Goal: Information Seeking & Learning: Compare options

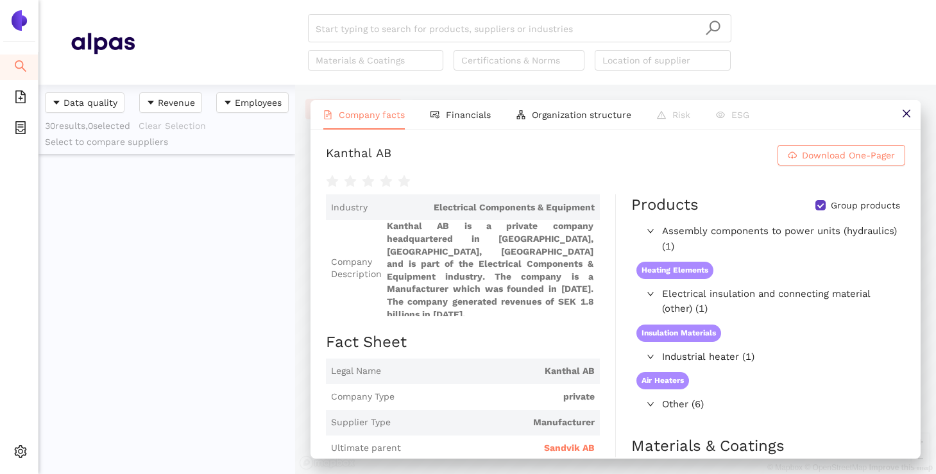
scroll to position [4, 0]
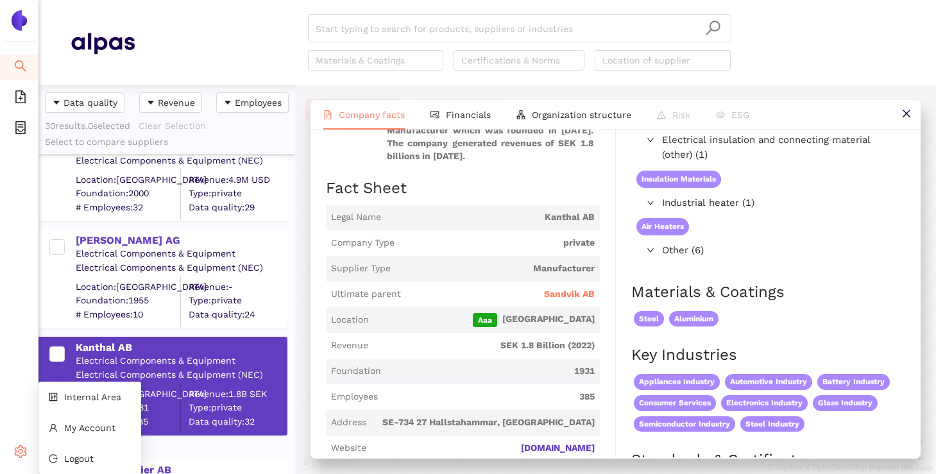
click at [13, 446] on div "Settings" at bounding box center [19, 454] width 38 height 26
click at [62, 392] on li "Internal Area" at bounding box center [89, 397] width 103 height 26
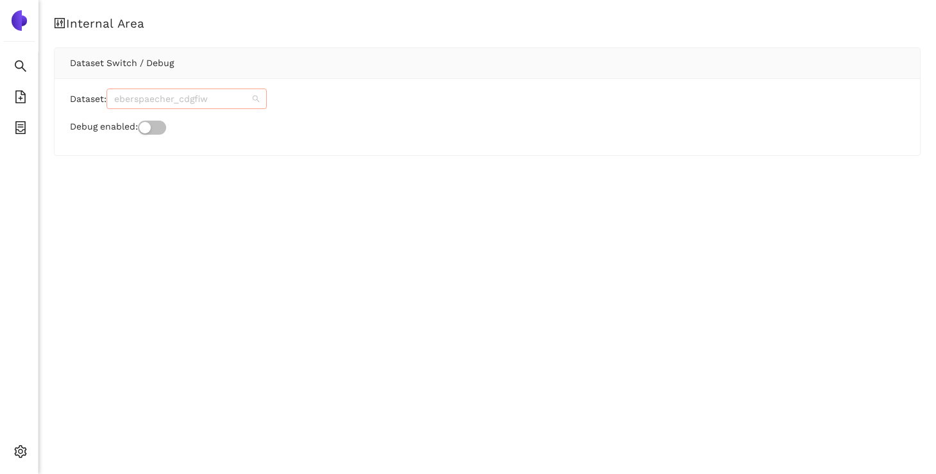
click at [210, 106] on span "eberspaecher_cdgfiw" at bounding box center [186, 98] width 145 height 19
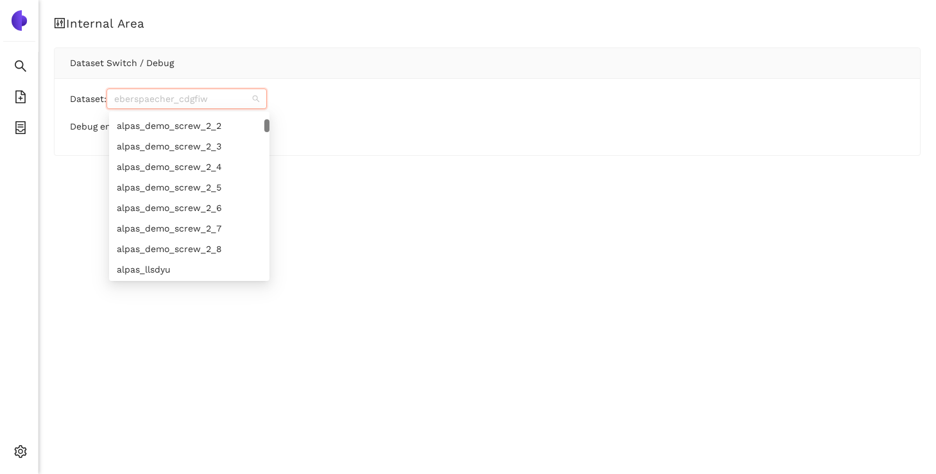
scroll to position [286, 0]
click at [199, 252] on div "alpas_demo_screw_2_8" at bounding box center [189, 249] width 145 height 14
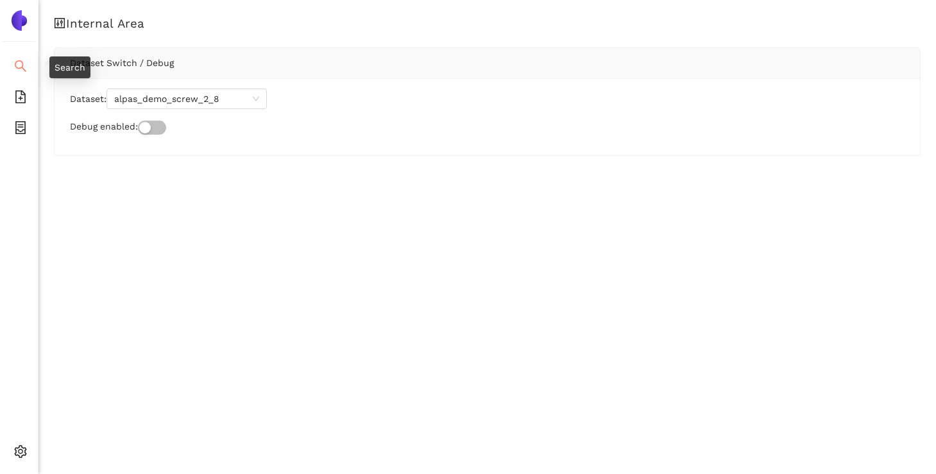
click at [18, 60] on icon "search" at bounding box center [20, 66] width 13 height 13
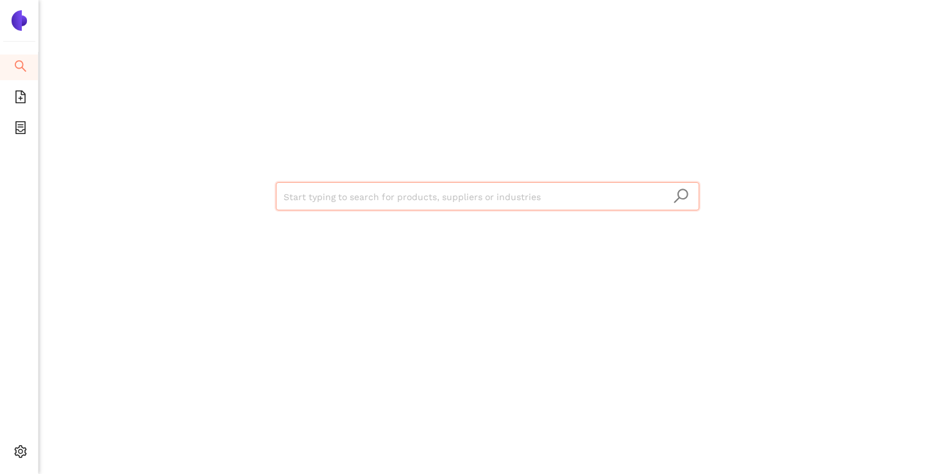
click at [302, 194] on input "search" at bounding box center [488, 197] width 408 height 28
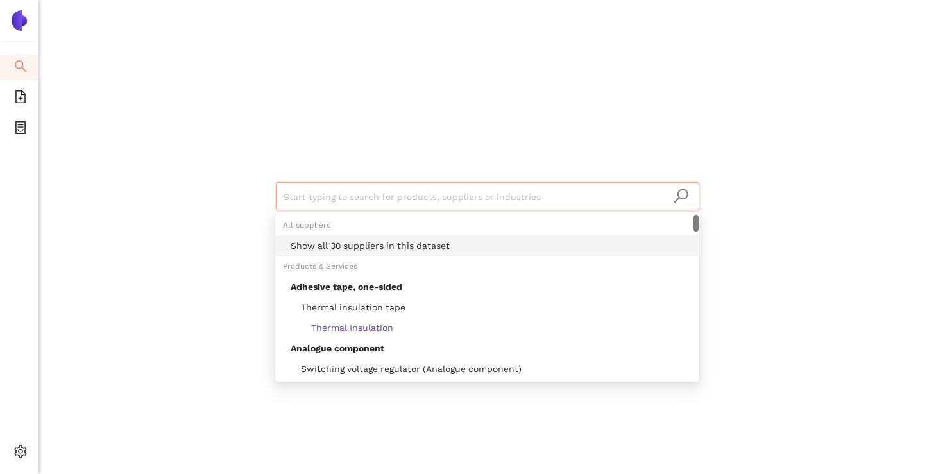
click at [369, 245] on div "Show all 30 suppliers in this dataset" at bounding box center [491, 246] width 400 height 14
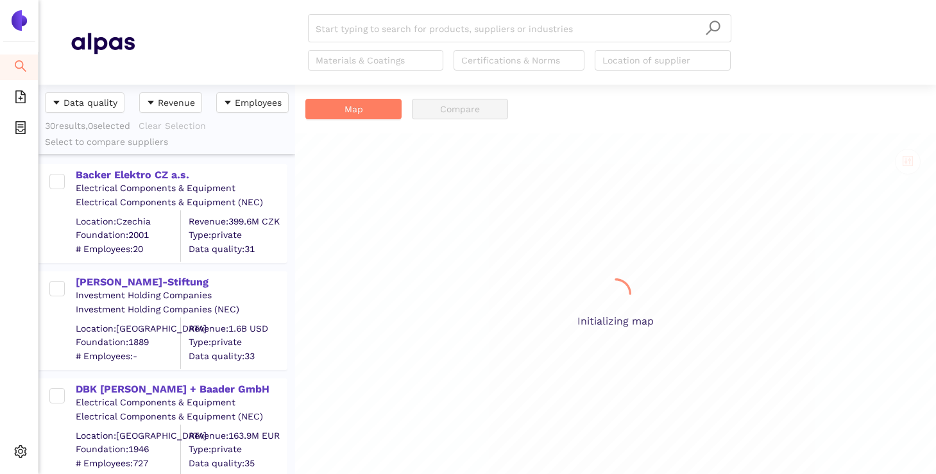
scroll to position [389, 257]
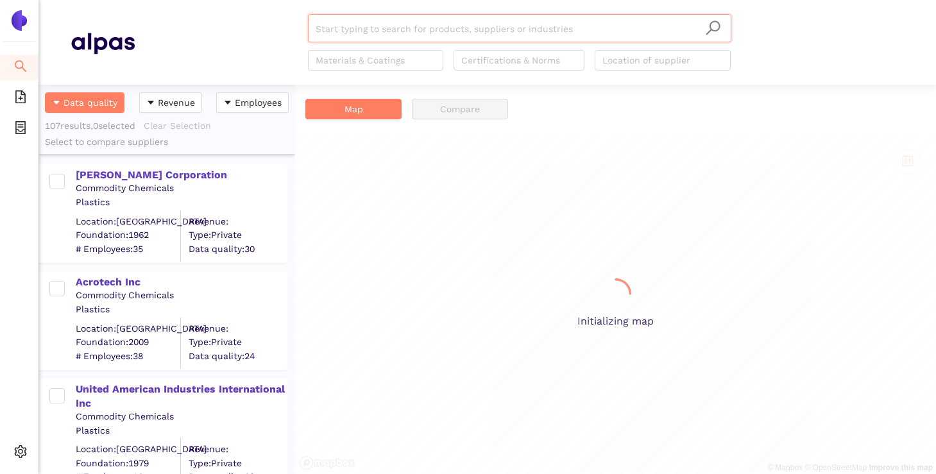
scroll to position [389, 257]
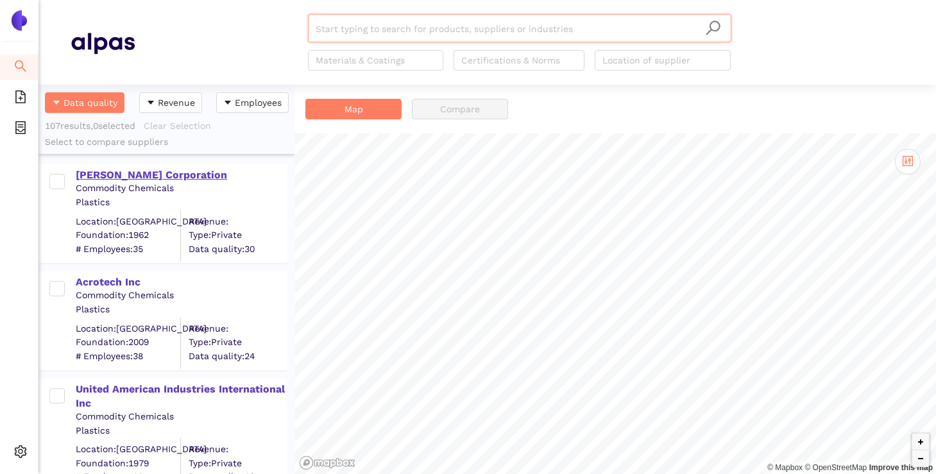
click at [151, 178] on div "Harman Corporation" at bounding box center [181, 175] width 210 height 14
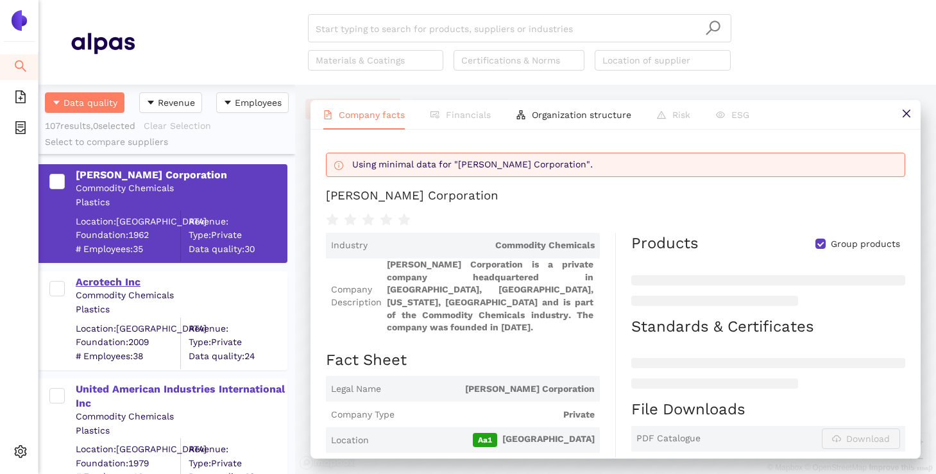
click at [128, 282] on div "Acrotech Inc" at bounding box center [181, 282] width 210 height 14
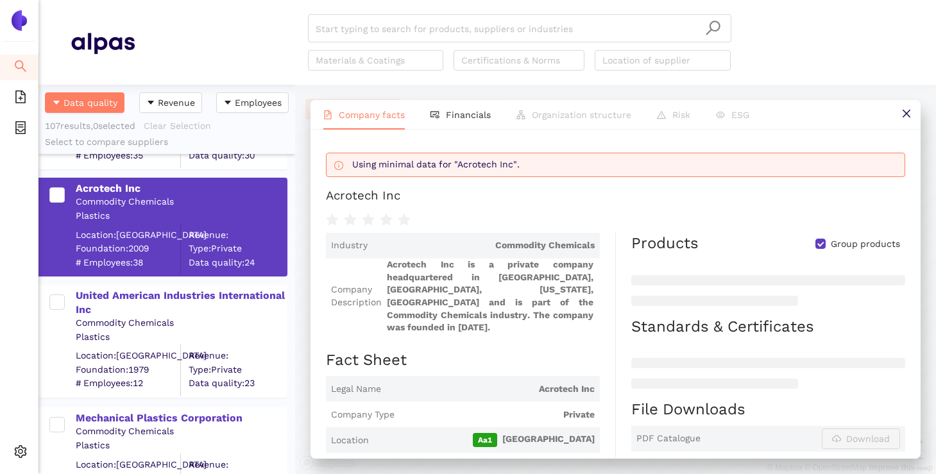
scroll to position [95, 0]
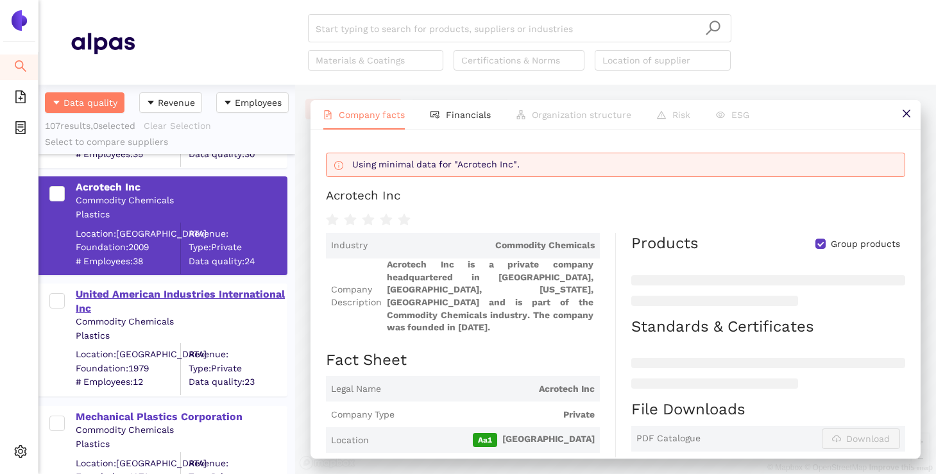
click at [133, 295] on div "United American Industries International Inc" at bounding box center [181, 301] width 210 height 29
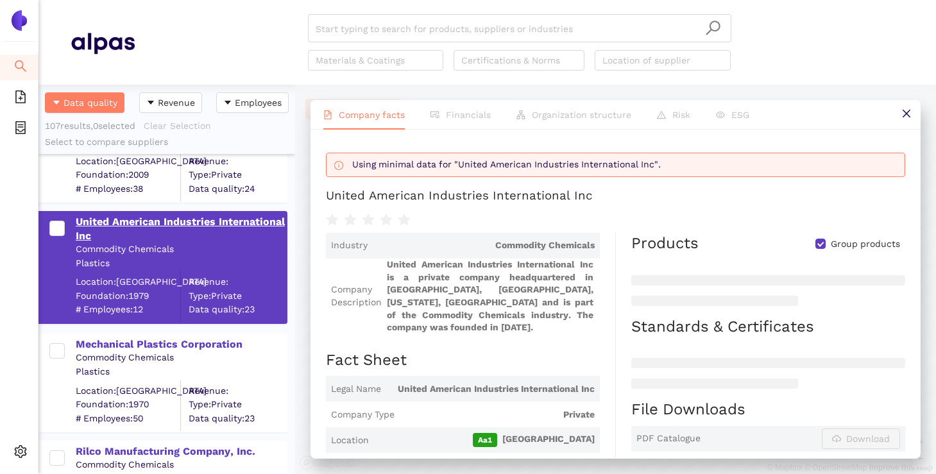
scroll to position [172, 0]
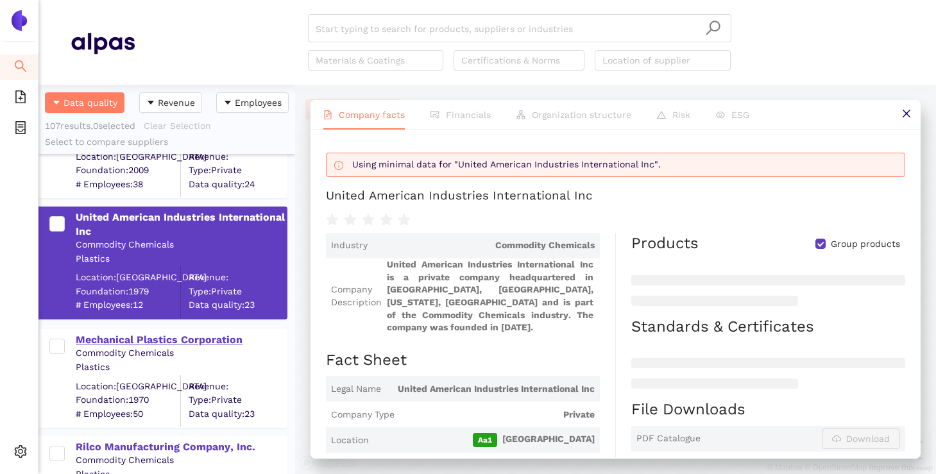
click at [119, 345] on div "Mechanical Plastics Corporation" at bounding box center [181, 340] width 210 height 14
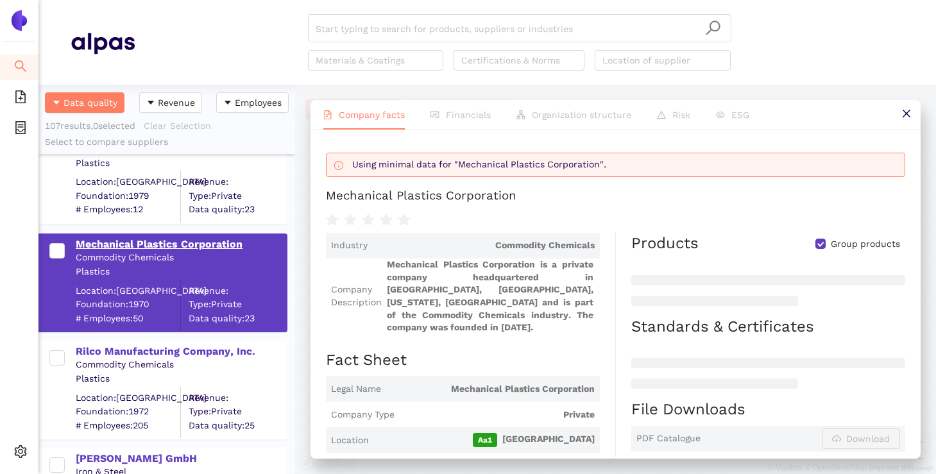
scroll to position [270, 0]
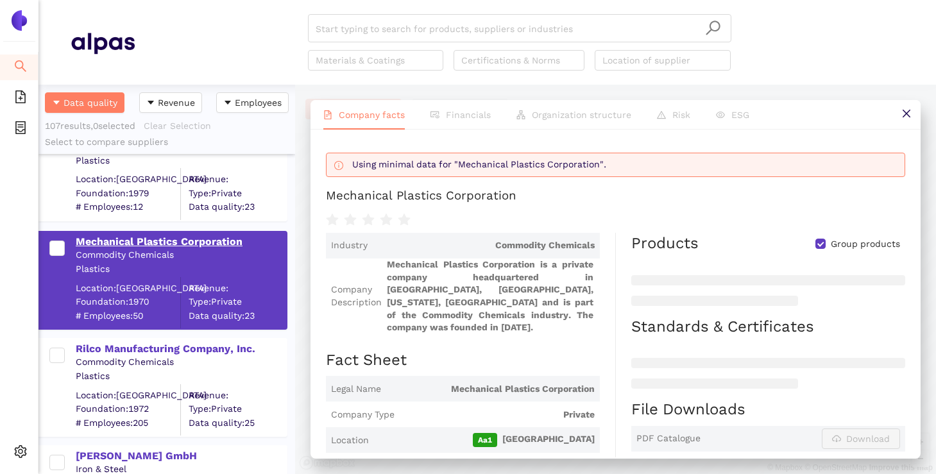
click at [119, 345] on div "Rilco Manufacturing Company, Inc." at bounding box center [181, 349] width 210 height 14
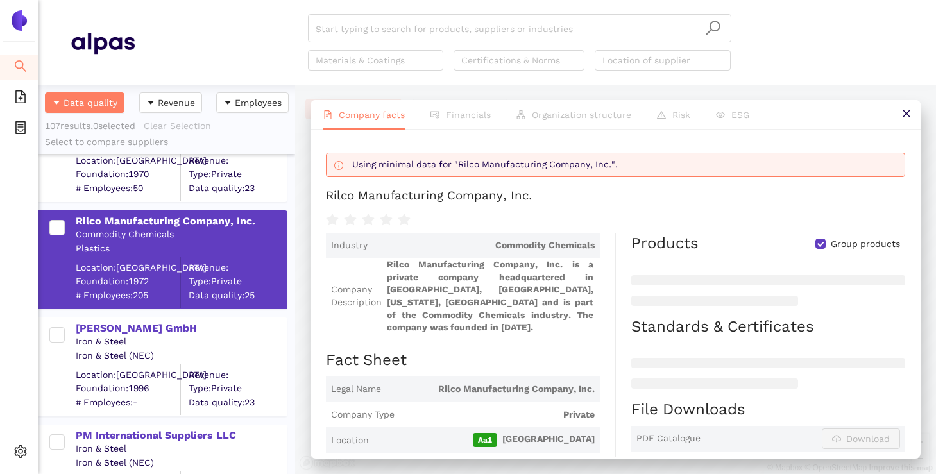
scroll to position [401, 0]
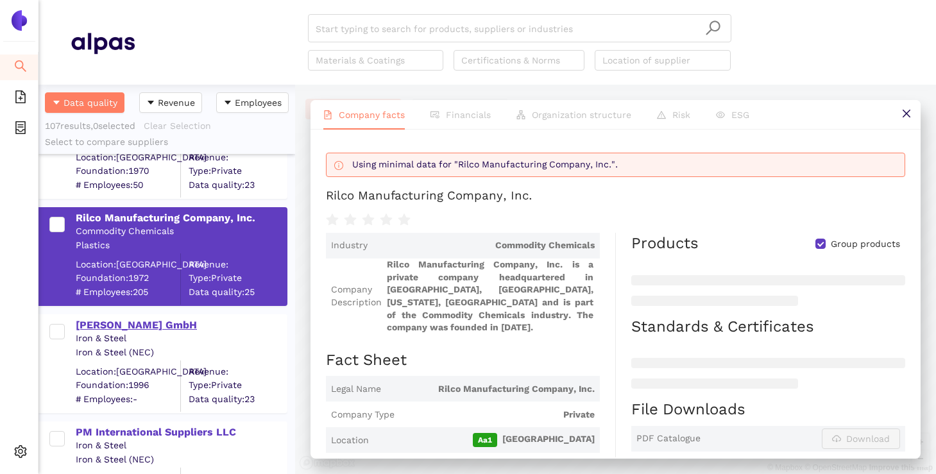
click at [120, 325] on div "Waltraud Grauke GmbH" at bounding box center [181, 325] width 210 height 14
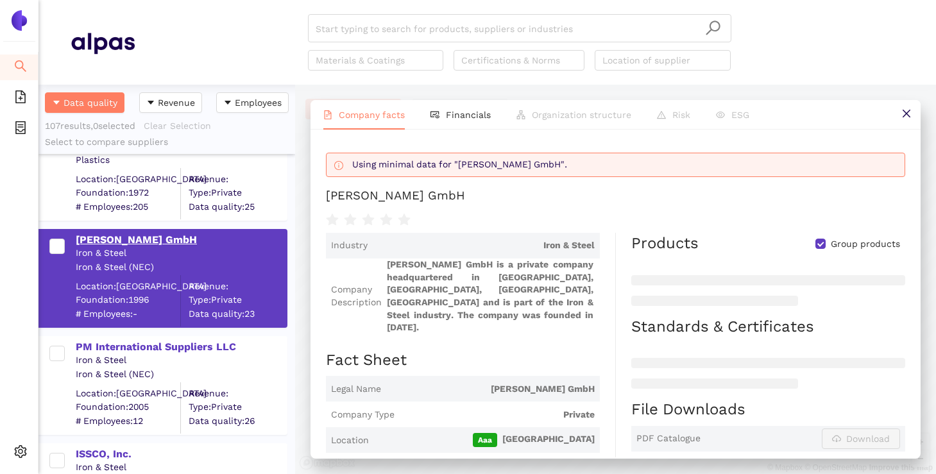
scroll to position [487, 0]
click at [116, 343] on div "PM International Suppliers LLC" at bounding box center [181, 346] width 210 height 14
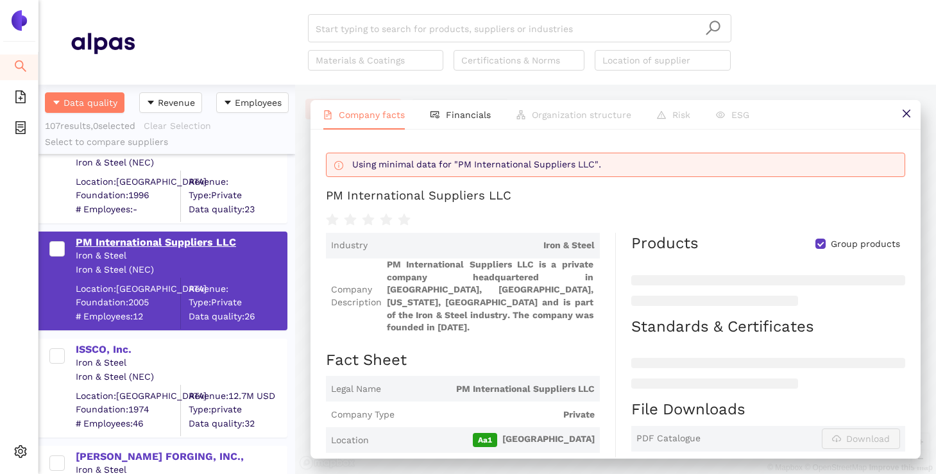
scroll to position [620, 0]
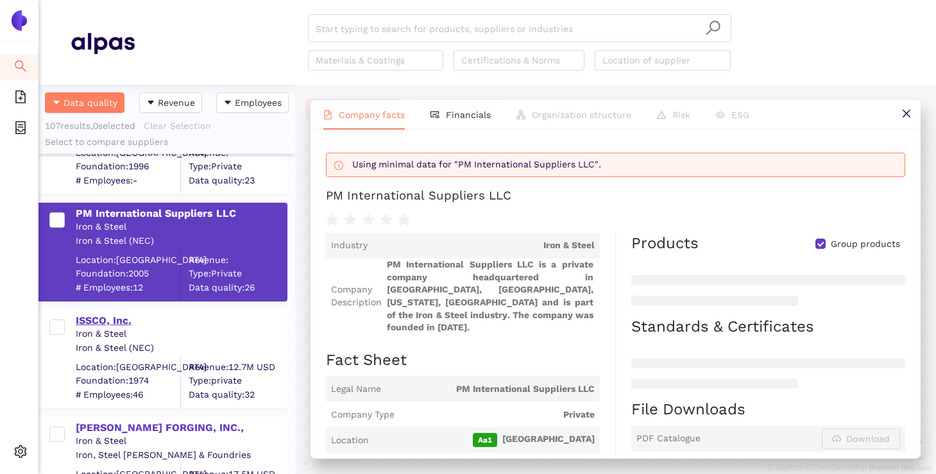
click at [111, 316] on div "ISSCO, Inc." at bounding box center [181, 321] width 210 height 14
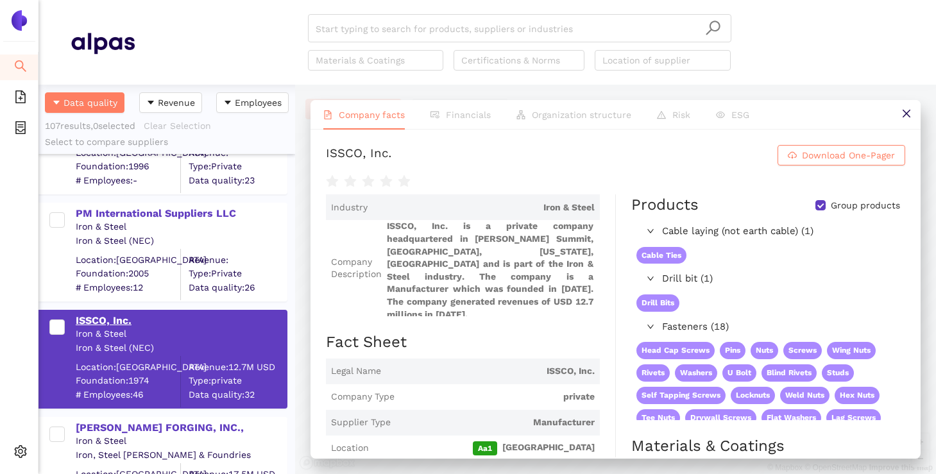
scroll to position [693, 0]
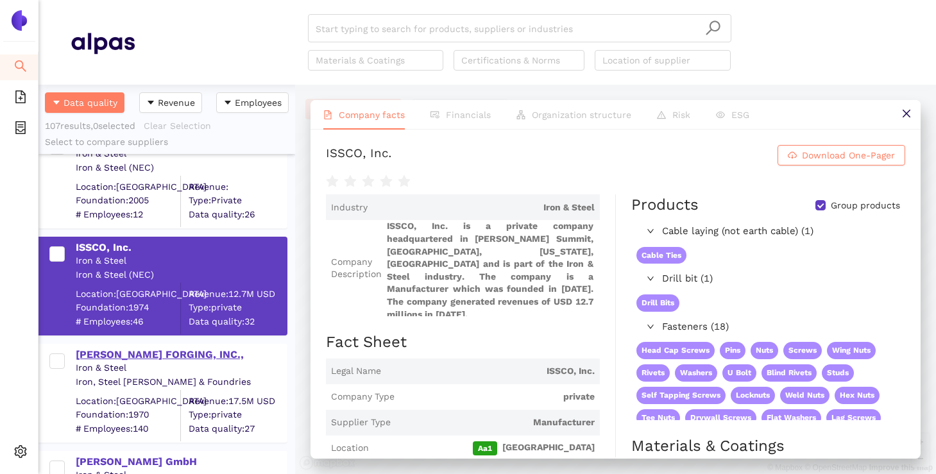
click at [142, 359] on div "KEN FORGING, INC.," at bounding box center [181, 355] width 210 height 14
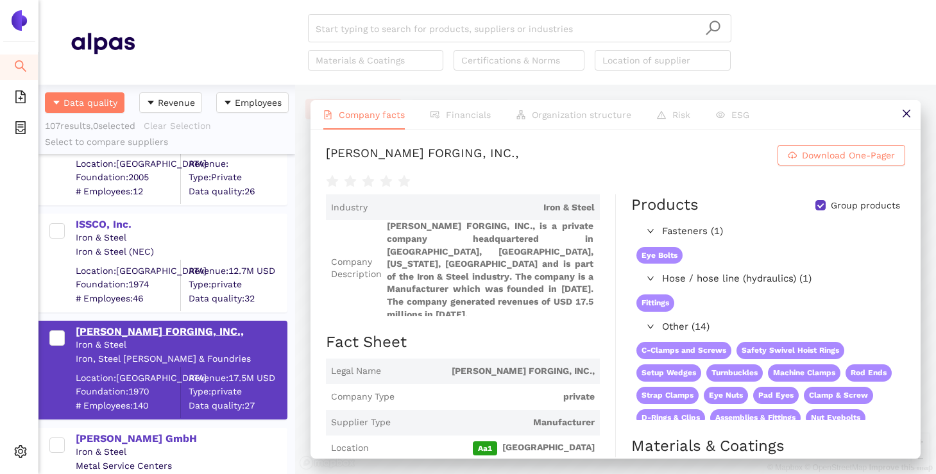
scroll to position [765, 0]
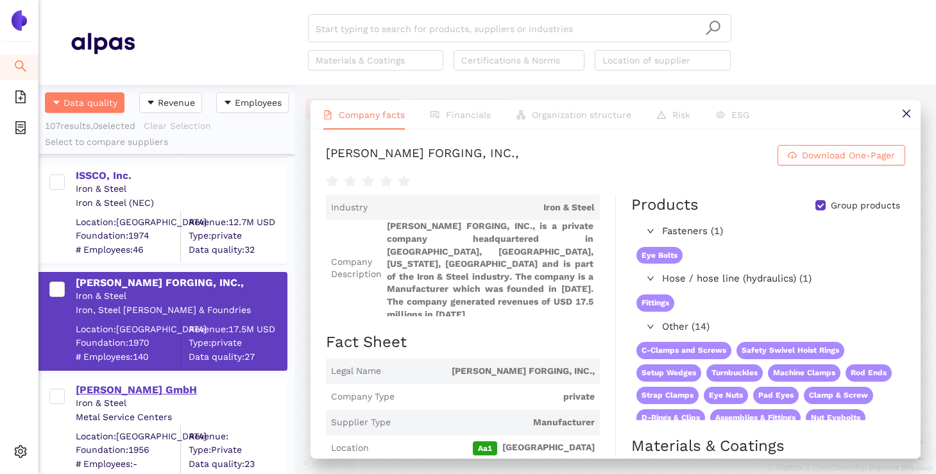
click at [114, 391] on div "Giso Meier GmbH" at bounding box center [181, 390] width 210 height 14
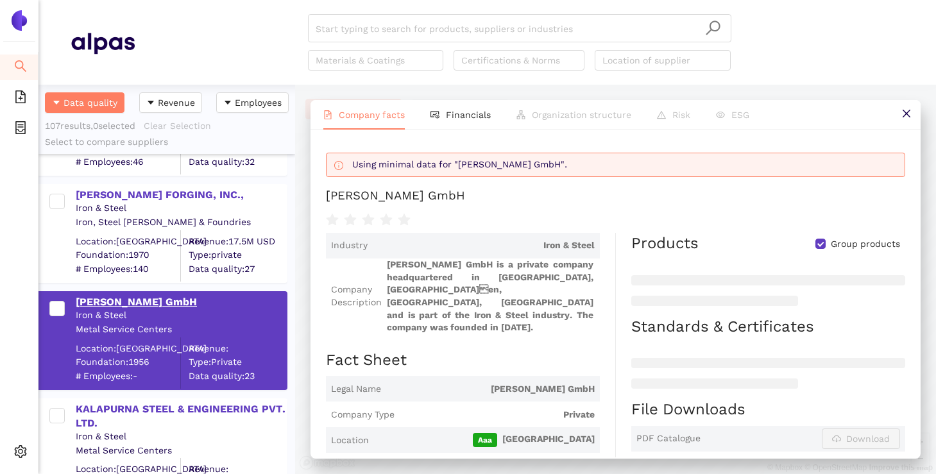
scroll to position [866, 0]
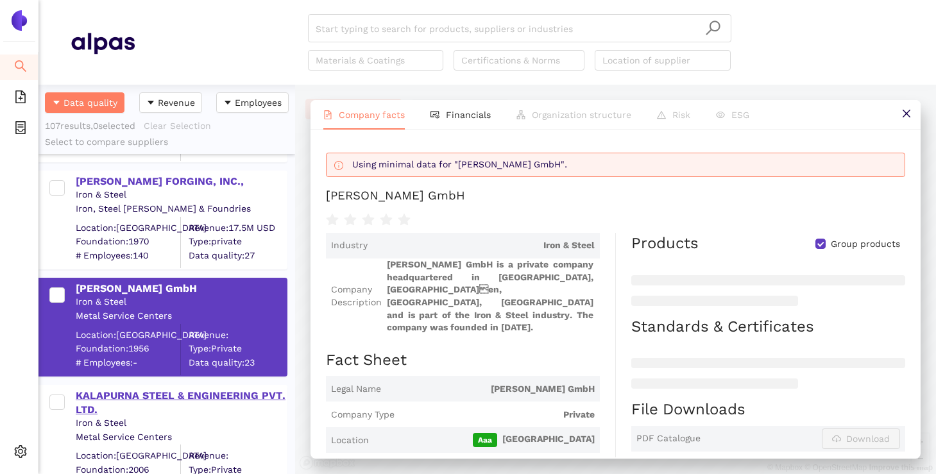
click at [117, 386] on div "KALAPURNA STEEL & ENGINEERING PVT. LTD." at bounding box center [181, 401] width 210 height 31
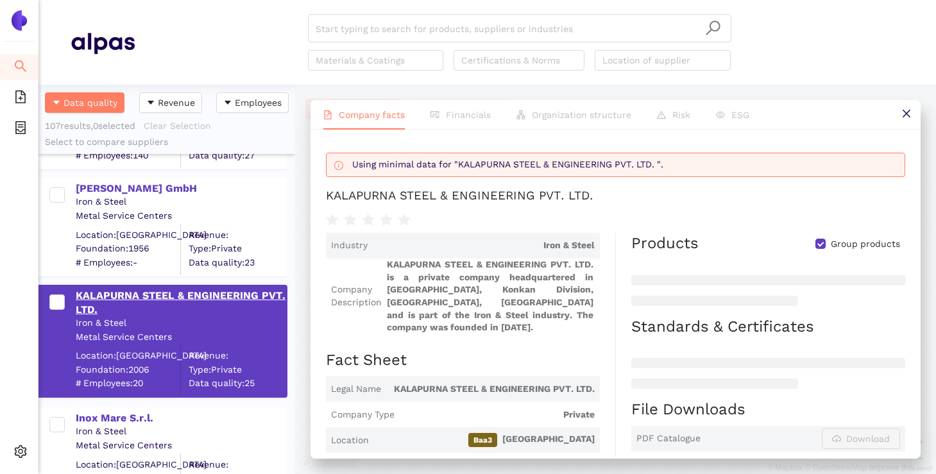
scroll to position [978, 0]
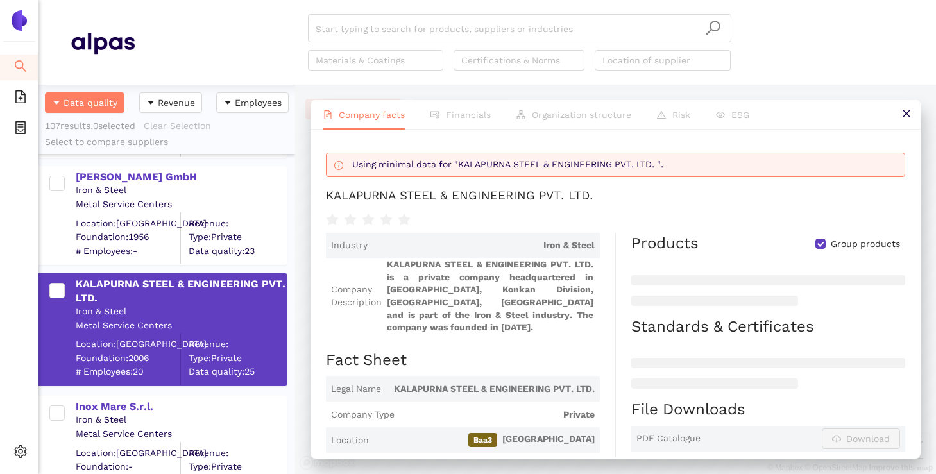
click at [115, 403] on div "Inox Mare S.r.l." at bounding box center [181, 407] width 210 height 14
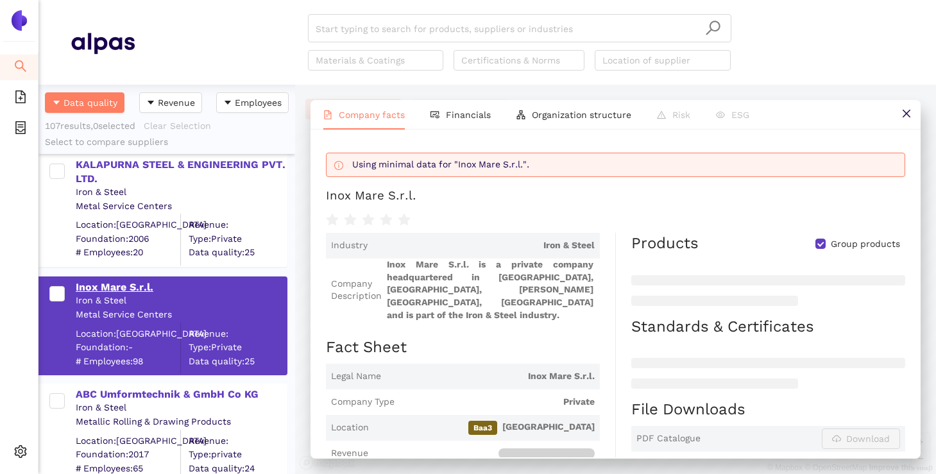
scroll to position [1097, 0]
click at [119, 393] on div "ABC Umformtechnik & GmbH Co KG" at bounding box center [181, 394] width 210 height 14
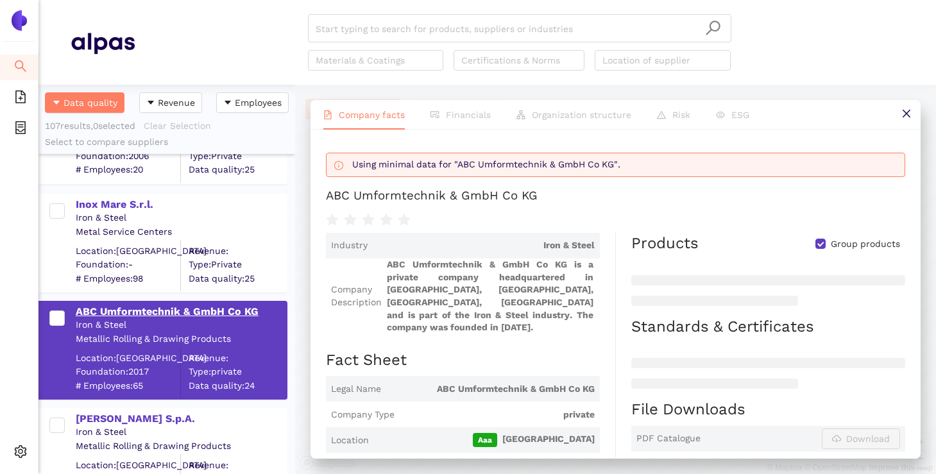
scroll to position [1187, 0]
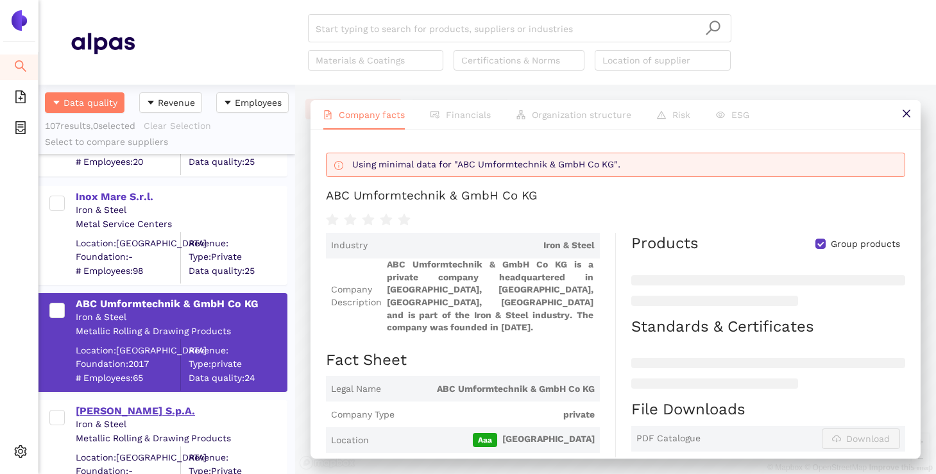
click at [117, 418] on div "Eredi Baitelli S.p.A." at bounding box center [181, 411] width 210 height 14
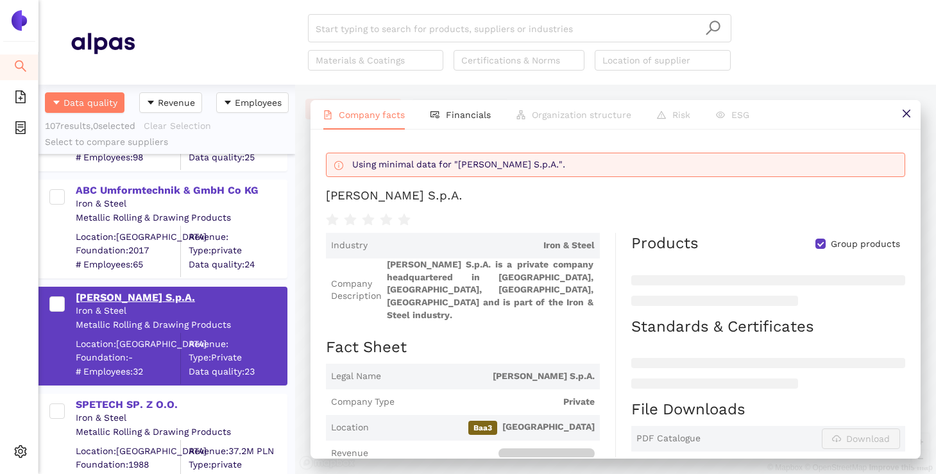
scroll to position [1306, 0]
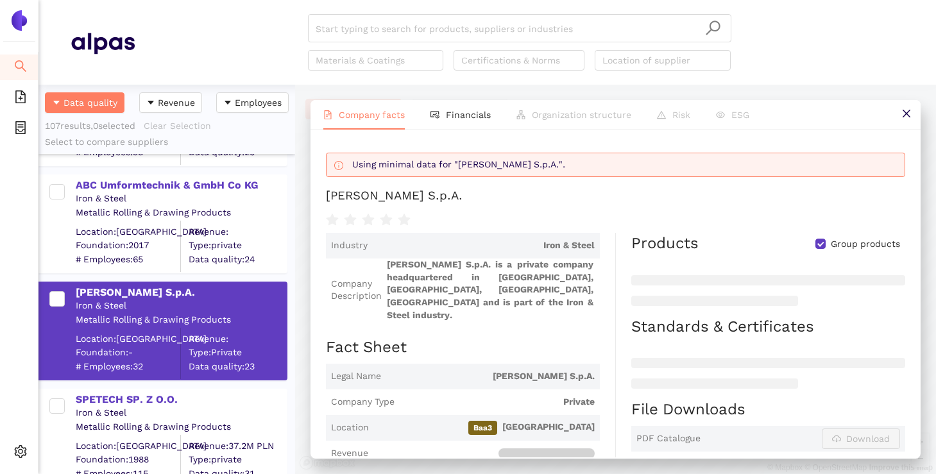
click at [122, 389] on div "SPETECH SP. Z O.O. Iron & Steel Metallic Rolling & Drawing Products Location: P…" at bounding box center [162, 438] width 249 height 99
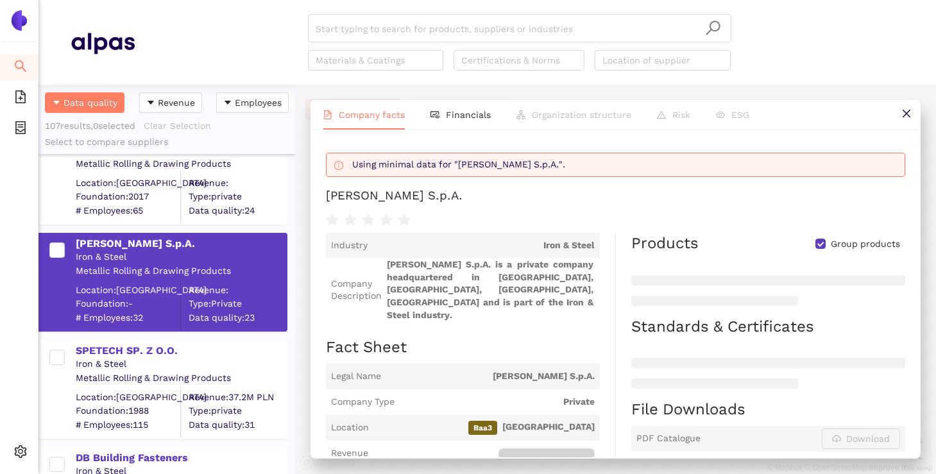
scroll to position [1360, 0]
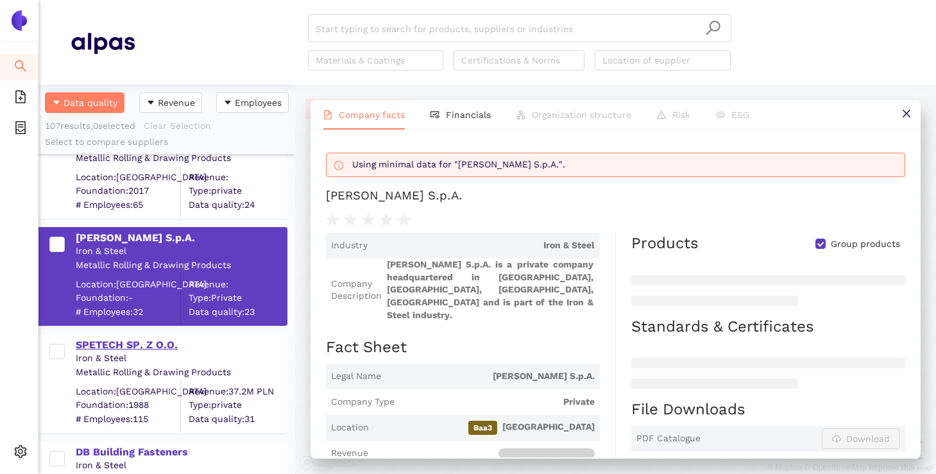
click at [123, 347] on div "SPETECH SP. Z O.O." at bounding box center [181, 345] width 210 height 14
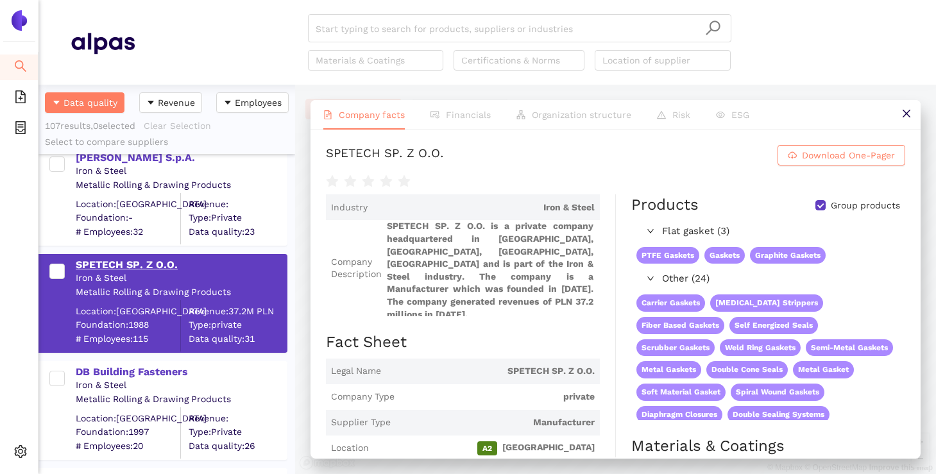
scroll to position [1442, 0]
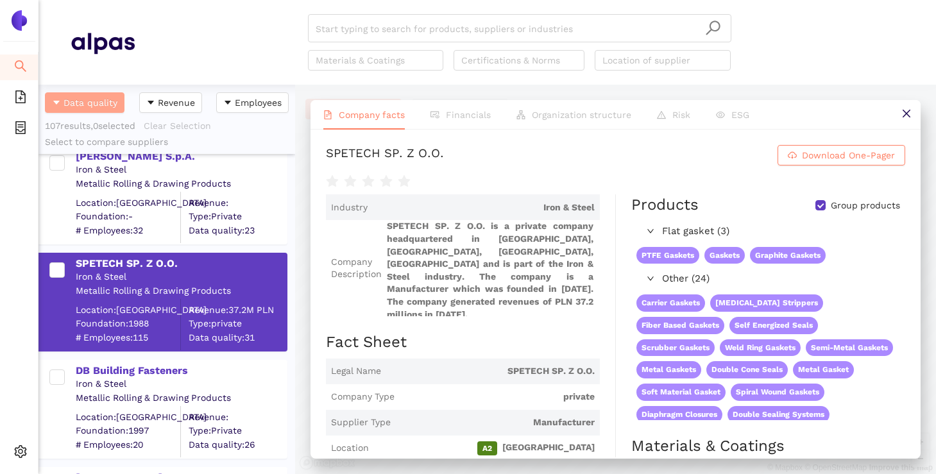
click at [79, 102] on span "Data quality" at bounding box center [90, 103] width 54 height 14
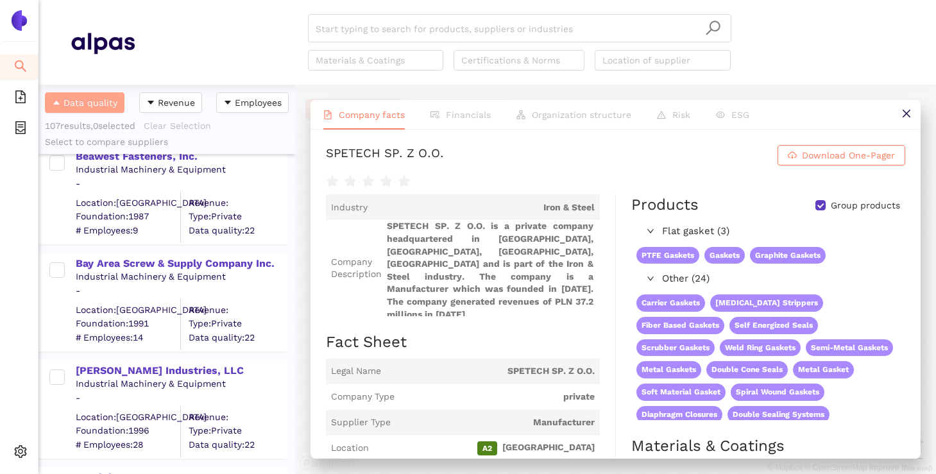
click at [58, 100] on icon "caret-up" at bounding box center [56, 102] width 9 height 9
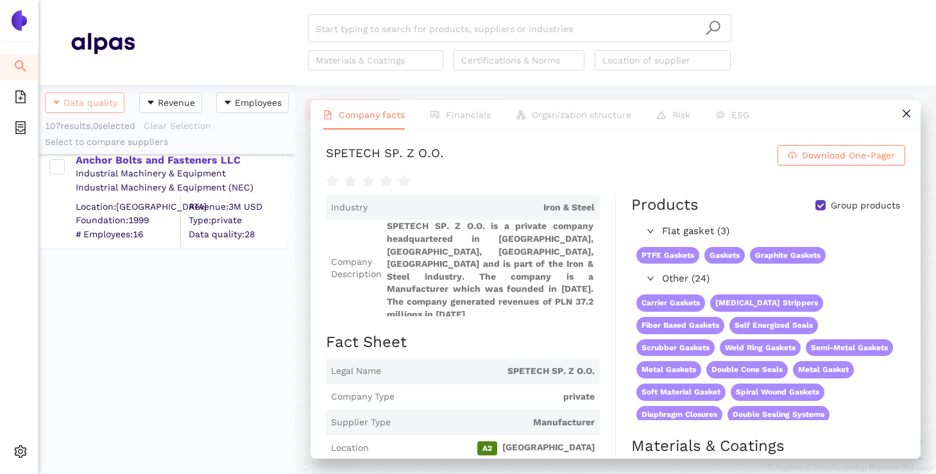
scroll to position [0, 0]
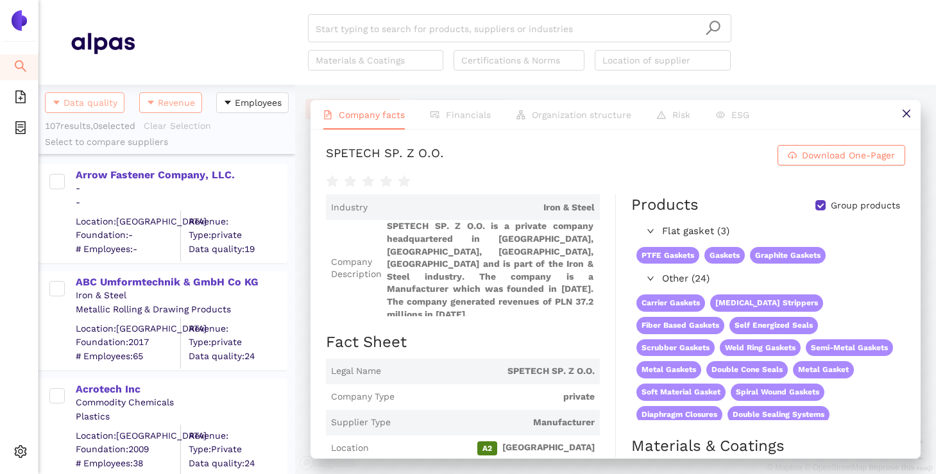
click at [154, 105] on button "Revenue" at bounding box center [170, 102] width 63 height 21
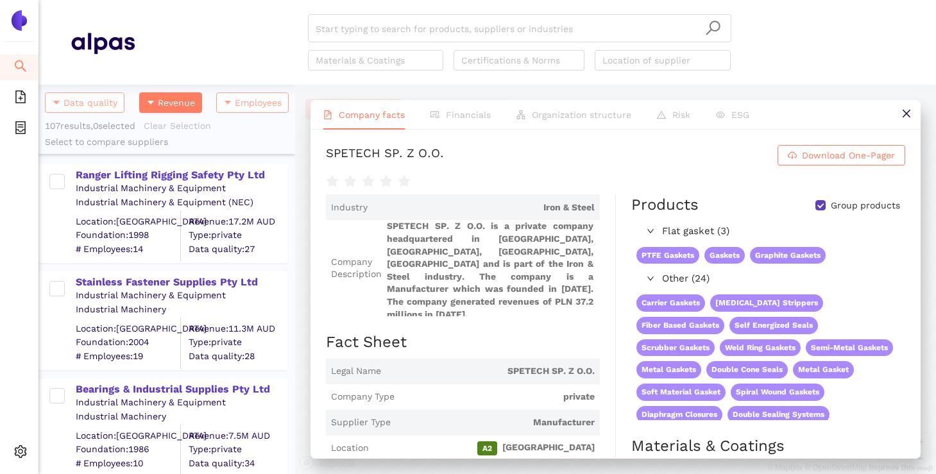
click at [231, 101] on icon "caret-down" at bounding box center [227, 102] width 9 height 9
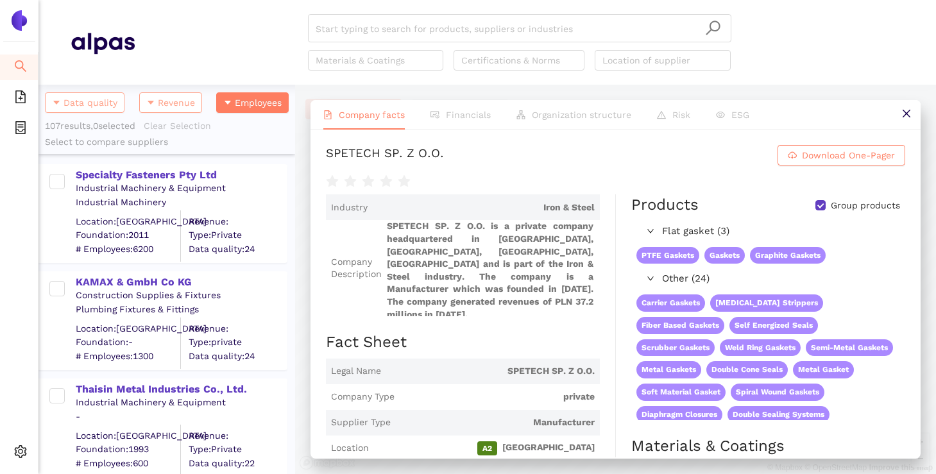
click at [144, 97] on button "Revenue" at bounding box center [170, 102] width 63 height 21
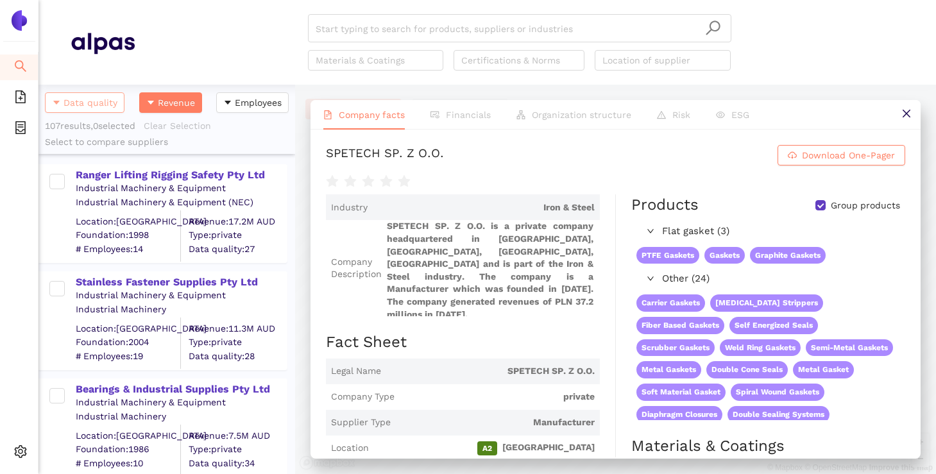
click at [56, 99] on icon "caret-down" at bounding box center [56, 102] width 9 height 9
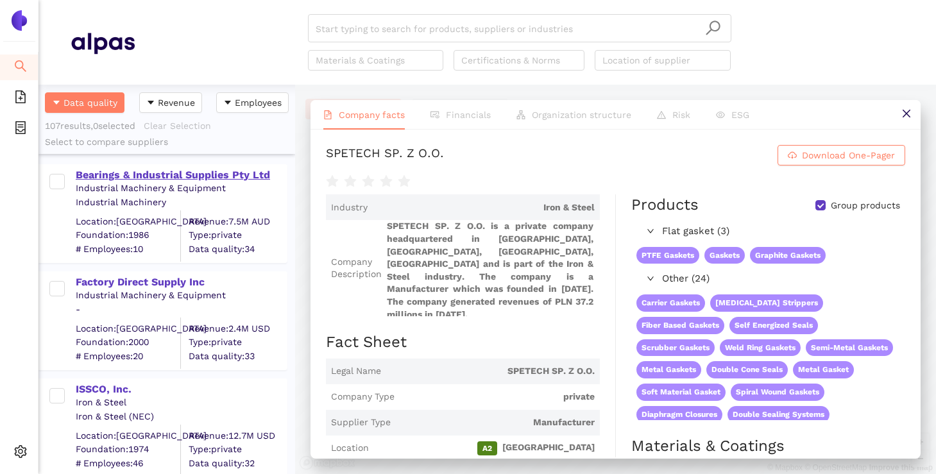
click at [178, 173] on div "Bearings & Industrial Supplies Pty Ltd" at bounding box center [181, 175] width 210 height 14
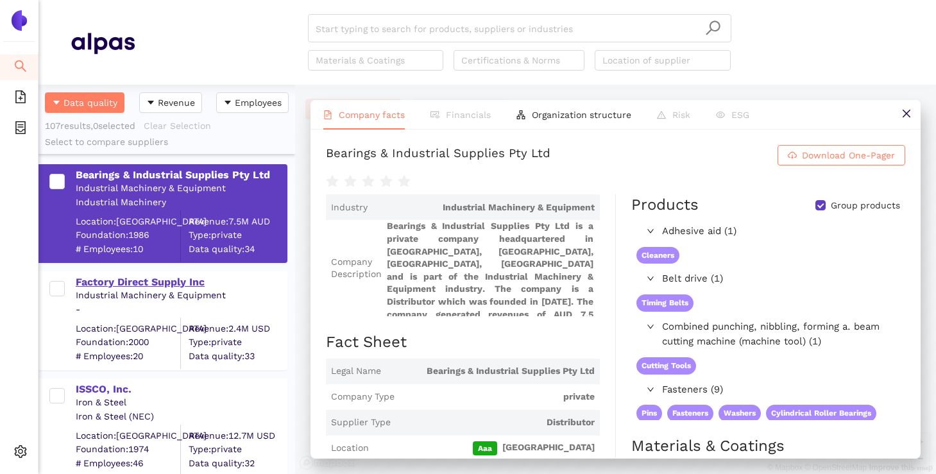
click at [137, 276] on div "Factory Direct Supply Inc" at bounding box center [181, 282] width 210 height 14
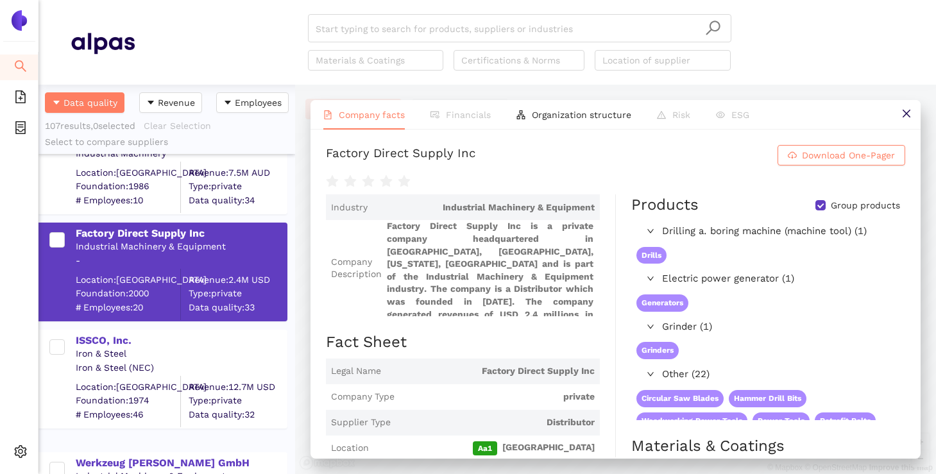
scroll to position [72, 0]
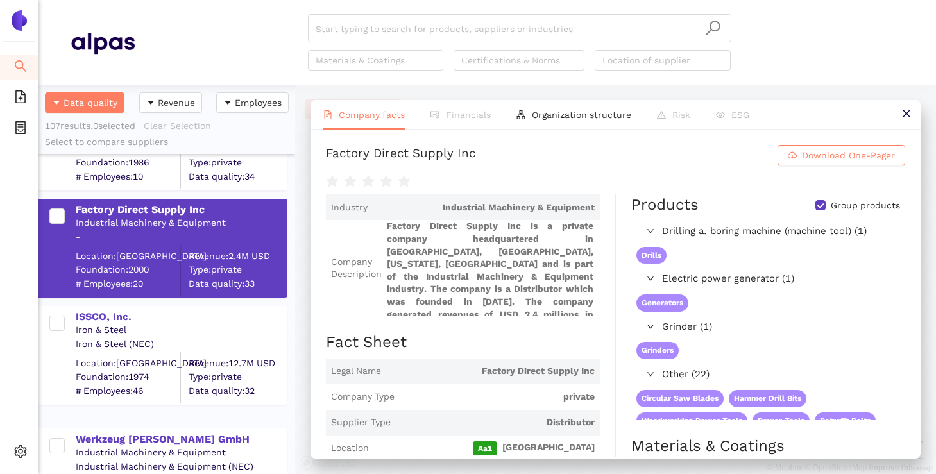
click at [109, 312] on div "ISSCO, Inc." at bounding box center [181, 317] width 210 height 14
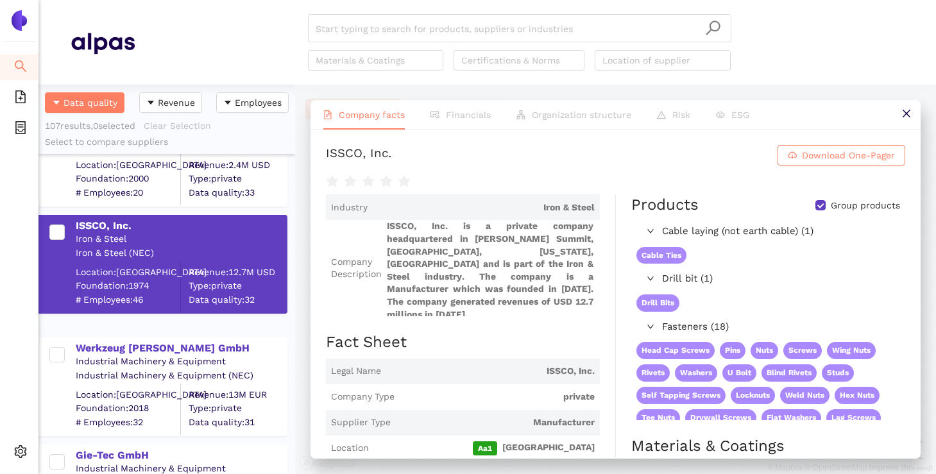
scroll to position [171, 0]
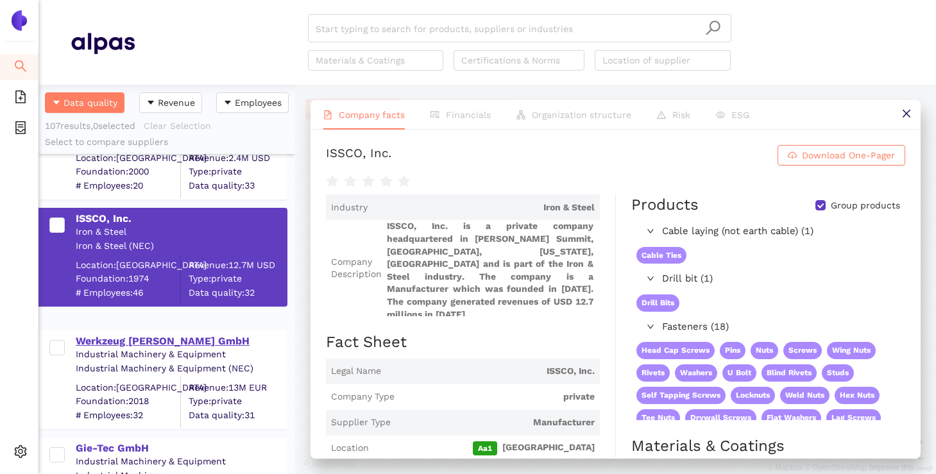
click at [134, 345] on div "Werkzeug Roloff GmbH" at bounding box center [181, 341] width 210 height 14
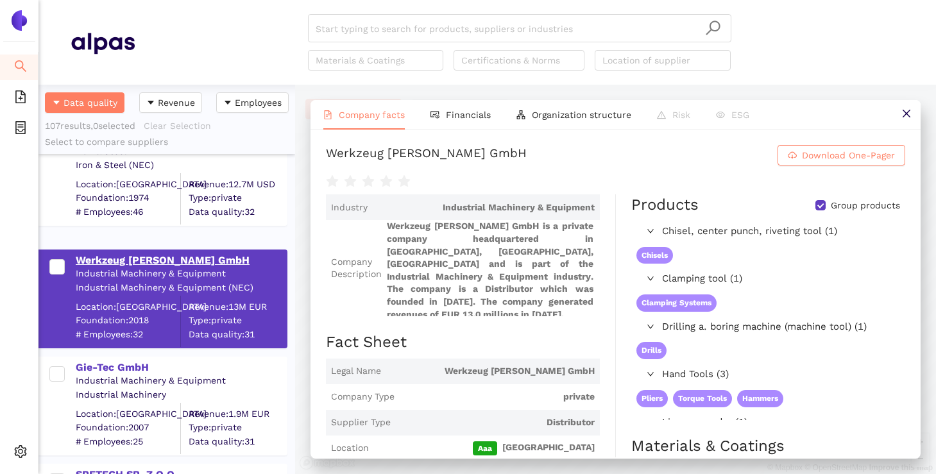
scroll to position [253, 0]
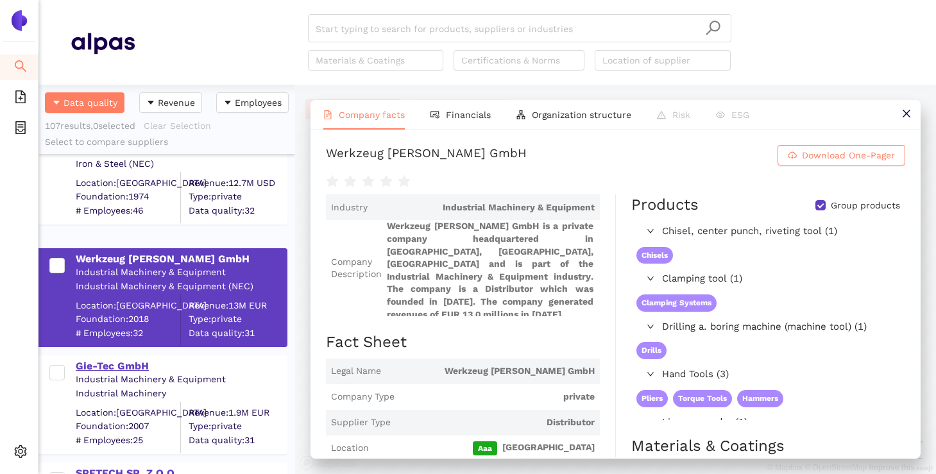
click at [120, 362] on div "Gie-Tec GmbH" at bounding box center [181, 366] width 210 height 14
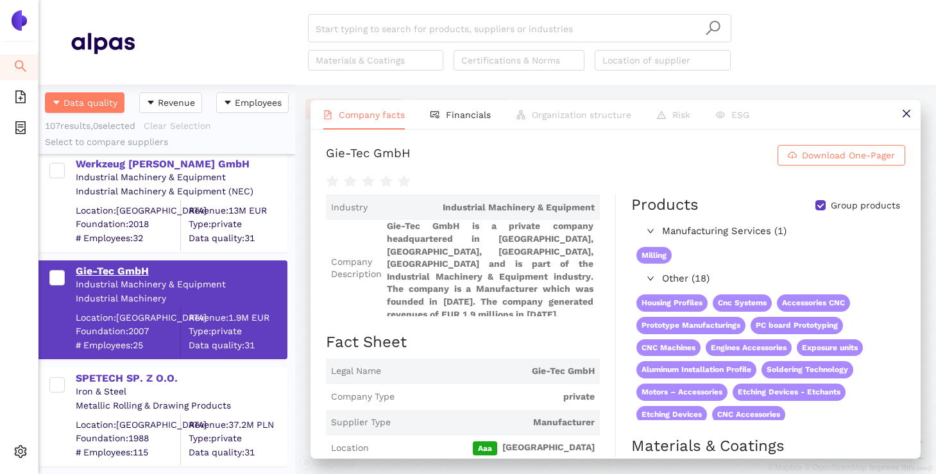
scroll to position [360, 0]
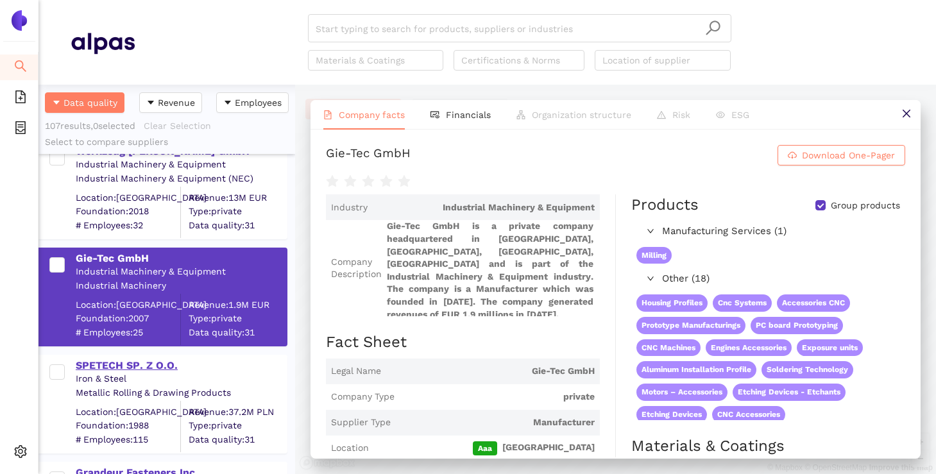
click at [121, 359] on div "SPETECH SP. Z O.O." at bounding box center [181, 366] width 210 height 14
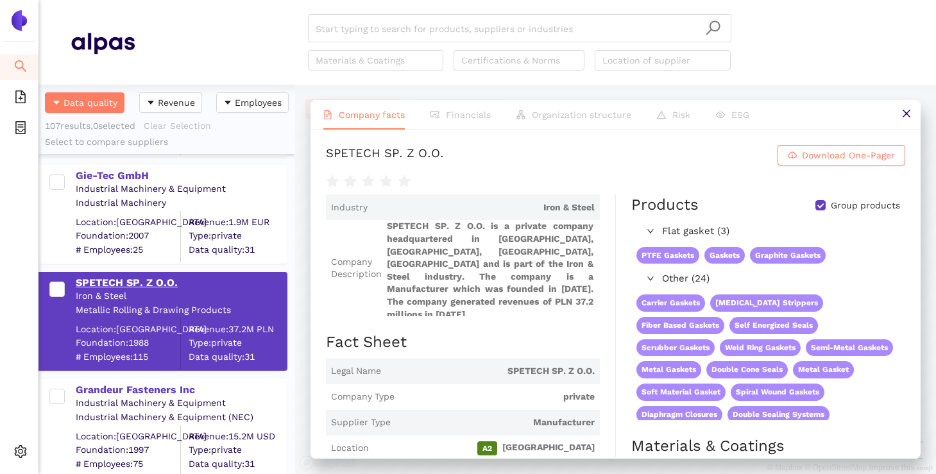
scroll to position [449, 0]
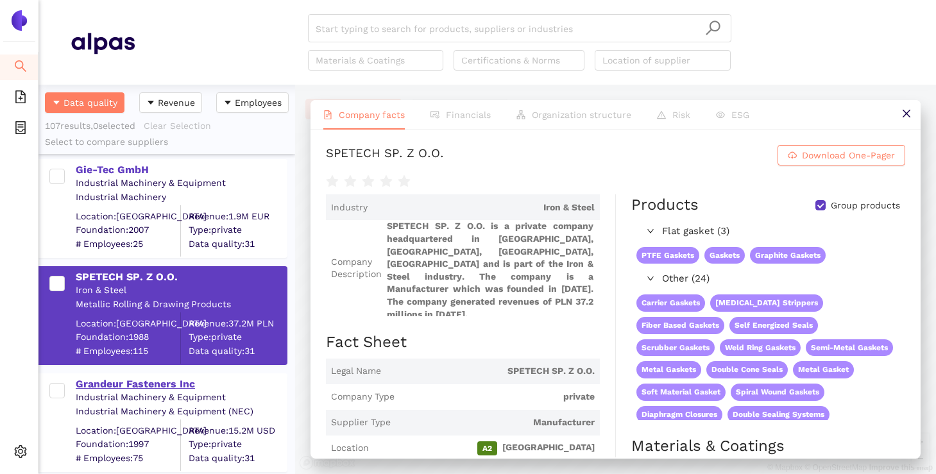
click at [115, 384] on div "Grandeur Fasteners Inc" at bounding box center [181, 384] width 210 height 14
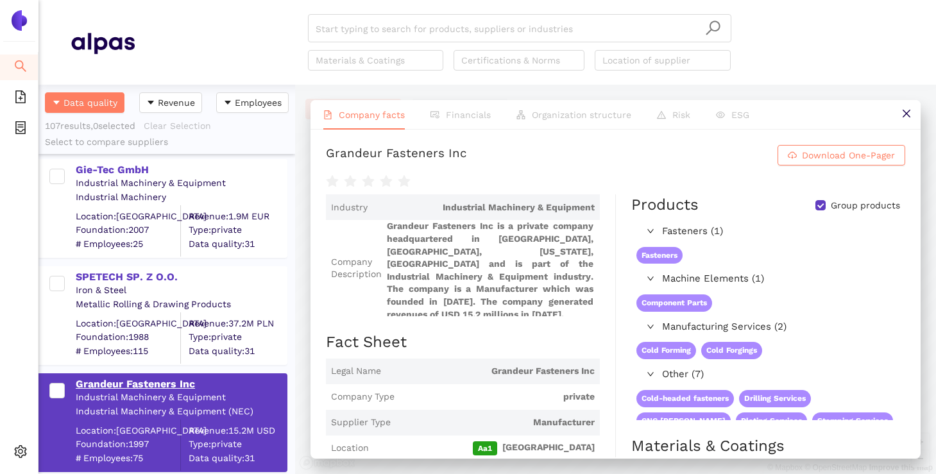
scroll to position [526, 0]
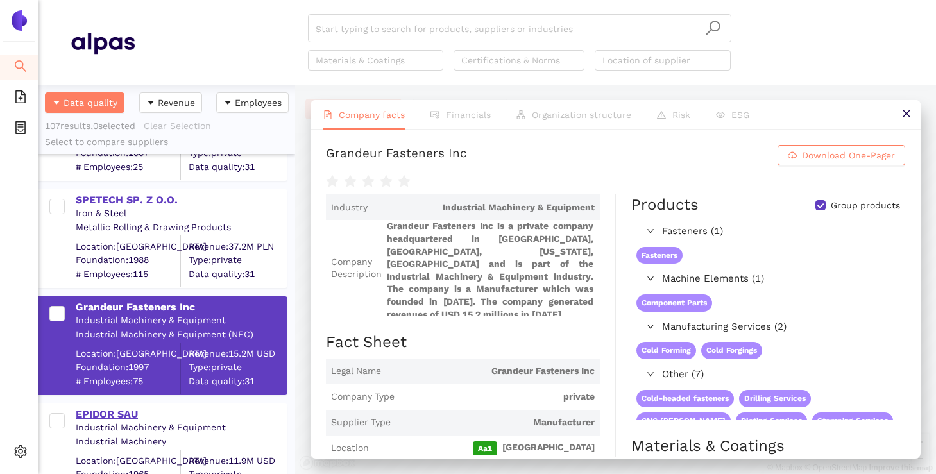
click at [101, 416] on div "EPIDOR SAU" at bounding box center [181, 414] width 210 height 14
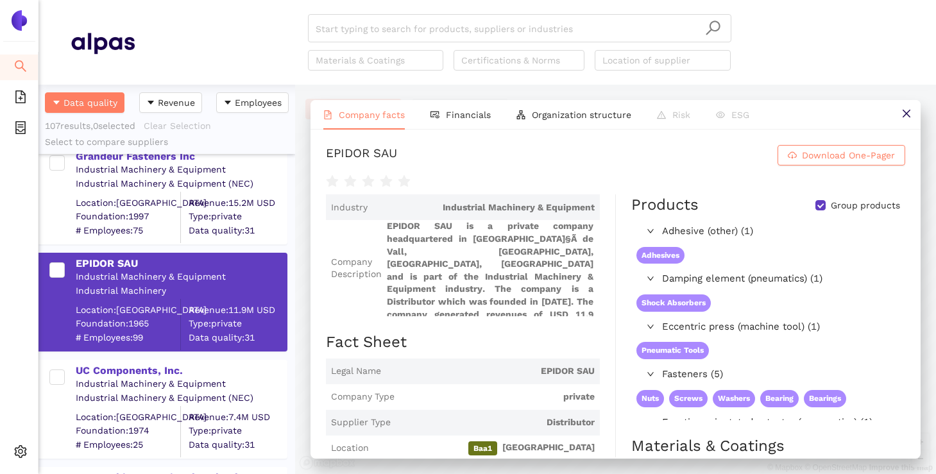
scroll to position [677, 0]
click at [116, 373] on div "UC Components, Inc." at bounding box center [181, 370] width 210 height 14
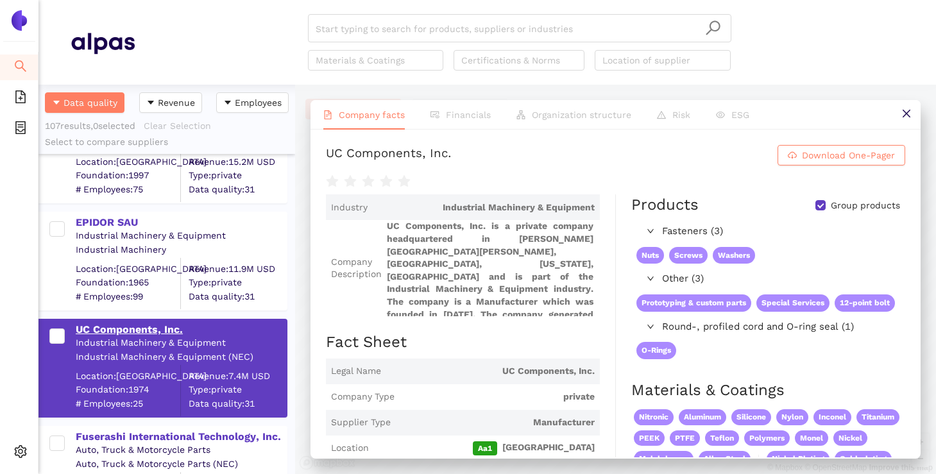
scroll to position [765, 0]
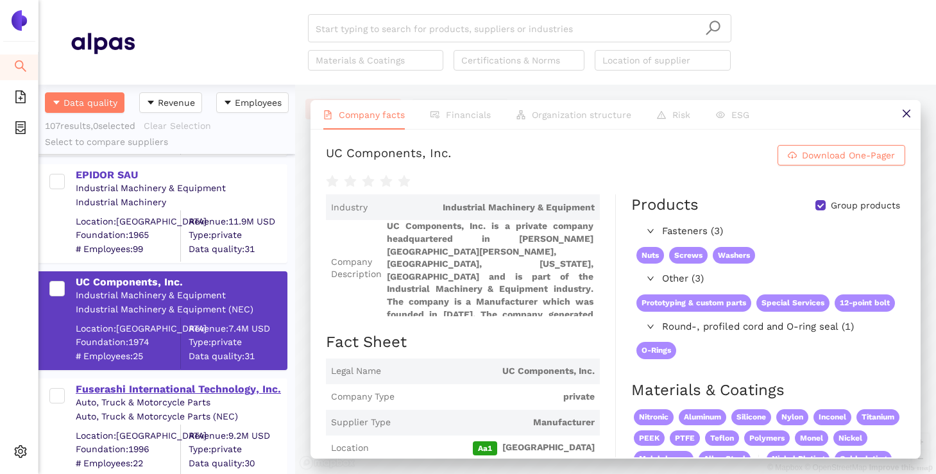
click at [110, 391] on div "Fuserashi International Technology, Inc." at bounding box center [181, 389] width 210 height 14
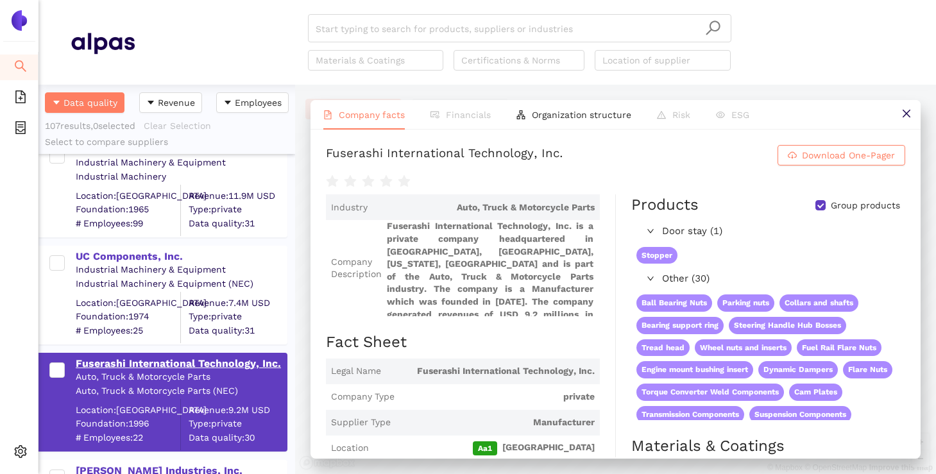
scroll to position [854, 0]
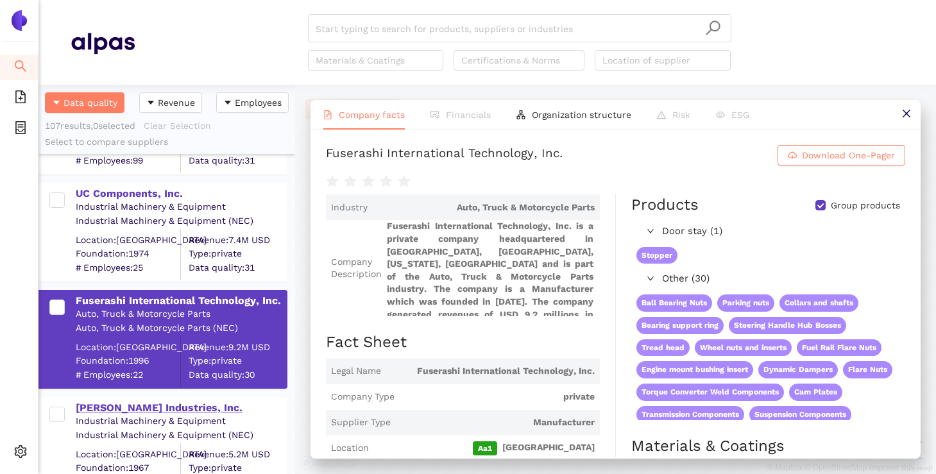
click at [105, 404] on div "Stanley Industries, Inc." at bounding box center [181, 408] width 210 height 14
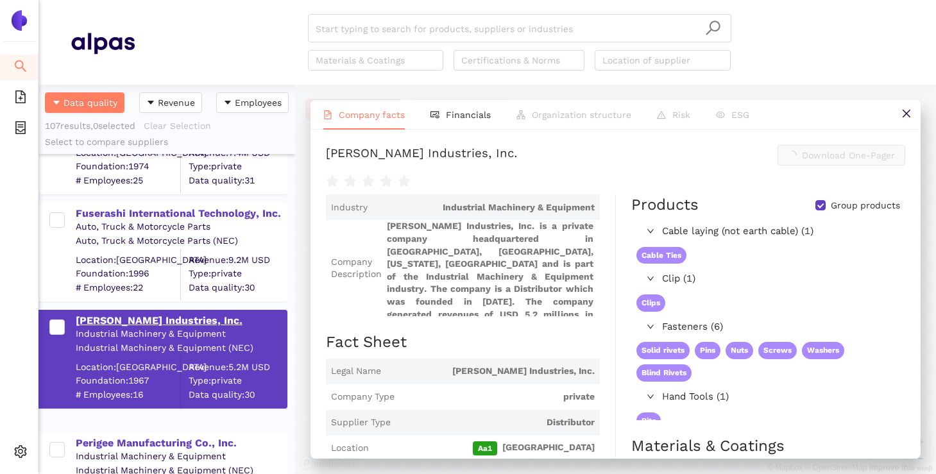
scroll to position [948, 0]
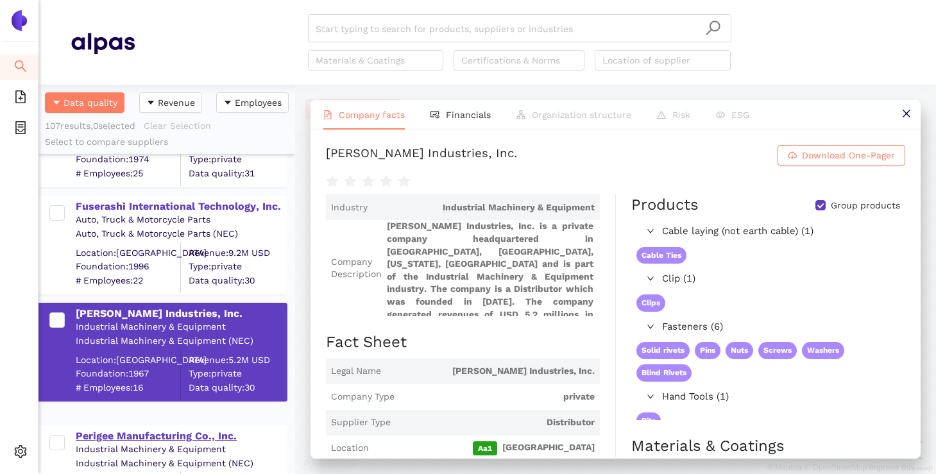
click at [101, 437] on div "Perigee Manufacturing Co., Inc." at bounding box center [181, 436] width 210 height 14
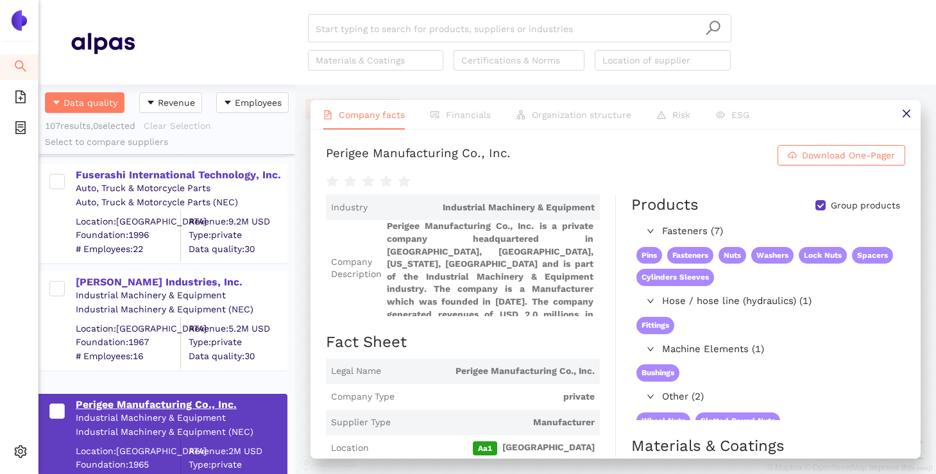
scroll to position [1051, 0]
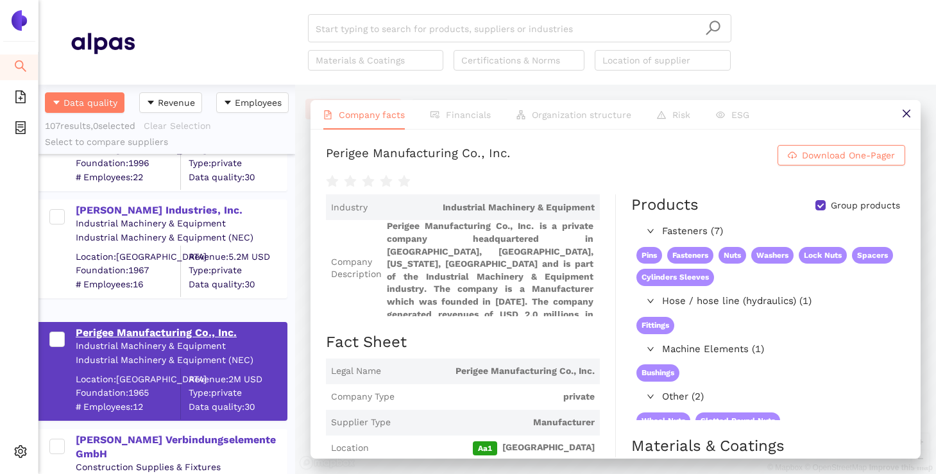
click at [101, 437] on div "Pfeifer Verbindungselemente GmbH" at bounding box center [181, 447] width 210 height 29
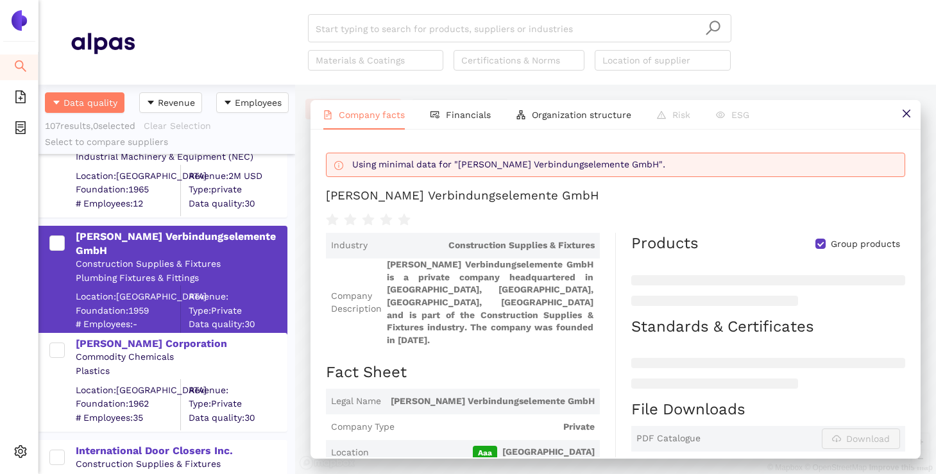
scroll to position [1256, 0]
click at [153, 345] on div "Harman Corporation" at bounding box center [181, 342] width 210 height 14
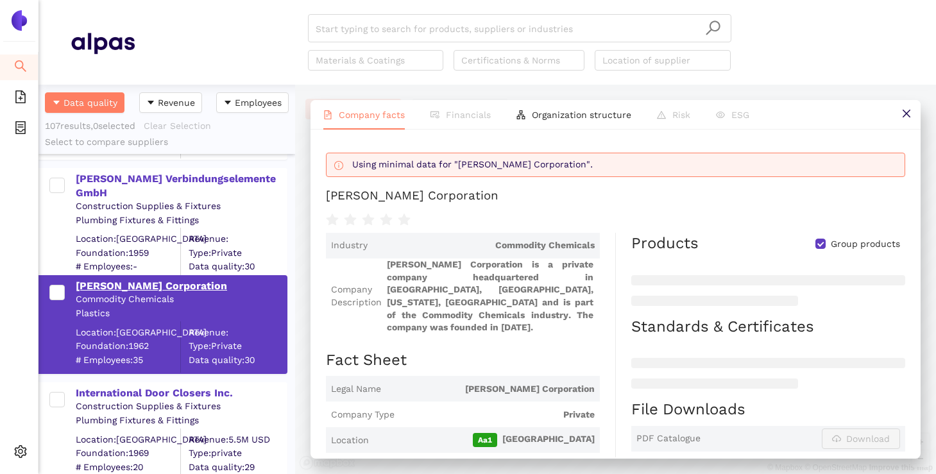
scroll to position [1320, 0]
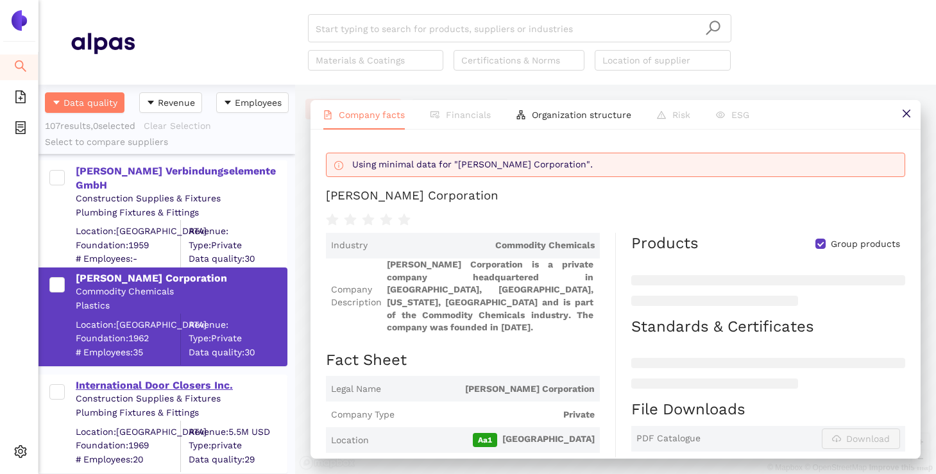
click at [135, 389] on div "International Door Closers Inc." at bounding box center [181, 385] width 210 height 14
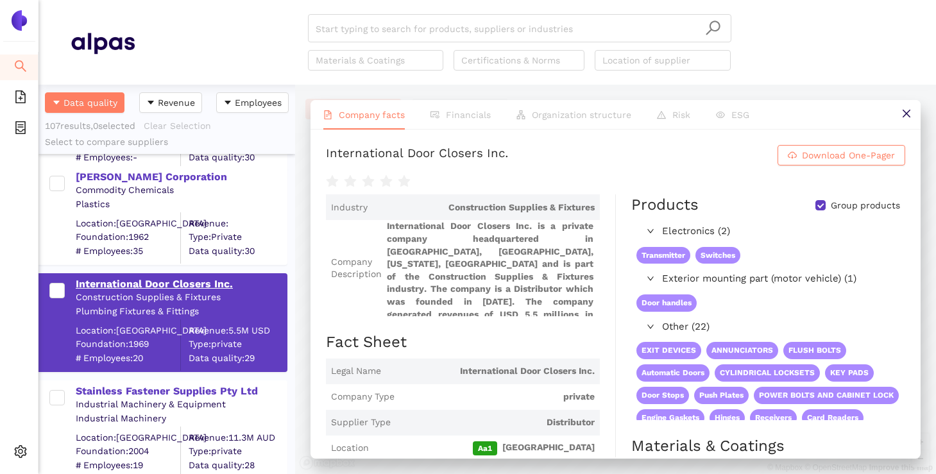
click at [135, 389] on div "Stainless Fastener Supplies Pty Ltd" at bounding box center [181, 391] width 210 height 14
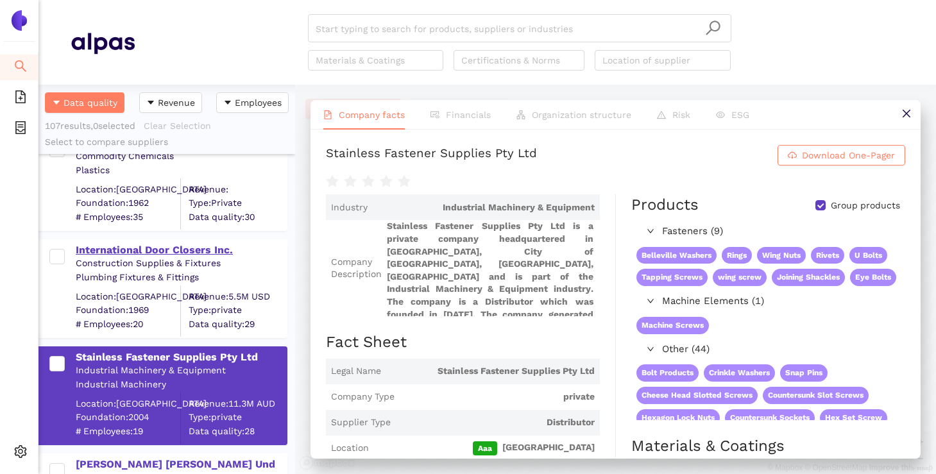
scroll to position [1511, 0]
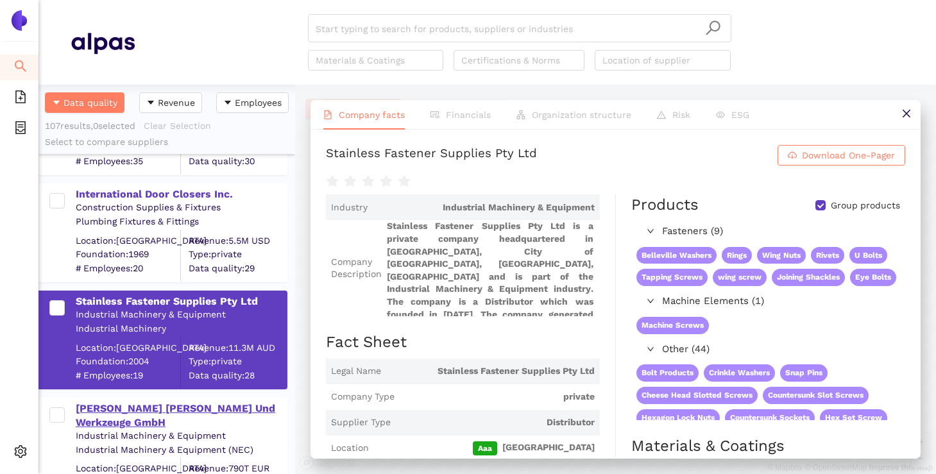
click at [123, 412] on div "Haymann Schrauben Und Werkzeuge GmbH" at bounding box center [181, 416] width 210 height 29
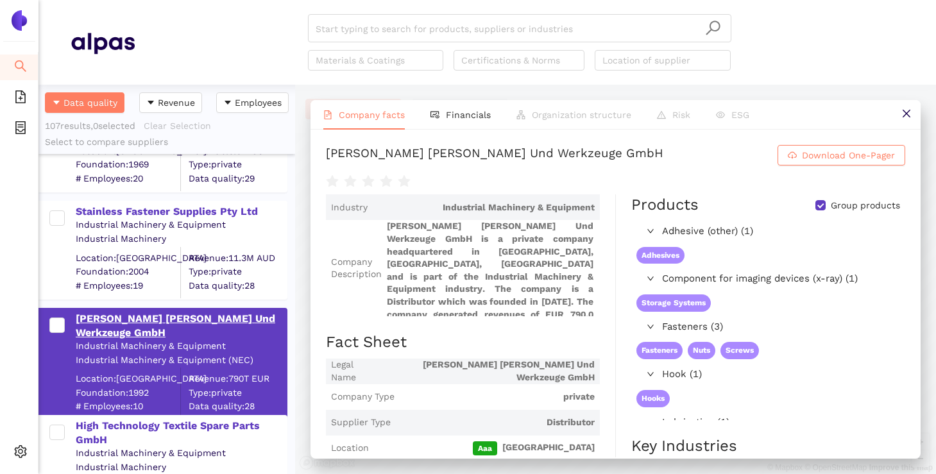
scroll to position [1647, 0]
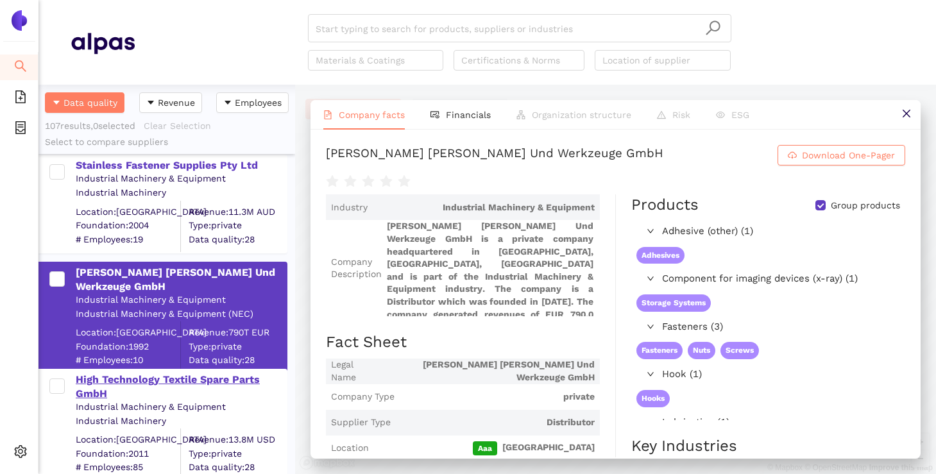
click at [128, 373] on div "High Technology Textile Spare Parts GmbH" at bounding box center [181, 387] width 210 height 29
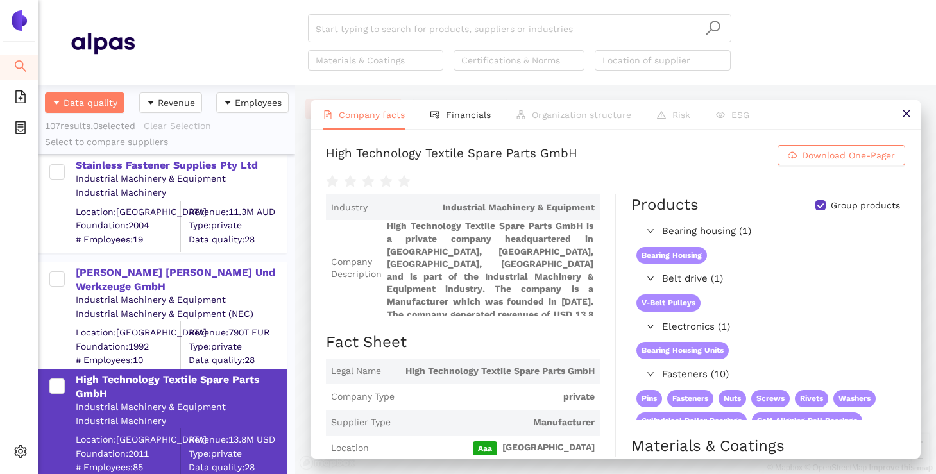
scroll to position [1731, 0]
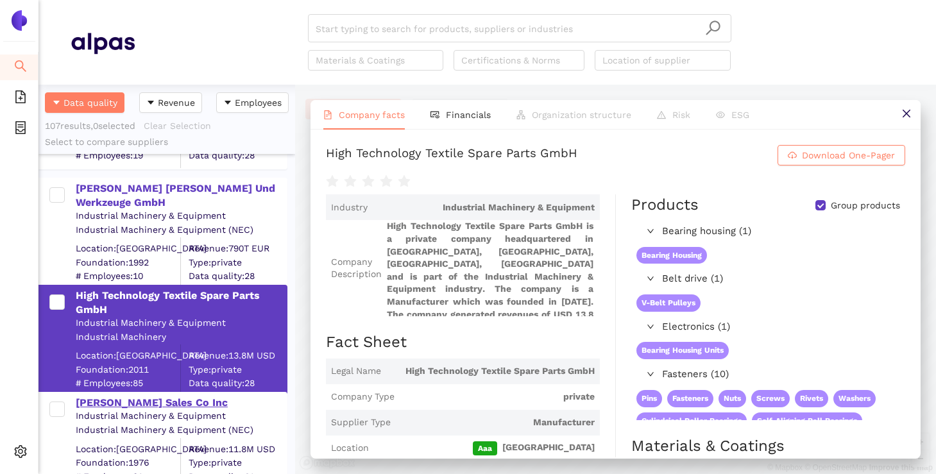
click at [114, 403] on div "Carson Sales Co Inc" at bounding box center [181, 403] width 210 height 14
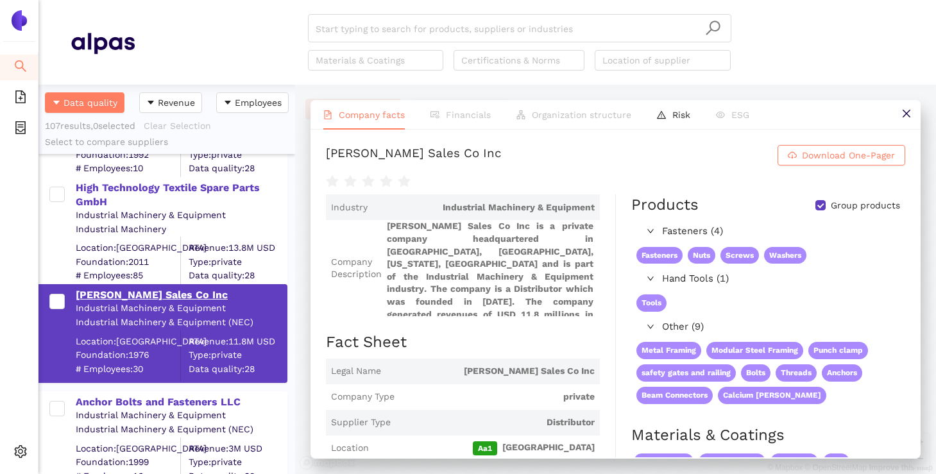
click at [114, 403] on div "Anchor Bolts and Fasteners LLC" at bounding box center [181, 402] width 210 height 14
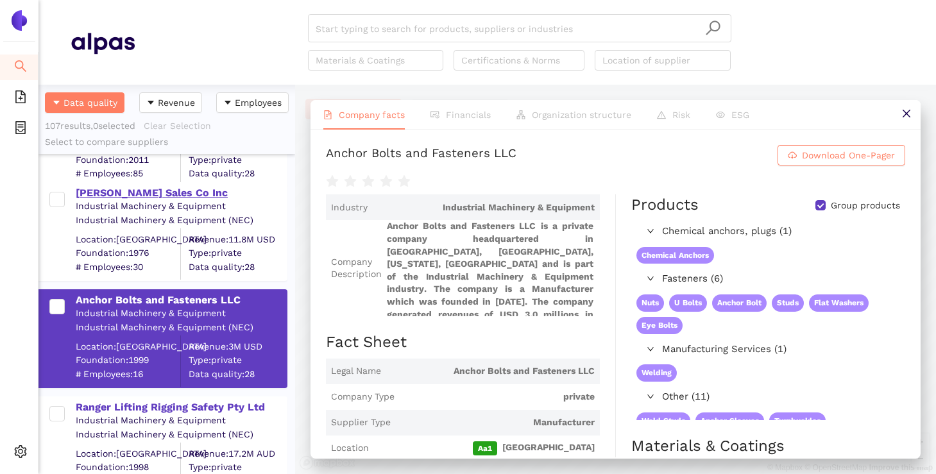
click at [114, 403] on div "Ranger Lifting Rigging Safety Pty Ltd" at bounding box center [181, 407] width 210 height 14
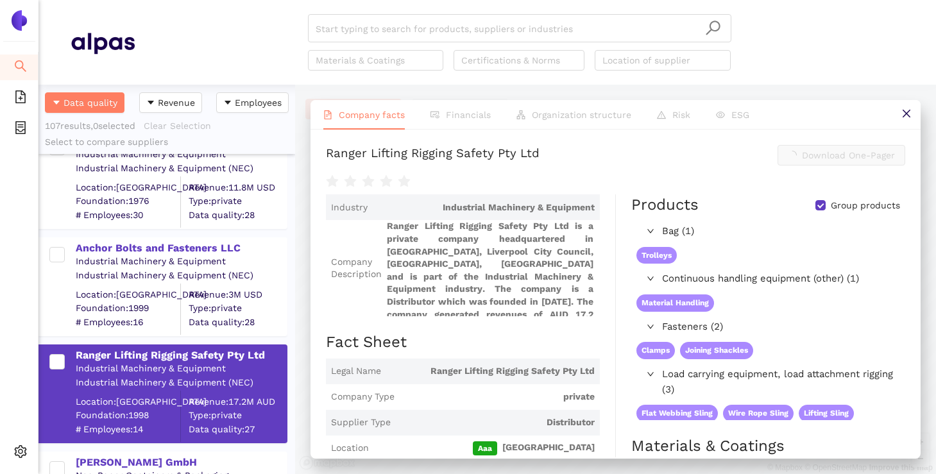
scroll to position [2047, 0]
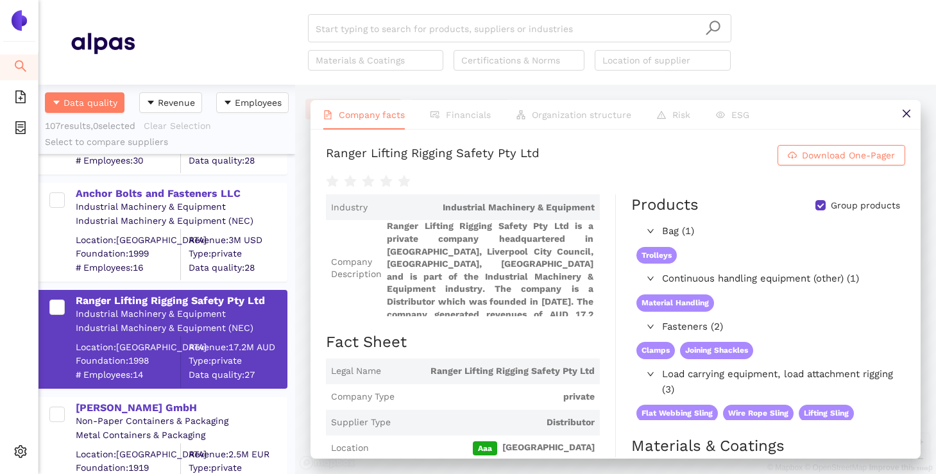
click at [105, 415] on div "Non-Paper Containers & Packaging" at bounding box center [181, 421] width 210 height 13
click at [106, 409] on div "Bihlmaier GmbH" at bounding box center [181, 408] width 210 height 14
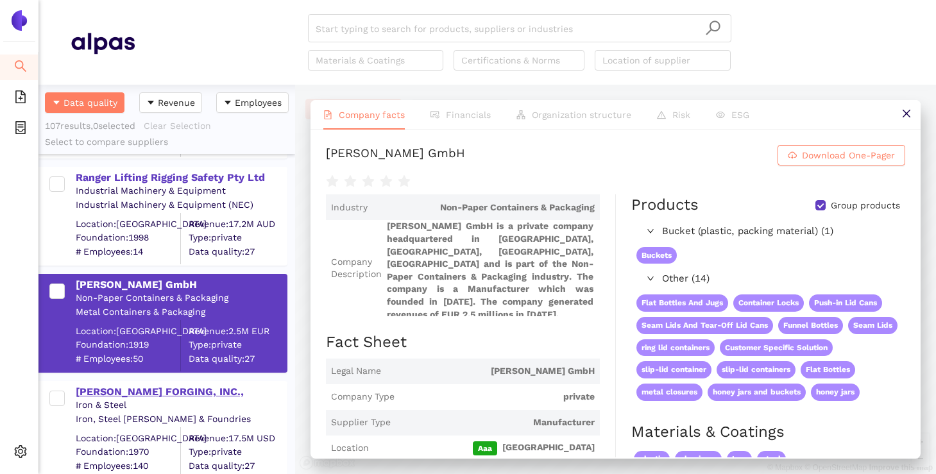
scroll to position [2183, 0]
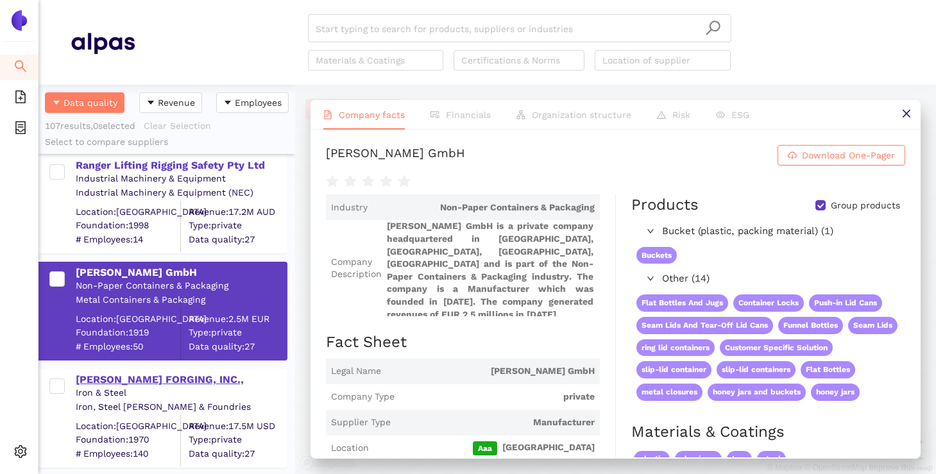
click at [111, 381] on div "KEN FORGING, INC.," at bounding box center [181, 380] width 210 height 14
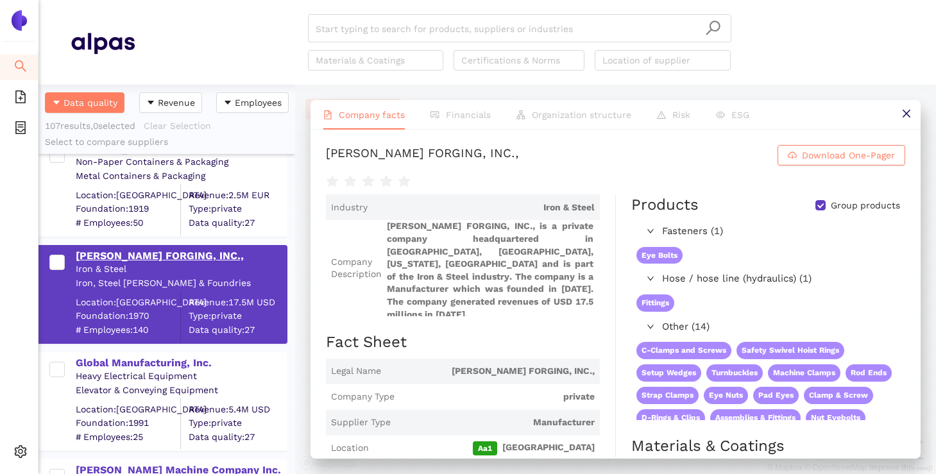
scroll to position [2308, 0]
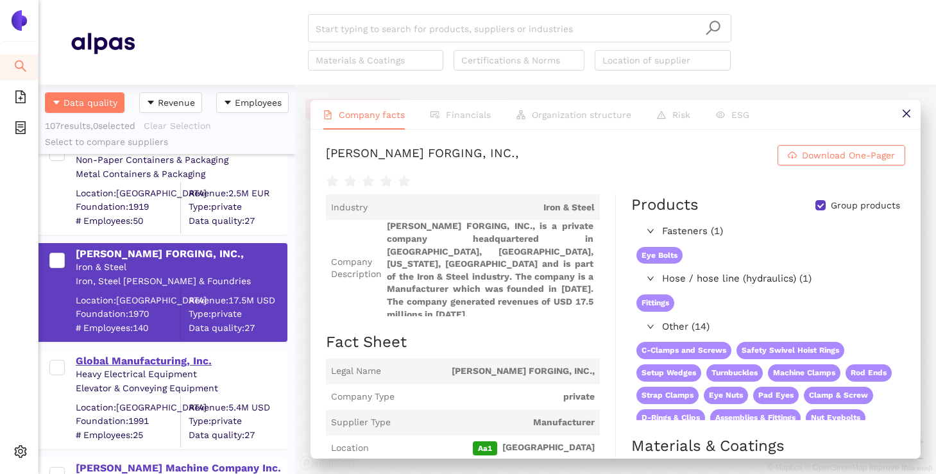
click at [113, 358] on div "Global Manufacturing, Inc." at bounding box center [181, 361] width 210 height 14
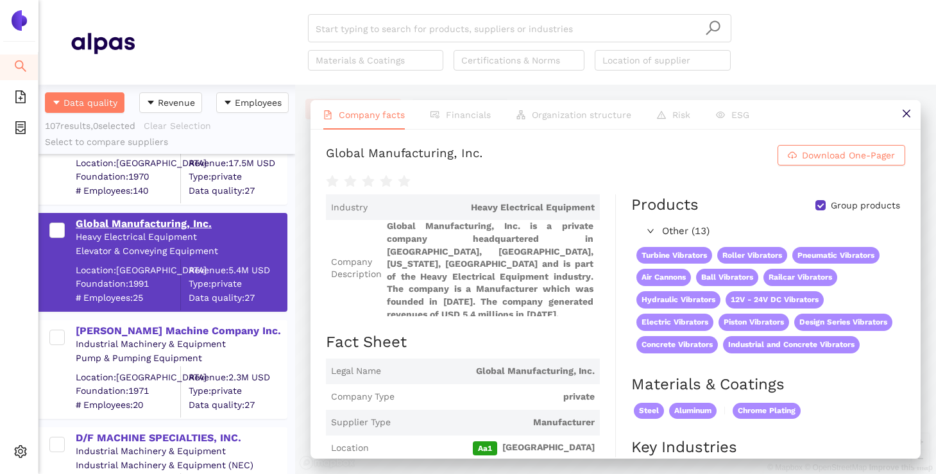
scroll to position [2460, 0]
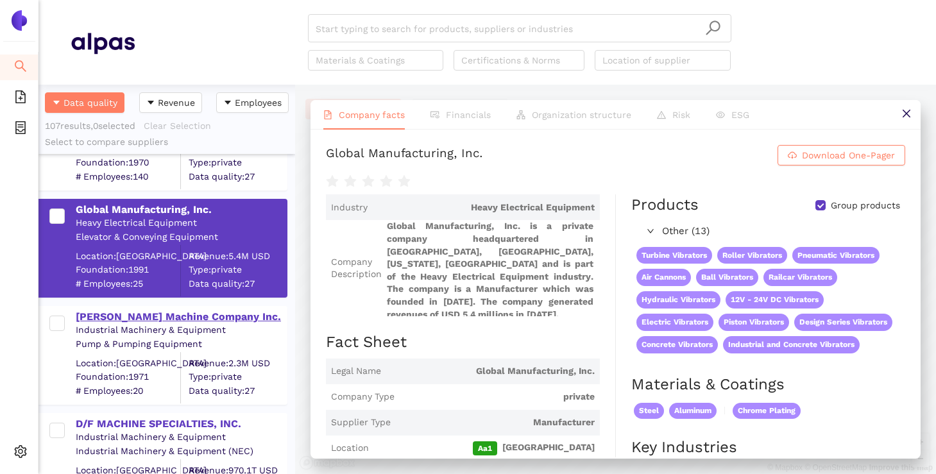
click at [111, 319] on div "Schultz Machine Company Inc." at bounding box center [181, 317] width 210 height 14
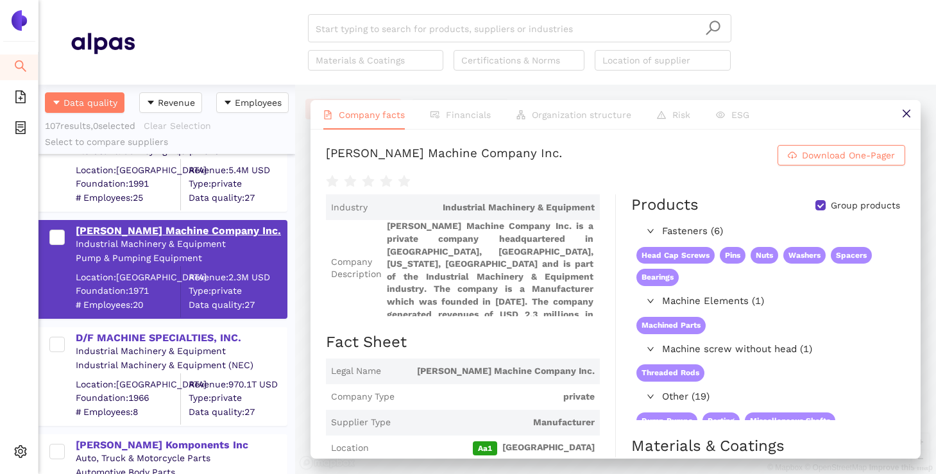
scroll to position [2598, 0]
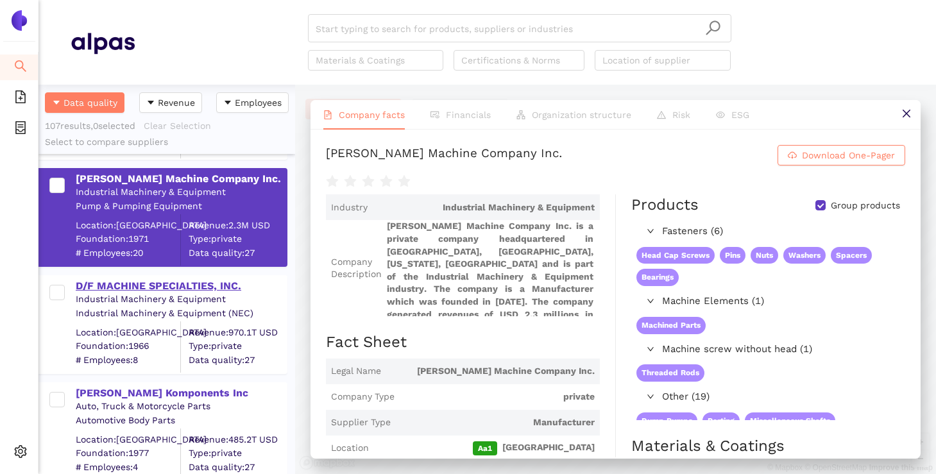
click at [118, 282] on div "D/F MACHINE SPECIALTIES, INC." at bounding box center [181, 286] width 210 height 14
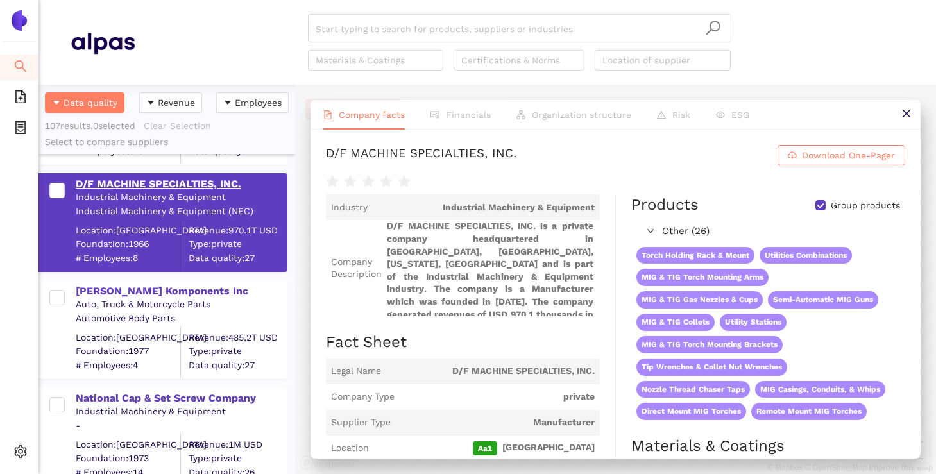
scroll to position [2727, 0]
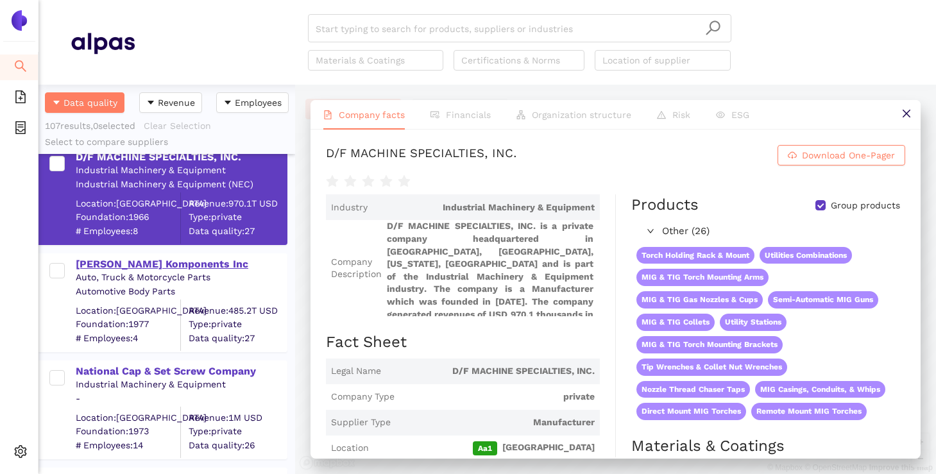
click at [123, 264] on div "Kugel Komponents Inc" at bounding box center [181, 264] width 210 height 14
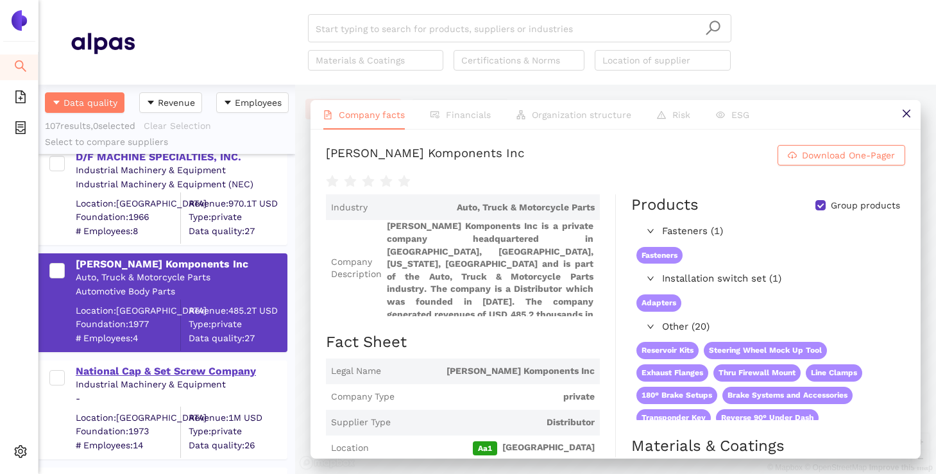
click at [112, 364] on div "National Cap & Set Screw Company" at bounding box center [181, 371] width 210 height 14
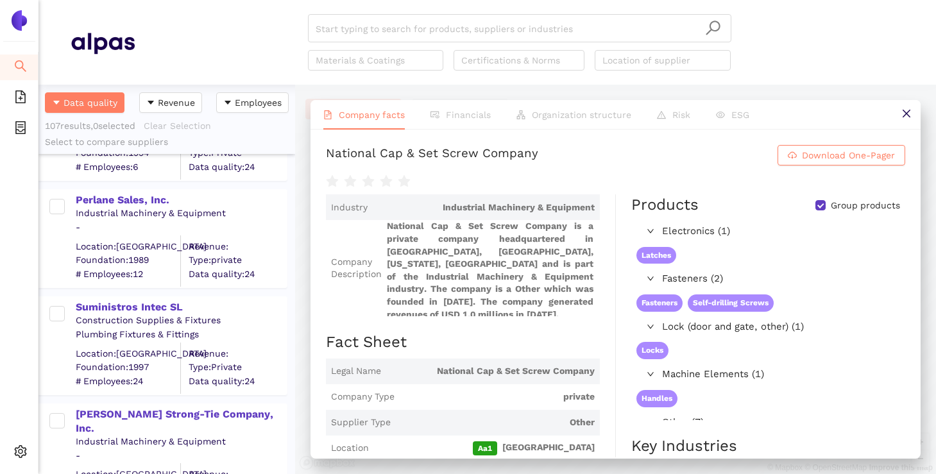
scroll to position [4237, 0]
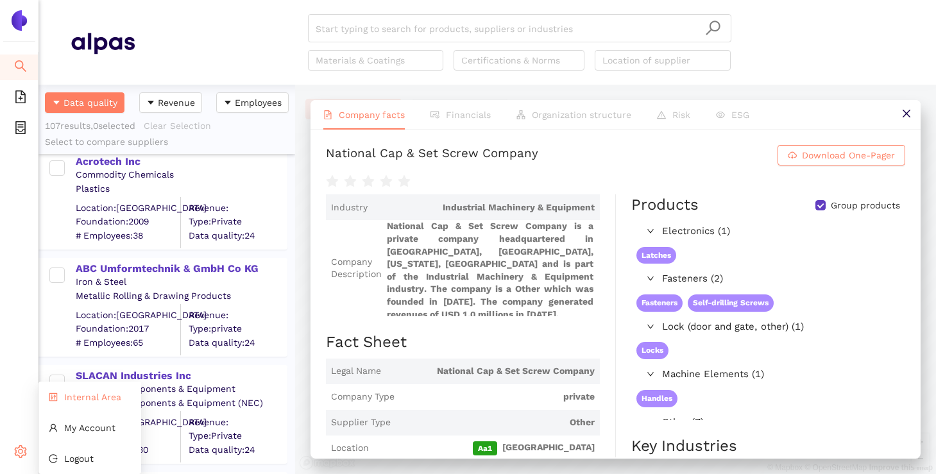
click at [69, 403] on li "Internal Area" at bounding box center [89, 397] width 103 height 26
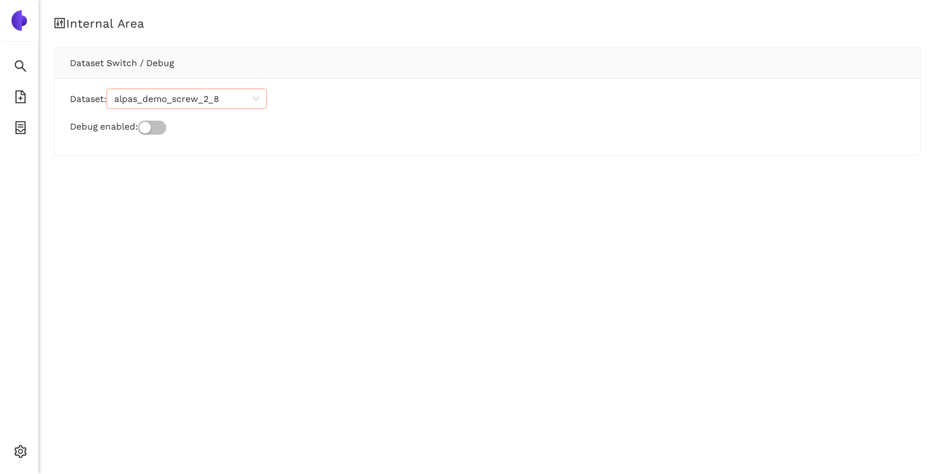
click at [225, 108] on span "alpas_demo_screw_2_8" at bounding box center [186, 98] width 145 height 19
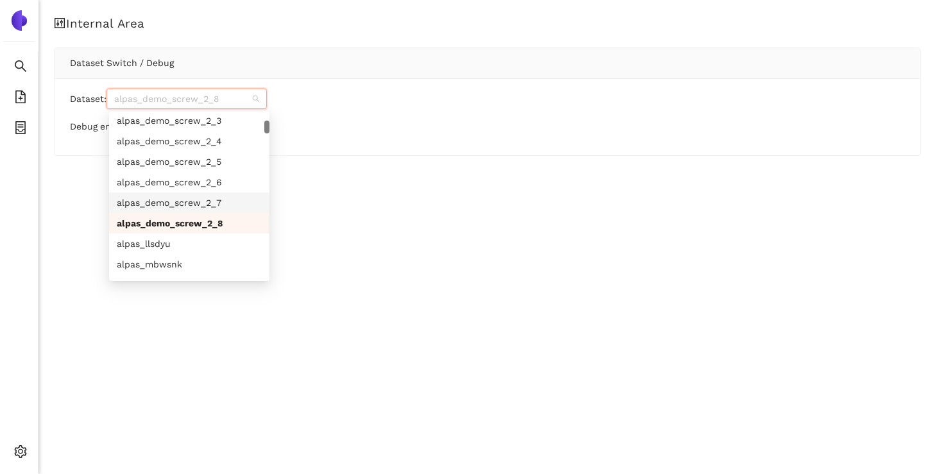
scroll to position [313, 0]
click at [221, 198] on div "alpas_demo_screw_2_7" at bounding box center [189, 201] width 145 height 14
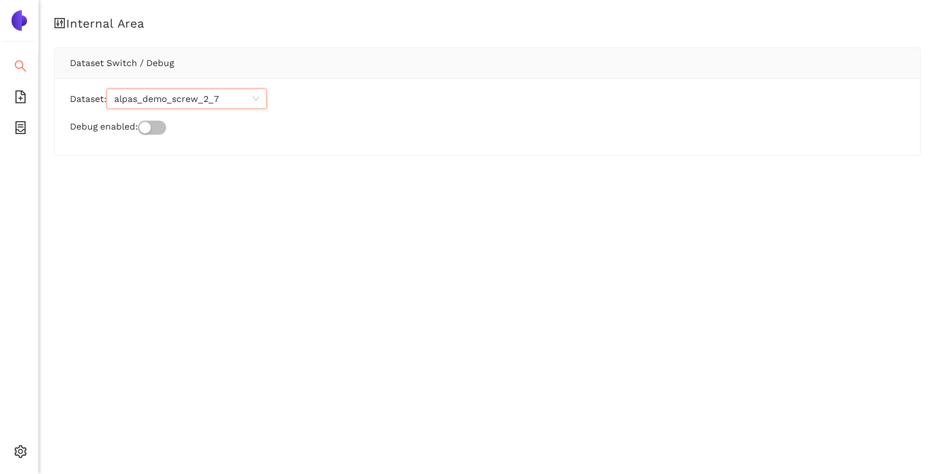
click at [17, 55] on span "search" at bounding box center [20, 68] width 13 height 26
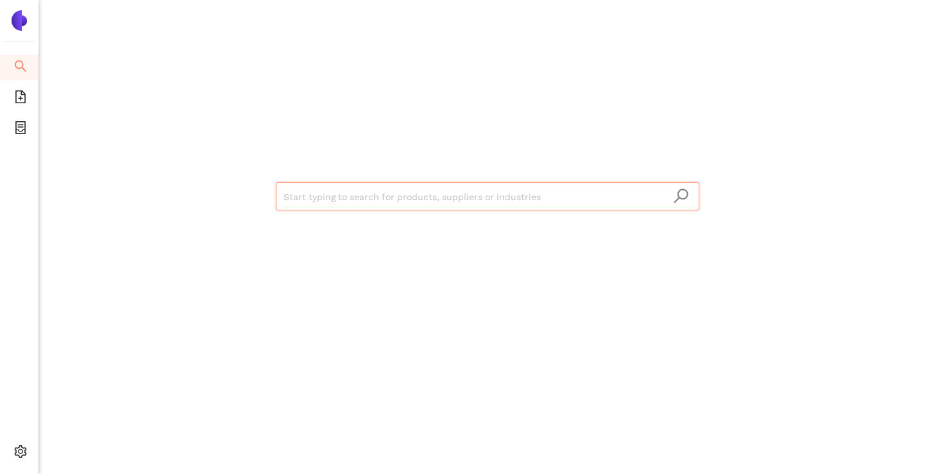
click at [323, 208] on input "search" at bounding box center [488, 197] width 408 height 28
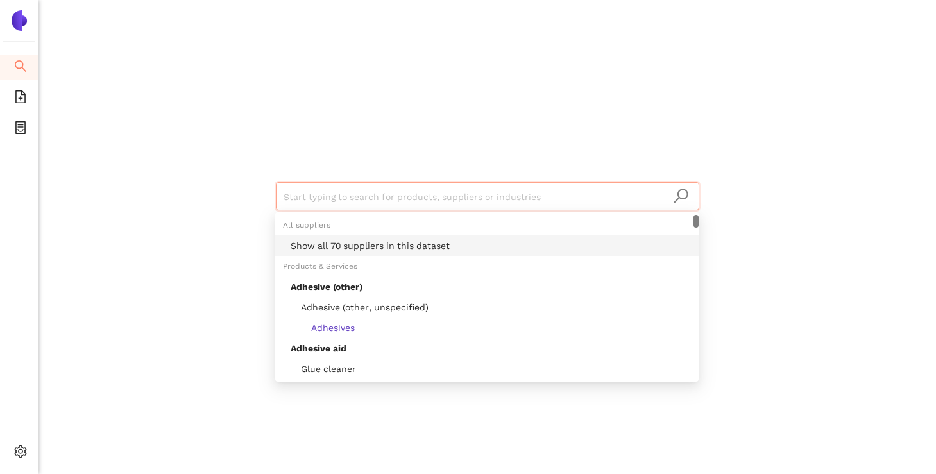
click at [341, 252] on div "Show all 70 suppliers in this dataset" at bounding box center [491, 246] width 400 height 14
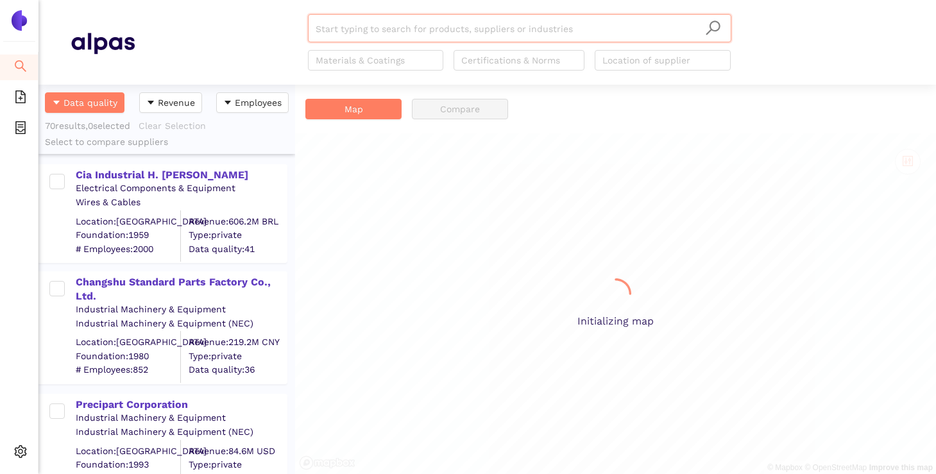
scroll to position [389, 257]
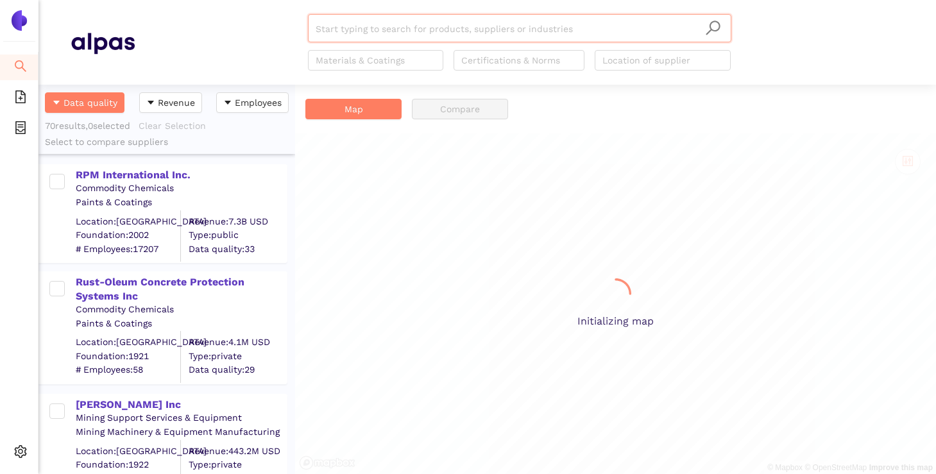
scroll to position [389, 257]
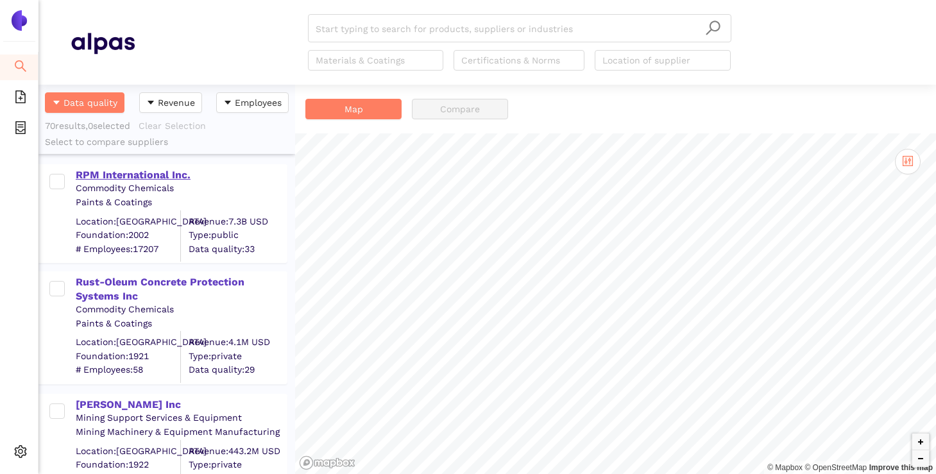
click at [142, 178] on div "RPM International Inc." at bounding box center [181, 175] width 210 height 14
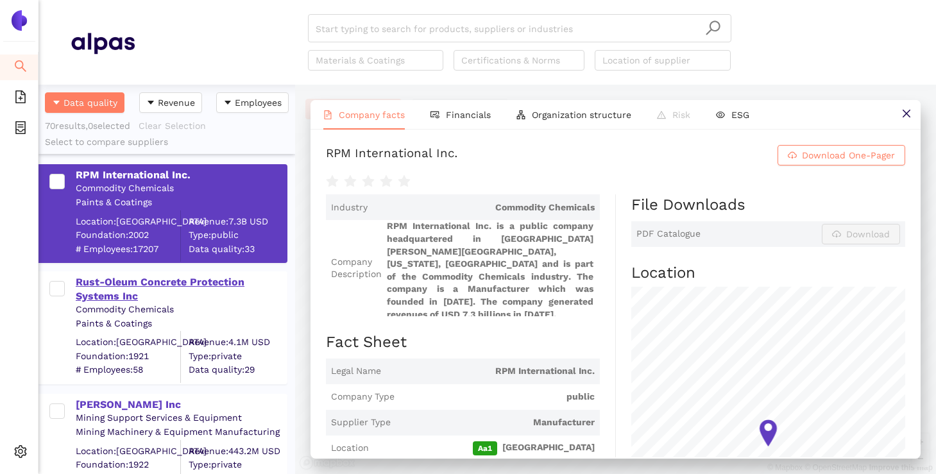
click at [171, 274] on div "Rust-Oleum Concrete Protection Systems Inc" at bounding box center [181, 288] width 210 height 31
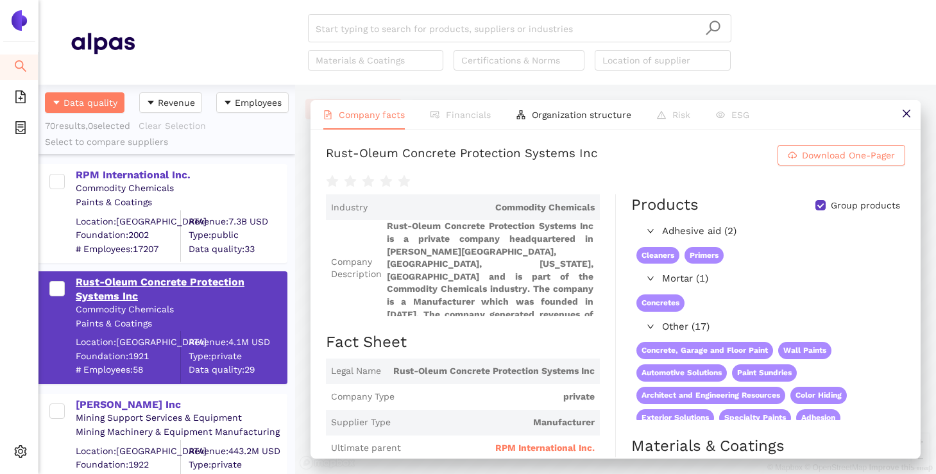
scroll to position [95, 0]
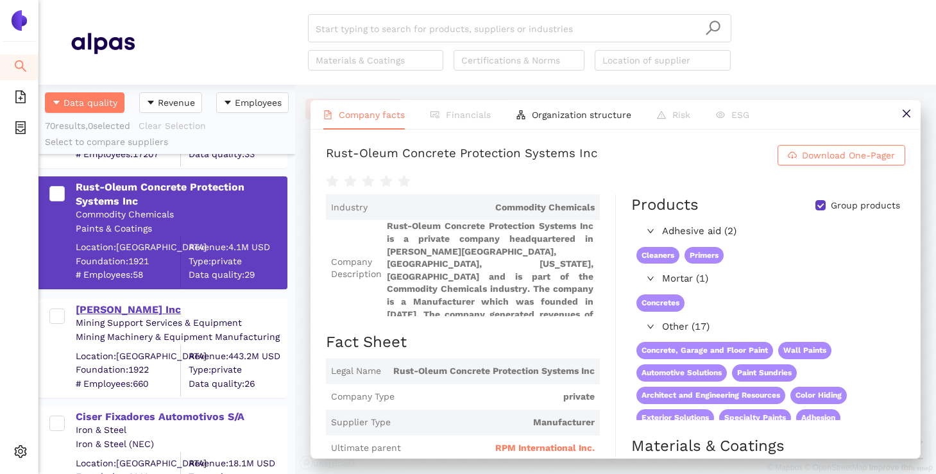
click at [144, 307] on div "[PERSON_NAME] Inc" at bounding box center [181, 310] width 210 height 14
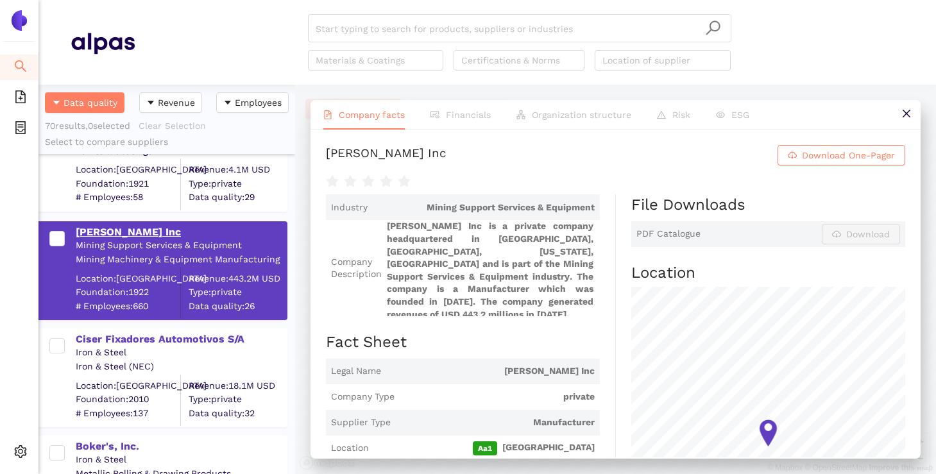
scroll to position [182, 0]
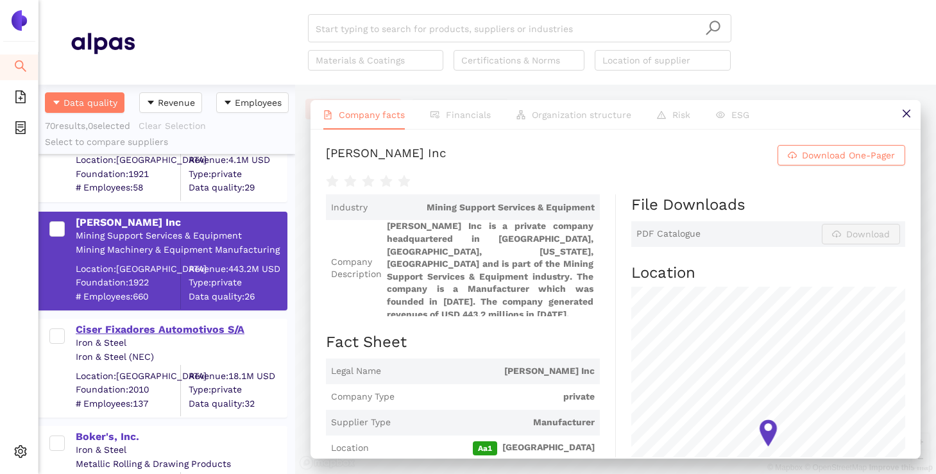
click at [133, 334] on div "Ciser Fixadores Automotivos S/A" at bounding box center [181, 330] width 210 height 14
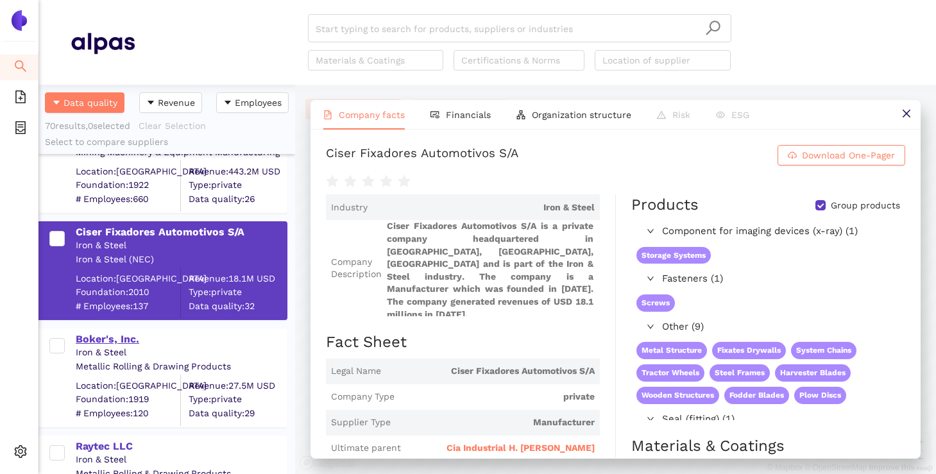
click at [126, 341] on div "Boker's, Inc." at bounding box center [181, 339] width 210 height 14
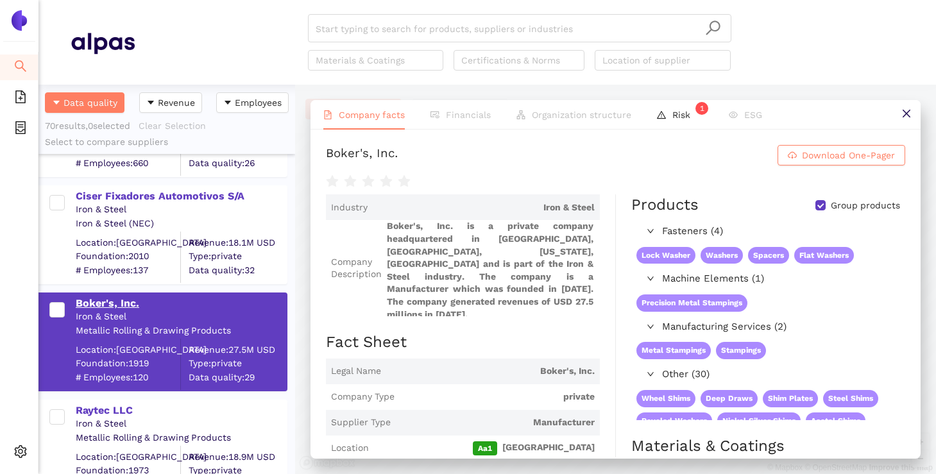
scroll to position [376, 0]
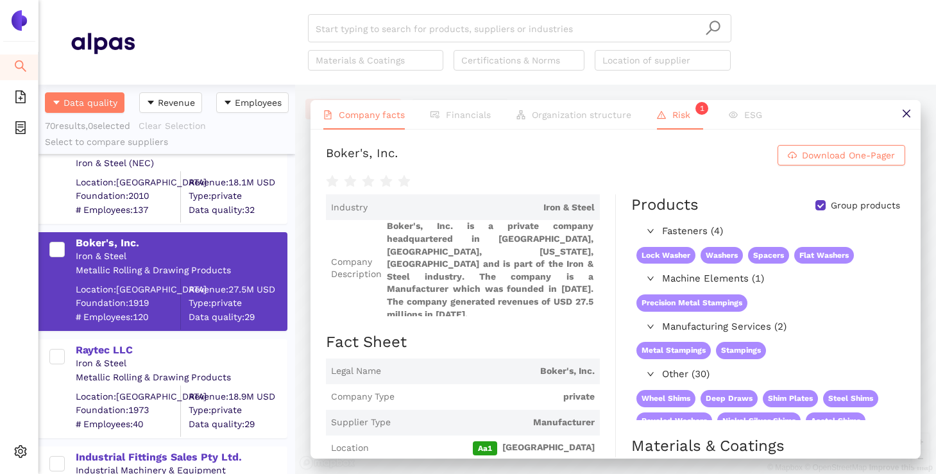
click at [675, 106] on li "Risk 1" at bounding box center [680, 115] width 72 height 30
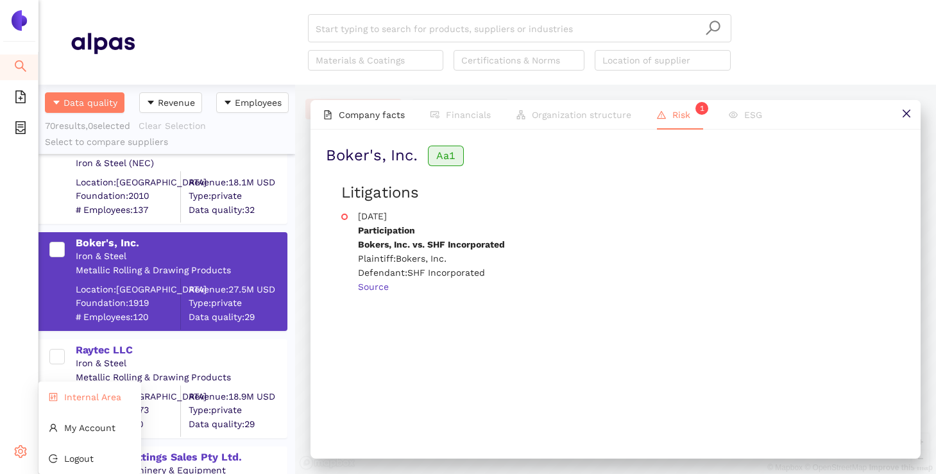
click at [78, 405] on li "Internal Area" at bounding box center [89, 397] width 103 height 26
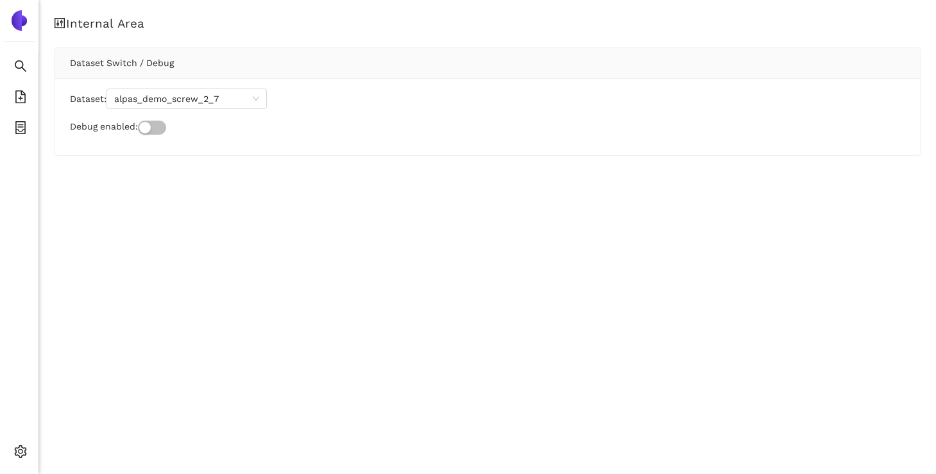
click at [202, 109] on div "Dataset: alpas_demo_screw_2_7 Debug enabled:" at bounding box center [487, 116] width 865 height 77
click at [208, 103] on span "alpas_demo_screw_2_7" at bounding box center [186, 98] width 145 height 19
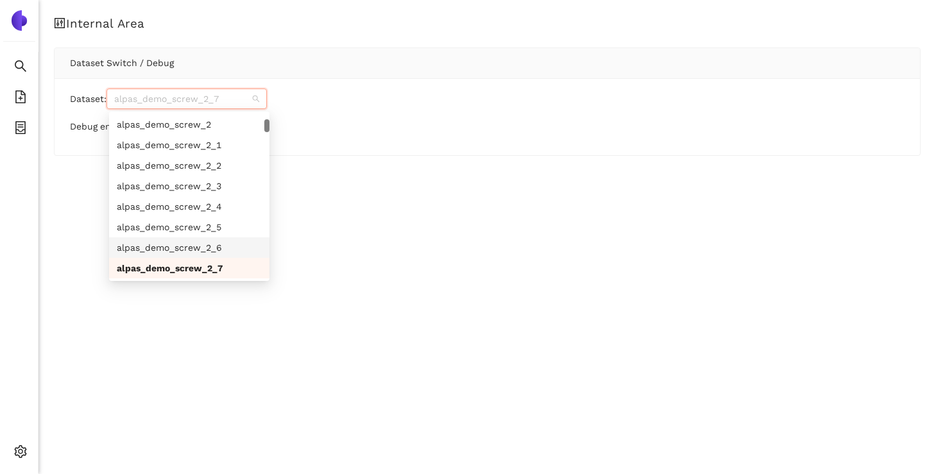
scroll to position [289, 0]
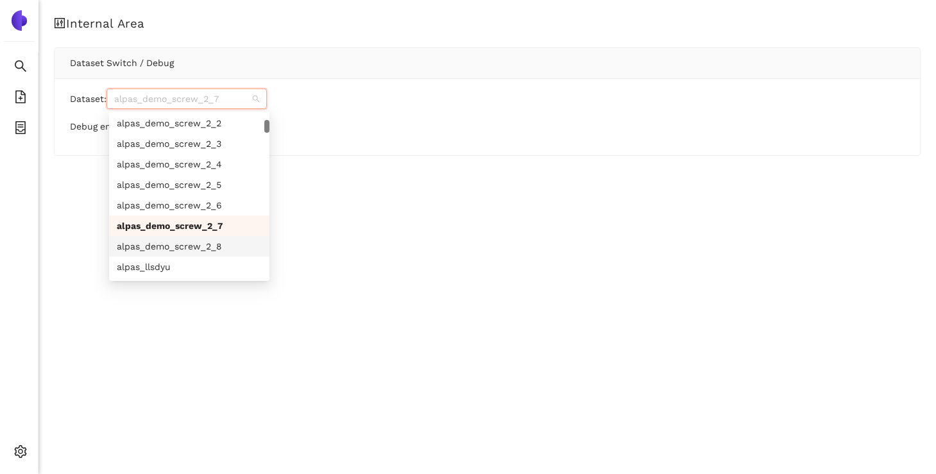
click at [198, 250] on div "alpas_demo_screw_2_8" at bounding box center [189, 246] width 145 height 14
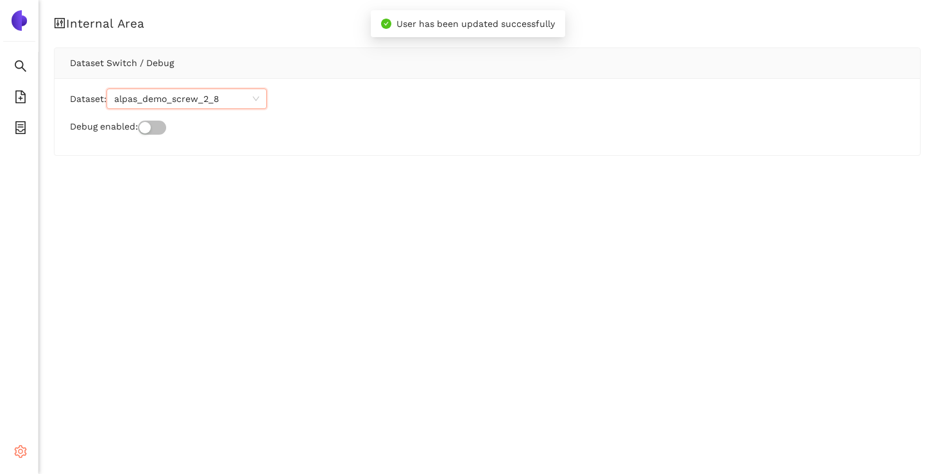
click at [20, 443] on span "setting" at bounding box center [20, 454] width 13 height 26
click at [14, 72] on span "search" at bounding box center [20, 68] width 13 height 26
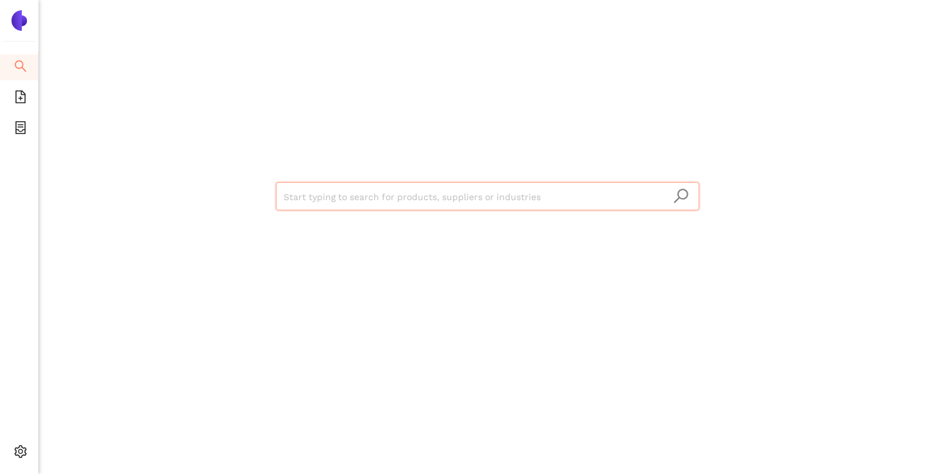
click at [332, 208] on input "search" at bounding box center [488, 197] width 408 height 28
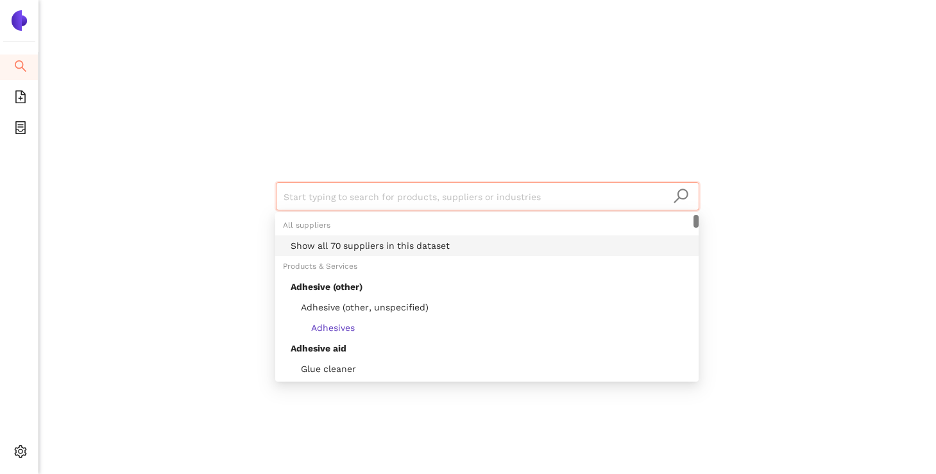
click at [355, 253] on div "Show all 70 suppliers in this dataset" at bounding box center [486, 245] width 423 height 21
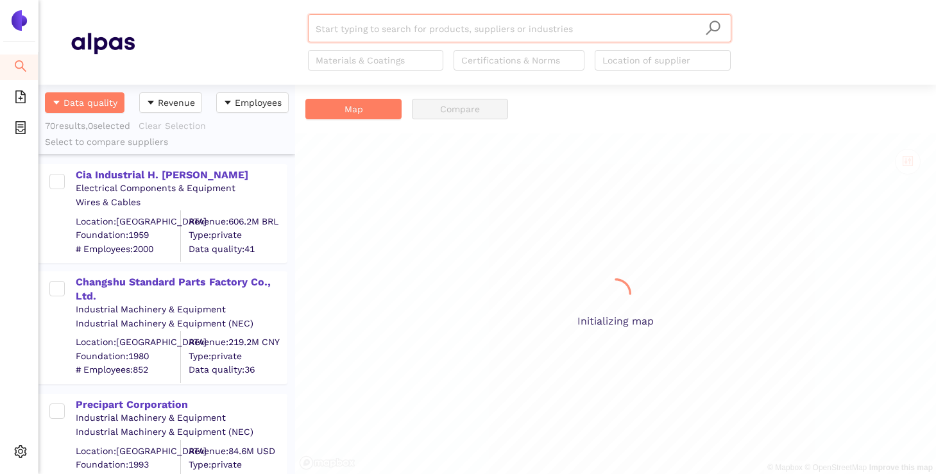
scroll to position [389, 257]
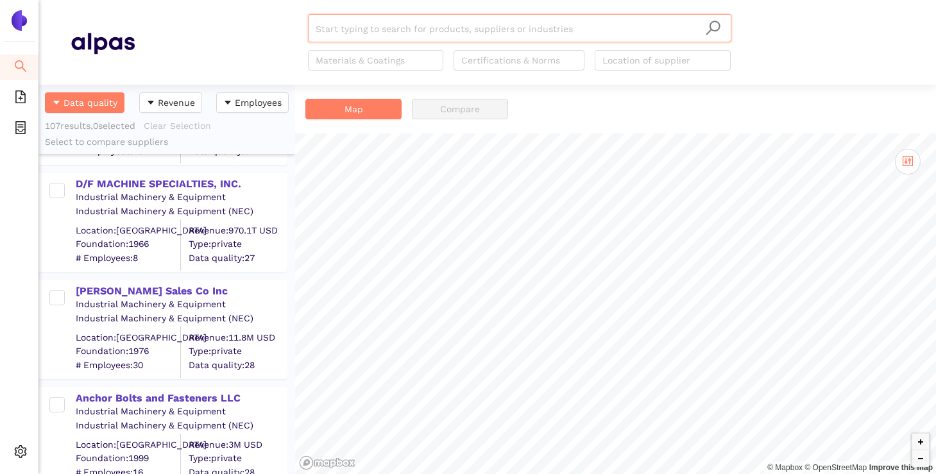
scroll to position [2679, 0]
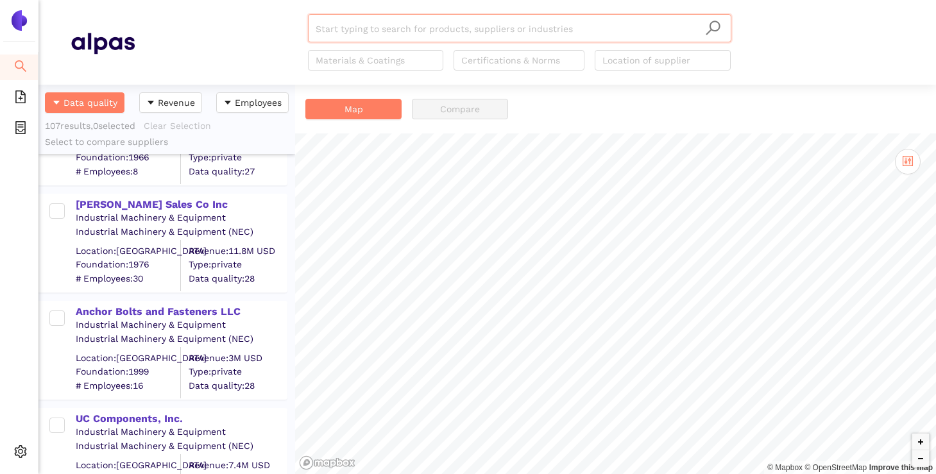
click at [140, 212] on div "Industrial Machinery & Equipment" at bounding box center [181, 218] width 210 height 13
click at [139, 201] on div "[PERSON_NAME] Sales Co Inc" at bounding box center [181, 205] width 210 height 14
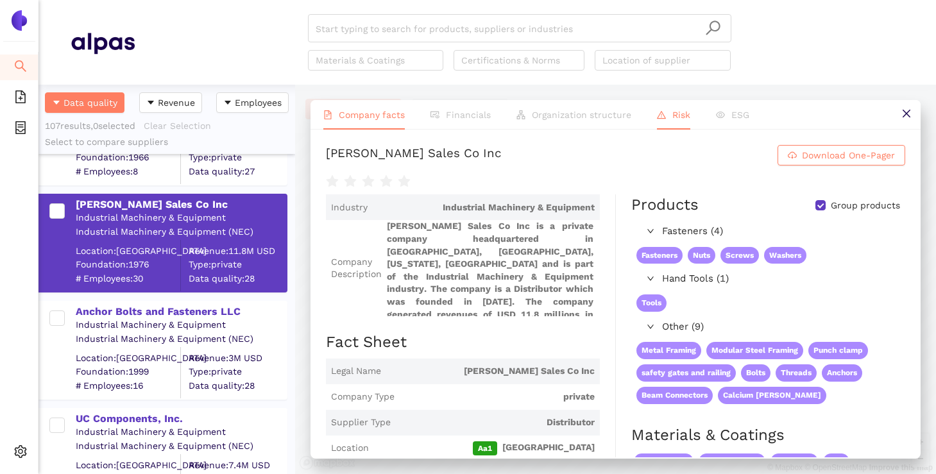
click at [657, 115] on icon "warning" at bounding box center [661, 114] width 9 height 9
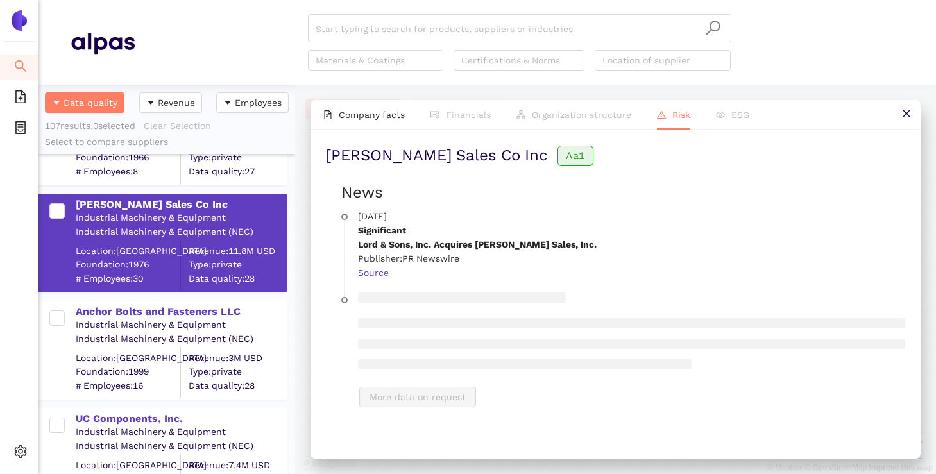
click at [172, 319] on div "Industrial Machinery & Equipment" at bounding box center [181, 325] width 210 height 13
click at [173, 310] on div "Anchor Bolts and Fasteners LLC" at bounding box center [181, 312] width 210 height 14
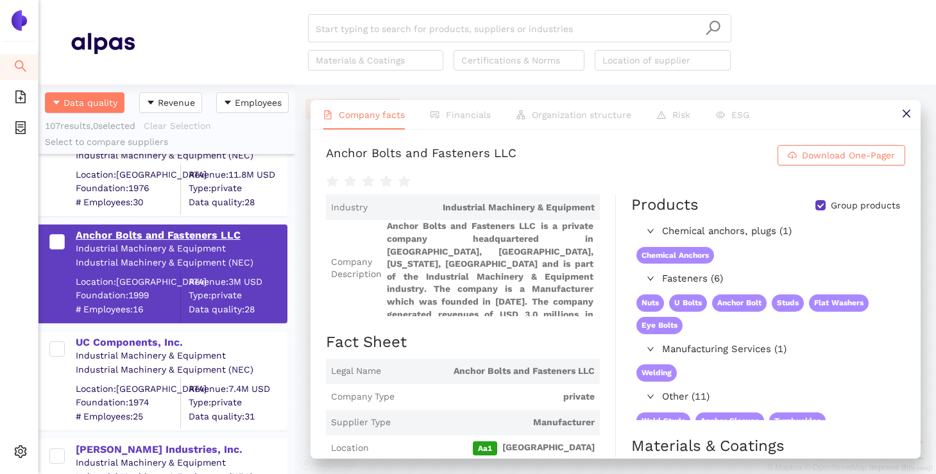
scroll to position [2756, 0]
click at [135, 344] on div "UC Components, Inc." at bounding box center [181, 342] width 210 height 14
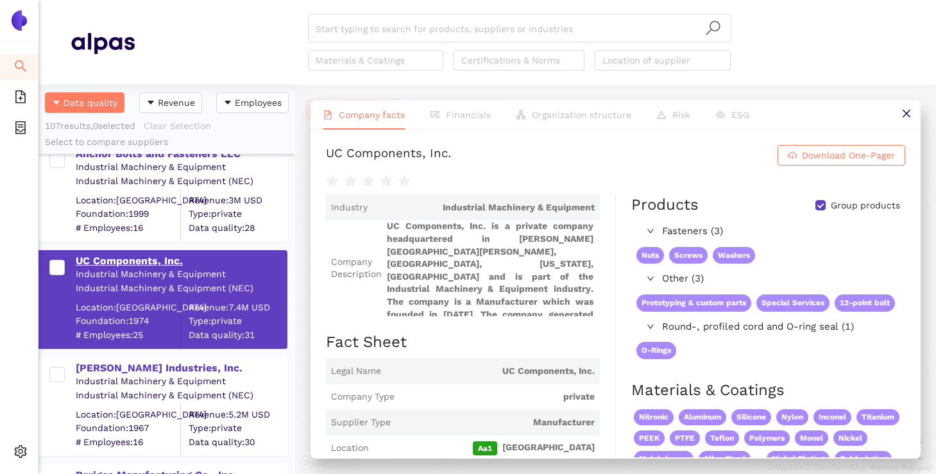
scroll to position [2839, 0]
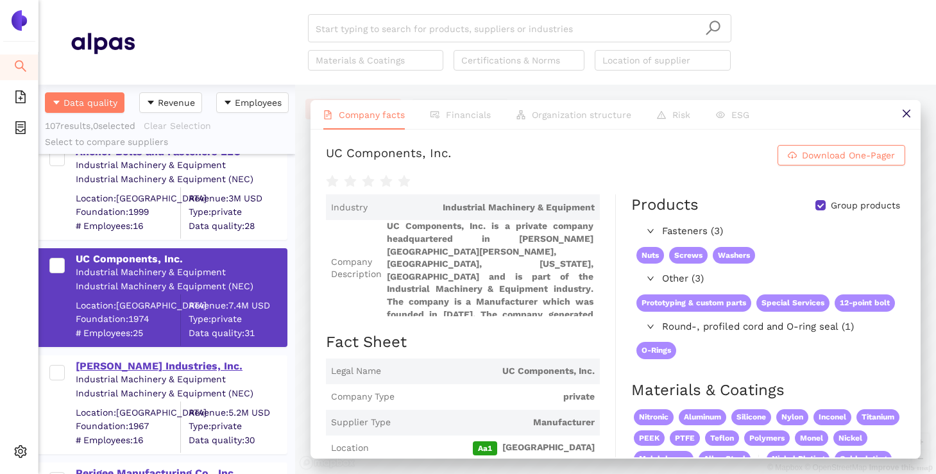
click at [124, 368] on div "Stanley Industries, Inc." at bounding box center [181, 366] width 210 height 14
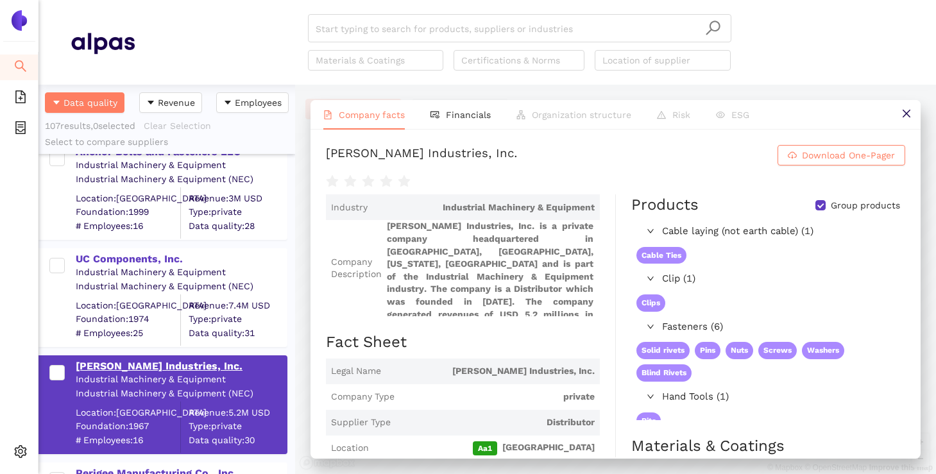
scroll to position [2919, 0]
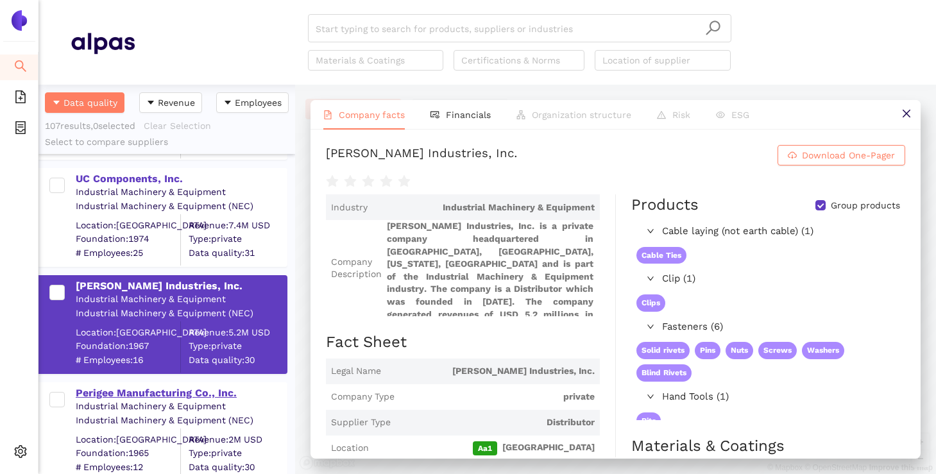
click at [114, 392] on div "Perigee Manufacturing Co., Inc." at bounding box center [181, 393] width 210 height 14
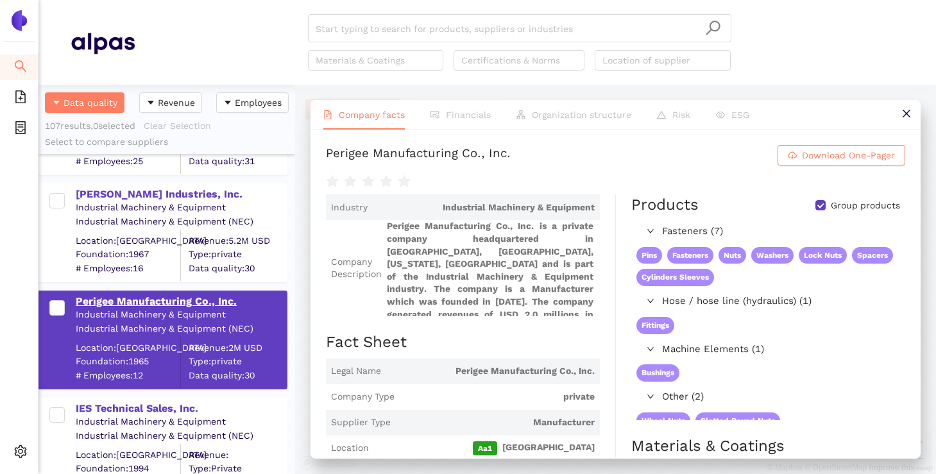
scroll to position [3017, 0]
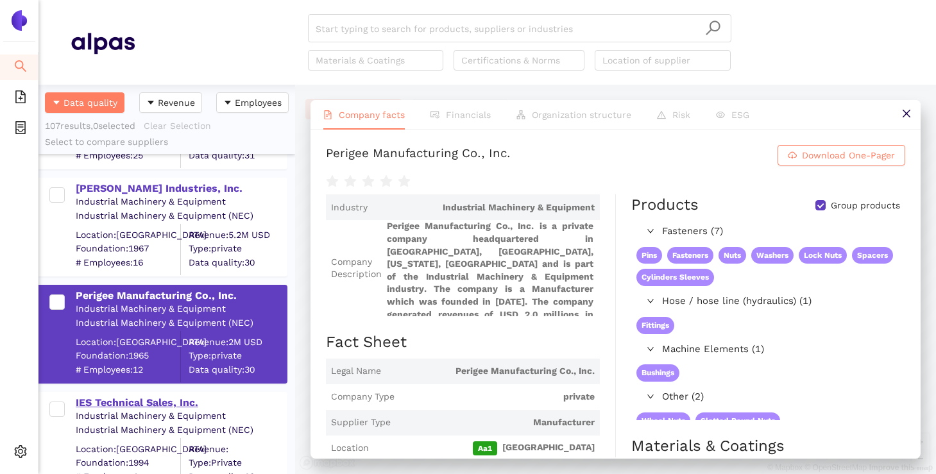
click at [108, 403] on div "IES Technical Sales, Inc." at bounding box center [181, 403] width 210 height 14
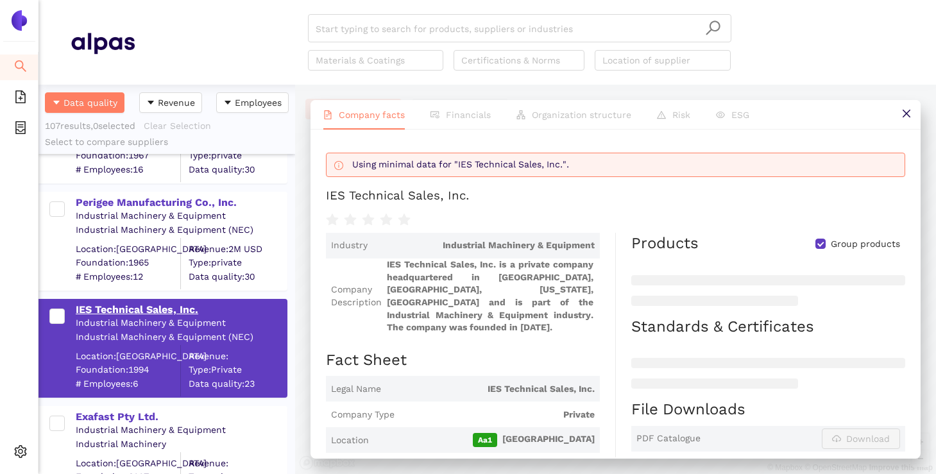
scroll to position [3111, 0]
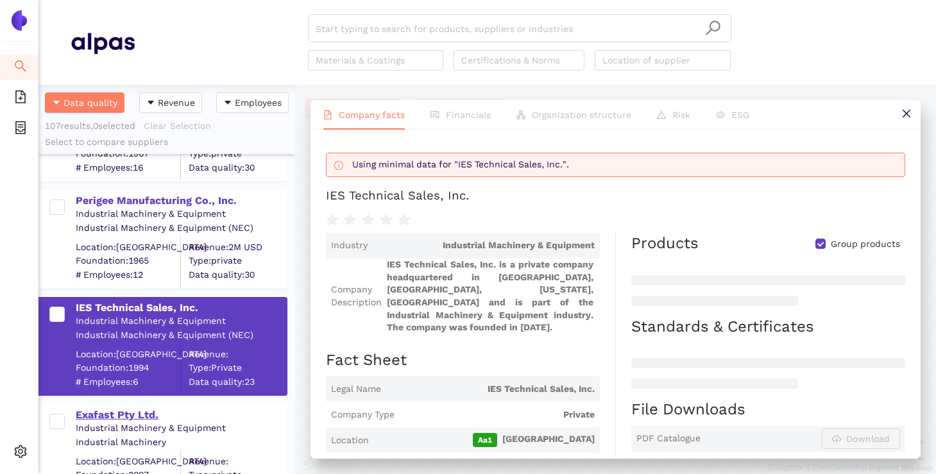
click at [102, 418] on div "Exafast Pty Ltd." at bounding box center [181, 415] width 210 height 14
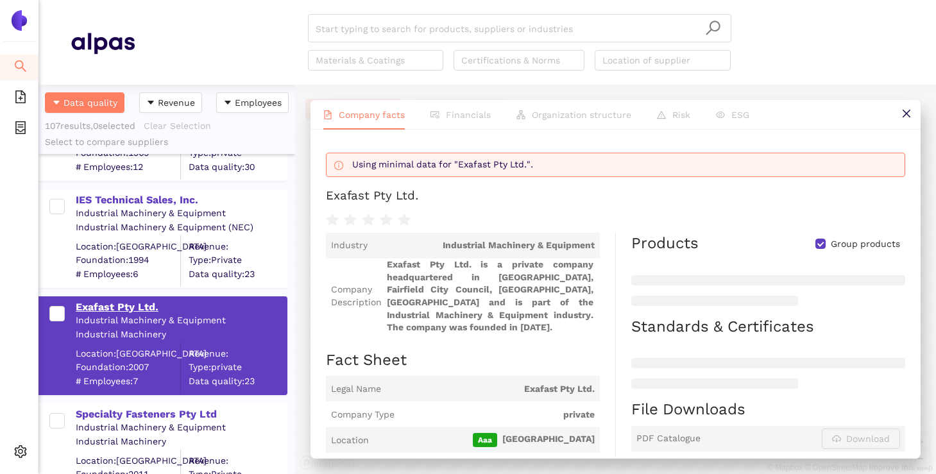
scroll to position [3224, 0]
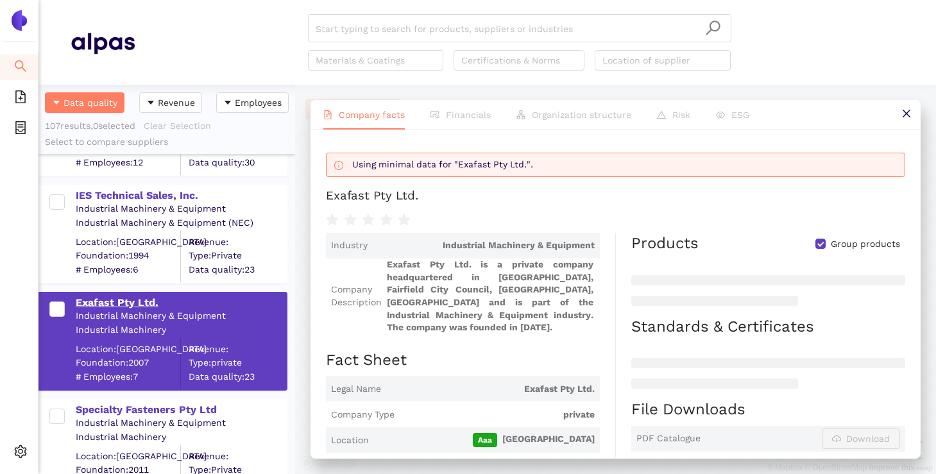
click at [102, 418] on div "Industrial Machinery & Equipment" at bounding box center [181, 423] width 210 height 13
click at [109, 406] on div "Specialty Fasteners Pty Ltd" at bounding box center [181, 410] width 210 height 14
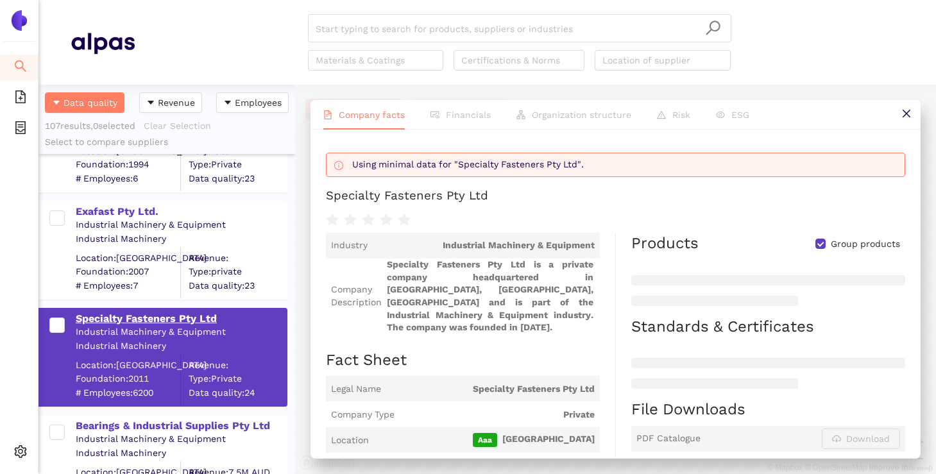
scroll to position [3330, 0]
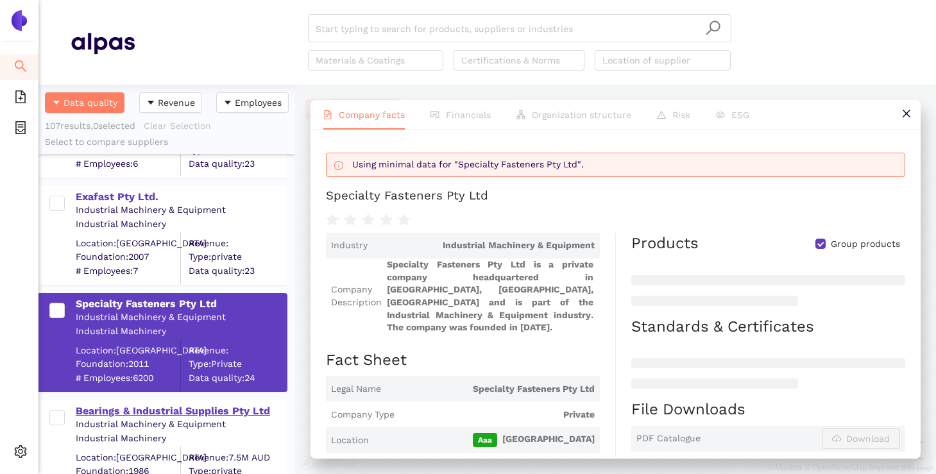
click at [109, 403] on div "Bearings & Industrial Supplies Pty Ltd" at bounding box center [181, 410] width 210 height 17
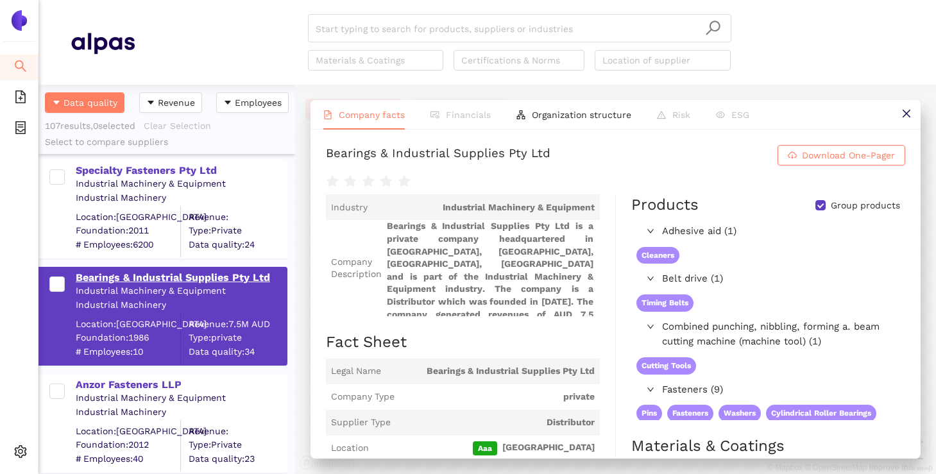
scroll to position [3465, 0]
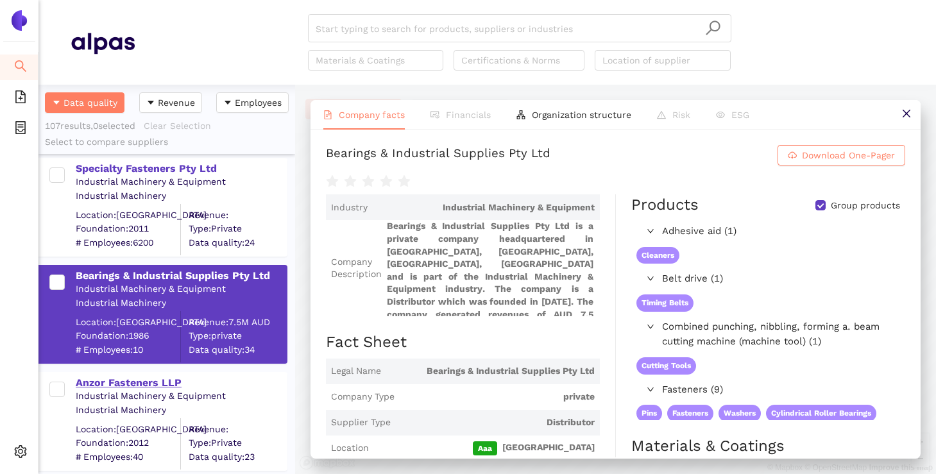
click at [113, 384] on div "Anzor Fasteners LLP" at bounding box center [181, 383] width 210 height 14
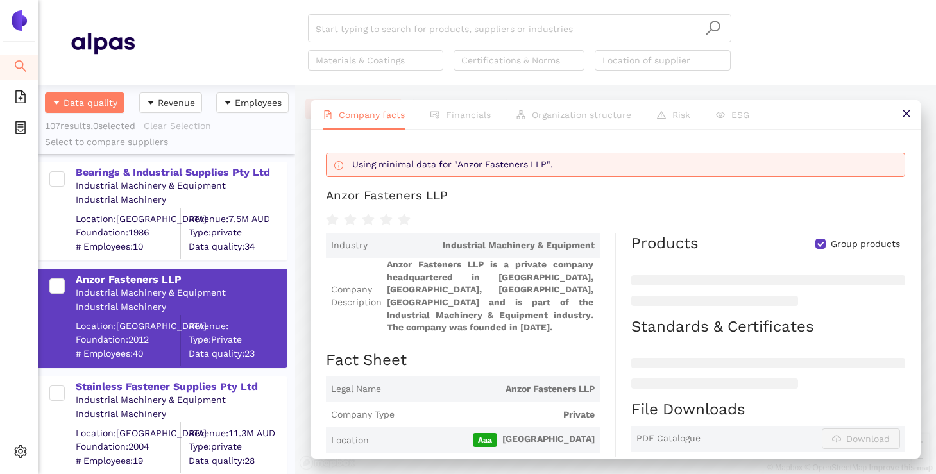
click at [113, 384] on div "Stainless Fastener Supplies Pty Ltd" at bounding box center [181, 387] width 210 height 14
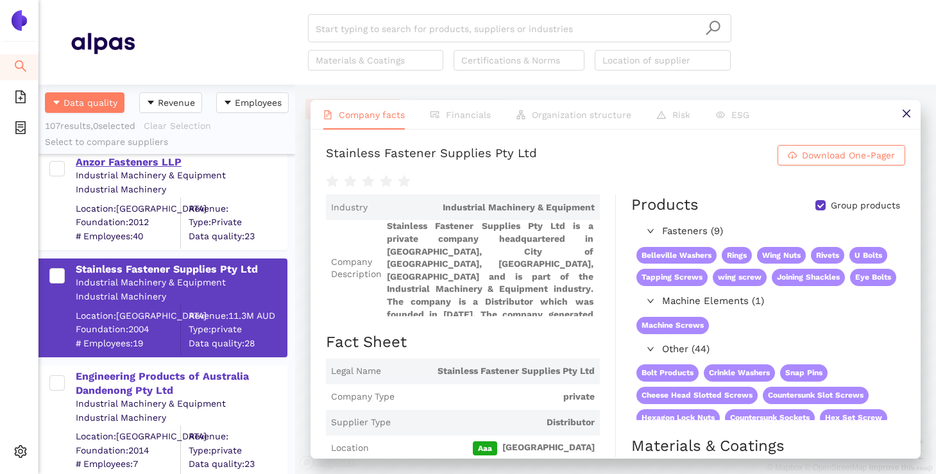
click at [113, 384] on div "Engineering Products of Australia Dandenong Pty Ltd" at bounding box center [181, 383] width 210 height 29
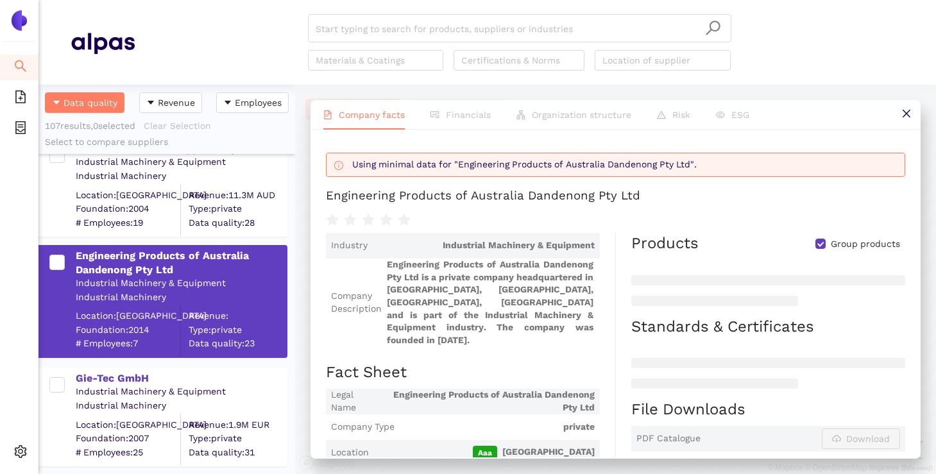
click at [113, 384] on div "Gie-Tec GmbH" at bounding box center [181, 378] width 210 height 14
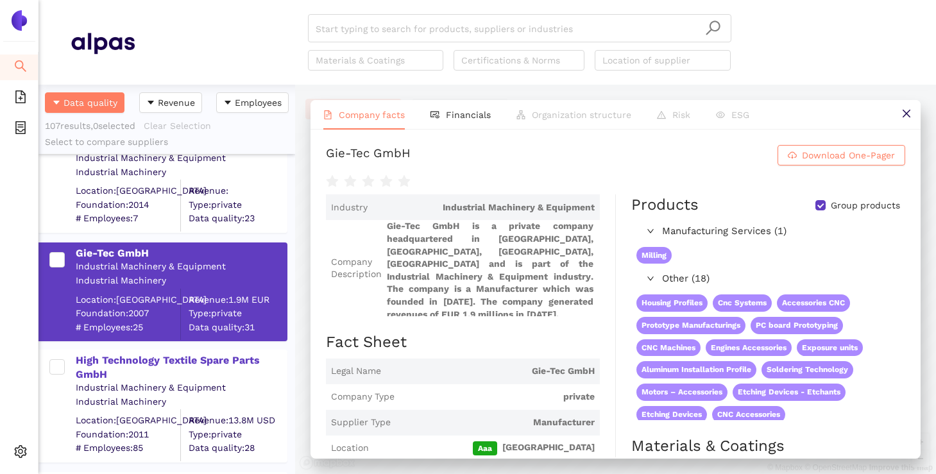
scroll to position [3938, 0]
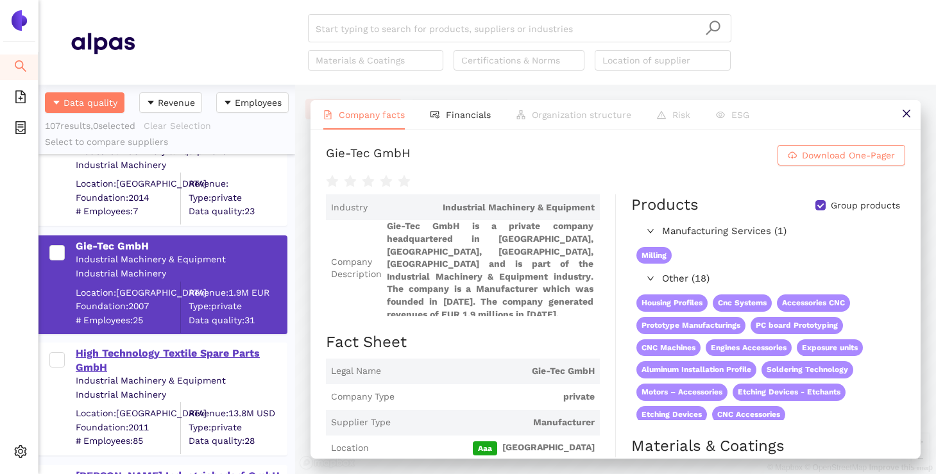
click at [119, 354] on div "High Technology Textile Spare Parts GmbH" at bounding box center [181, 360] width 210 height 29
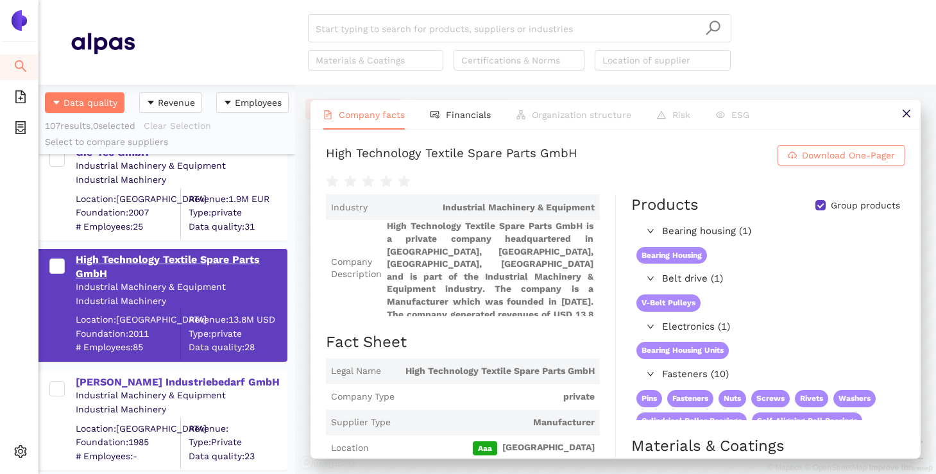
scroll to position [4033, 0]
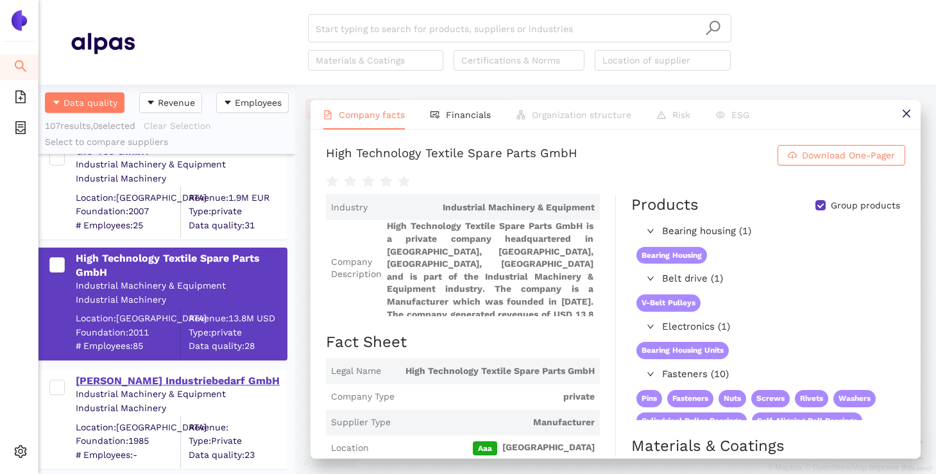
click at [103, 382] on div "Hartmut Richter Industriebedarf GmbH" at bounding box center [181, 381] width 210 height 14
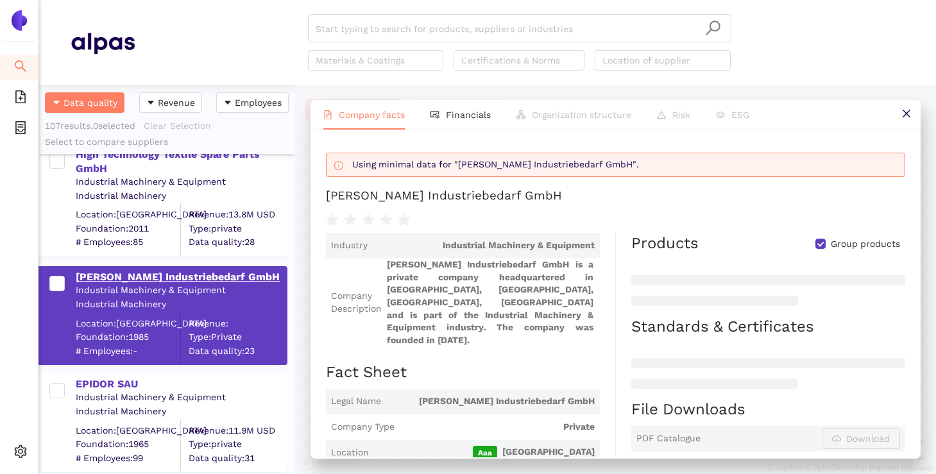
click at [103, 382] on div "EPIDOR SAU" at bounding box center [181, 384] width 210 height 14
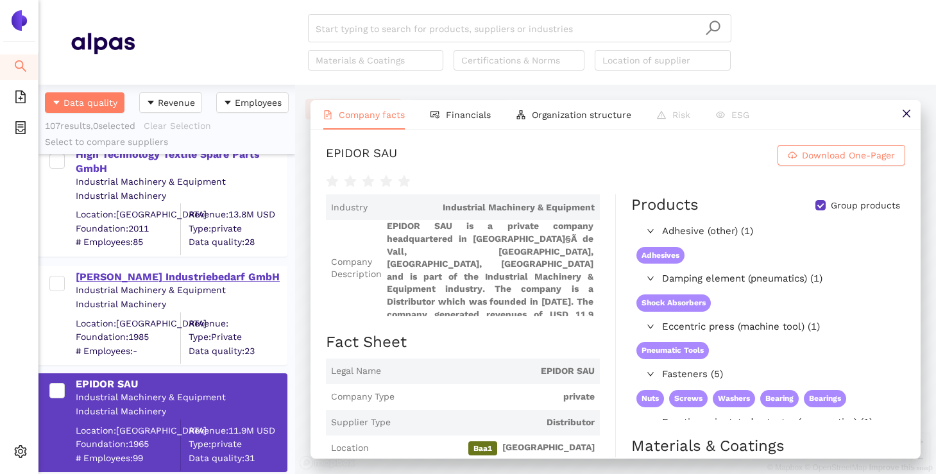
scroll to position [4239, 0]
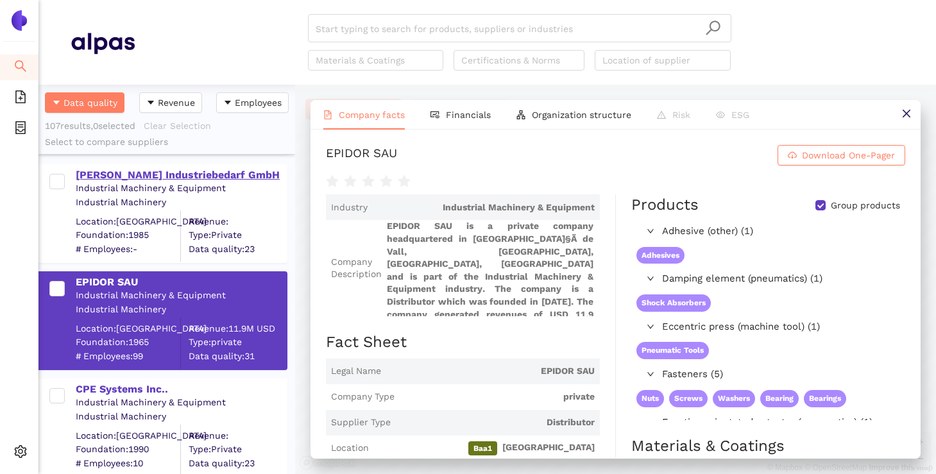
click at [103, 382] on div "CPE Systems Inc.." at bounding box center [181, 389] width 210 height 14
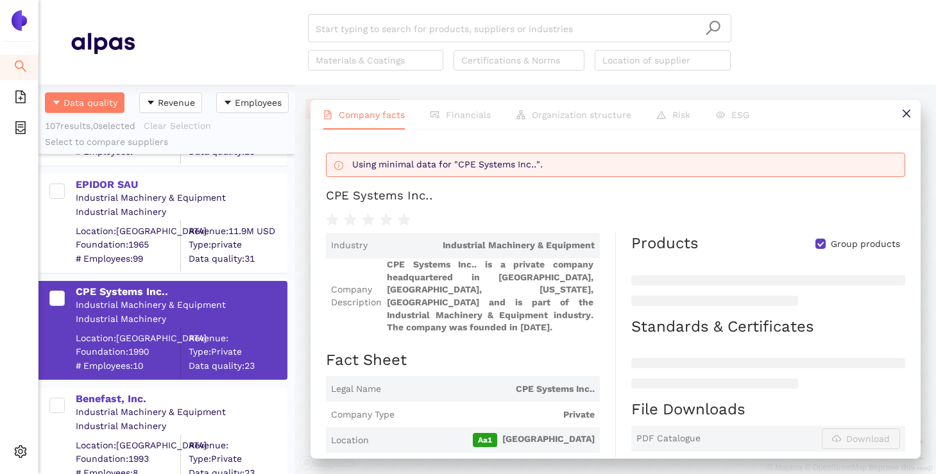
scroll to position [4337, 0]
click at [90, 407] on div "Industrial Machinery & Equipment" at bounding box center [181, 411] width 210 height 13
click at [96, 396] on div "Benefast, Inc." at bounding box center [181, 398] width 210 height 14
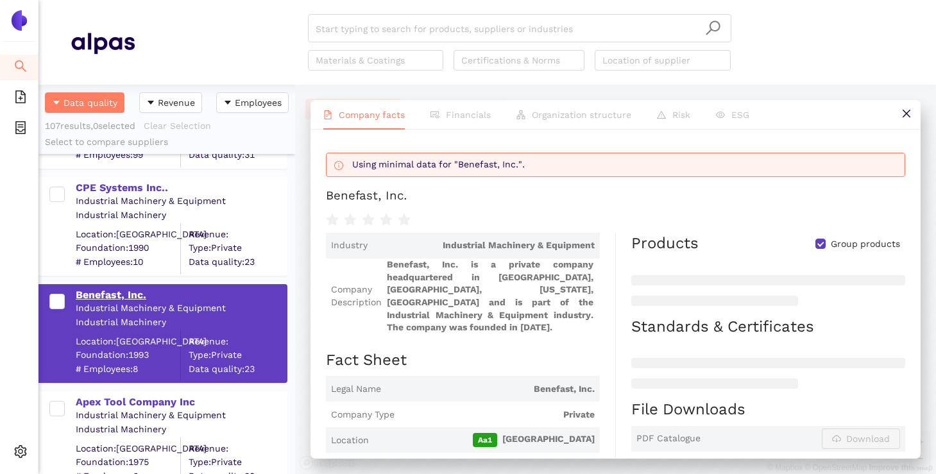
click at [96, 396] on div "Apex Tool Company Inc" at bounding box center [181, 402] width 210 height 14
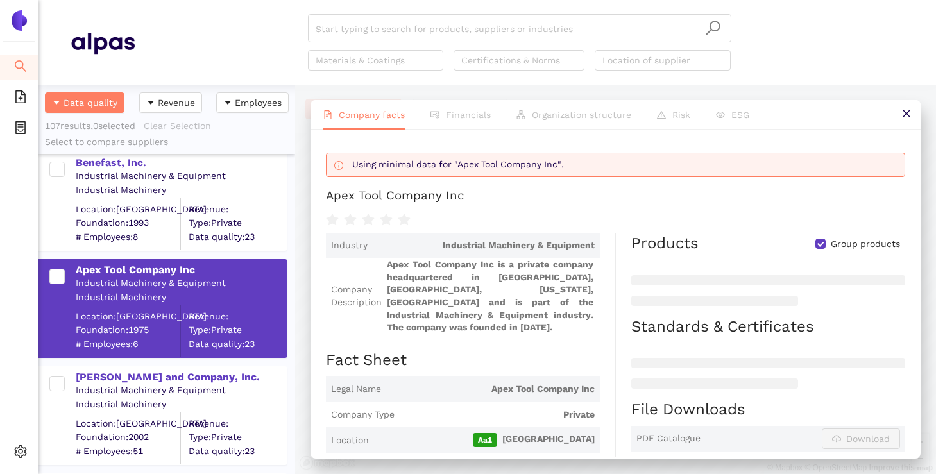
scroll to position [4582, 0]
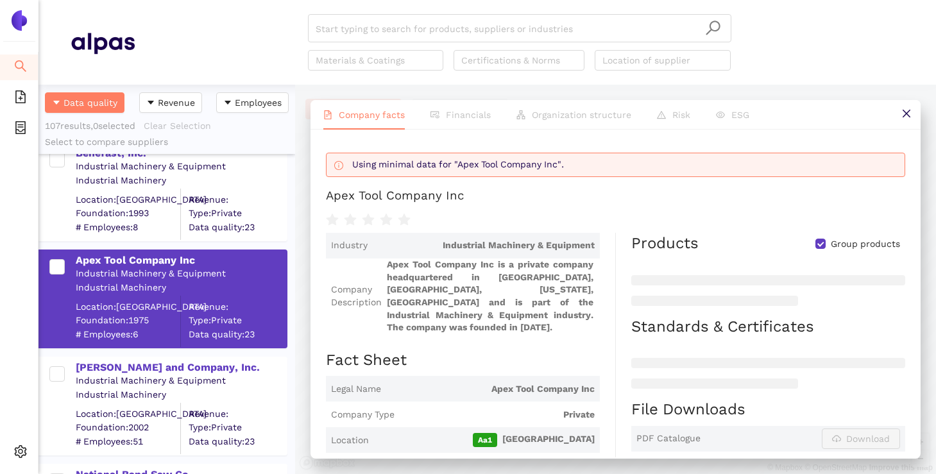
click at [107, 375] on div "Industrial Machinery & Equipment" at bounding box center [181, 381] width 210 height 13
click at [114, 366] on div "Schur and Company, Inc." at bounding box center [181, 367] width 210 height 14
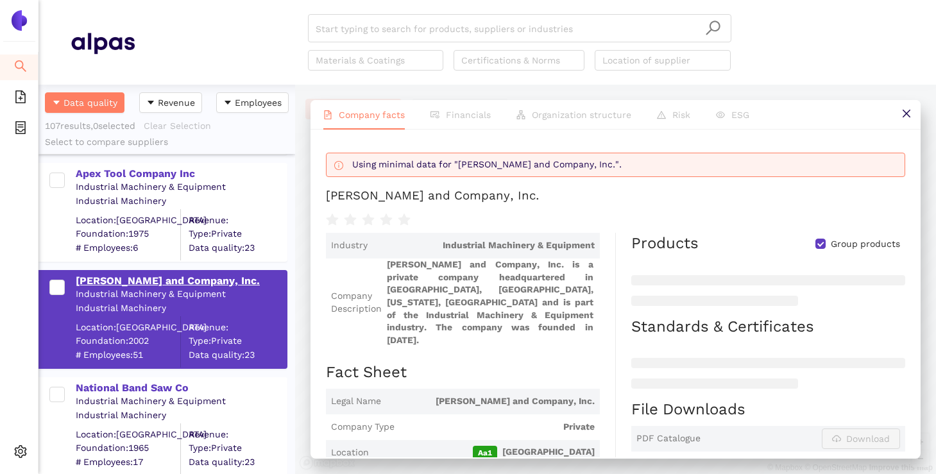
scroll to position [4669, 0]
click at [101, 381] on div "National Band Saw Co" at bounding box center [181, 387] width 210 height 14
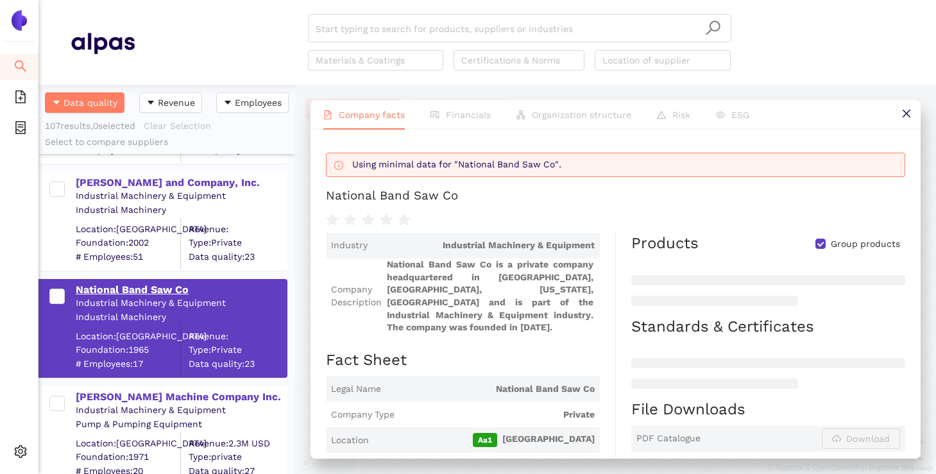
scroll to position [4771, 0]
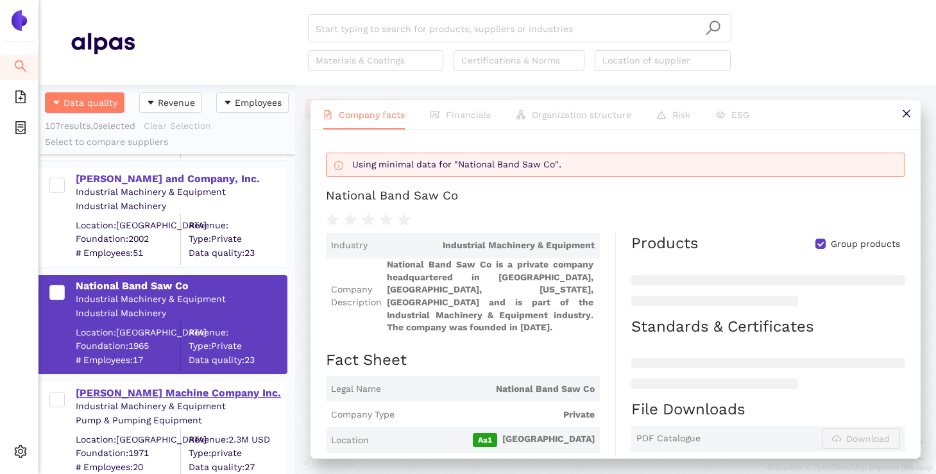
click at [96, 389] on div "Schultz Machine Company Inc." at bounding box center [181, 393] width 210 height 14
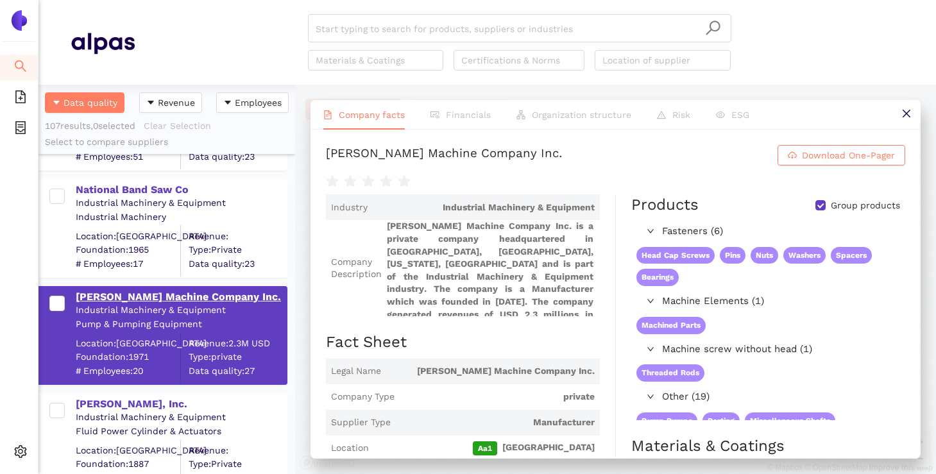
scroll to position [4871, 0]
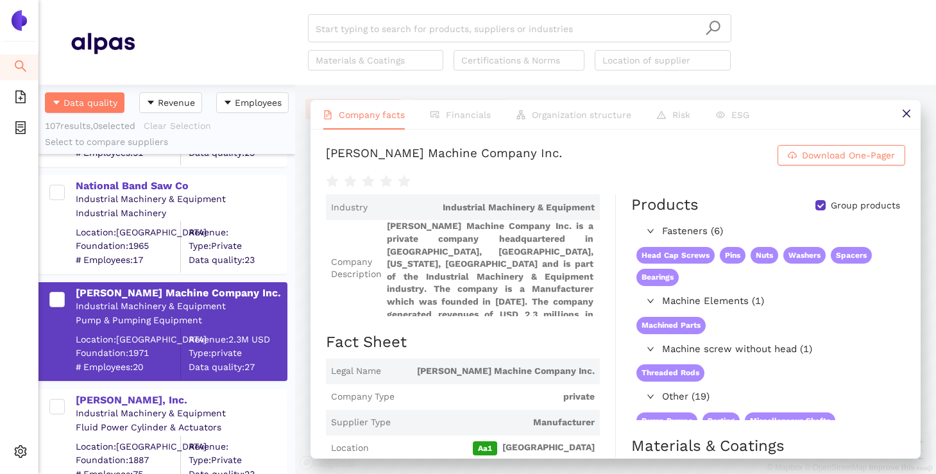
click at [87, 409] on div "Industrial Machinery & Equipment" at bounding box center [181, 413] width 210 height 13
click at [90, 404] on div "Galland Henning Nopak, Inc." at bounding box center [181, 400] width 210 height 14
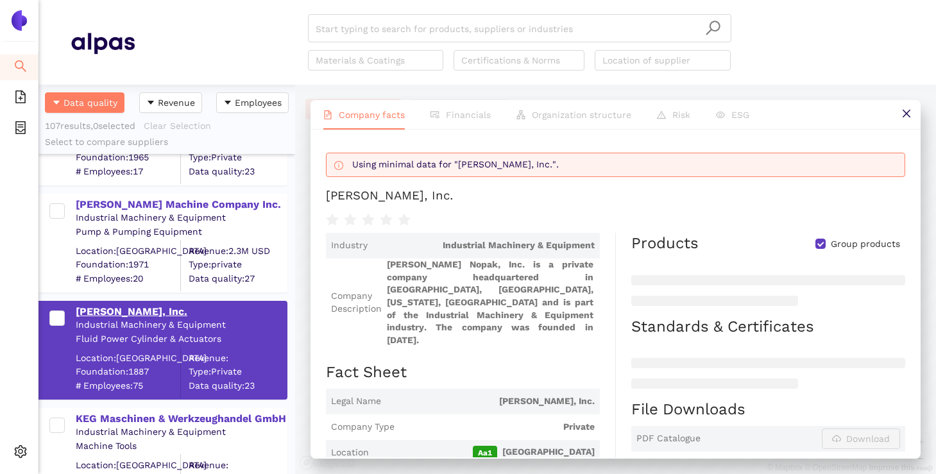
scroll to position [4961, 0]
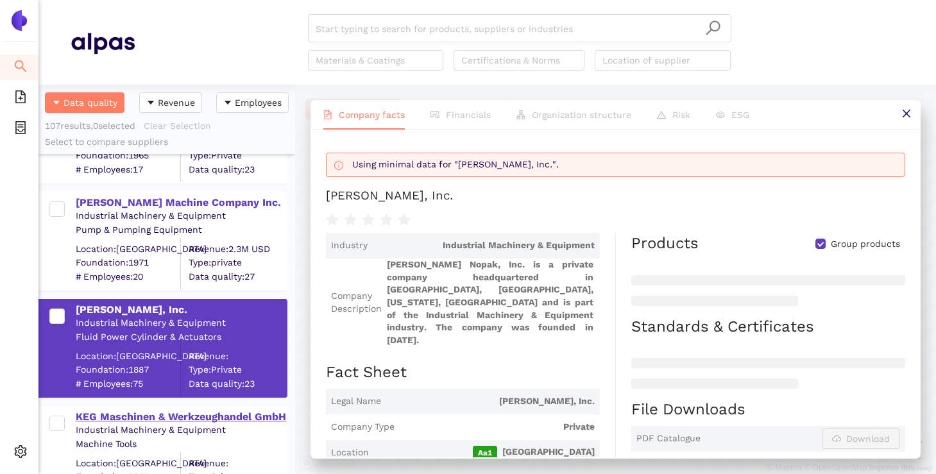
click at [84, 420] on div "KEG Maschinen & Werkzeughandel GmbH" at bounding box center [181, 417] width 210 height 14
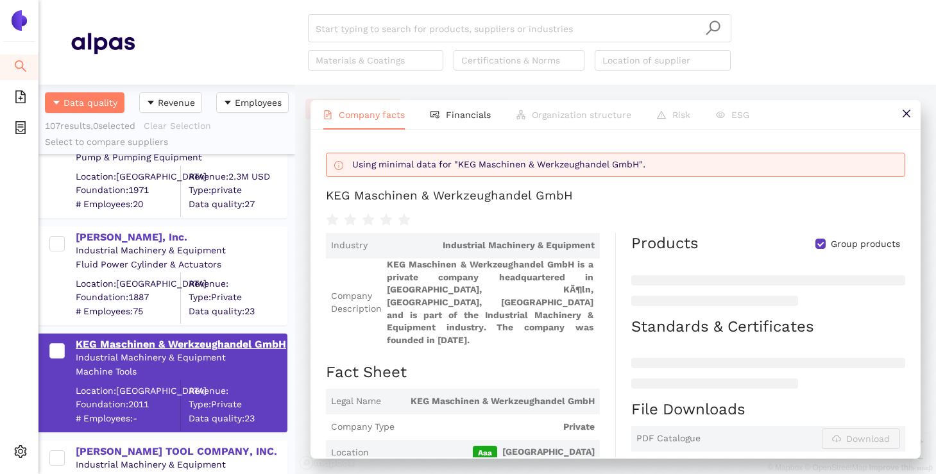
scroll to position [5034, 0]
click at [83, 443] on div "SOMMA TOOL COMPANY, INC." at bounding box center [181, 449] width 210 height 17
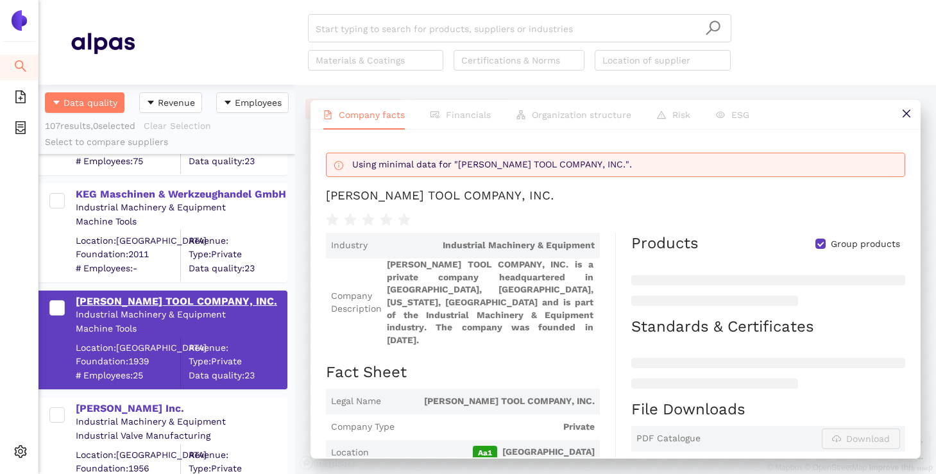
scroll to position [5193, 0]
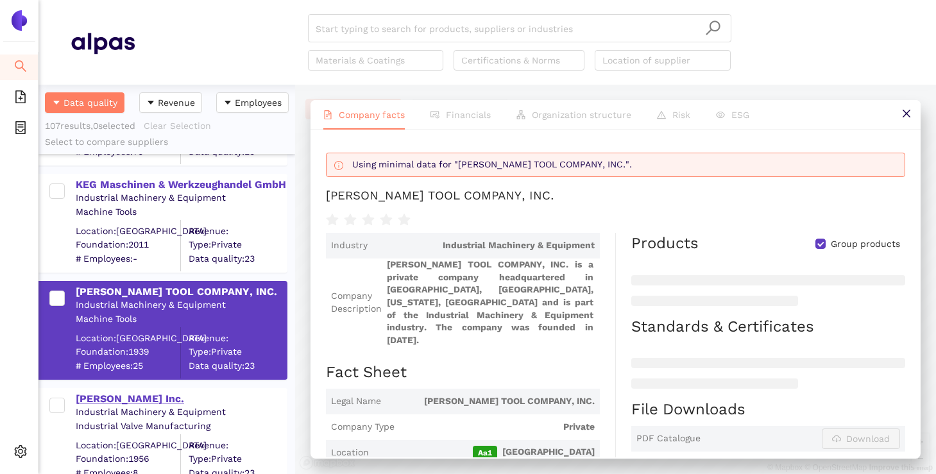
click at [111, 399] on div "James Duva Inc." at bounding box center [181, 399] width 210 height 14
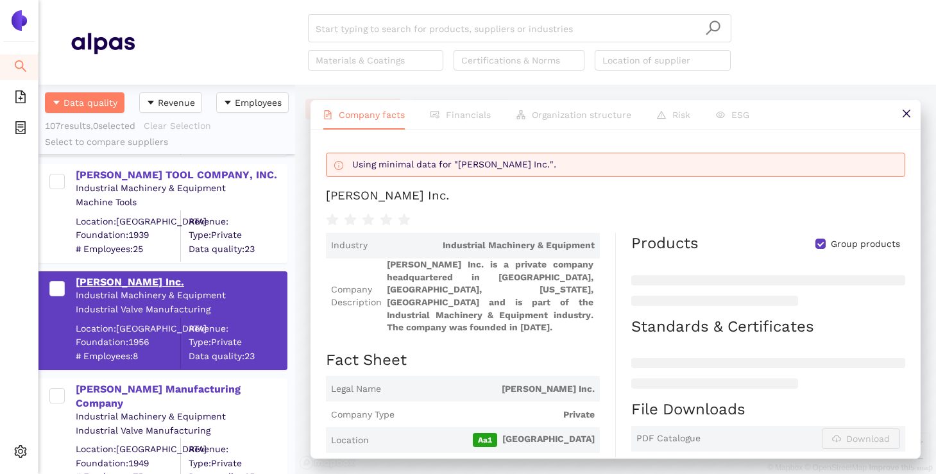
scroll to position [5315, 0]
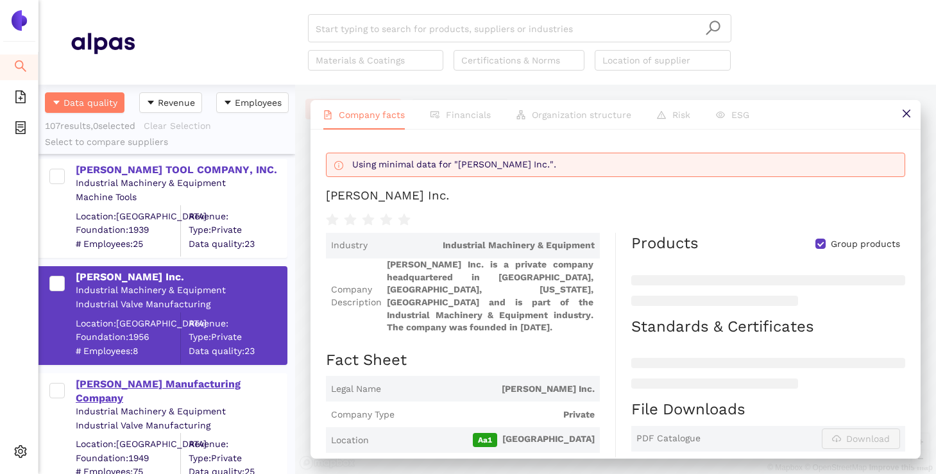
click at [123, 378] on div "Simmons Manufacturing Company" at bounding box center [181, 391] width 210 height 29
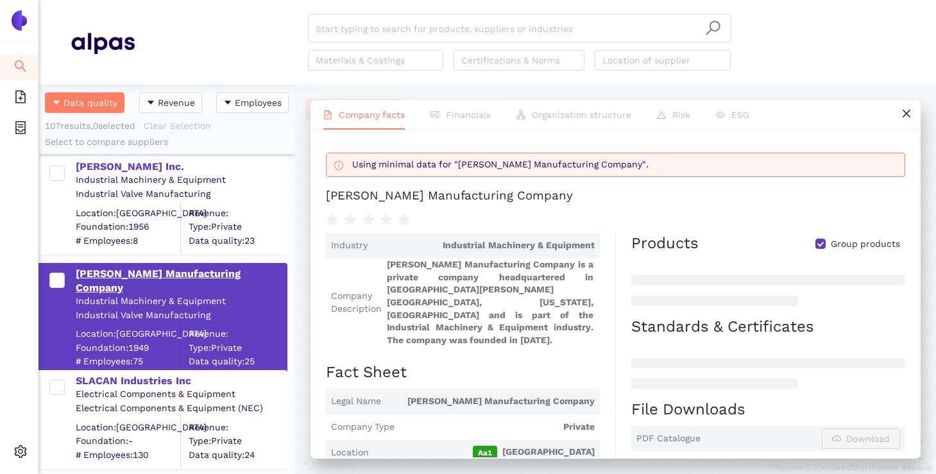
click at [123, 378] on div "SLACAN Industries Inc" at bounding box center [181, 381] width 210 height 14
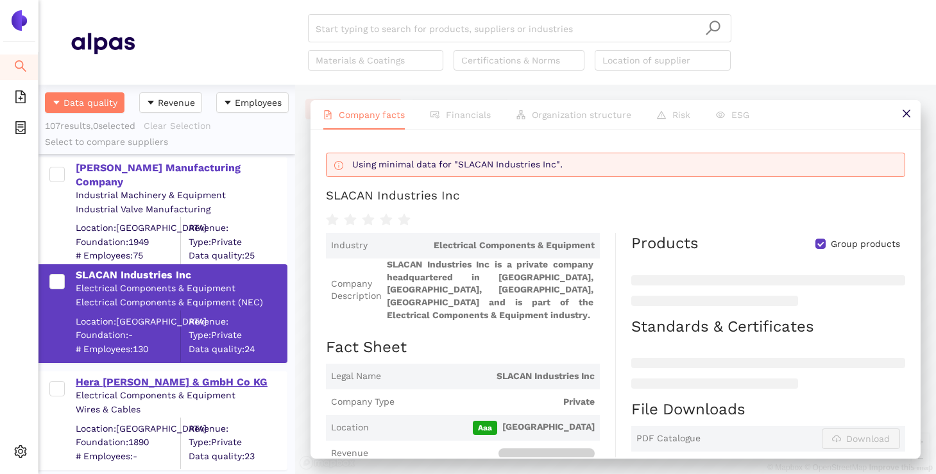
click at [122, 380] on div "Hera Herm Rahmer & GmbH Co KG" at bounding box center [181, 382] width 210 height 14
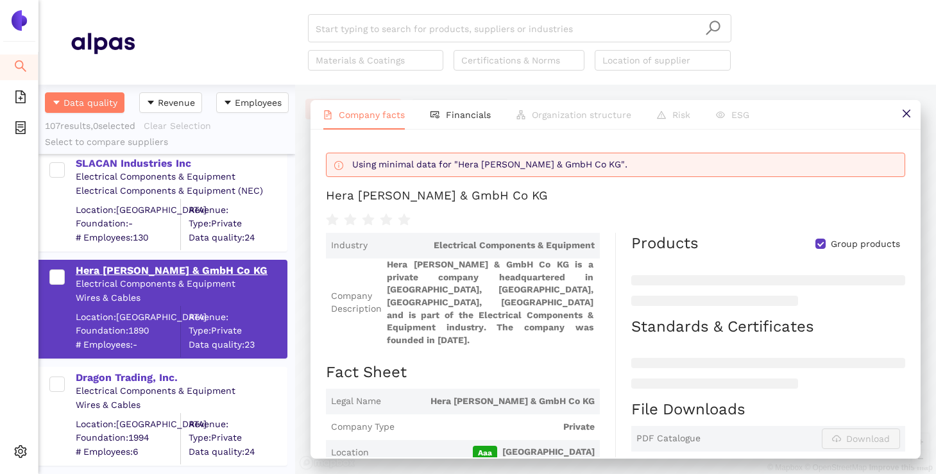
click at [122, 380] on div "Dragon Trading, Inc." at bounding box center [181, 378] width 210 height 14
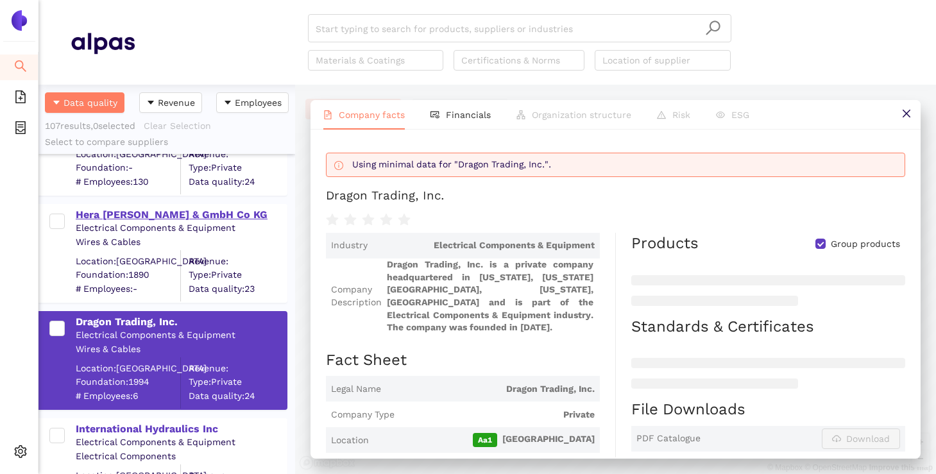
scroll to position [5735, 0]
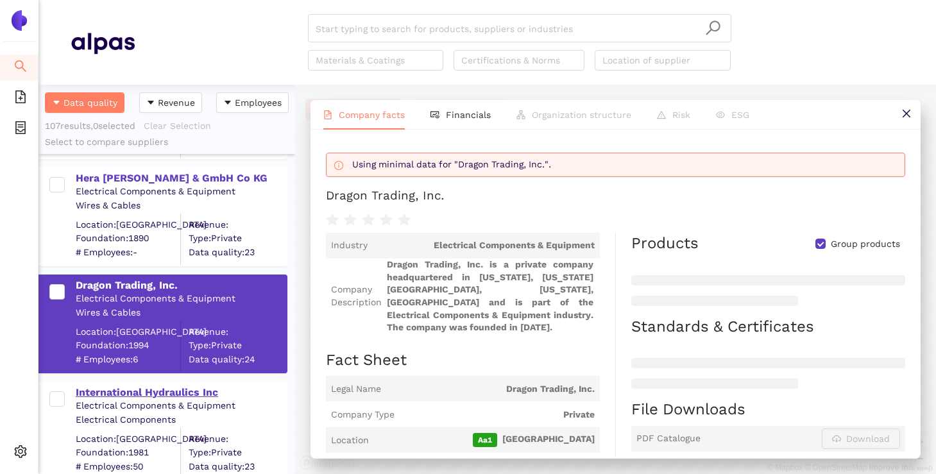
click at [117, 393] on div "International Hydraulics Inc" at bounding box center [181, 392] width 210 height 14
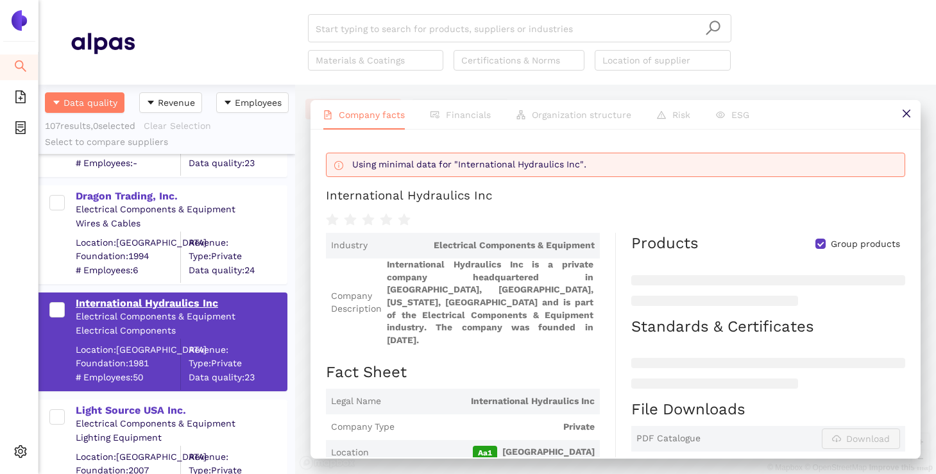
scroll to position [5827, 0]
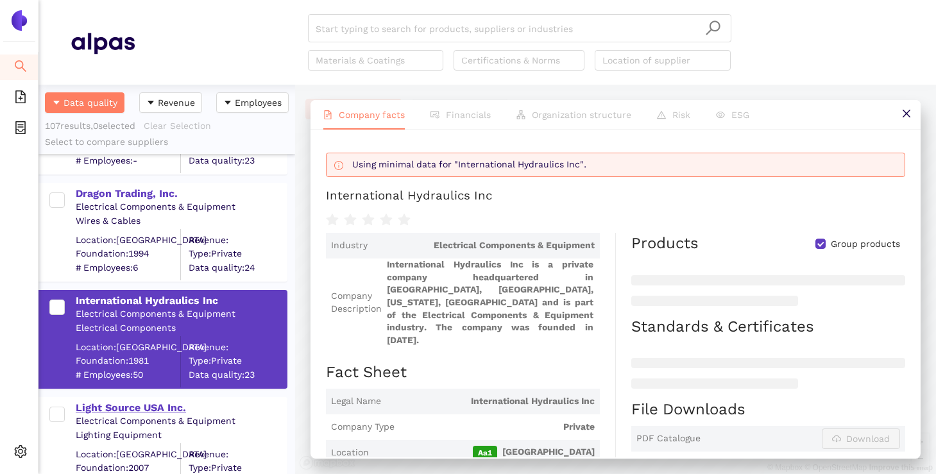
click at [110, 404] on div "Light Source USA Inc." at bounding box center [181, 408] width 210 height 14
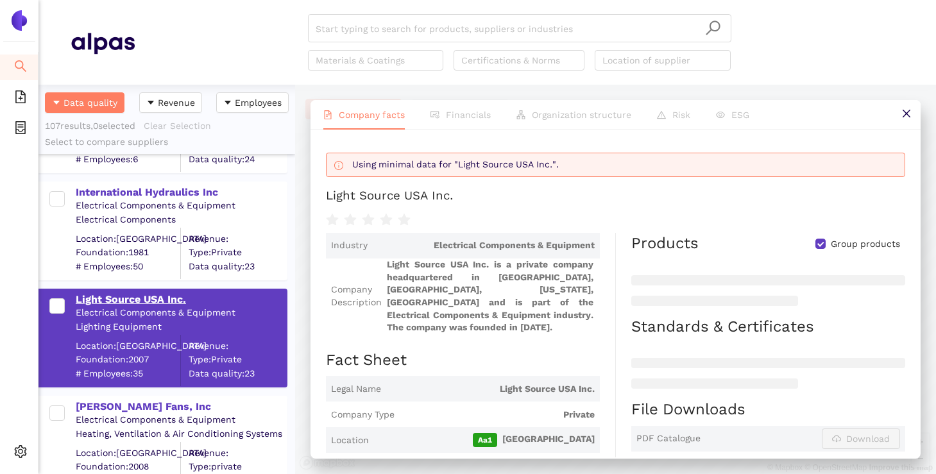
click at [110, 404] on div "Robinson Fans, Inc" at bounding box center [181, 407] width 210 height 14
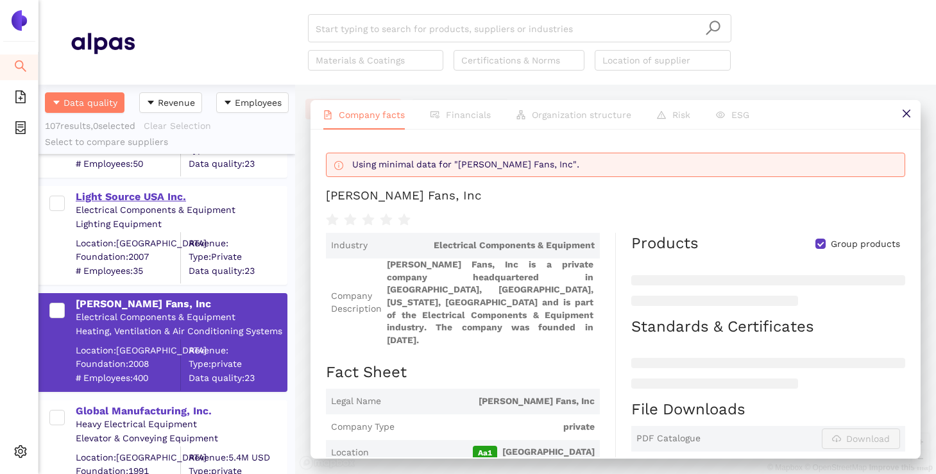
scroll to position [6039, 0]
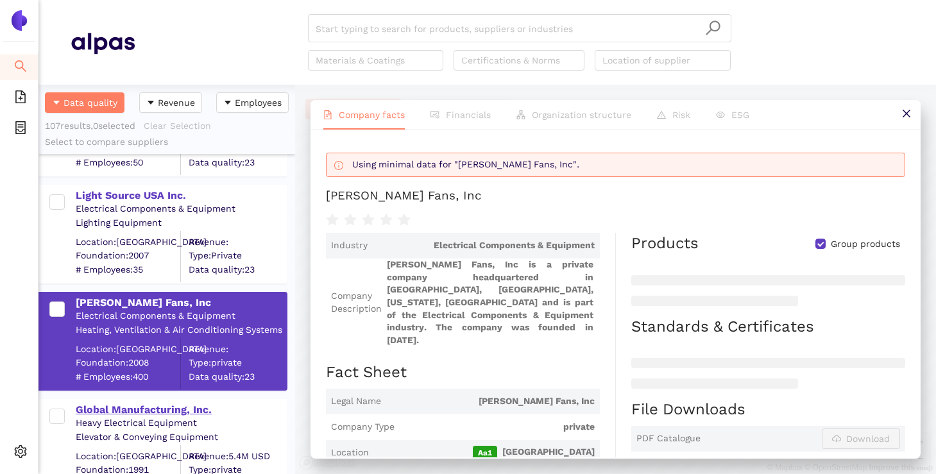
click at [106, 409] on div "Global Manufacturing, Inc." at bounding box center [181, 410] width 210 height 14
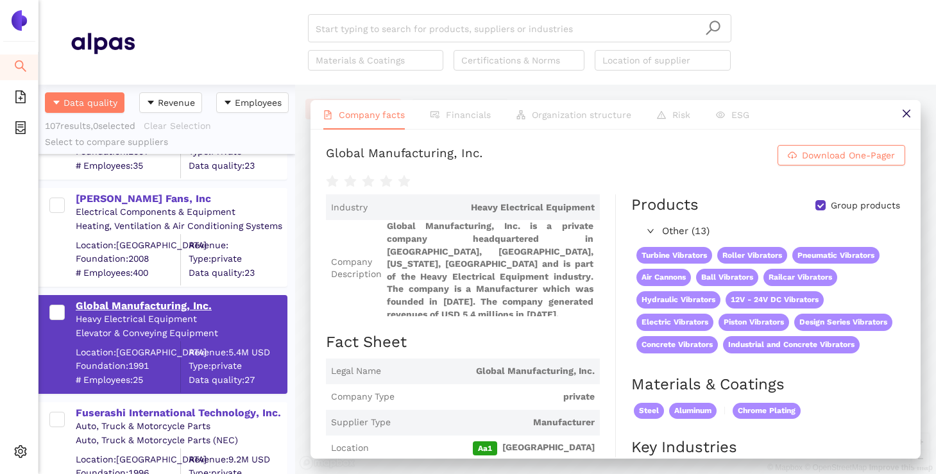
scroll to position [6145, 0]
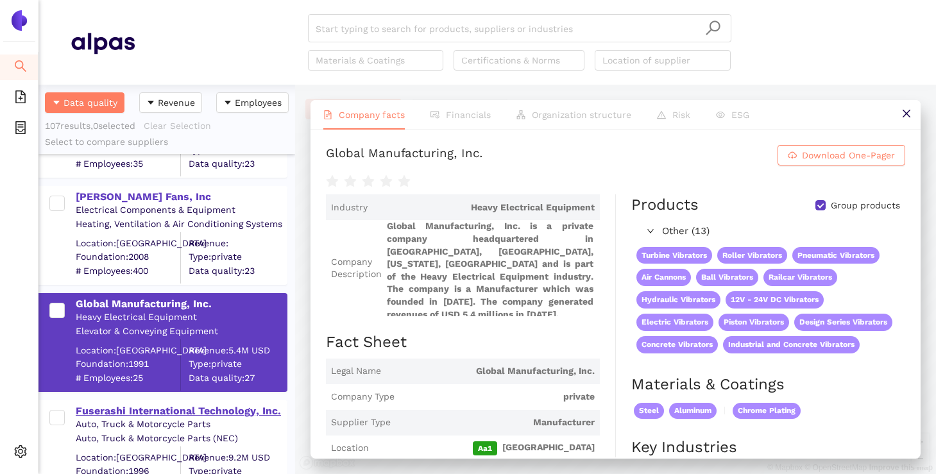
click at [106, 410] on div "Fuserashi International Technology, Inc." at bounding box center [181, 411] width 210 height 14
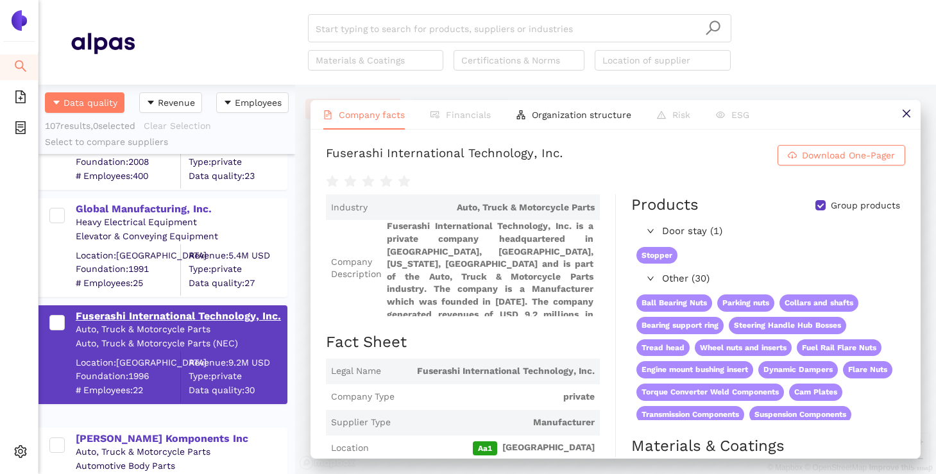
scroll to position [6242, 0]
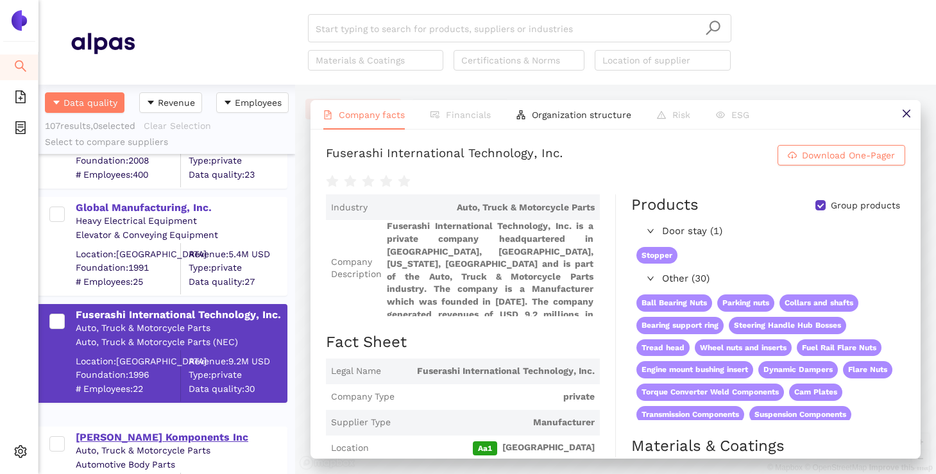
click at [97, 437] on div "Kugel Komponents Inc" at bounding box center [181, 437] width 210 height 14
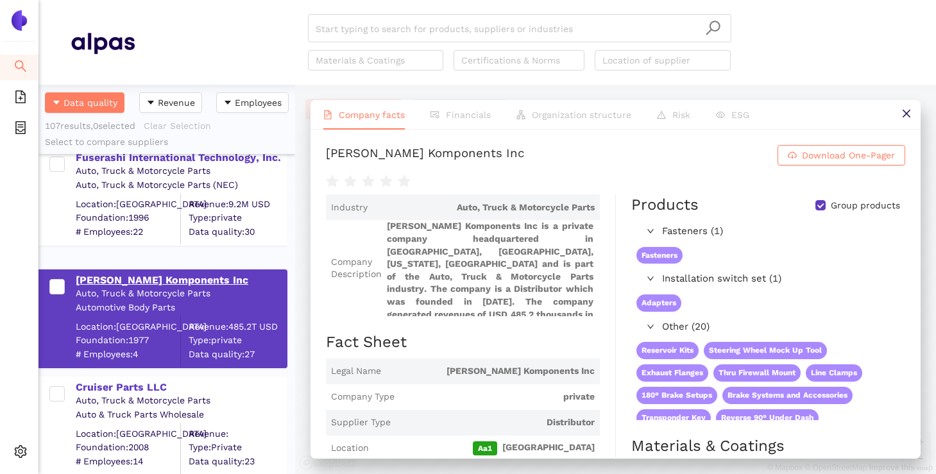
scroll to position [6410, 0]
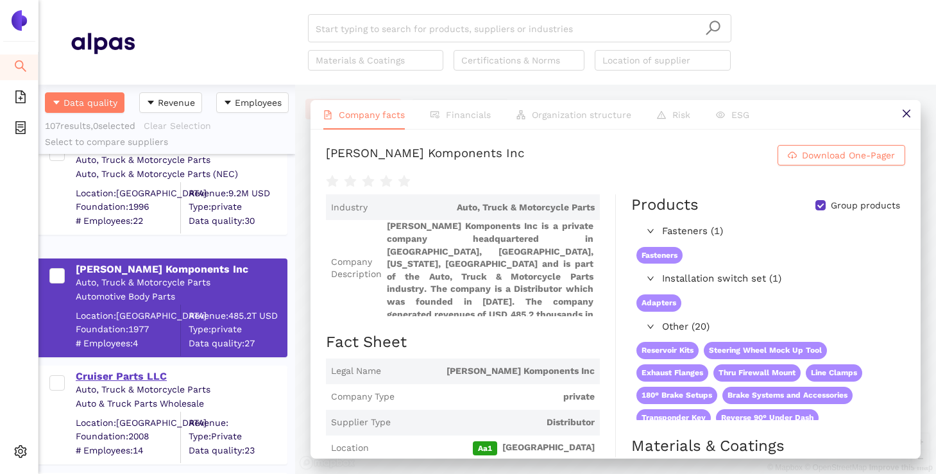
click at [118, 375] on div "Cruiser Parts LLC" at bounding box center [181, 376] width 210 height 14
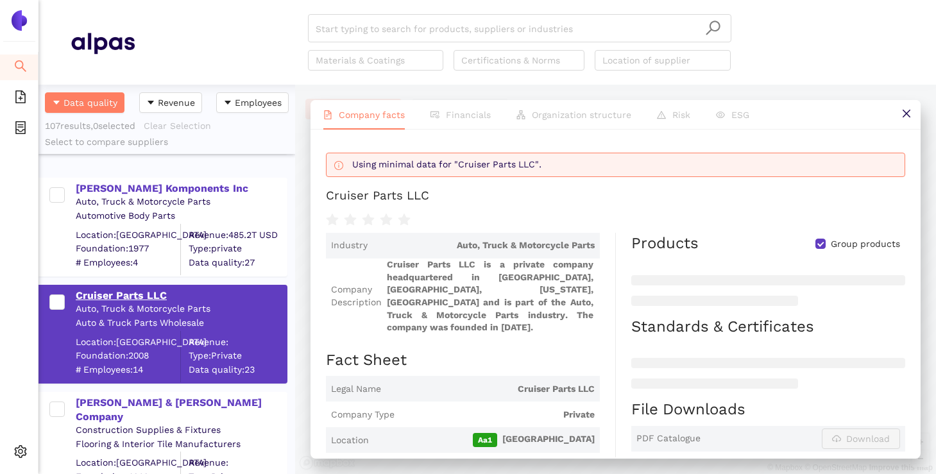
scroll to position [0, 0]
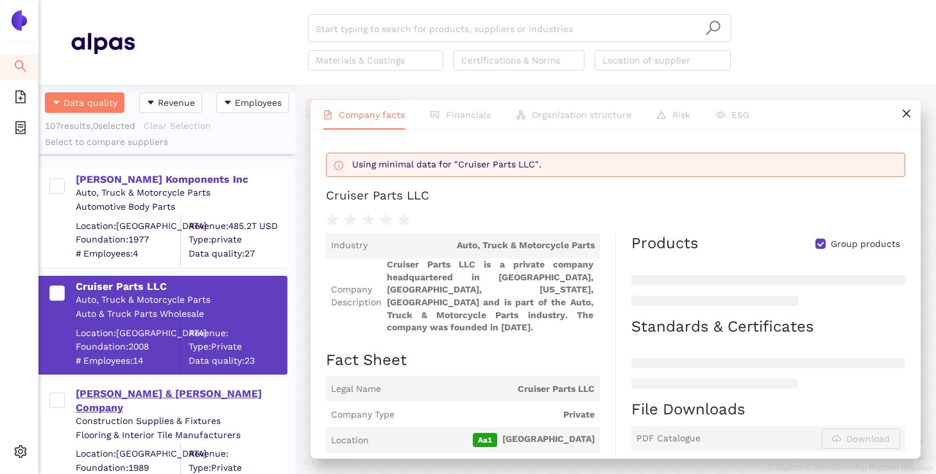
click at [107, 396] on div "Smith & Fong Company" at bounding box center [181, 401] width 210 height 29
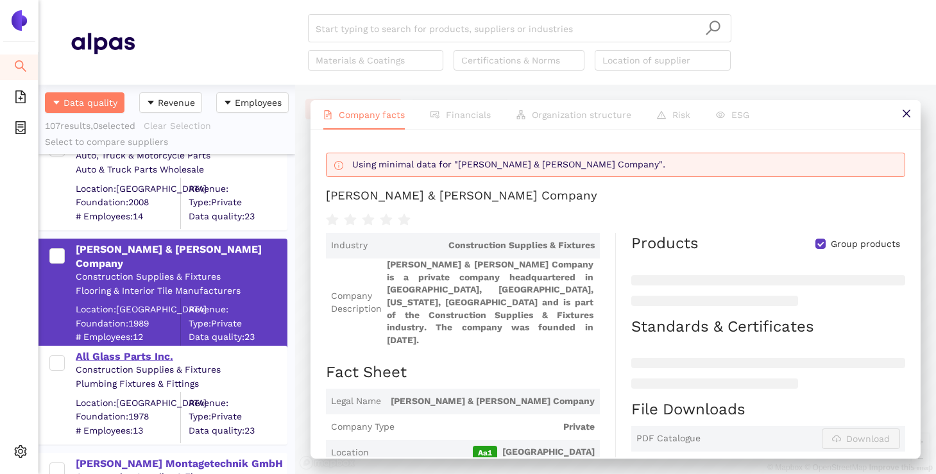
click at [115, 356] on div "All Glass Parts Inc." at bounding box center [181, 357] width 210 height 14
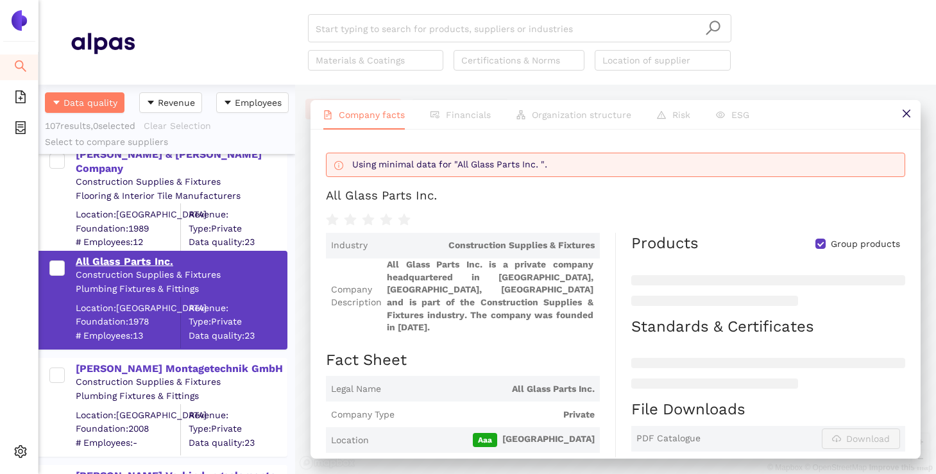
scroll to position [6741, 0]
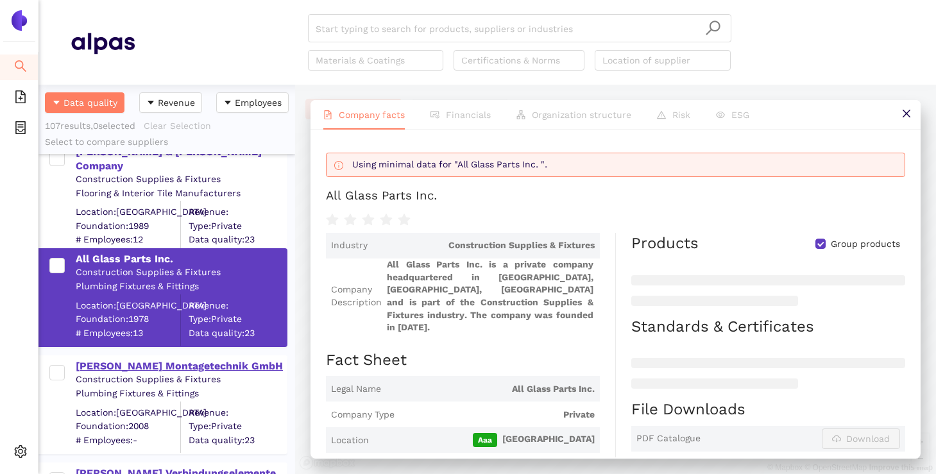
click at [114, 359] on div "Suchy Montagetechnik GmbH" at bounding box center [181, 366] width 210 height 14
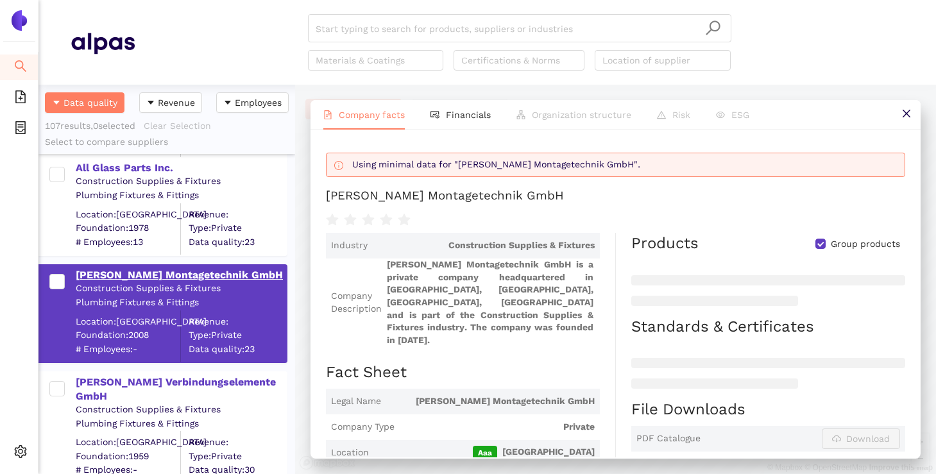
scroll to position [6835, 0]
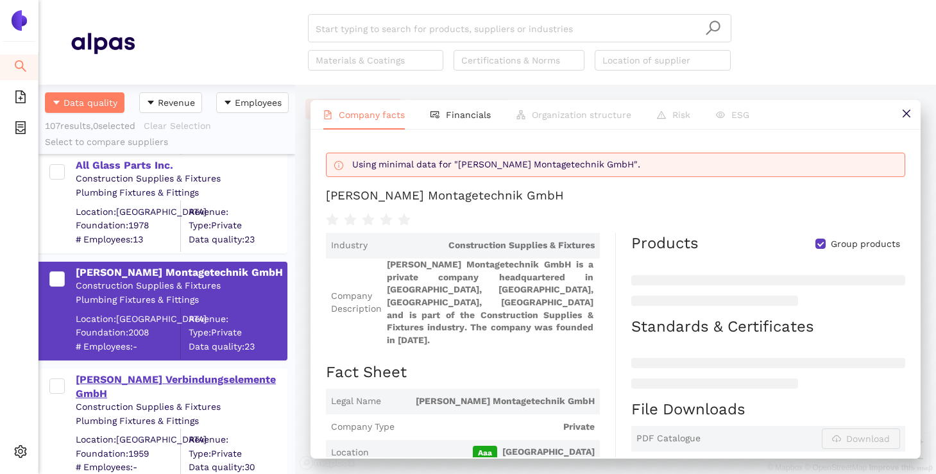
click at [106, 379] on div "Pfeifer Verbindungselemente GmbH" at bounding box center [181, 387] width 210 height 29
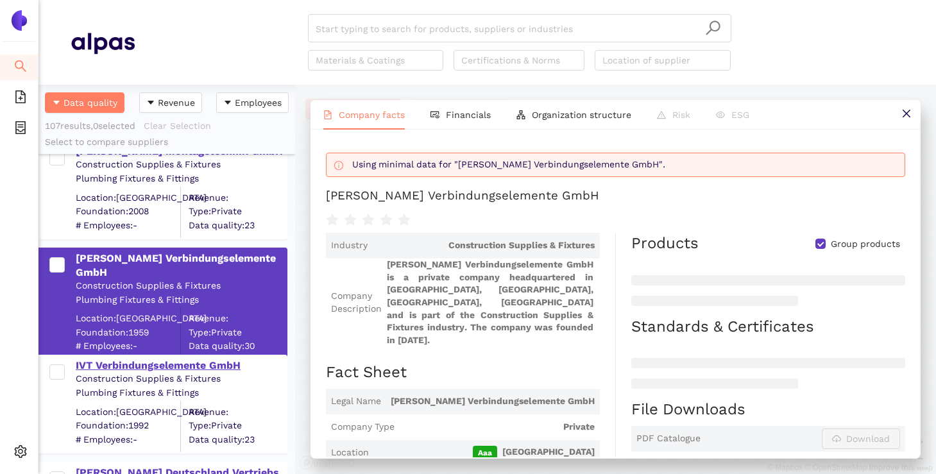
click at [115, 360] on div "IVT Verbindungselemente GmbH" at bounding box center [181, 366] width 210 height 14
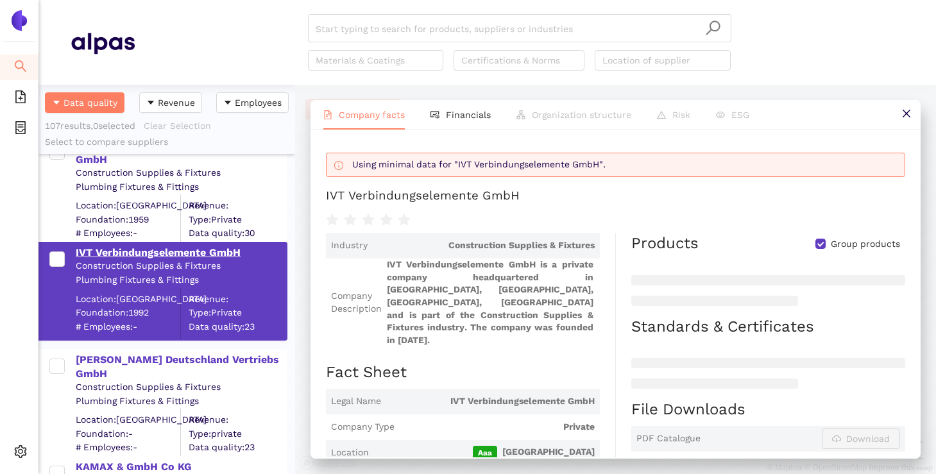
scroll to position [7075, 0]
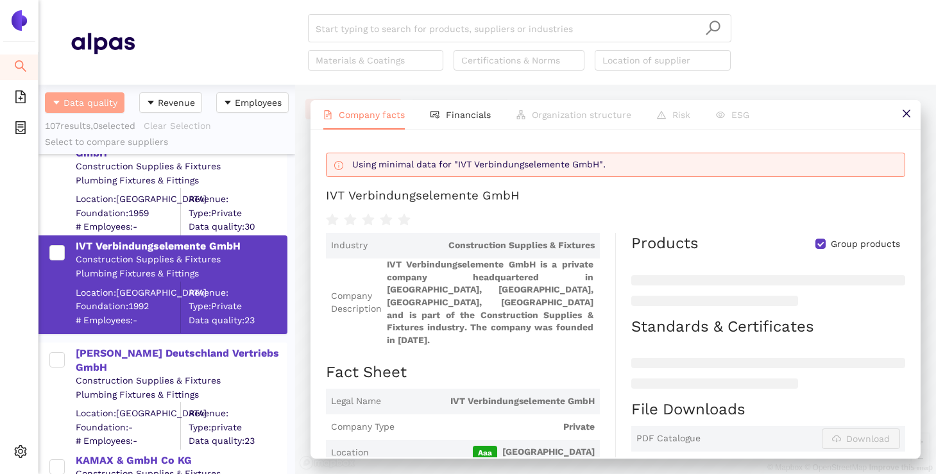
click at [103, 102] on span "Data quality" at bounding box center [90, 103] width 54 height 14
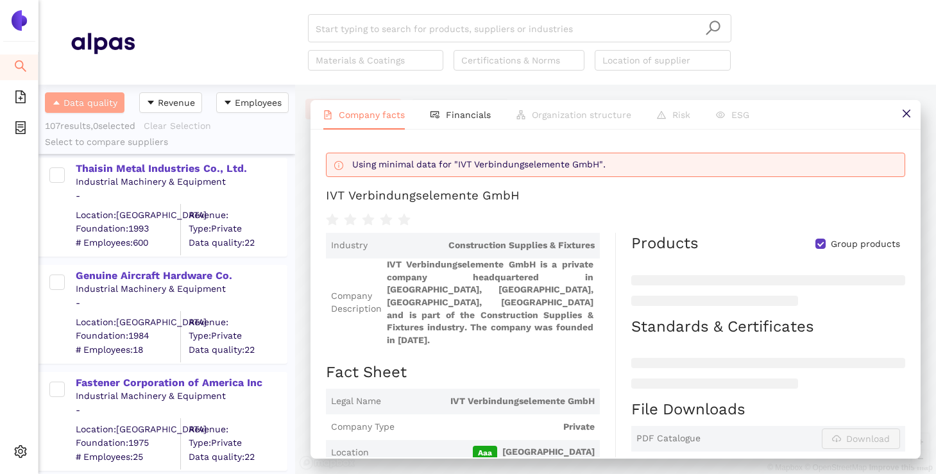
scroll to position [0, 0]
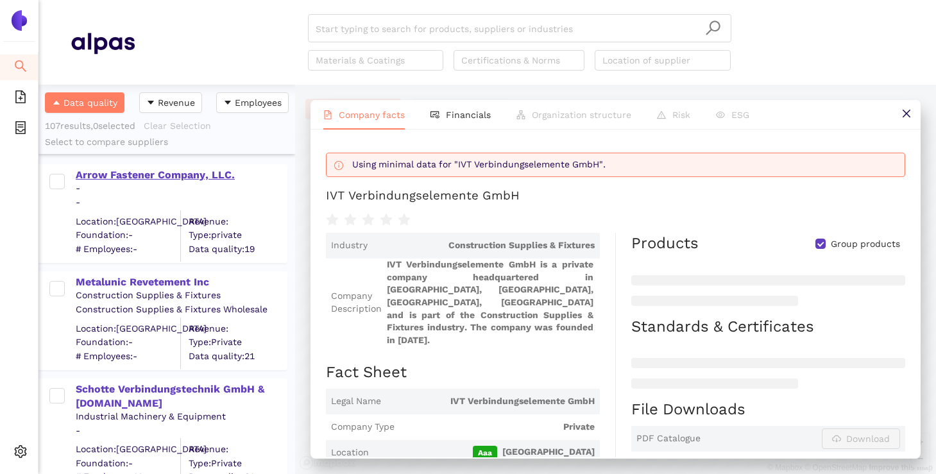
click at [128, 179] on div "Arrow Fastener Company, LLC." at bounding box center [181, 175] width 210 height 14
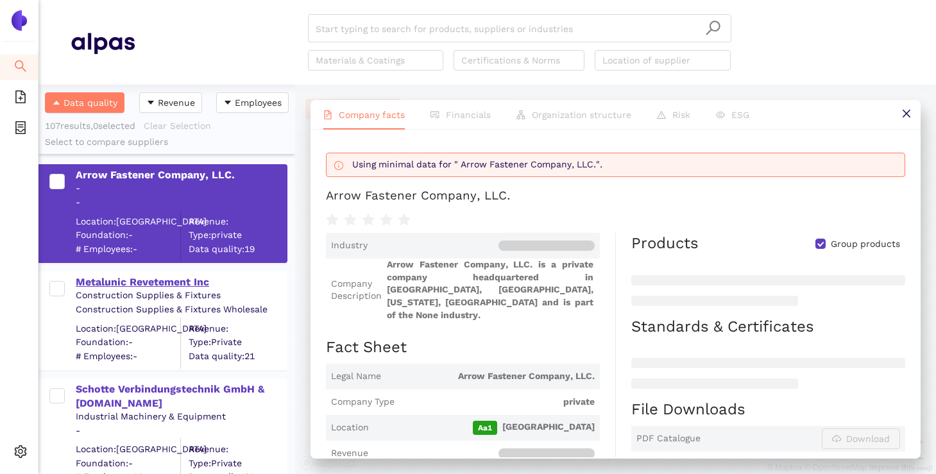
click at [130, 285] on div "Metalunic Revetement Inc" at bounding box center [181, 282] width 210 height 14
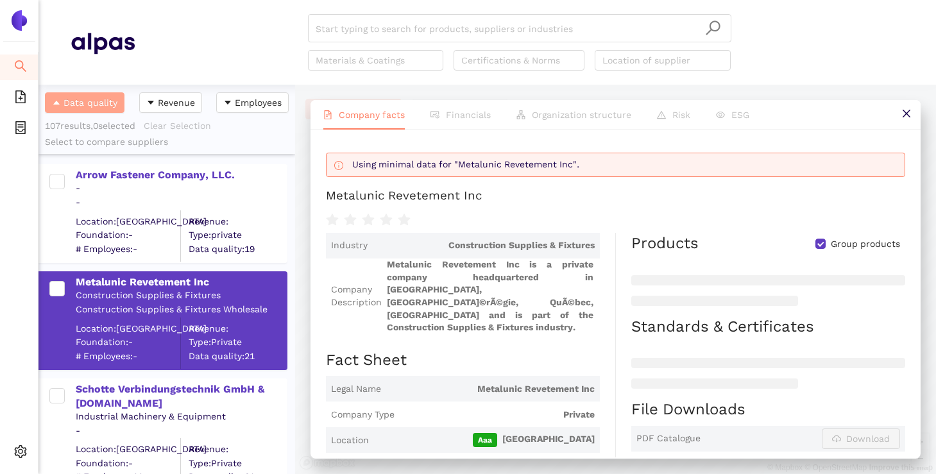
click at [62, 106] on button "Data quality" at bounding box center [85, 102] width 80 height 21
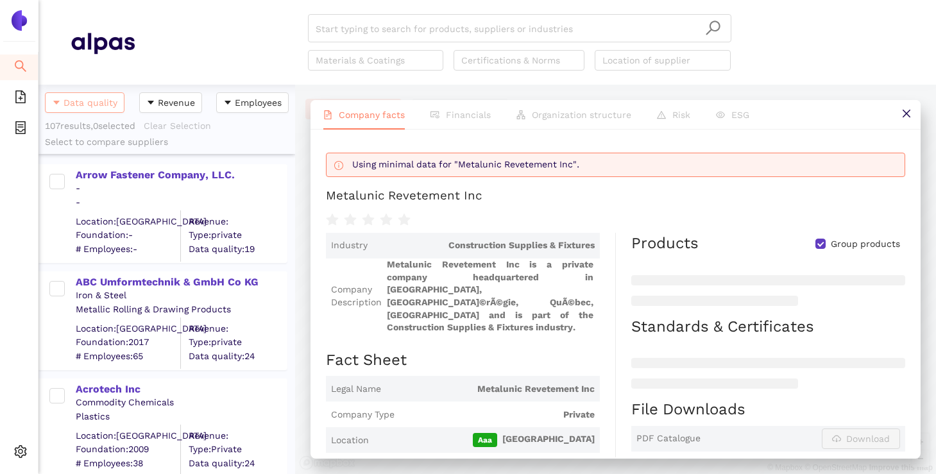
click at [76, 105] on span "Data quality" at bounding box center [90, 103] width 54 height 14
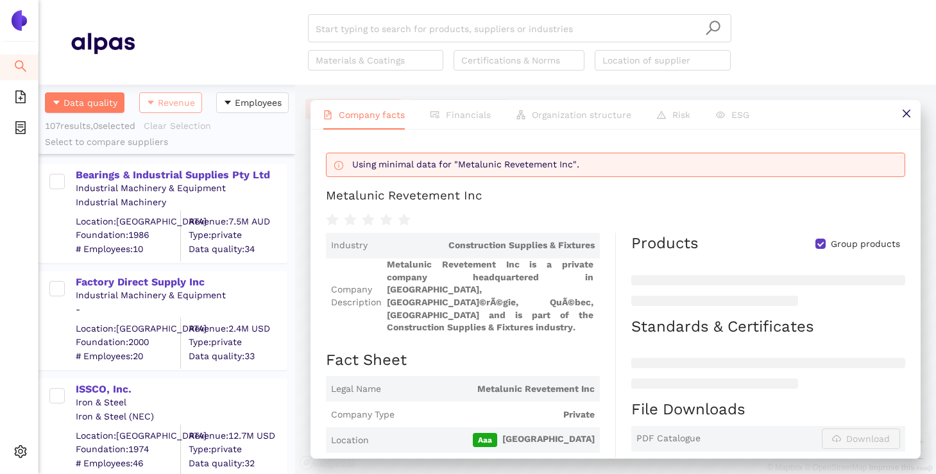
click at [174, 104] on span "Revenue" at bounding box center [176, 103] width 37 height 14
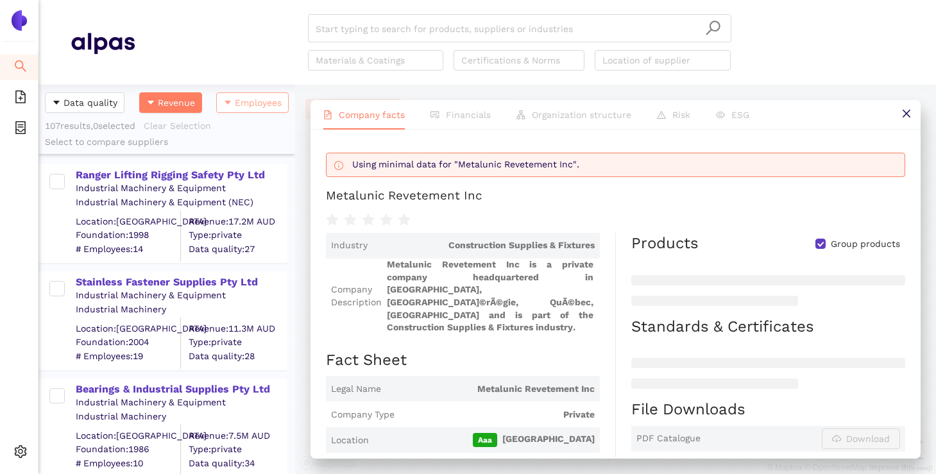
click at [244, 105] on span "Employees" at bounding box center [258, 103] width 47 height 14
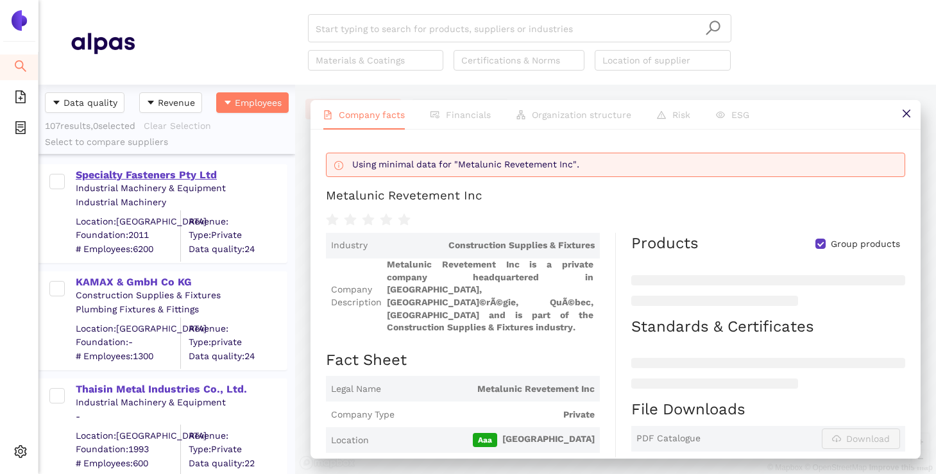
click at [157, 174] on div "Specialty Fasteners Pty Ltd" at bounding box center [181, 175] width 210 height 14
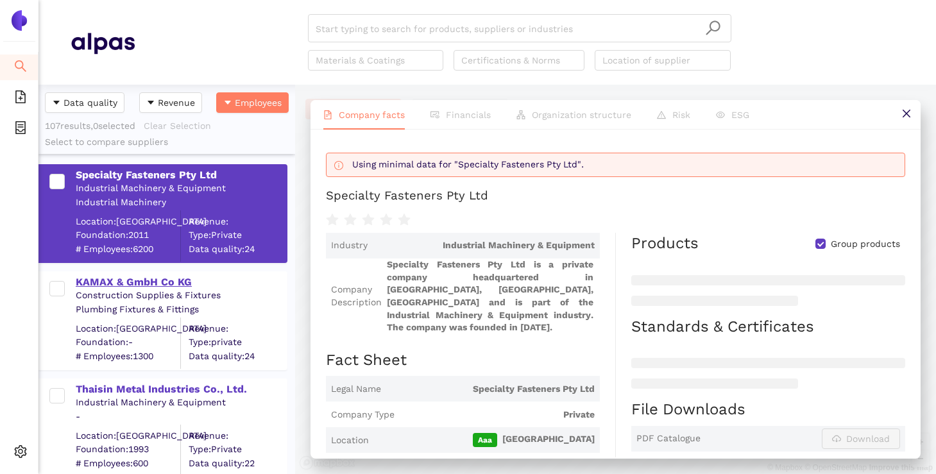
click at [145, 286] on div "KAMAX & GmbH Co KG" at bounding box center [181, 282] width 210 height 14
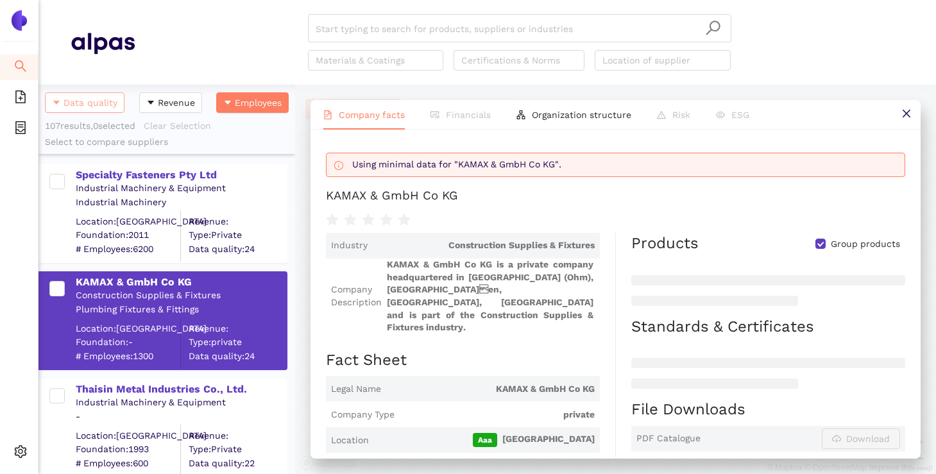
click at [79, 97] on span "Data quality" at bounding box center [90, 103] width 54 height 14
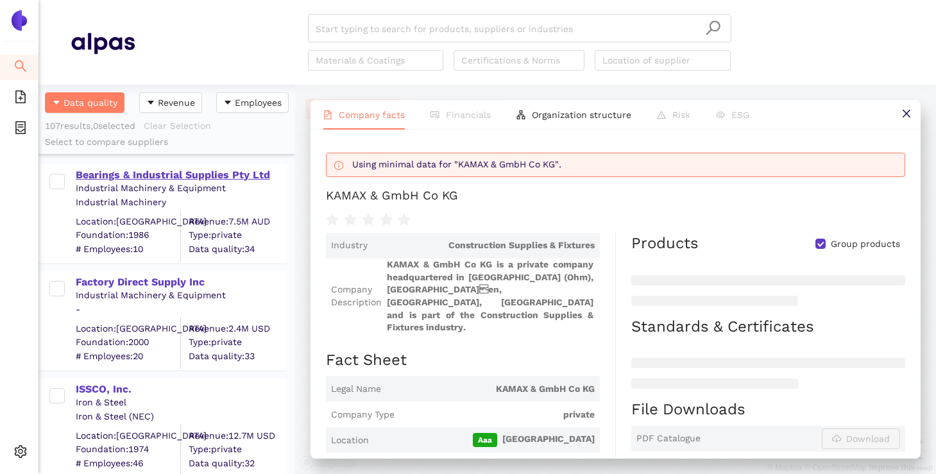
click at [120, 176] on div "Bearings & Industrial Supplies Pty Ltd" at bounding box center [181, 175] width 210 height 14
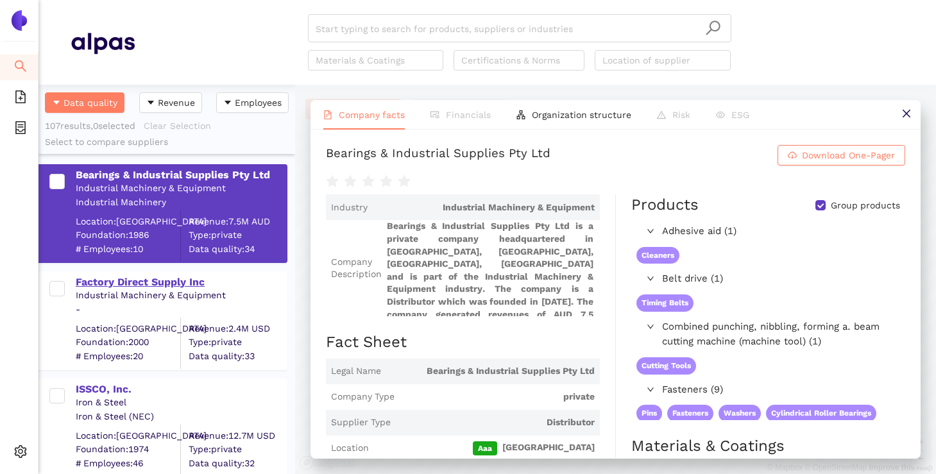
click at [183, 276] on div "Factory Direct Supply Inc" at bounding box center [181, 282] width 210 height 14
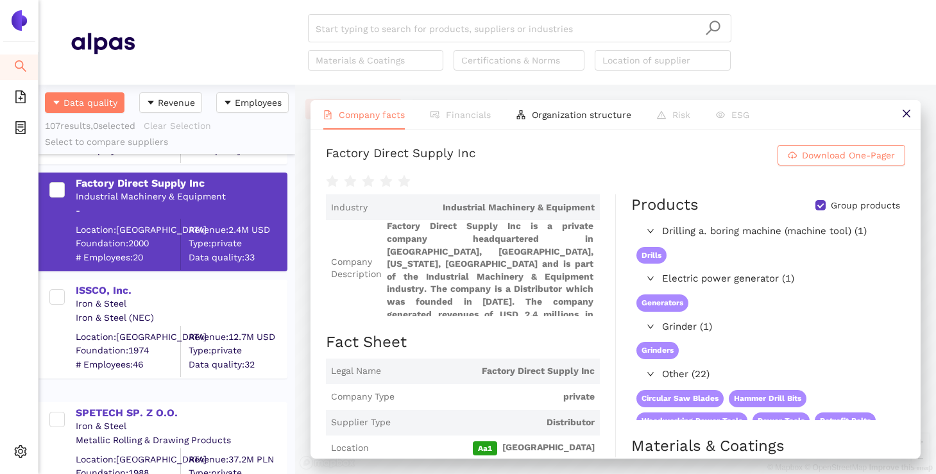
scroll to position [98, 0]
click at [123, 294] on div "ISSCO, Inc." at bounding box center [181, 291] width 210 height 14
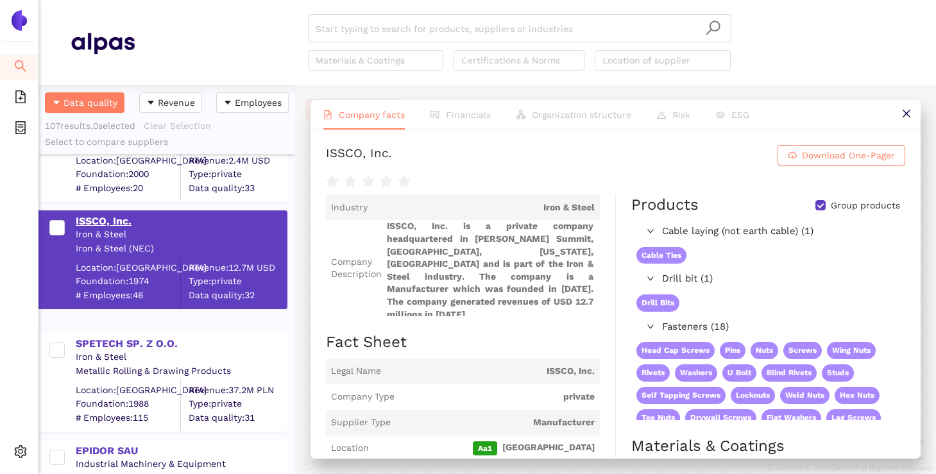
scroll to position [169, 0]
click at [110, 344] on div "SPETECH SP. Z O.O." at bounding box center [181, 342] width 210 height 14
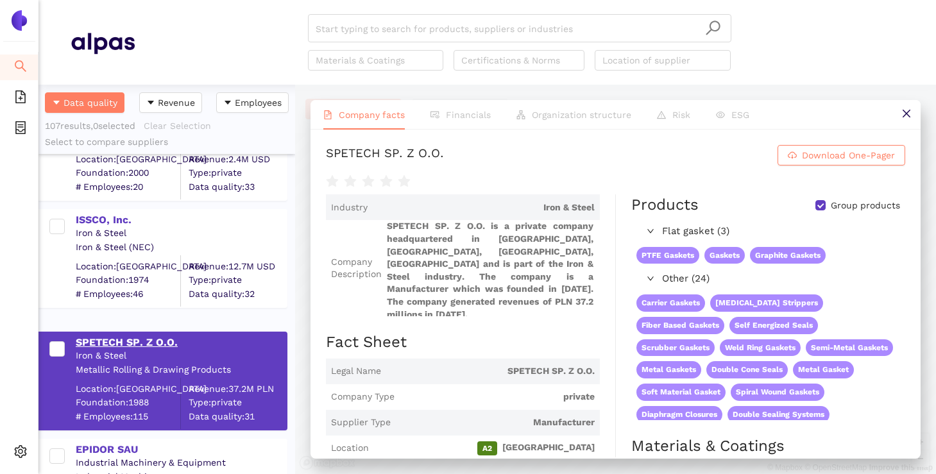
scroll to position [257, 0]
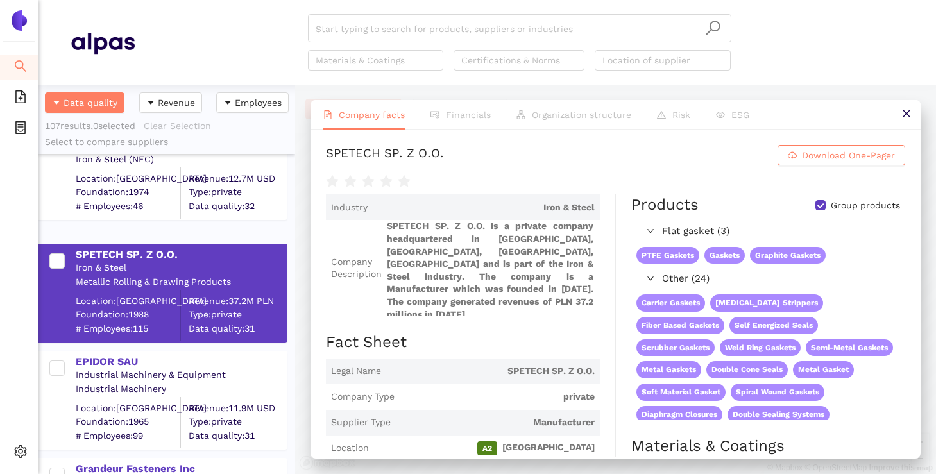
click at [104, 364] on div "EPIDOR SAU" at bounding box center [181, 362] width 210 height 14
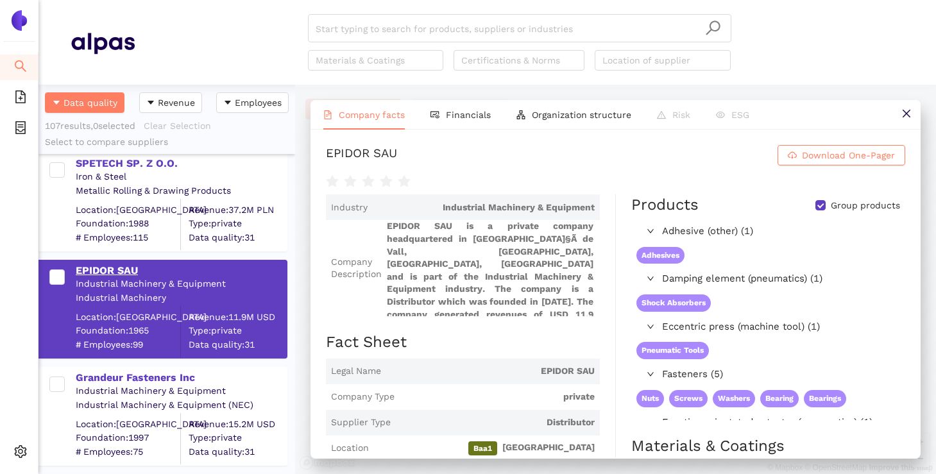
scroll to position [355, 0]
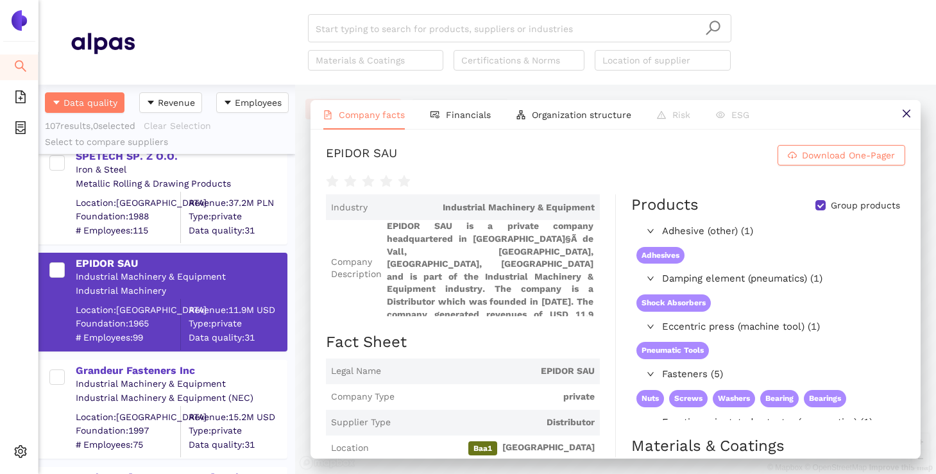
click at [99, 379] on div "Industrial Machinery & Equipment" at bounding box center [181, 384] width 210 height 13
click at [99, 373] on div "Grandeur Fasteners Inc" at bounding box center [181, 371] width 210 height 14
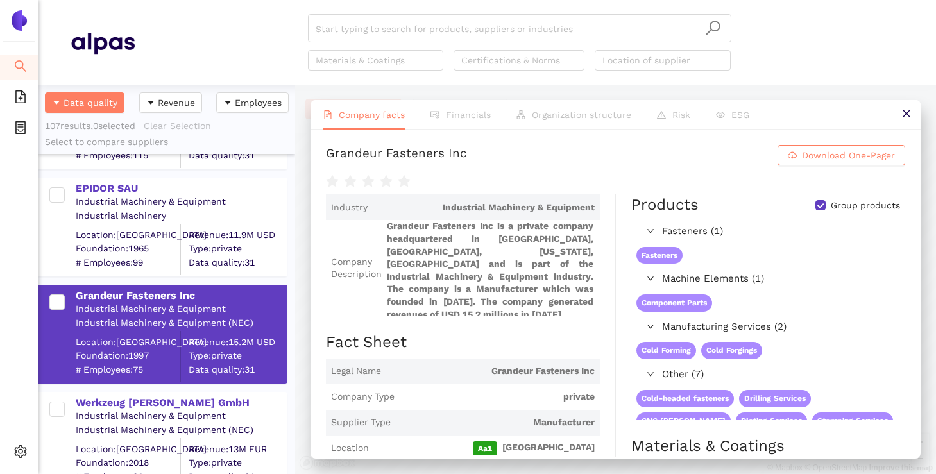
scroll to position [433, 0]
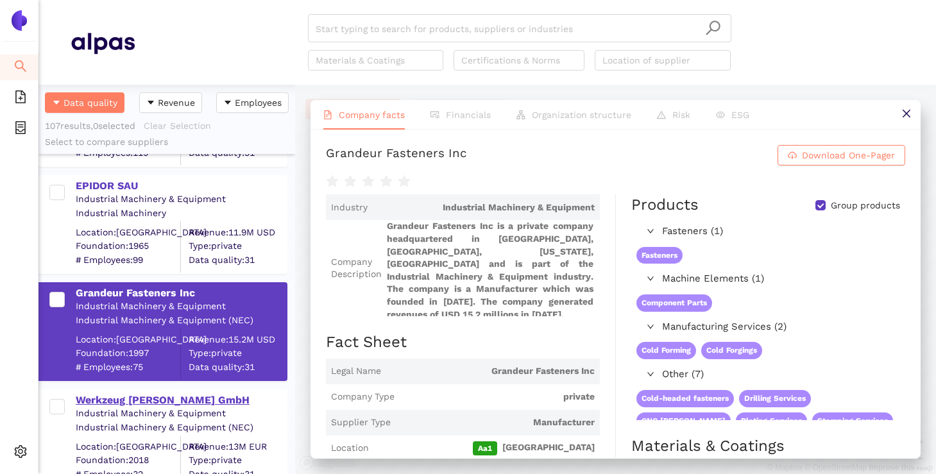
click at [91, 399] on div "Werkzeug Roloff GmbH" at bounding box center [181, 400] width 210 height 14
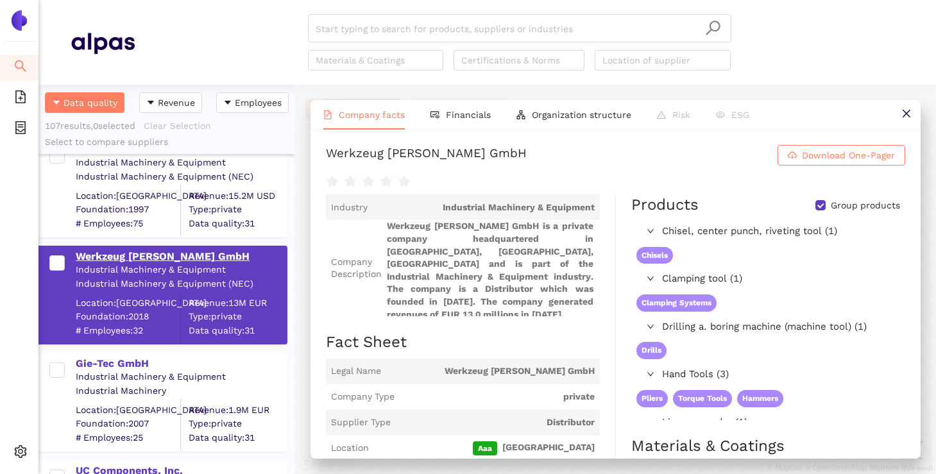
scroll to position [584, 0]
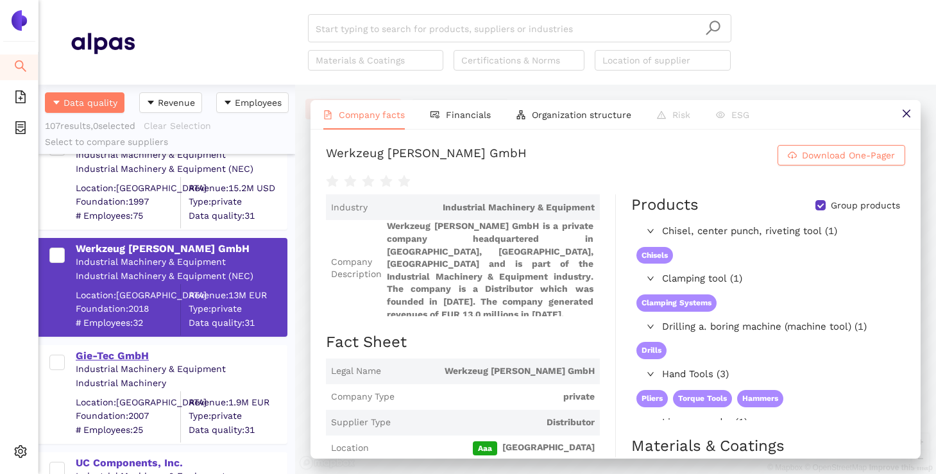
click at [103, 358] on div "Gie-Tec GmbH" at bounding box center [181, 356] width 210 height 14
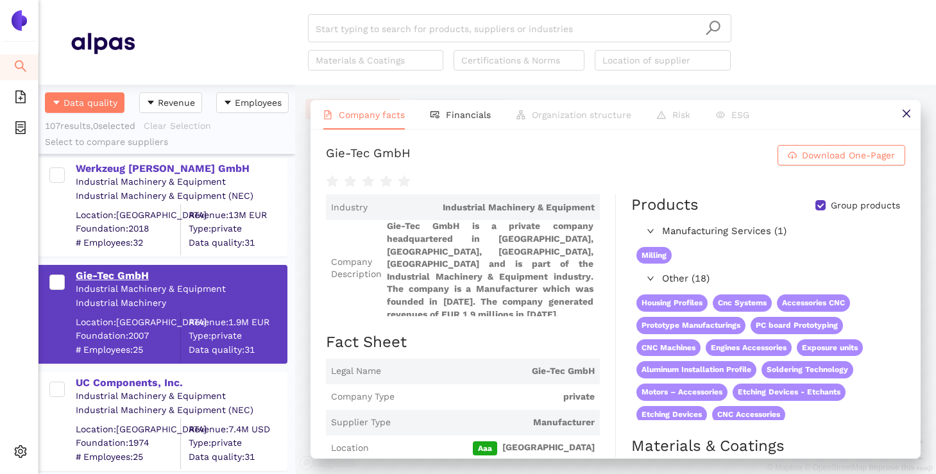
scroll to position [672, 0]
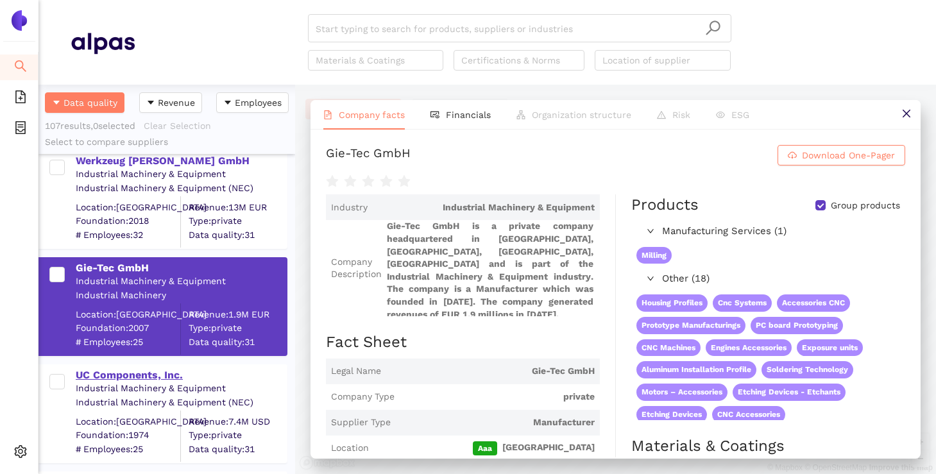
click at [100, 368] on div "UC Components, Inc." at bounding box center [181, 375] width 210 height 14
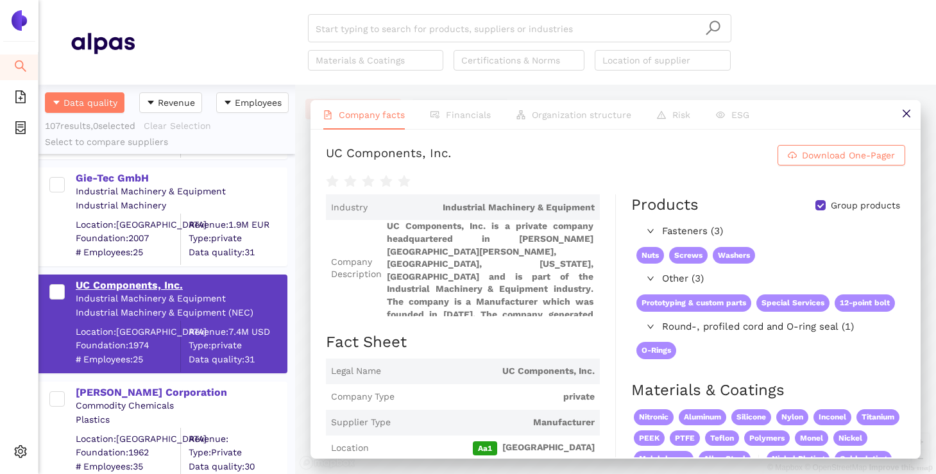
scroll to position [765, 0]
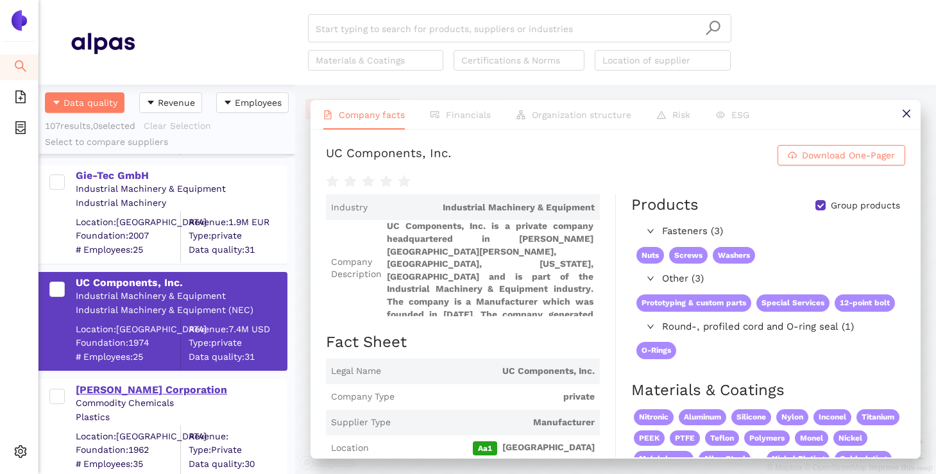
click at [103, 391] on div "Harman Corporation" at bounding box center [181, 390] width 210 height 14
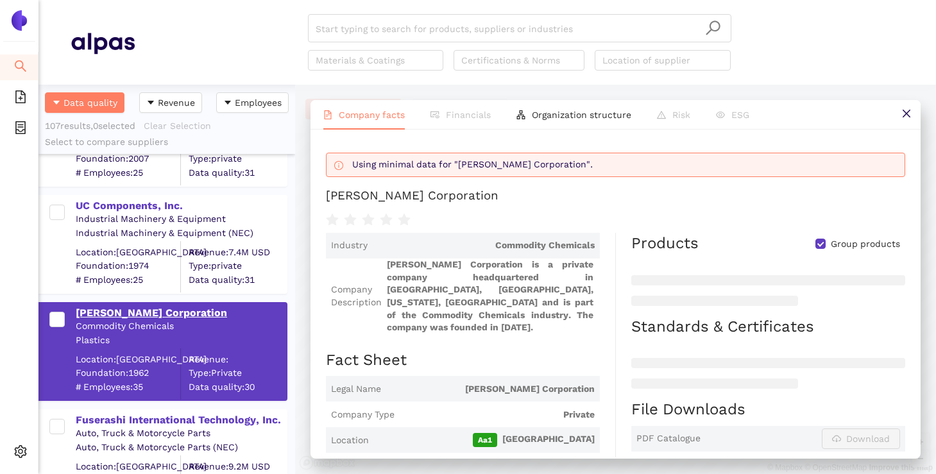
scroll to position [843, 0]
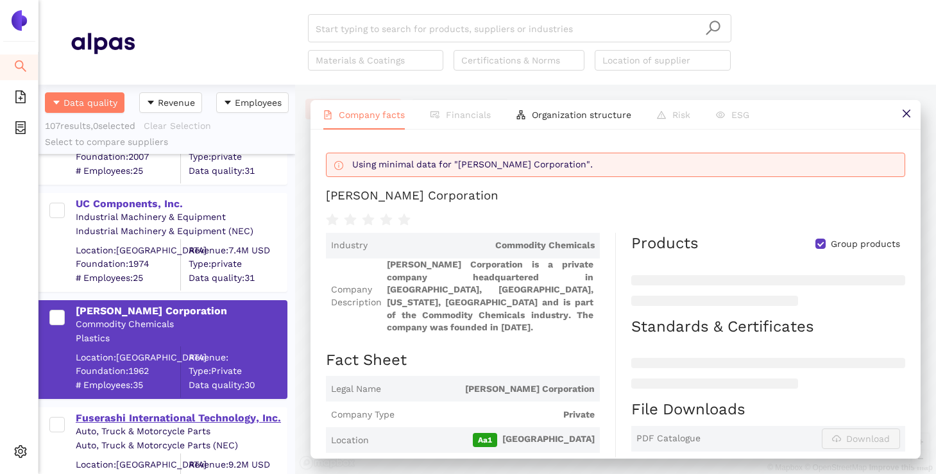
click at [103, 409] on div "Fuserashi International Technology, Inc." at bounding box center [181, 417] width 210 height 17
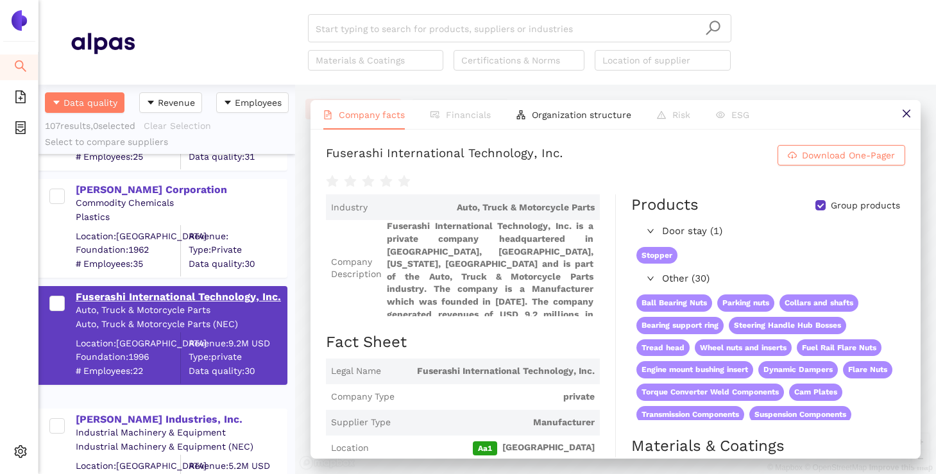
scroll to position [973, 0]
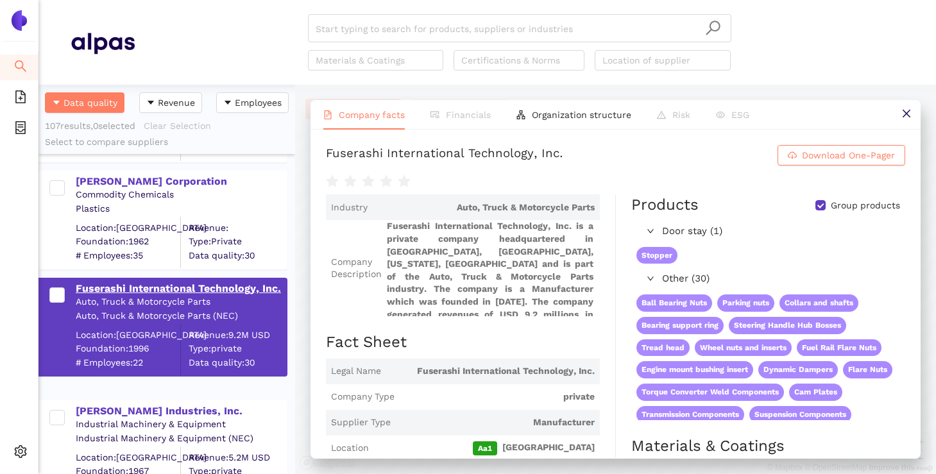
click at [103, 408] on div "Stanley Industries, Inc." at bounding box center [181, 411] width 210 height 14
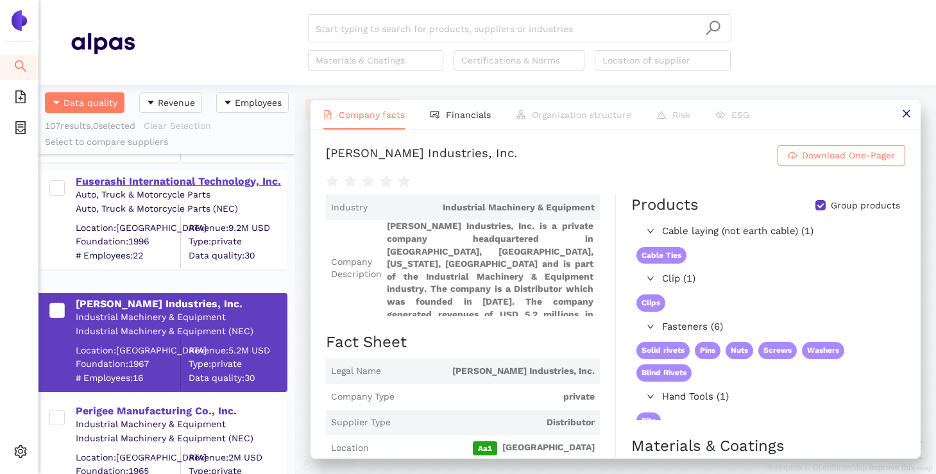
click at [103, 408] on div "Perigee Manufacturing Co., Inc." at bounding box center [181, 411] width 210 height 14
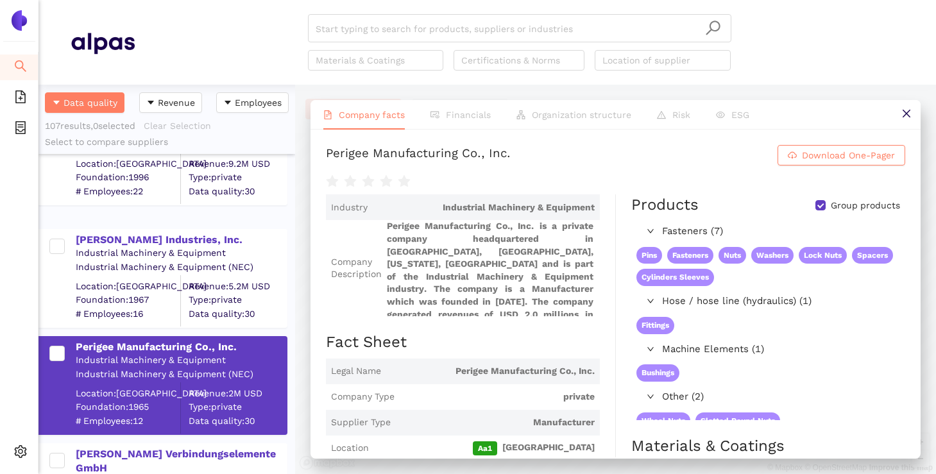
scroll to position [1170, 0]
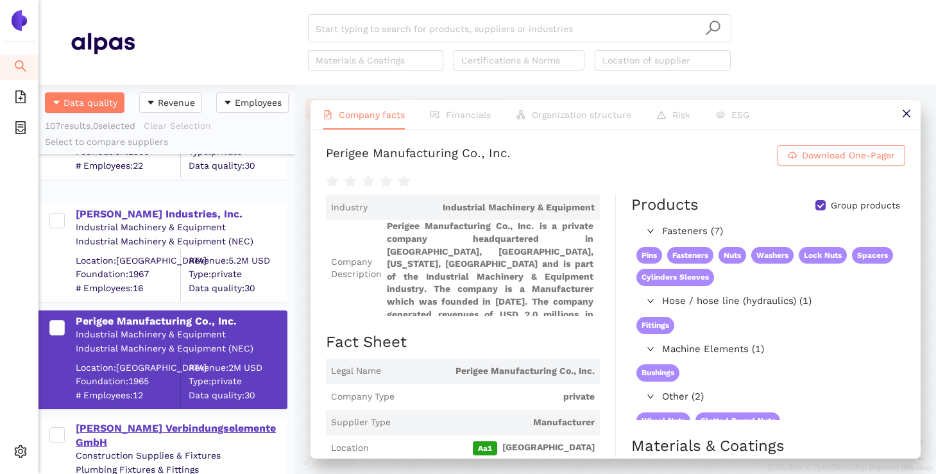
click at [96, 425] on div "Pfeifer Verbindungselemente GmbH" at bounding box center [181, 435] width 210 height 29
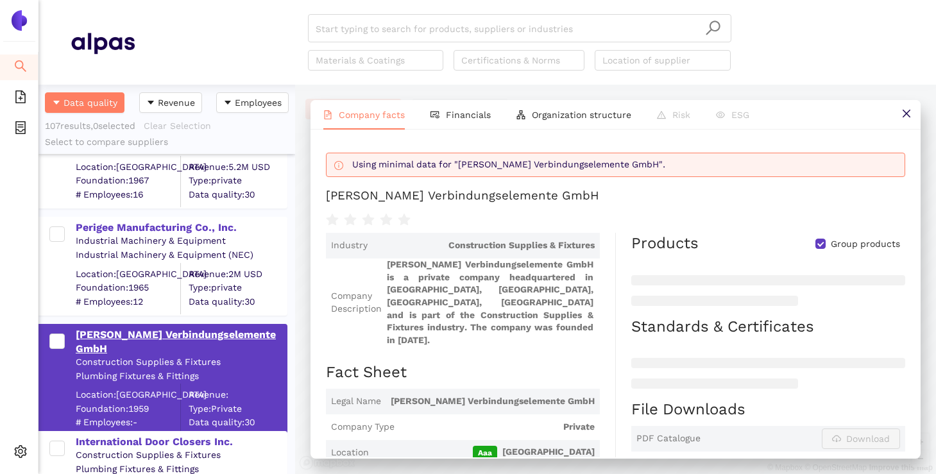
scroll to position [1267, 0]
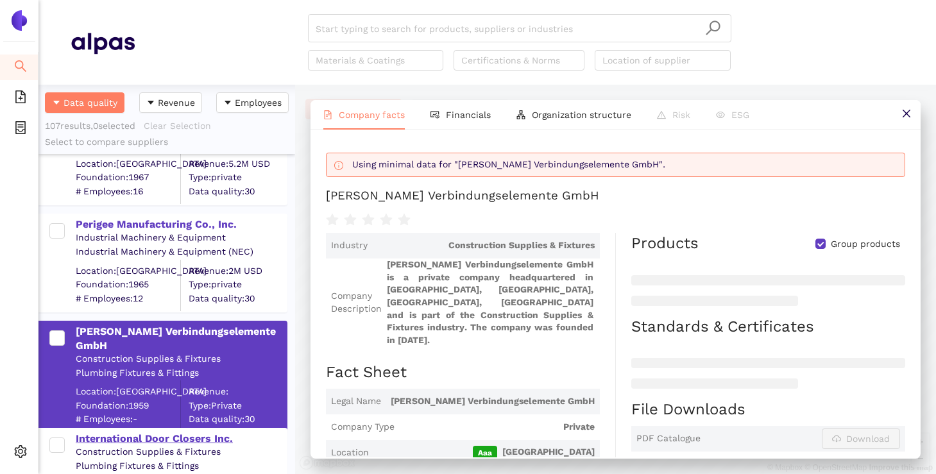
click at [87, 444] on div "International Door Closers Inc." at bounding box center [181, 439] width 210 height 14
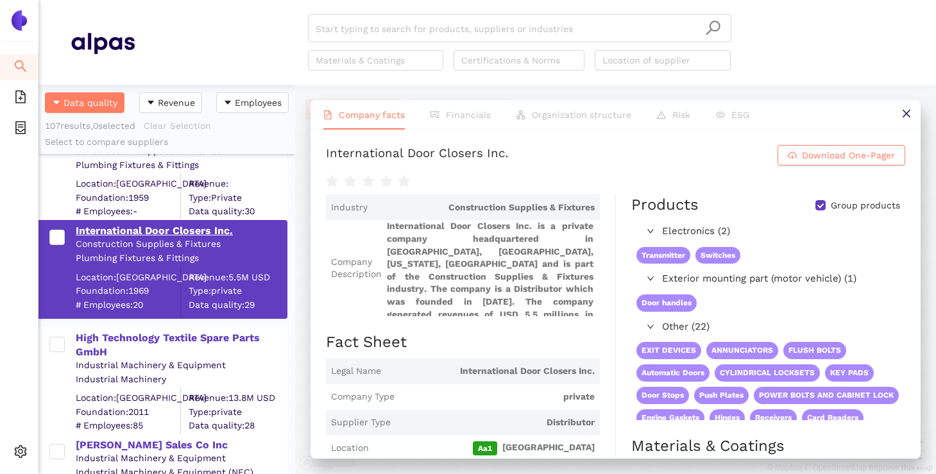
scroll to position [1477, 0]
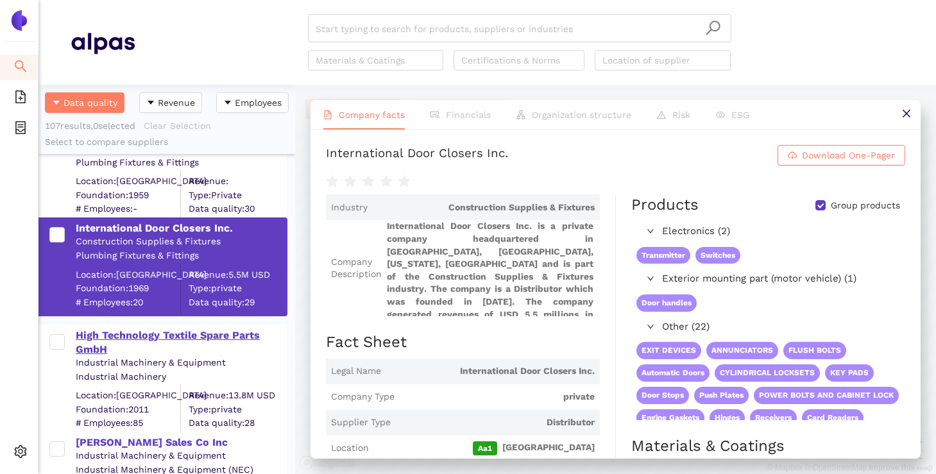
click at [127, 334] on div "High Technology Textile Spare Parts GmbH" at bounding box center [181, 342] width 210 height 29
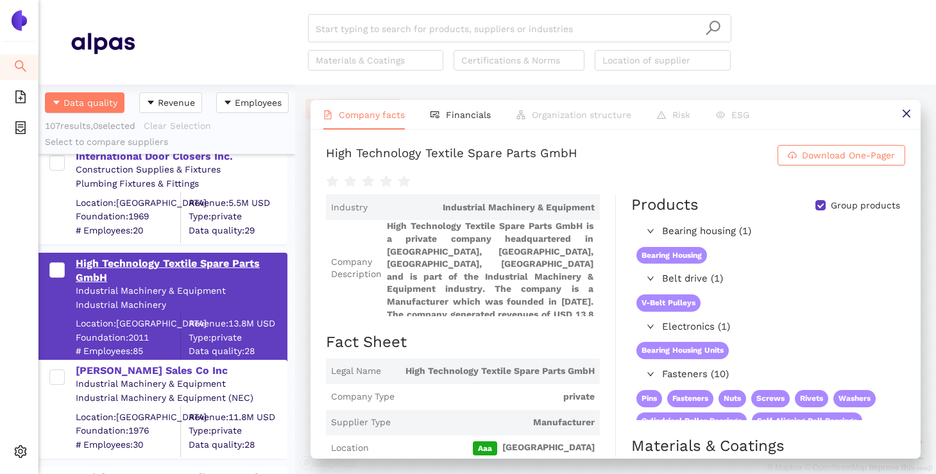
scroll to position [1553, 0]
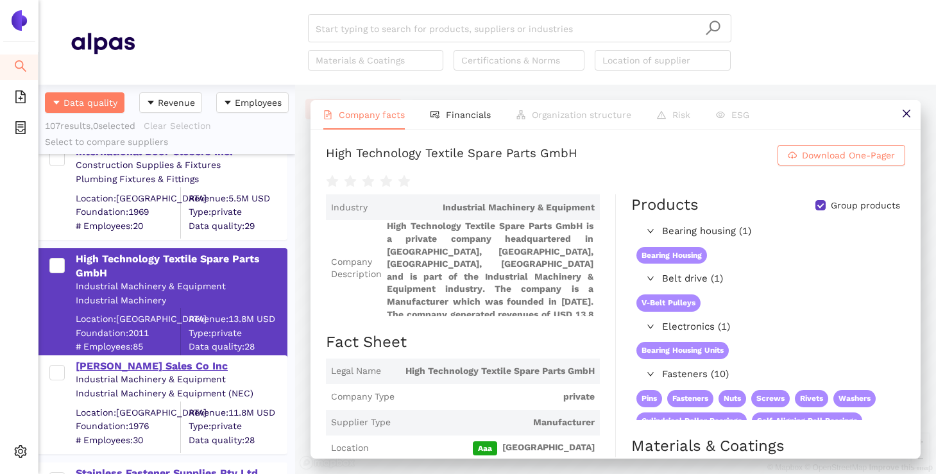
click at [118, 369] on div "Carson Sales Co Inc" at bounding box center [181, 366] width 210 height 14
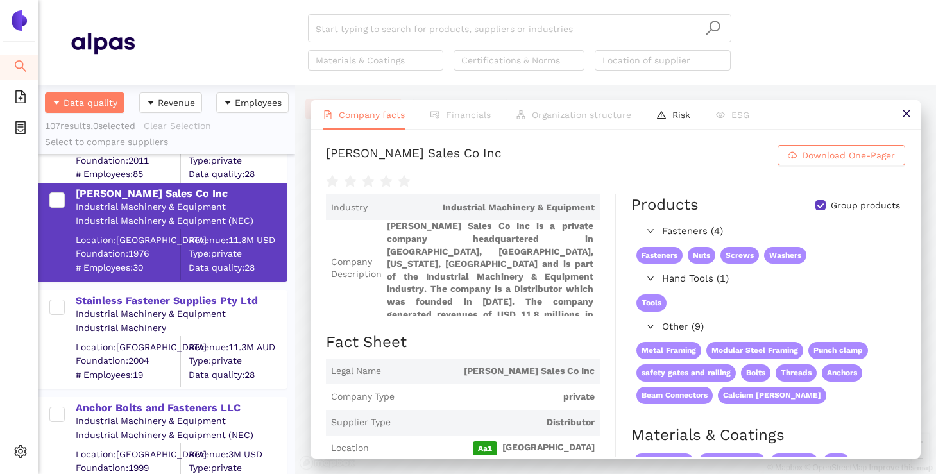
scroll to position [1733, 0]
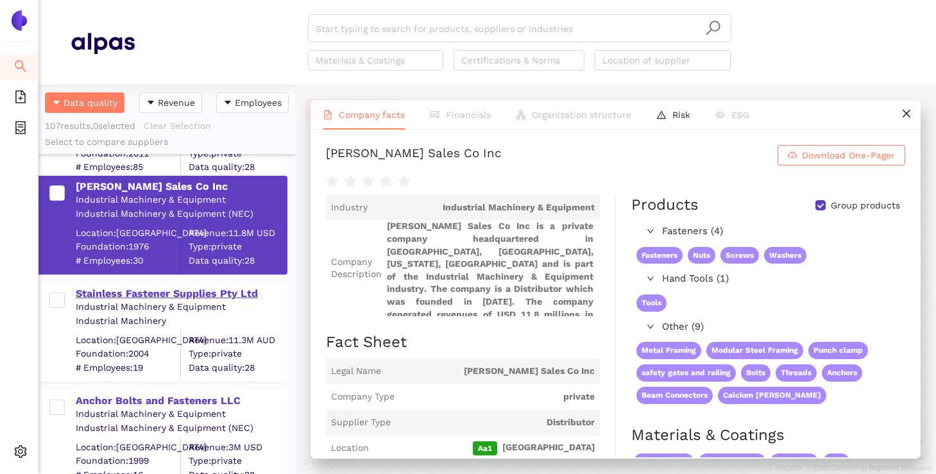
click at [138, 295] on div "Stainless Fastener Supplies Pty Ltd" at bounding box center [181, 294] width 210 height 14
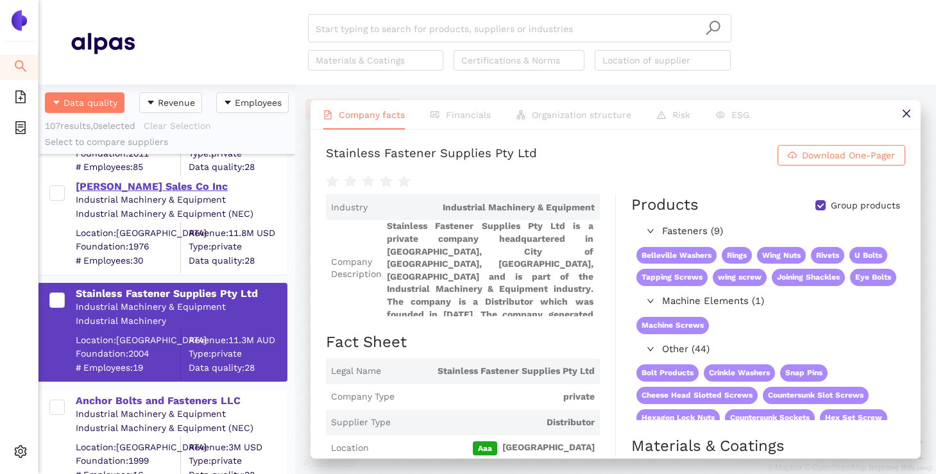
click at [161, 189] on div "Carson Sales Co Inc" at bounding box center [181, 187] width 210 height 14
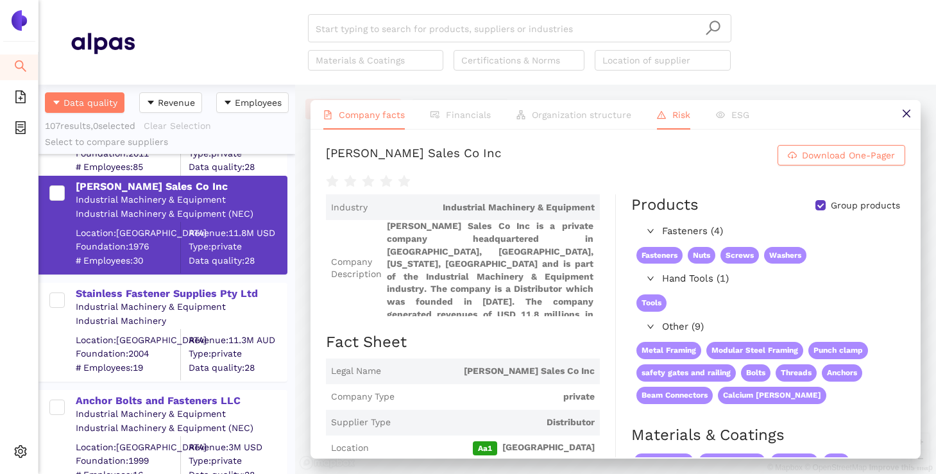
click at [653, 110] on li "Risk" at bounding box center [673, 115] width 59 height 30
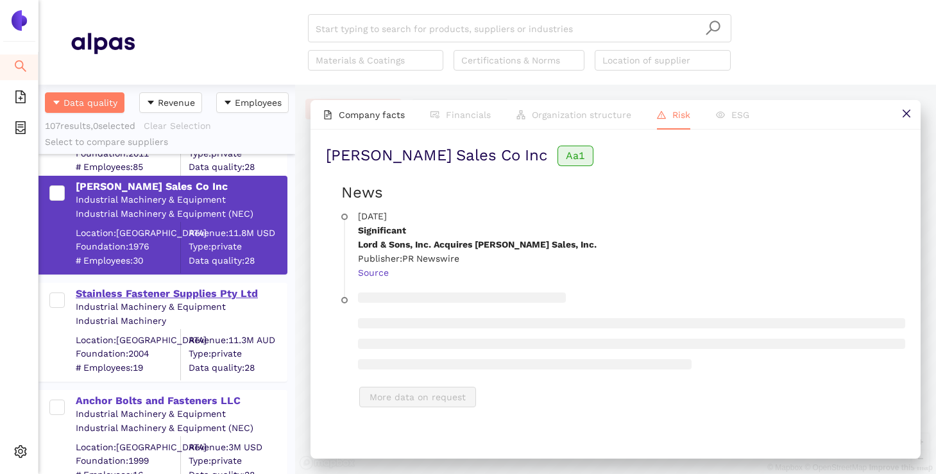
click at [197, 291] on div "Stainless Fastener Supplies Pty Ltd" at bounding box center [181, 294] width 210 height 14
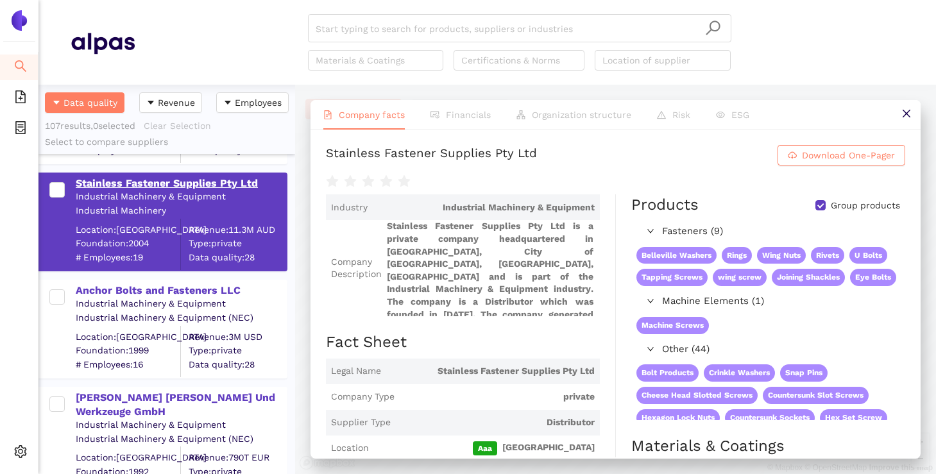
scroll to position [1843, 0]
click at [183, 285] on div "Anchor Bolts and Fasteners LLC" at bounding box center [181, 291] width 210 height 14
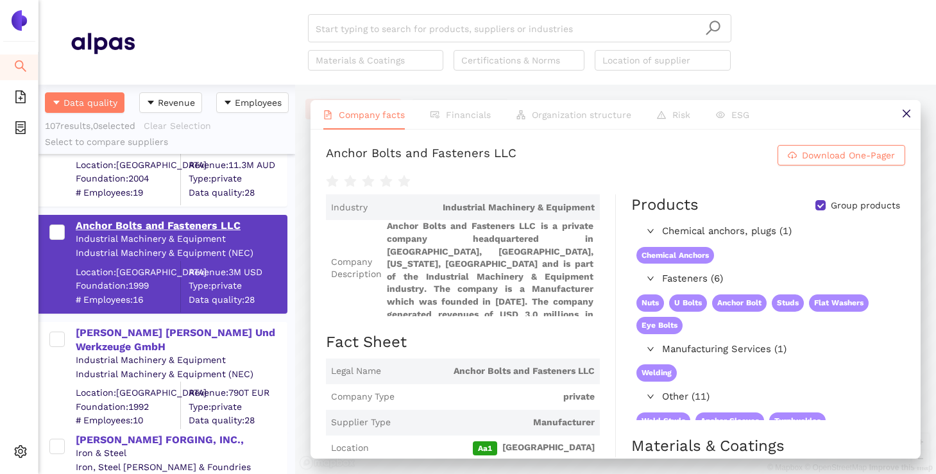
scroll to position [1910, 0]
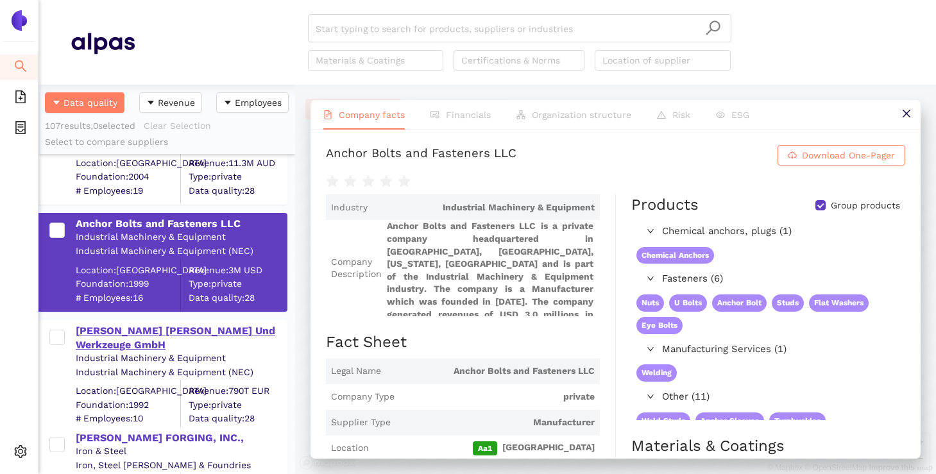
click at [166, 341] on div "Haymann Schrauben Und Werkzeuge GmbH" at bounding box center [181, 338] width 210 height 29
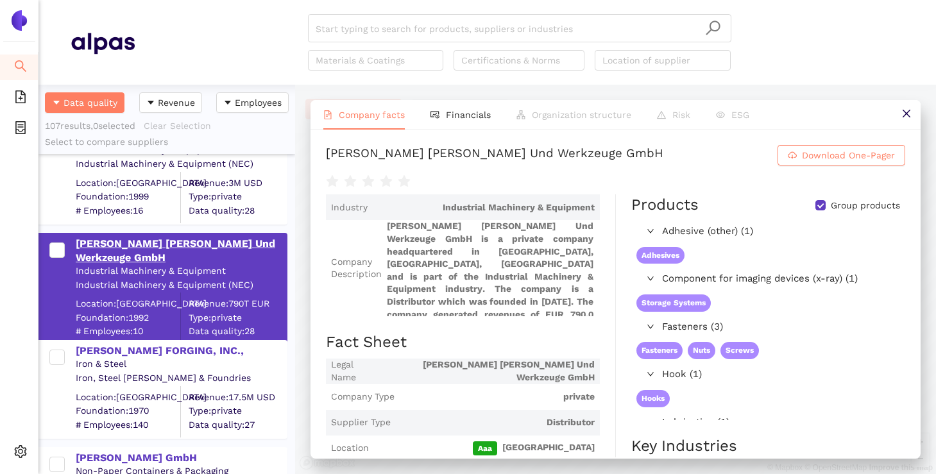
scroll to position [2001, 0]
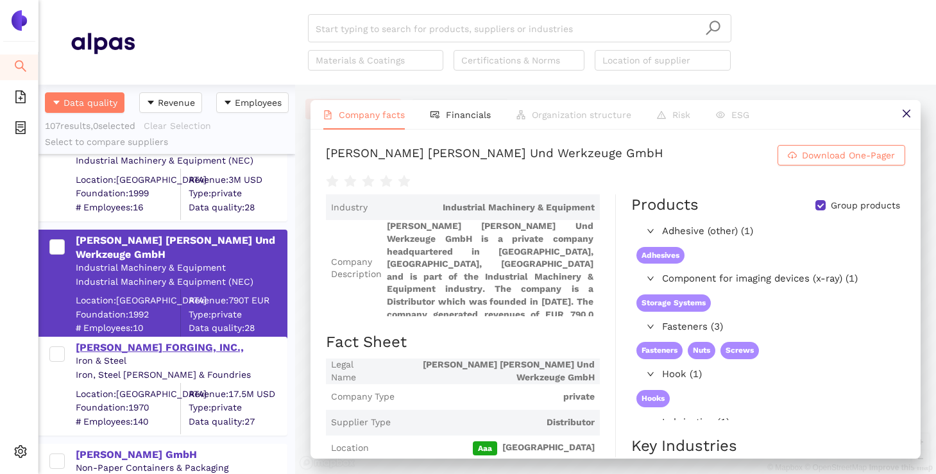
click at [145, 353] on div "KEN FORGING, INC.," at bounding box center [181, 348] width 210 height 14
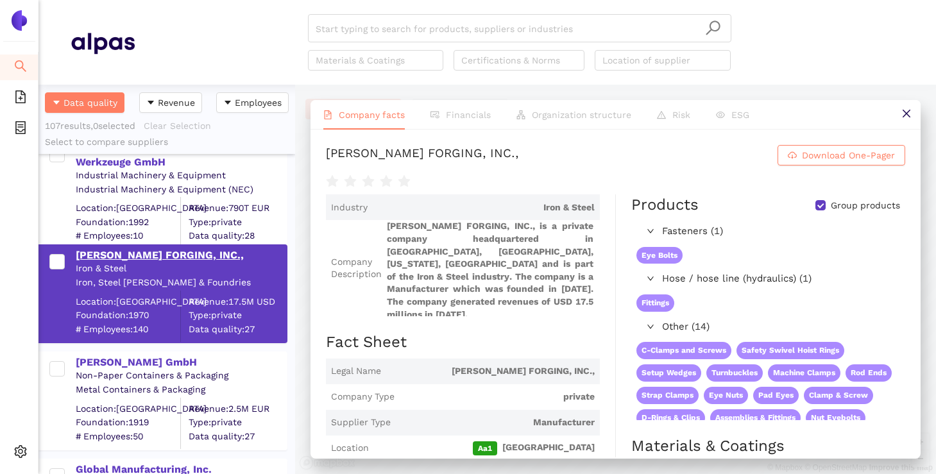
scroll to position [2097, 0]
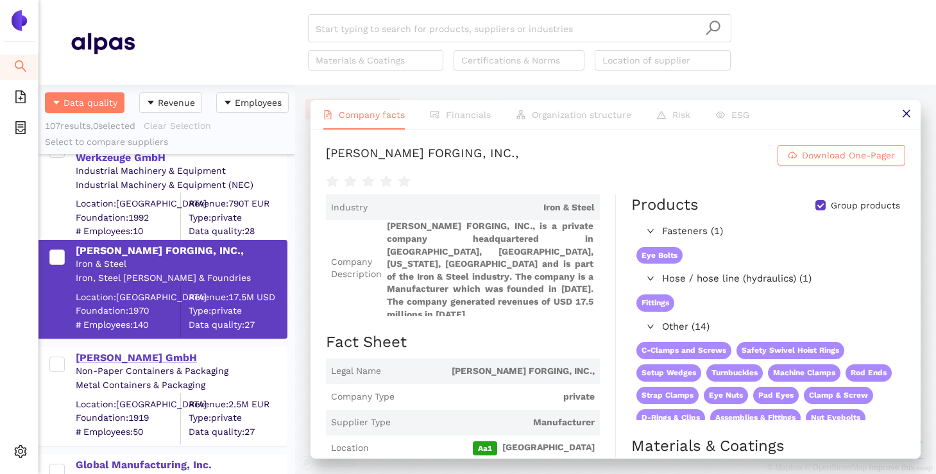
click at [134, 353] on div "Bihlmaier GmbH" at bounding box center [181, 358] width 210 height 14
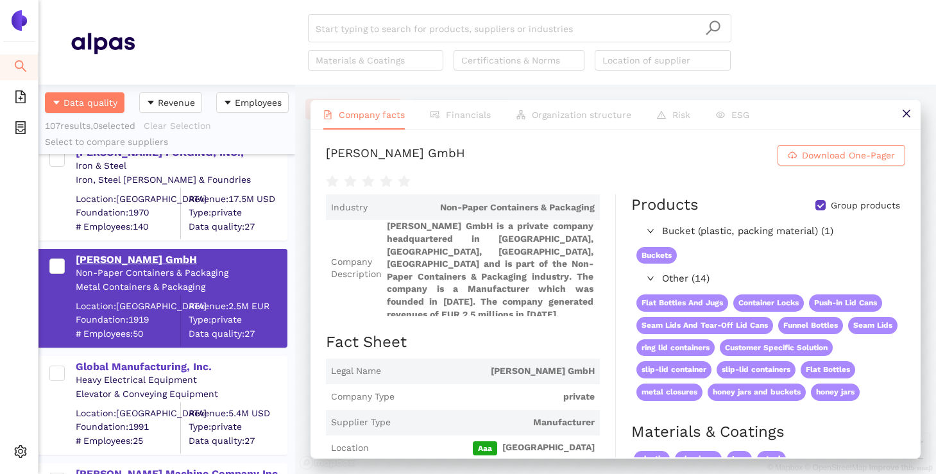
scroll to position [2199, 0]
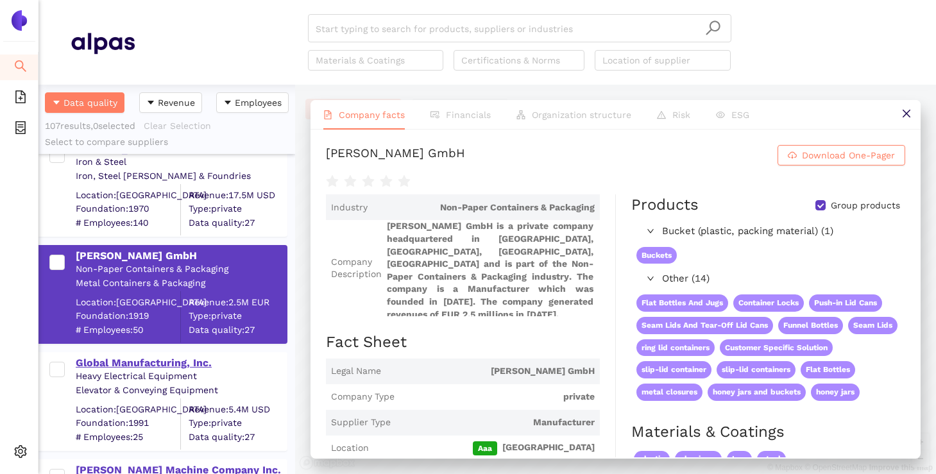
click at [131, 360] on div "Global Manufacturing, Inc." at bounding box center [181, 363] width 210 height 14
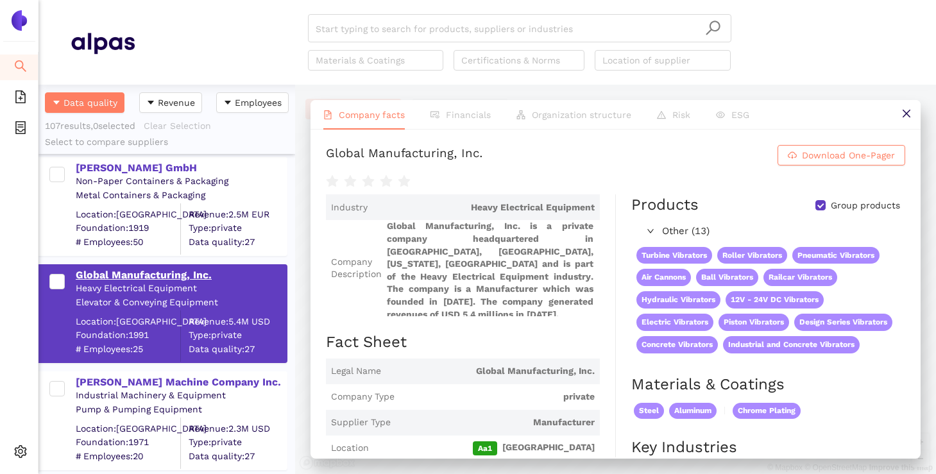
scroll to position [2291, 0]
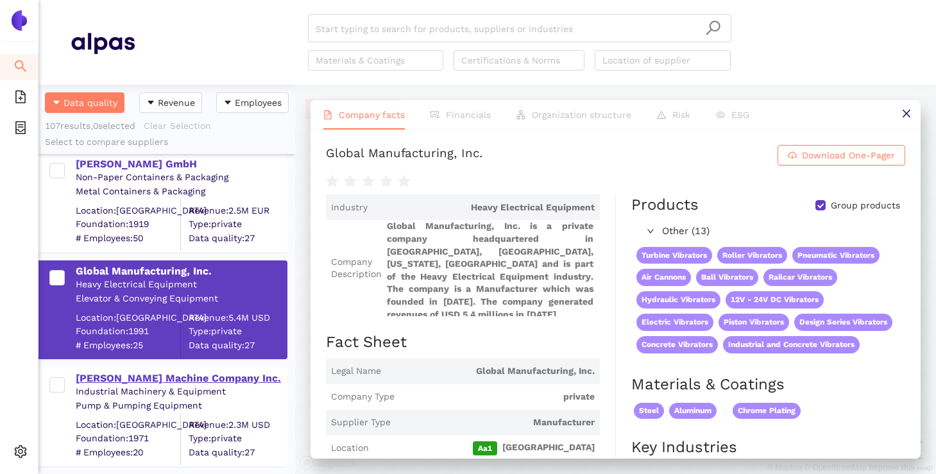
click at [123, 383] on div "Schultz Machine Company Inc." at bounding box center [181, 378] width 210 height 14
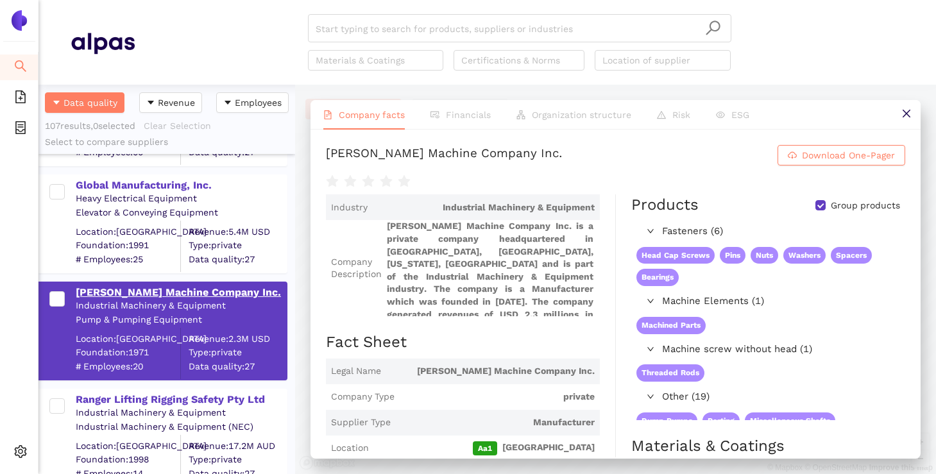
scroll to position [2378, 0]
click at [120, 394] on div "Ranger Lifting Rigging Safety Pty Ltd" at bounding box center [181, 399] width 210 height 14
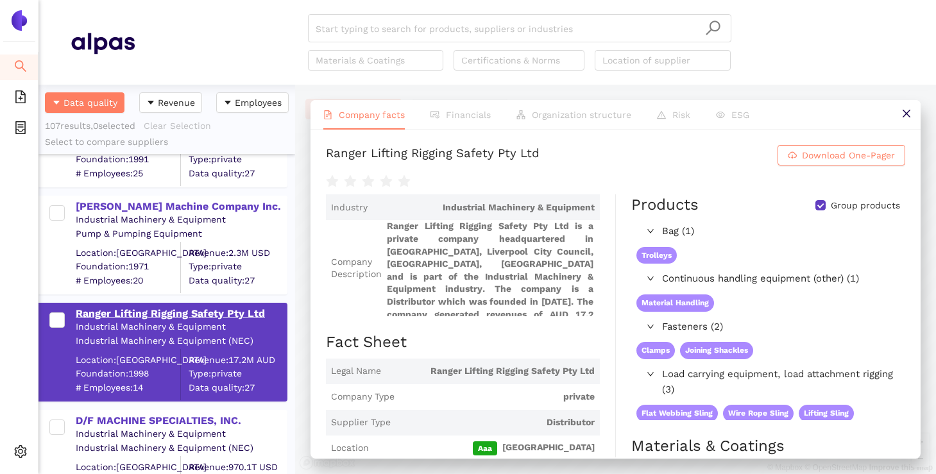
scroll to position [2464, 0]
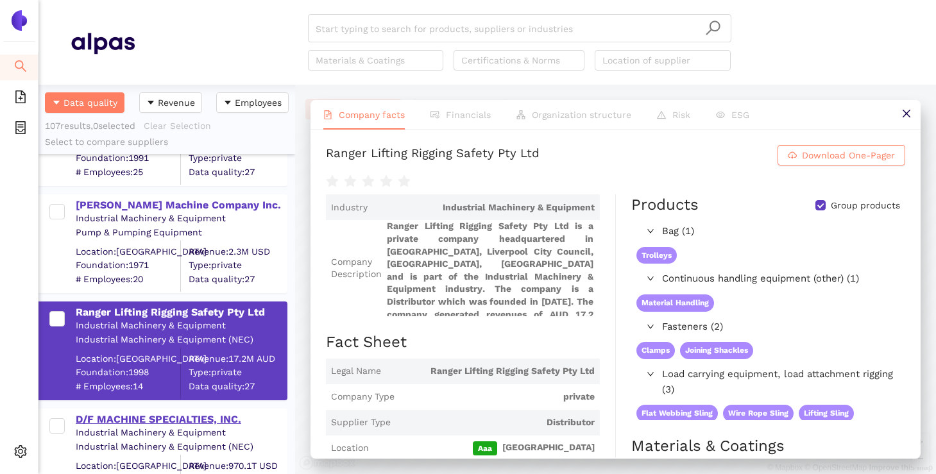
click at [113, 410] on div "D/F MACHINE SPECIALTIES, INC." at bounding box center [181, 418] width 210 height 17
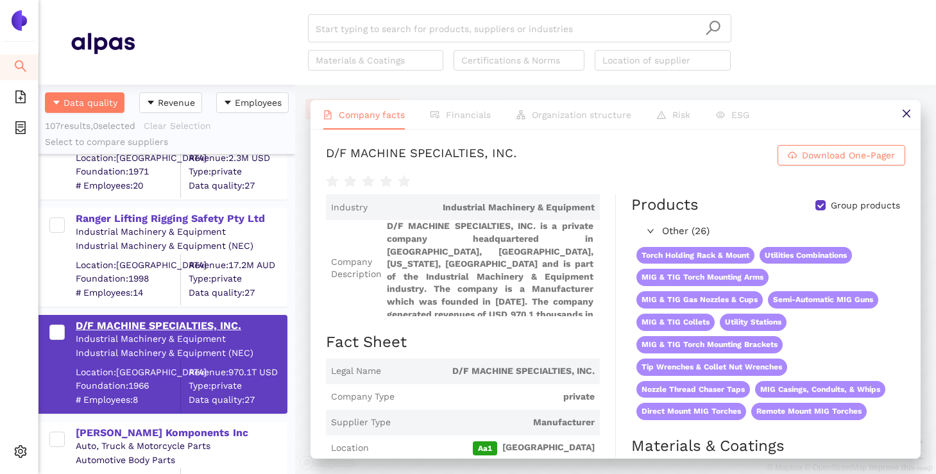
scroll to position [2562, 0]
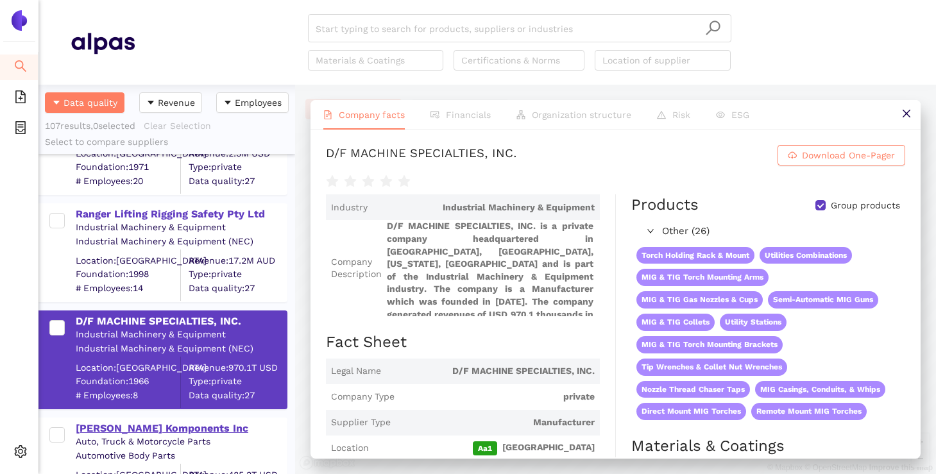
click at [110, 426] on div "Kugel Komponents Inc" at bounding box center [181, 428] width 210 height 14
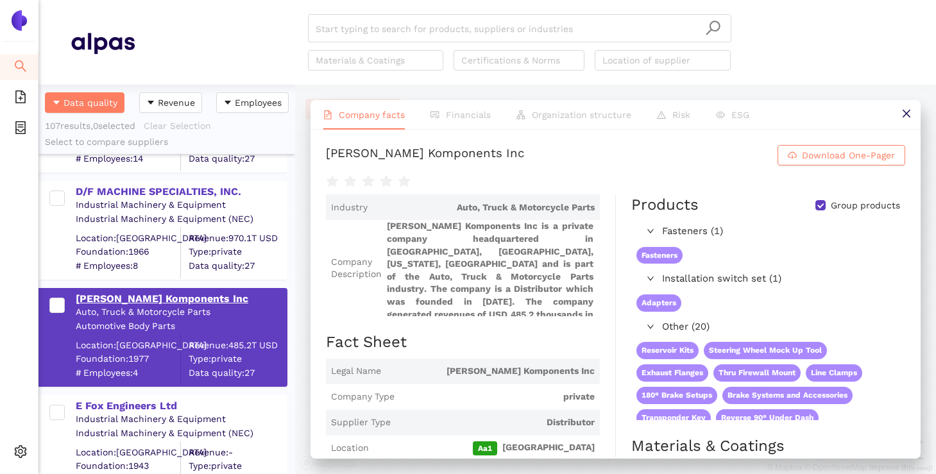
scroll to position [2696, 0]
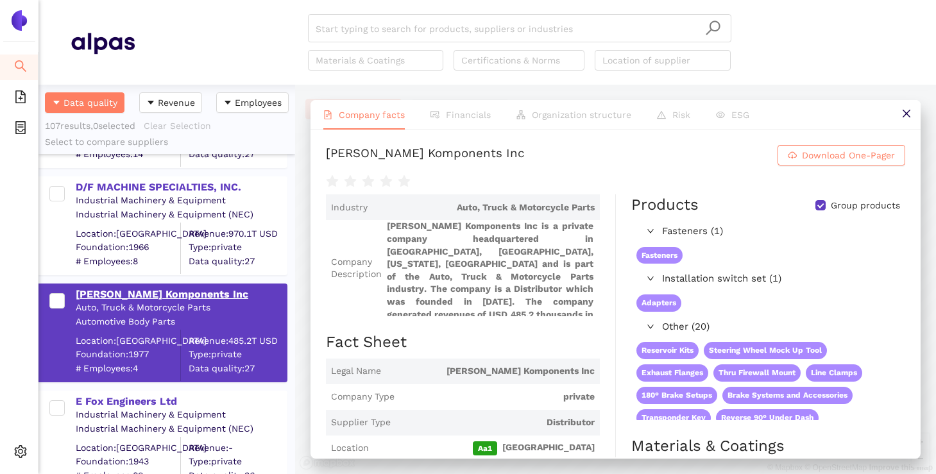
click at [110, 426] on div "Industrial Machinery & Equipment (NEC)" at bounding box center [181, 429] width 210 height 13
click at [114, 400] on div "E Fox Engineers Ltd" at bounding box center [181, 401] width 210 height 14
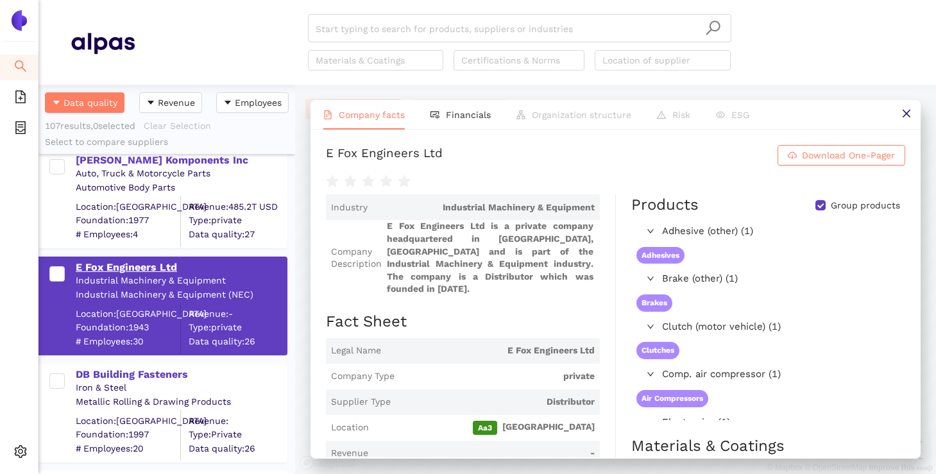
scroll to position [2850, 0]
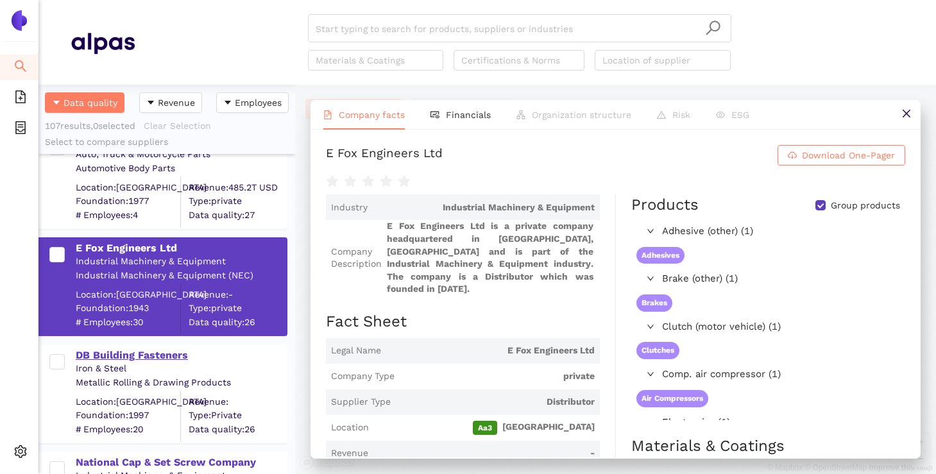
click at [123, 354] on div "DB Building Fasteners" at bounding box center [181, 355] width 210 height 14
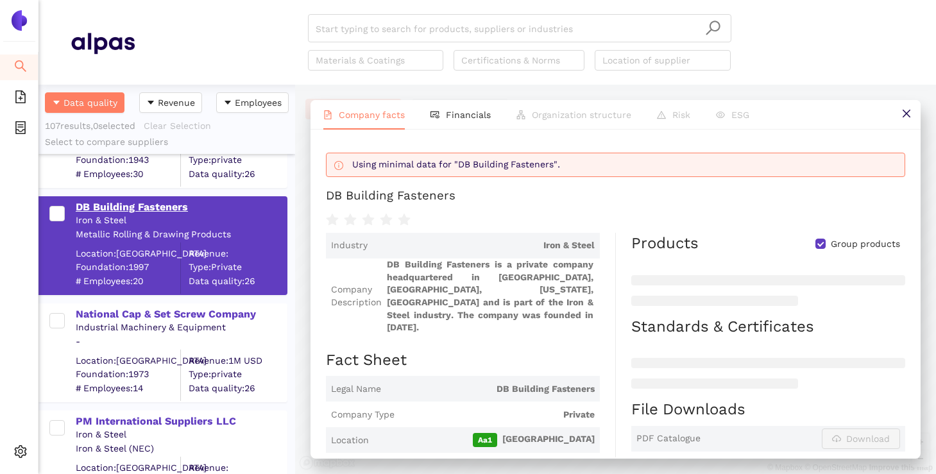
scroll to position [3015, 0]
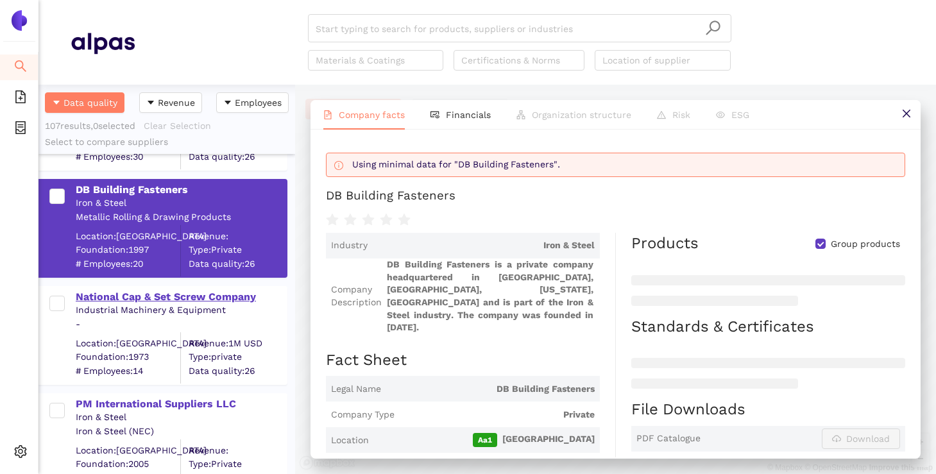
click at [139, 292] on div "National Cap & Set Screw Company" at bounding box center [181, 297] width 210 height 14
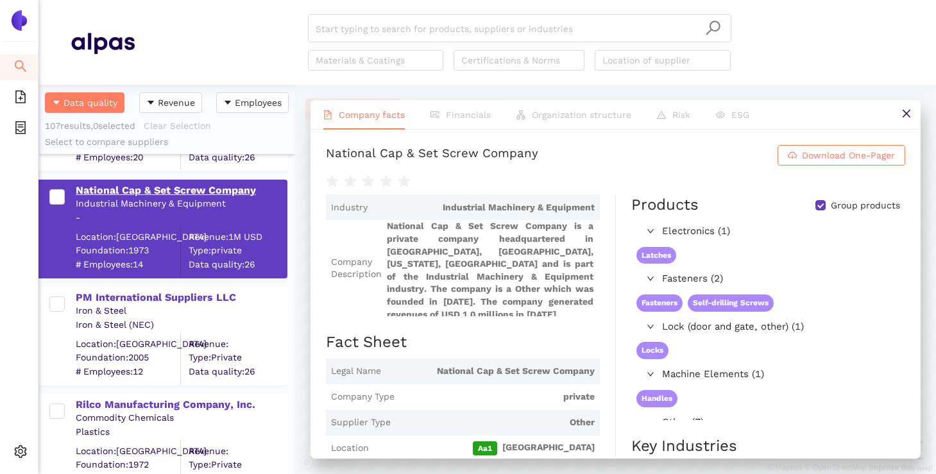
scroll to position [3126, 0]
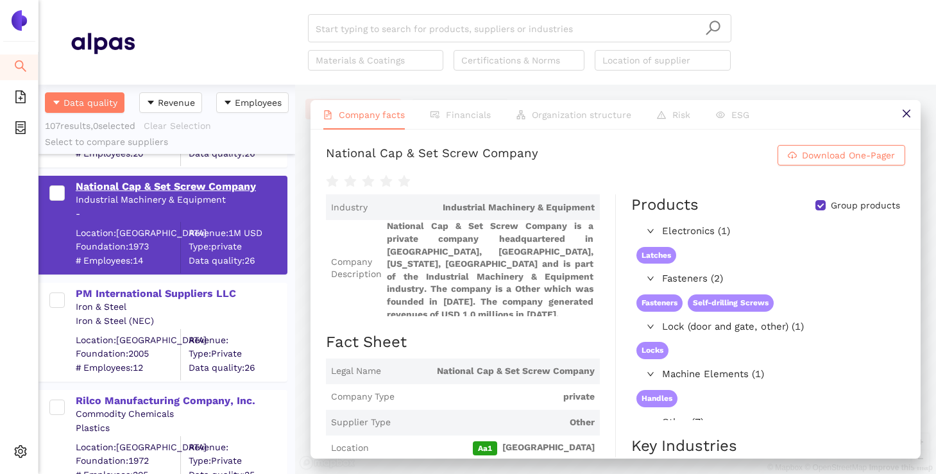
click at [139, 292] on div "PM International Suppliers LLC" at bounding box center [181, 294] width 210 height 14
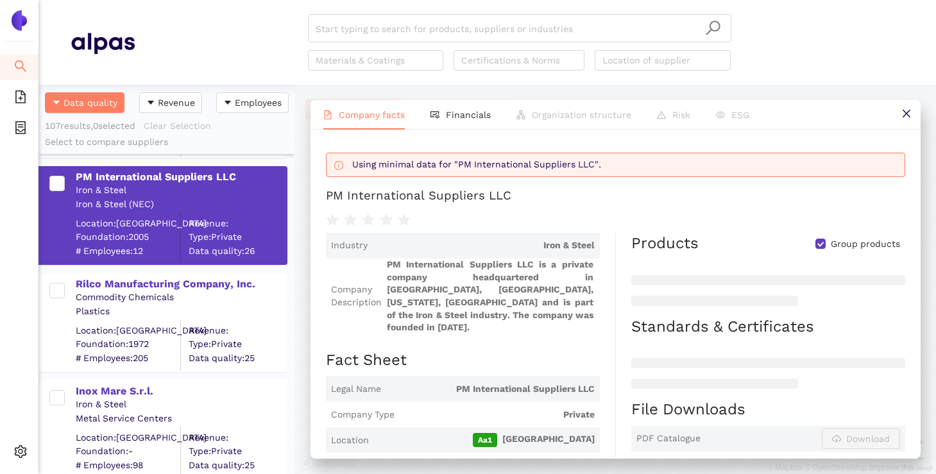
click at [139, 292] on div "Commodity Chemicals" at bounding box center [181, 297] width 210 height 13
click at [141, 282] on div "Rilco Manufacturing Company, Inc." at bounding box center [181, 284] width 210 height 14
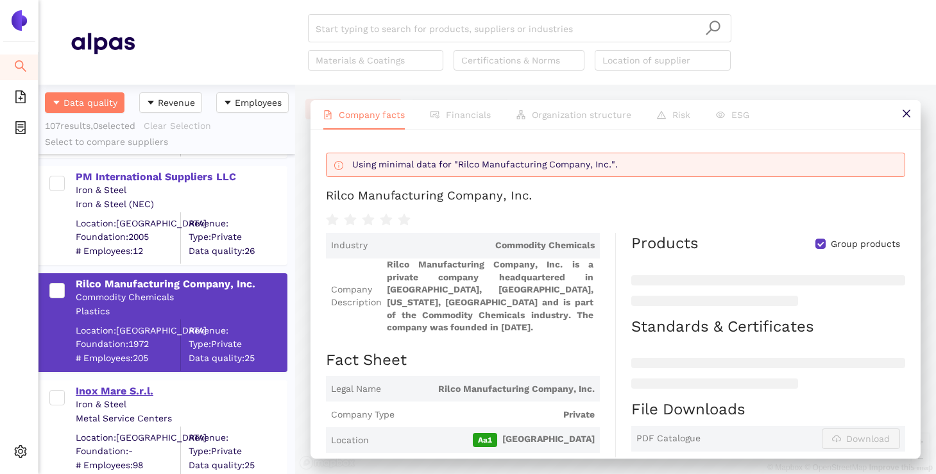
click at [105, 394] on div "Inox Mare S.r.l." at bounding box center [181, 391] width 210 height 14
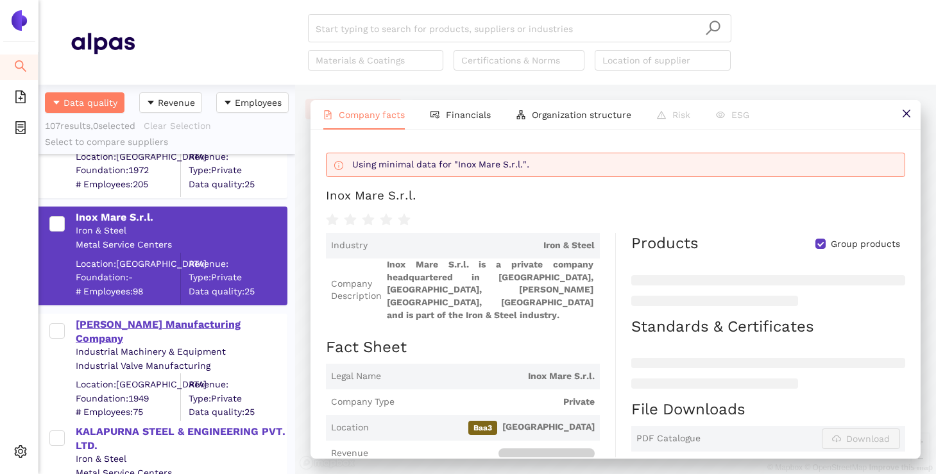
click at [128, 325] on div "Simmons Manufacturing Company" at bounding box center [181, 331] width 210 height 29
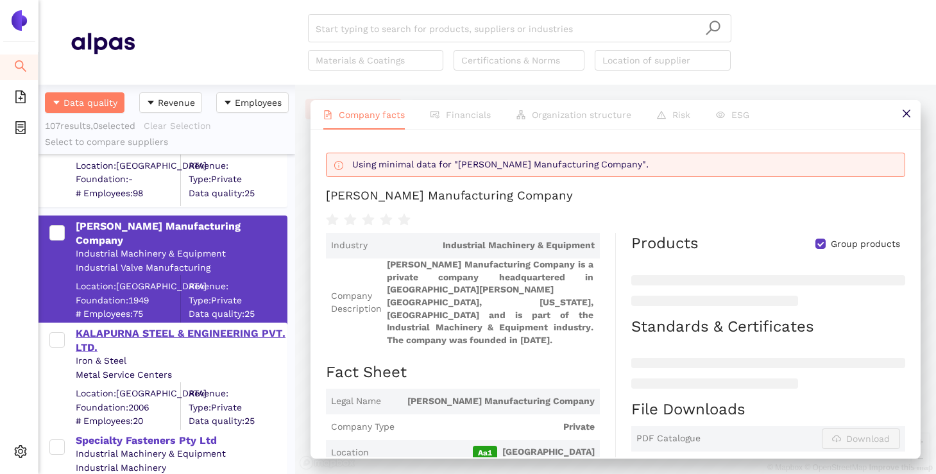
click at [124, 335] on div "KALAPURNA STEEL & ENGINEERING PVT. LTD." at bounding box center [181, 340] width 210 height 29
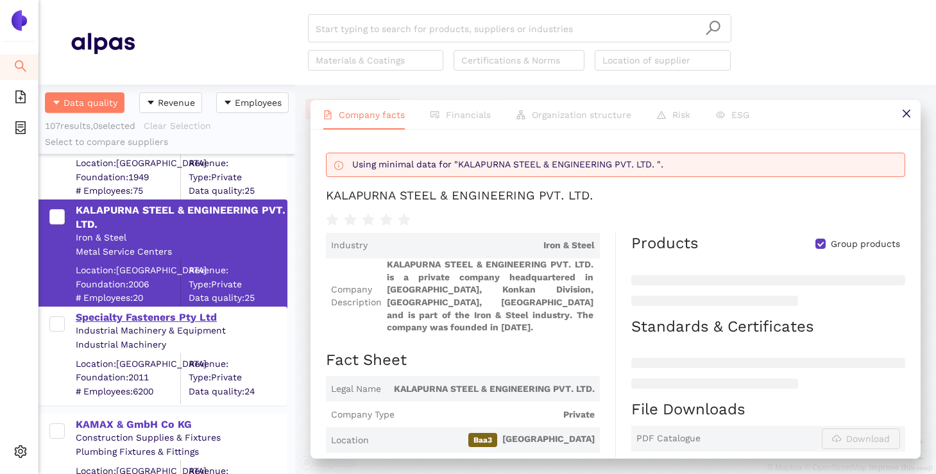
click at [126, 310] on div "Specialty Fasteners Pty Ltd" at bounding box center [181, 317] width 210 height 14
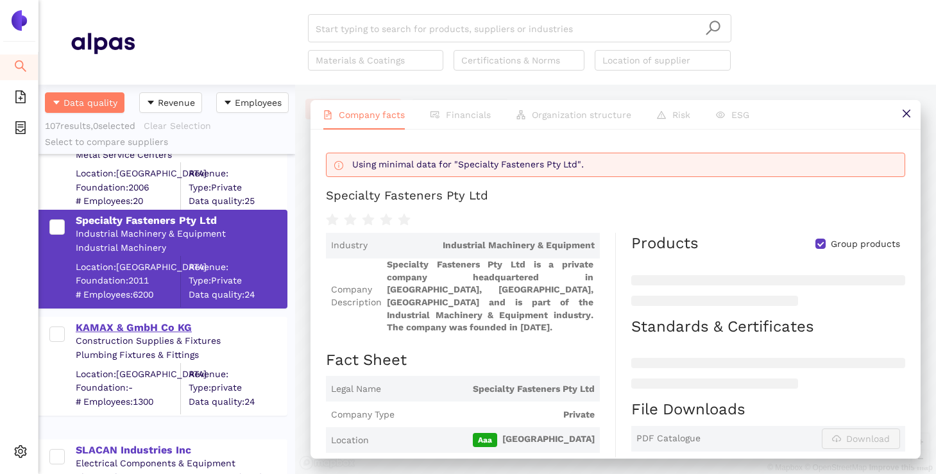
click at [116, 332] on div "KAMAX & GmbH Co KG" at bounding box center [181, 328] width 210 height 14
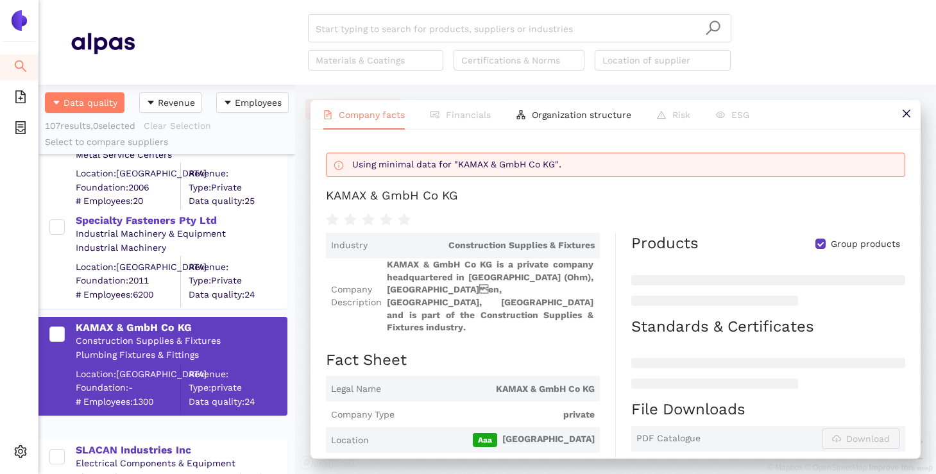
click at [114, 430] on div "SLACAN Industries Inc Electrical Components & Equipment Electrical Components &…" at bounding box center [166, 482] width 257 height 107
click at [113, 447] on div "SLACAN Industries Inc" at bounding box center [181, 450] width 210 height 14
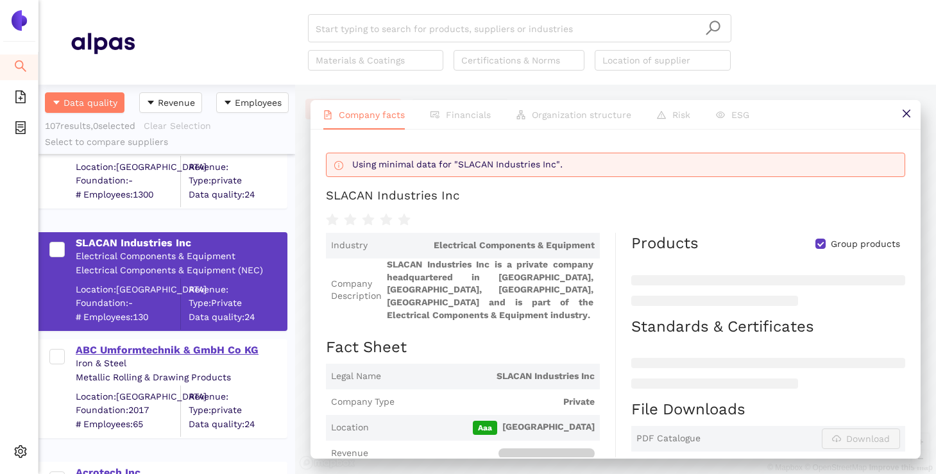
click at [139, 349] on div "ABC Umformtechnik & GmbH Co KG" at bounding box center [181, 350] width 210 height 14
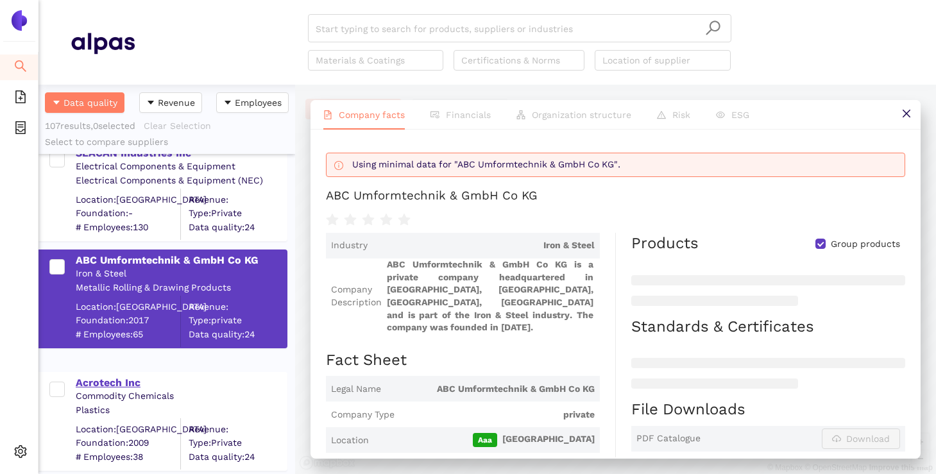
click at [121, 382] on div "Acrotech Inc" at bounding box center [181, 383] width 210 height 14
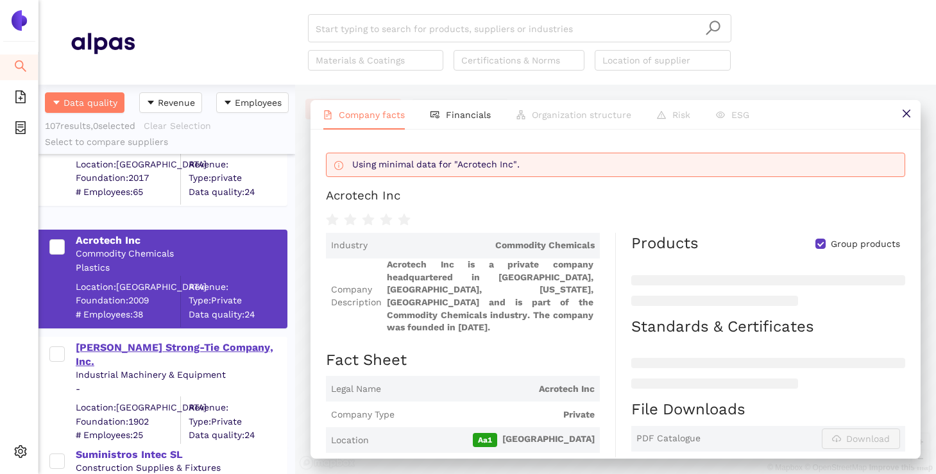
click at [133, 351] on div "Simpson Strong-Tie Company, Inc." at bounding box center [181, 355] width 210 height 29
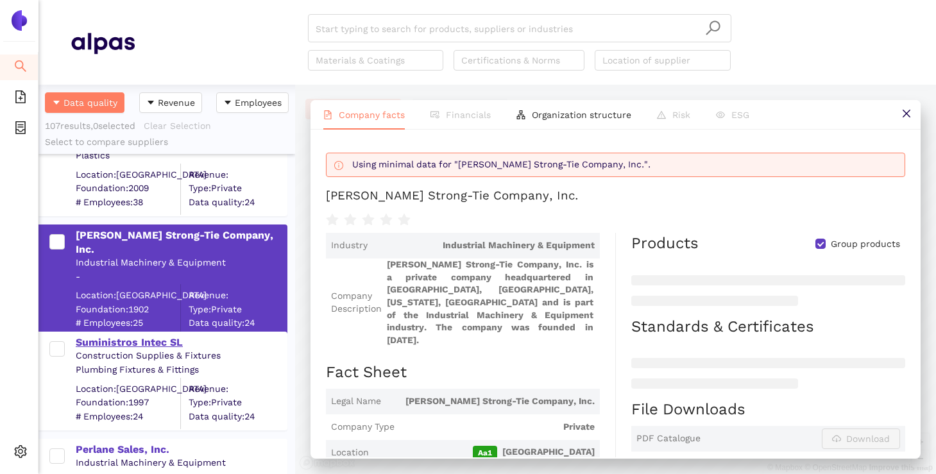
click at [134, 344] on div "Suministros Intec SL" at bounding box center [181, 342] width 210 height 14
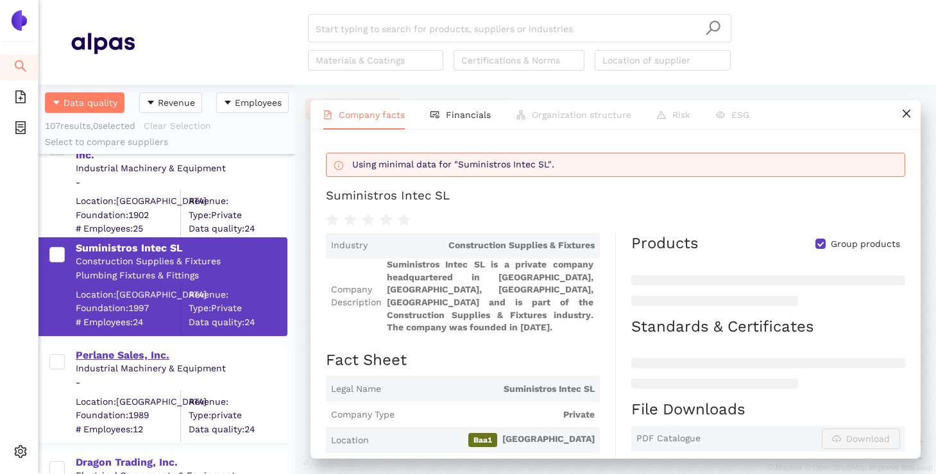
click at [128, 350] on div "Perlane Sales, Inc." at bounding box center [181, 355] width 210 height 14
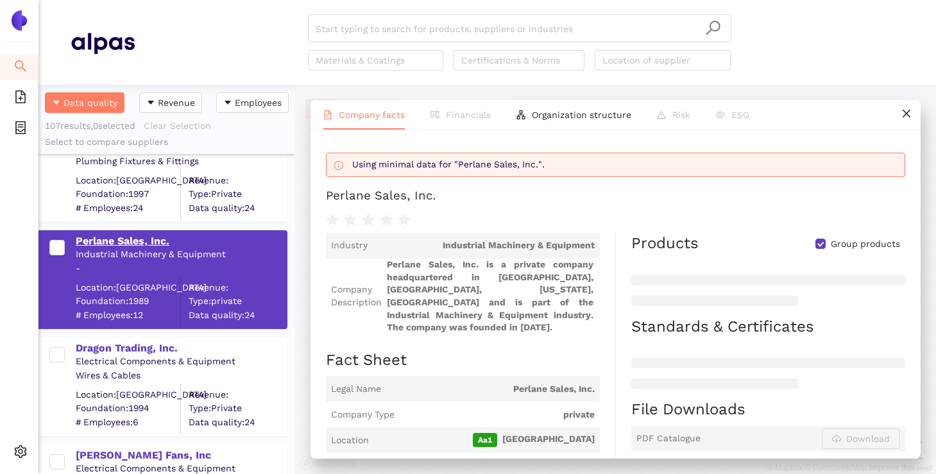
click at [128, 350] on div "Dragon Trading, Inc." at bounding box center [181, 348] width 210 height 14
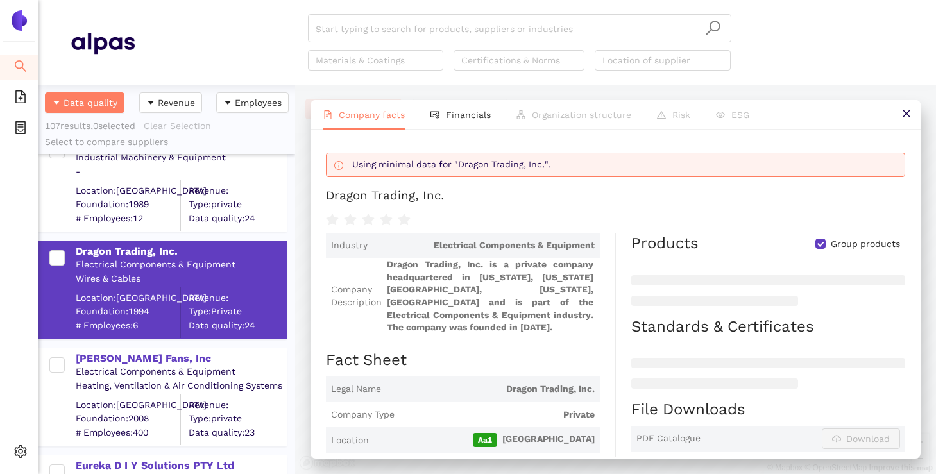
click at [128, 350] on div "Robinson Fans, Inc" at bounding box center [181, 357] width 210 height 17
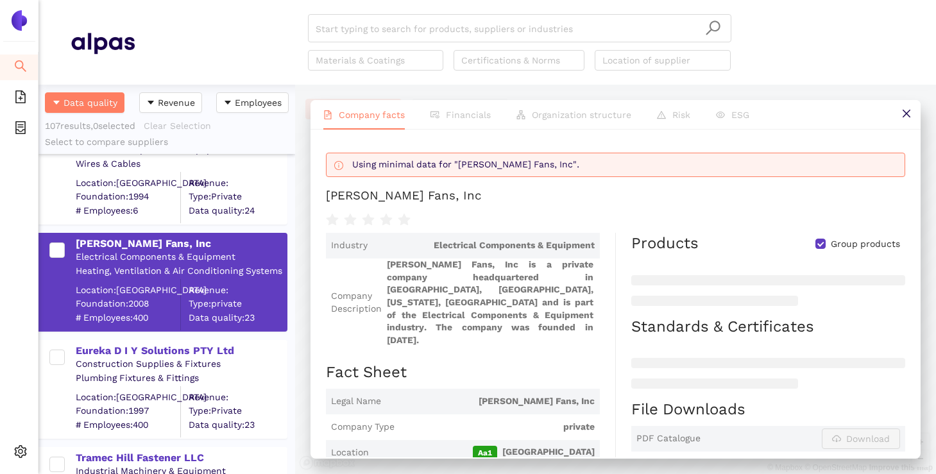
click at [128, 350] on div "Eureka D I Y Solutions PTY Ltd" at bounding box center [181, 351] width 210 height 14
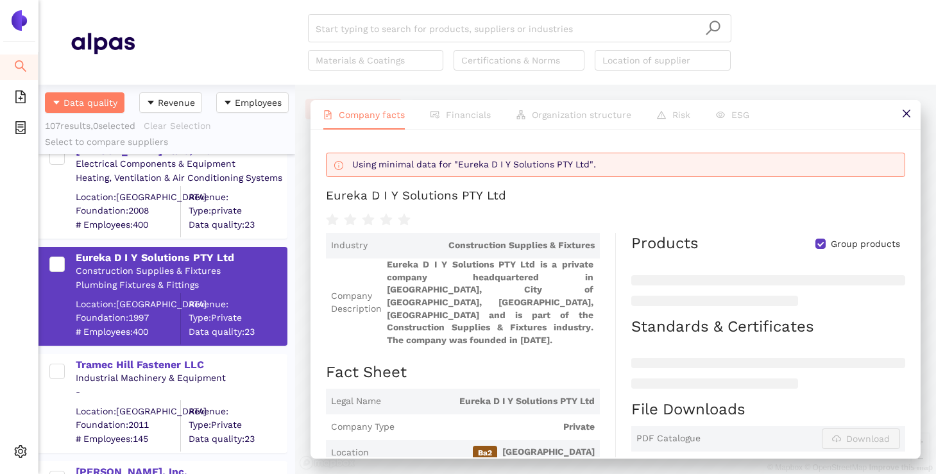
click at [128, 350] on div "Tramec Hill Fastener LLC Industrial Machinery & Equipment - Location: United St…" at bounding box center [166, 397] width 257 height 107
click at [124, 365] on div "Tramec Hill Fastener LLC" at bounding box center [181, 365] width 210 height 14
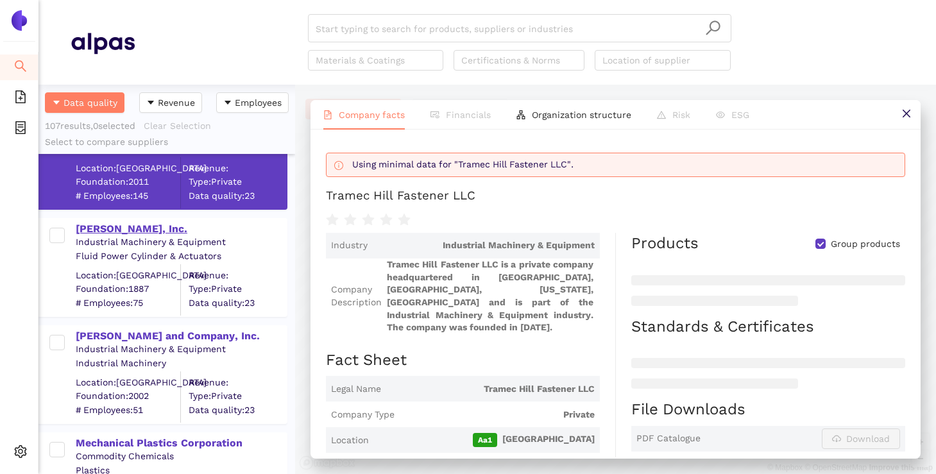
click at [146, 226] on div "Galland Henning Nopak, Inc." at bounding box center [181, 229] width 210 height 14
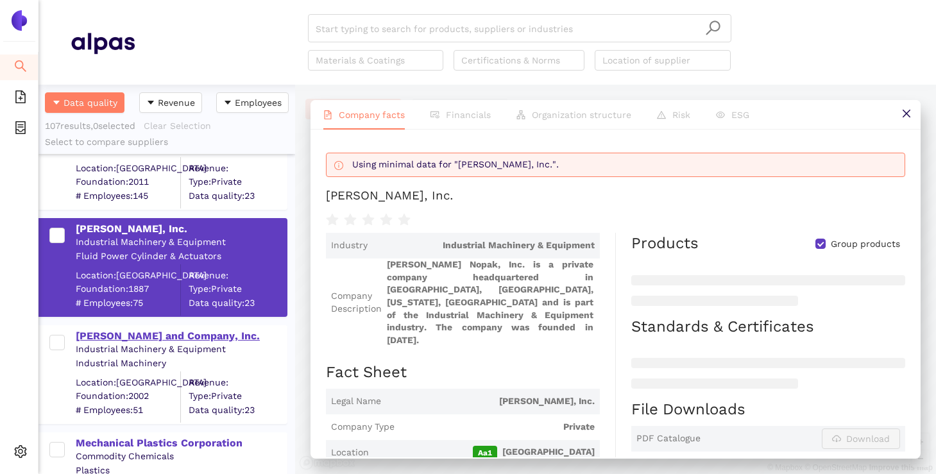
click at [123, 330] on div "Schur and Company, Inc." at bounding box center [181, 336] width 210 height 14
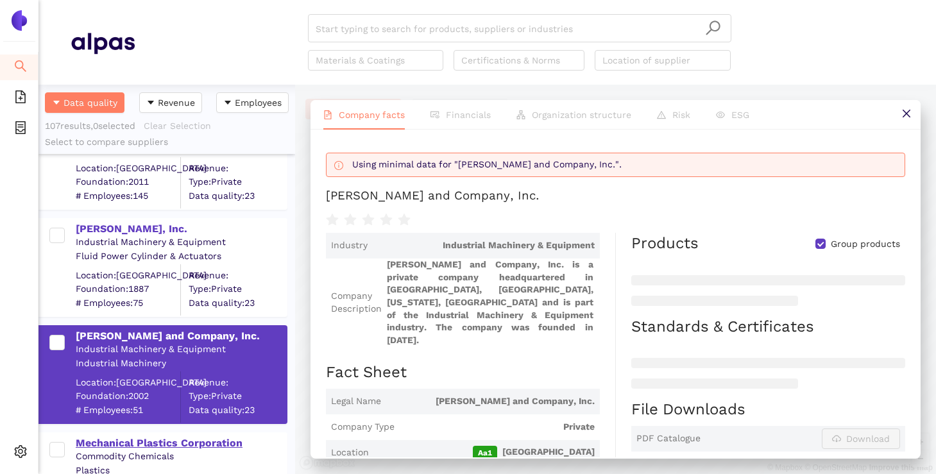
click at [128, 441] on div "Mechanical Plastics Corporation" at bounding box center [181, 443] width 210 height 14
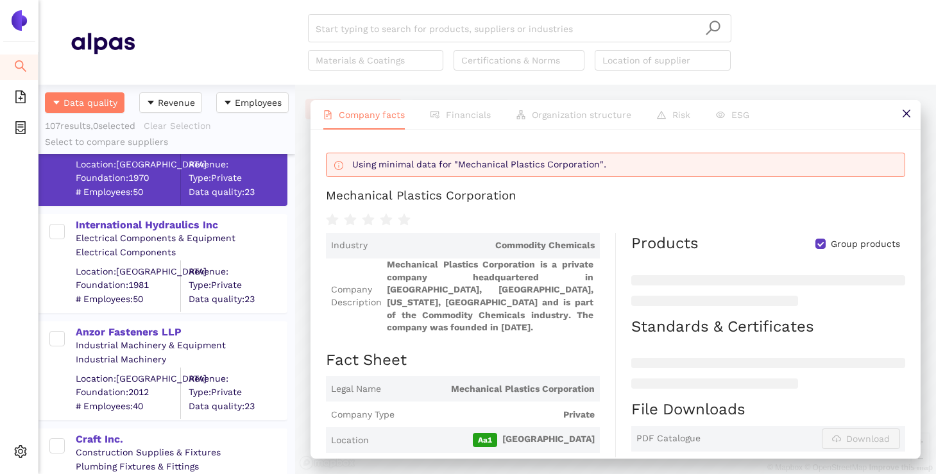
click at [146, 235] on div "Electrical Components & Equipment" at bounding box center [181, 238] width 210 height 13
click at [146, 230] on div "International Hydraulics Inc" at bounding box center [181, 225] width 210 height 14
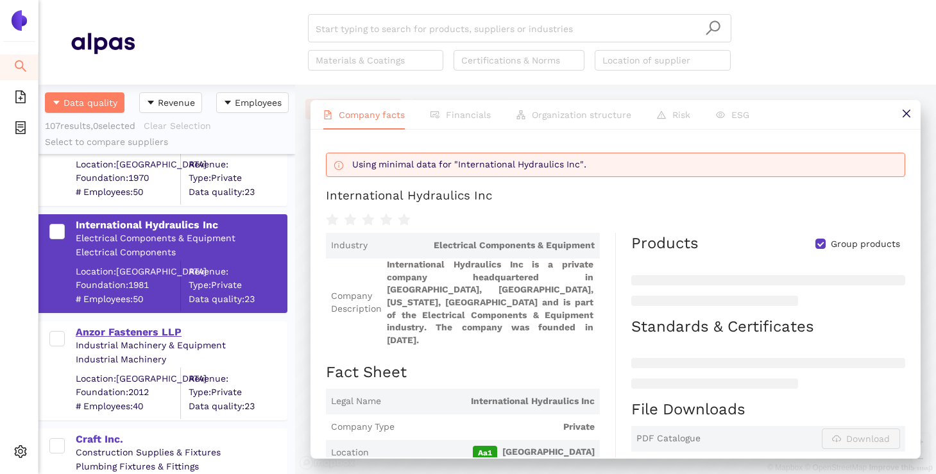
click at [126, 326] on div "Anzor Fasteners LLP" at bounding box center [181, 332] width 210 height 14
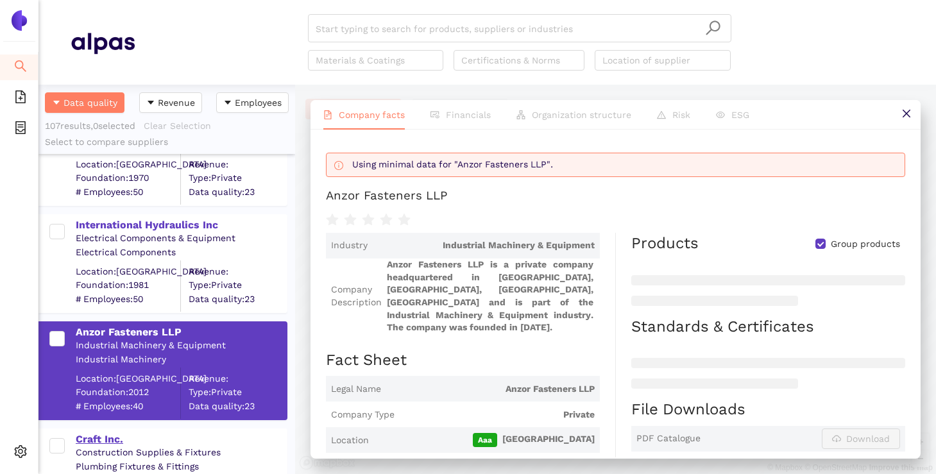
click at [105, 433] on div "Craft Inc." at bounding box center [181, 439] width 210 height 14
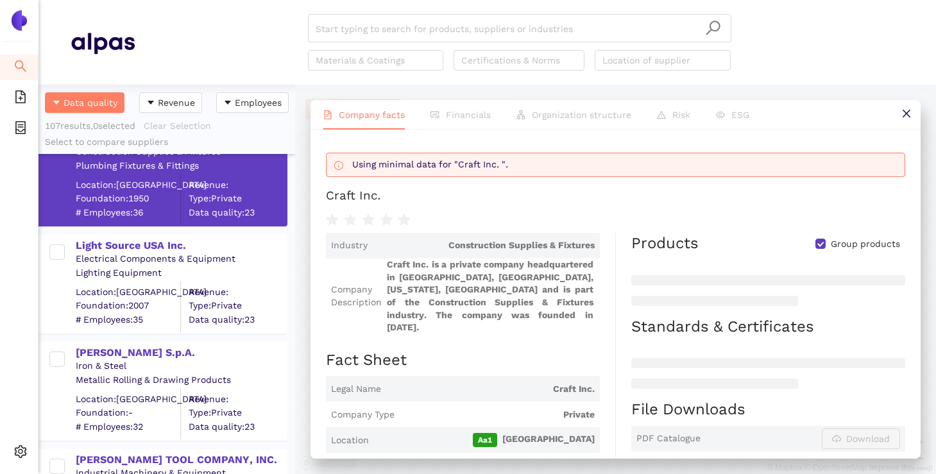
scroll to position [5678, 0]
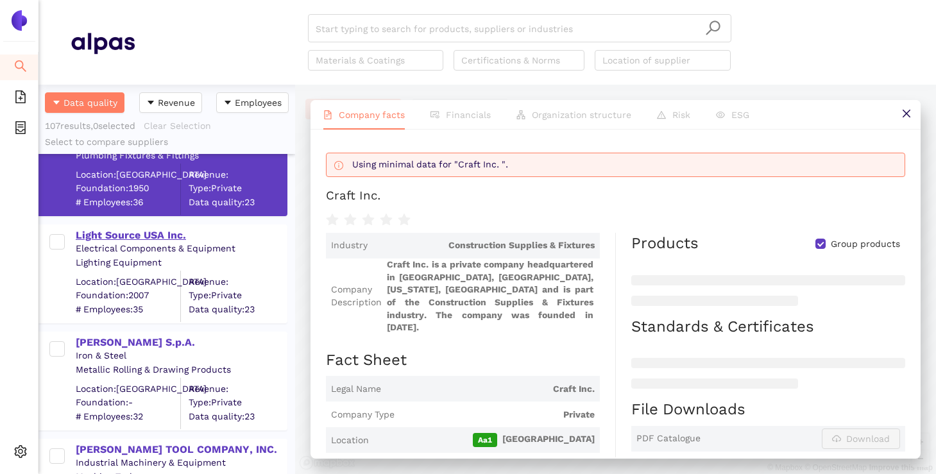
click at [141, 235] on div "Light Source USA Inc." at bounding box center [181, 235] width 210 height 14
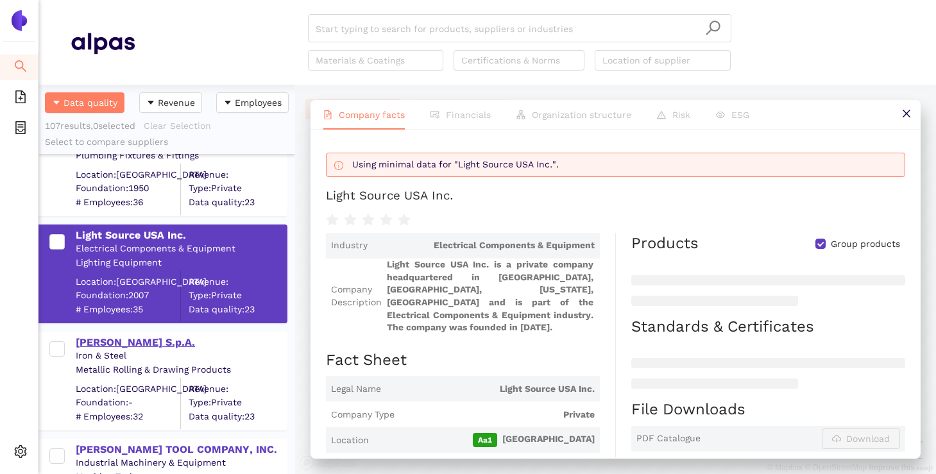
click at [113, 341] on div "Eredi Baitelli S.p.A." at bounding box center [181, 342] width 210 height 14
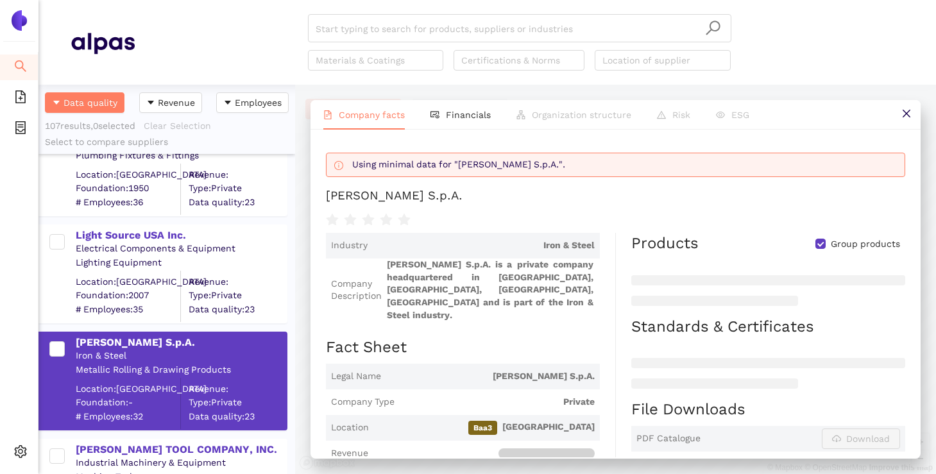
click at [122, 430] on div "SOMMA TOOL COMPANY, INC. Industrial Machinery & Equipment Machine Tools Locatio…" at bounding box center [166, 481] width 257 height 107
click at [126, 449] on div "SOMMA TOOL COMPANY, INC." at bounding box center [181, 450] width 210 height 14
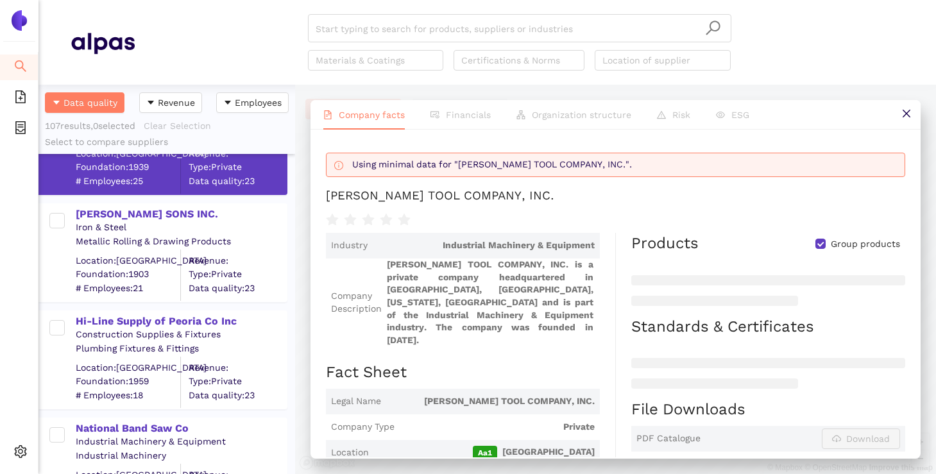
scroll to position [6064, 0]
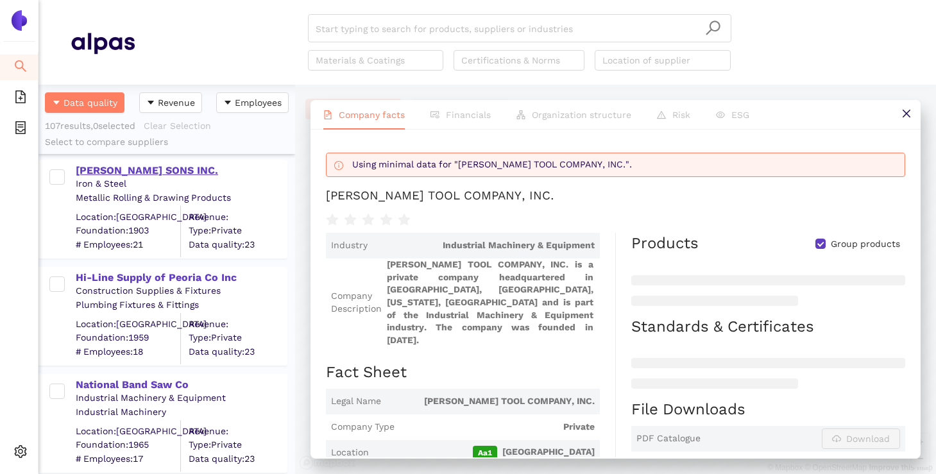
click at [159, 170] on div "I. RAUCH'S SONS INC." at bounding box center [181, 171] width 210 height 14
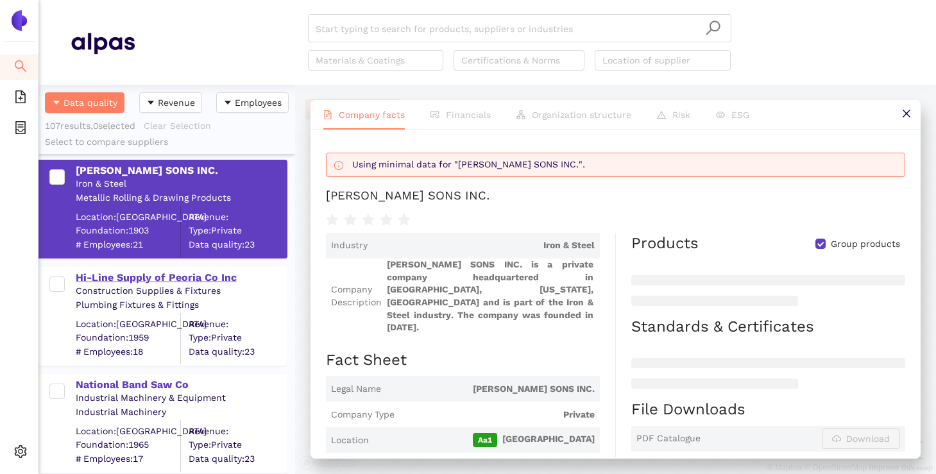
click at [138, 271] on div "Hi-Line Supply of Peoria Co Inc" at bounding box center [181, 278] width 210 height 14
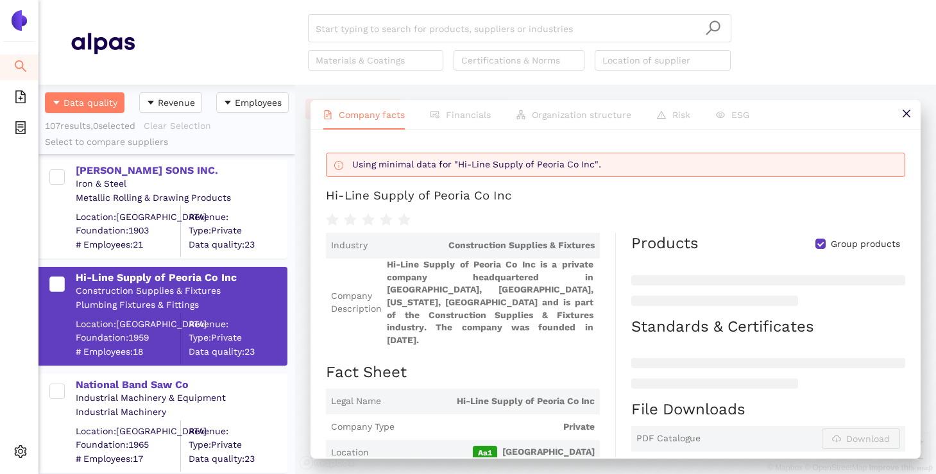
click at [133, 370] on div "National Band Saw Co Industrial Machinery & Equipment Industrial Machinery Loca…" at bounding box center [166, 417] width 257 height 107
click at [133, 385] on div "National Band Saw Co" at bounding box center [181, 385] width 210 height 14
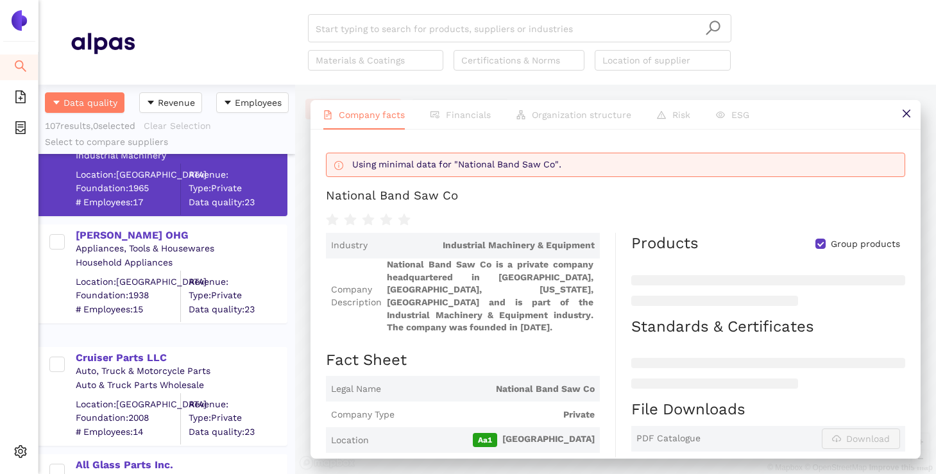
scroll to position [6348, 0]
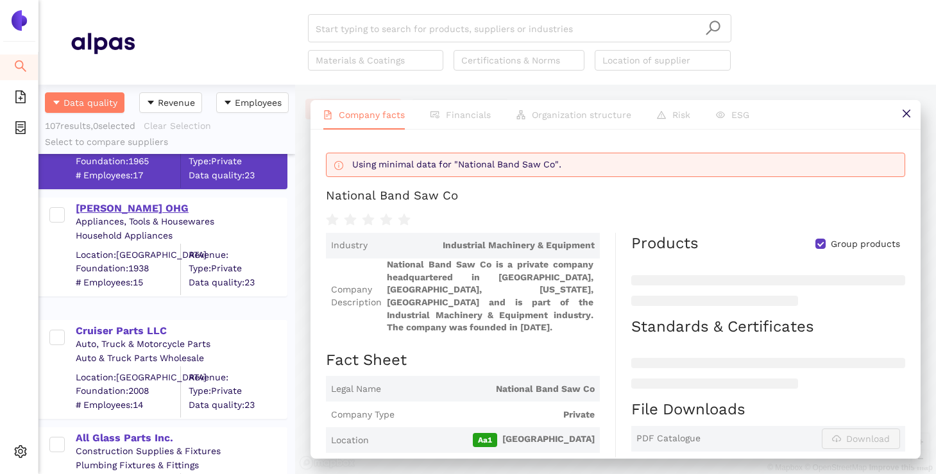
click at [147, 210] on div "Friedrich Bormann OHG" at bounding box center [181, 208] width 210 height 14
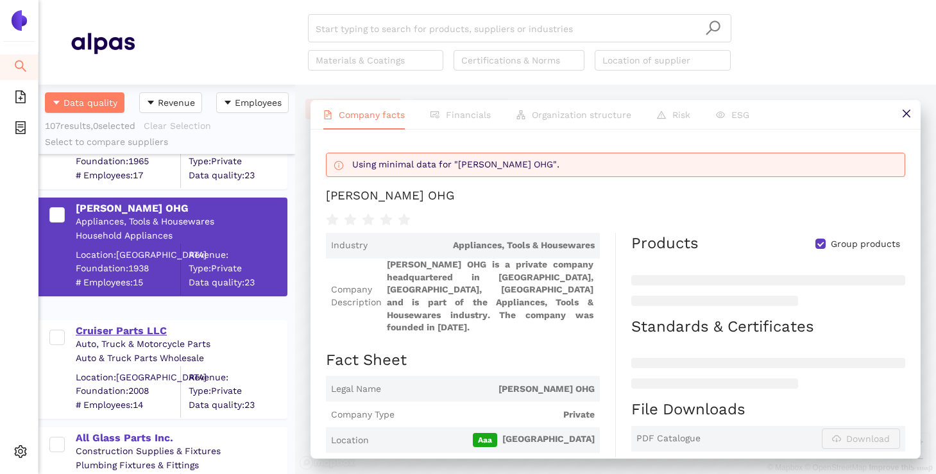
click at [123, 326] on div "Cruiser Parts LLC" at bounding box center [181, 331] width 210 height 14
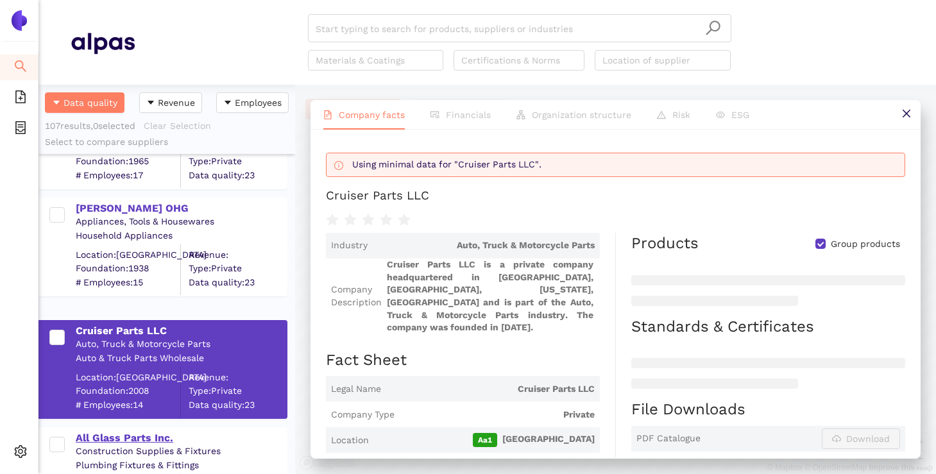
click at [115, 439] on div "All Glass Parts Inc." at bounding box center [181, 438] width 210 height 14
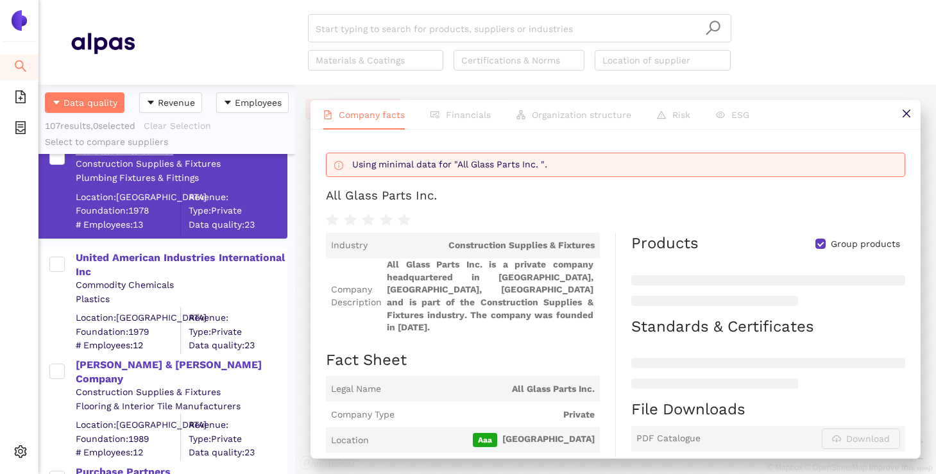
scroll to position [6659, 0]
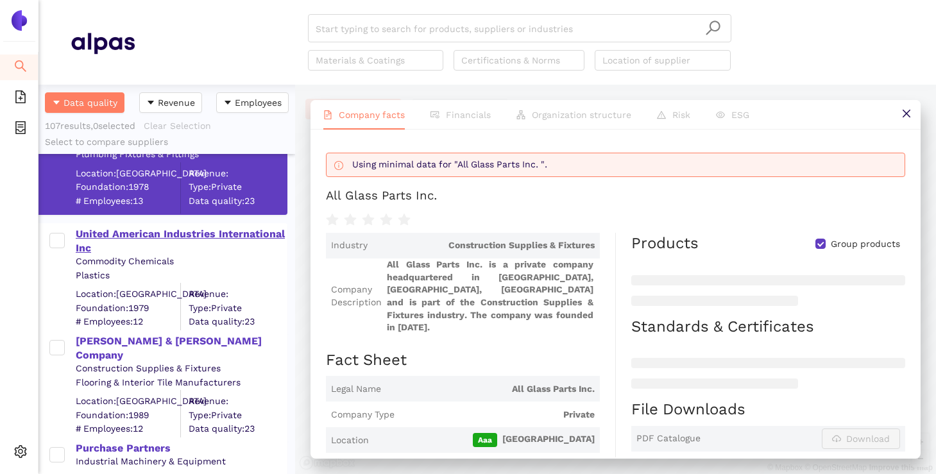
click at [117, 244] on div "United American Industries International Inc" at bounding box center [181, 241] width 210 height 29
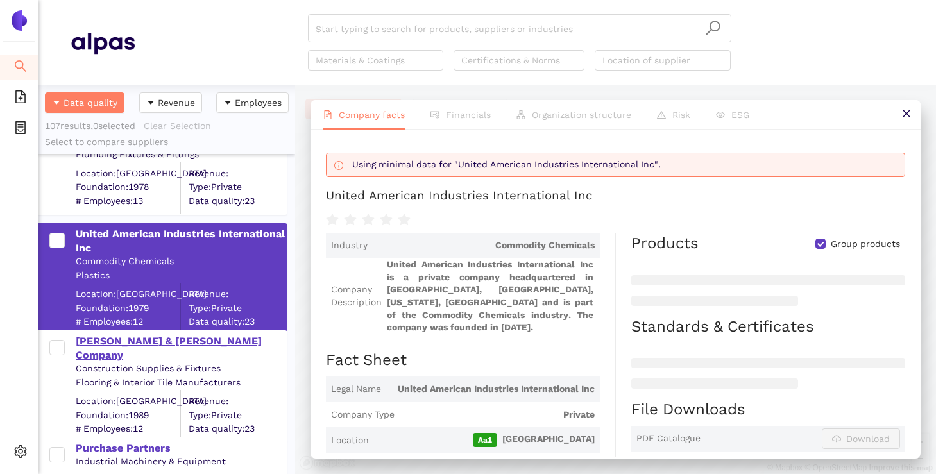
click at [117, 341] on div "Smith & Fong Company" at bounding box center [181, 348] width 210 height 29
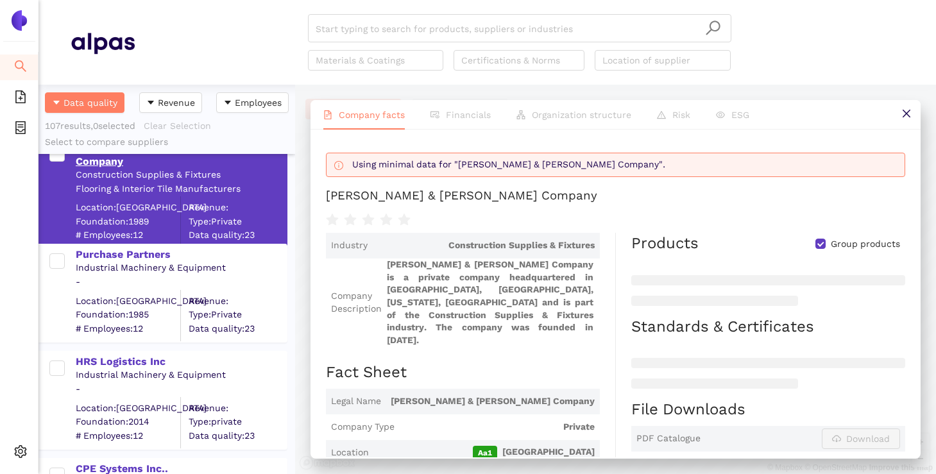
scroll to position [6858, 0]
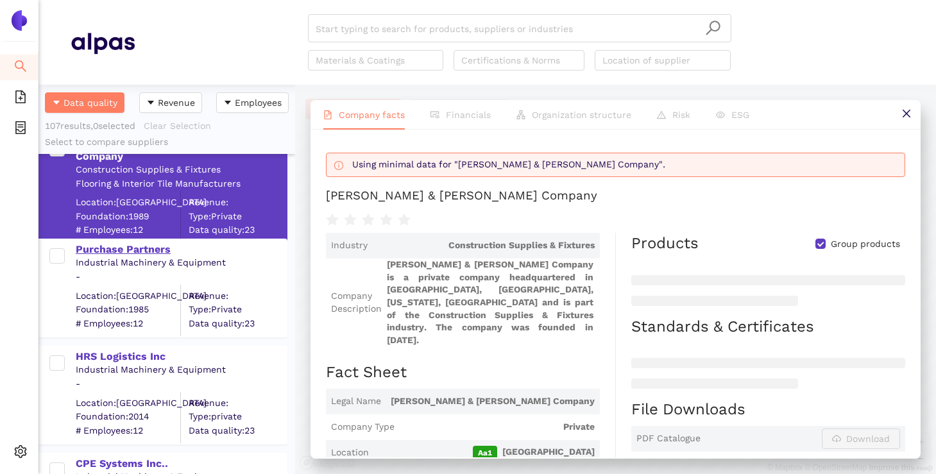
click at [115, 256] on div "Purchase Partners" at bounding box center [181, 249] width 210 height 14
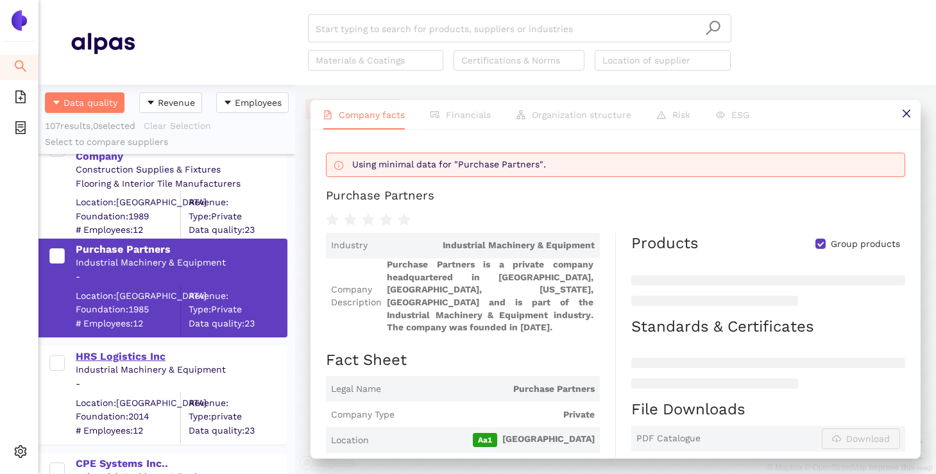
click at [106, 359] on div "HRS Logistics Inc" at bounding box center [181, 357] width 210 height 14
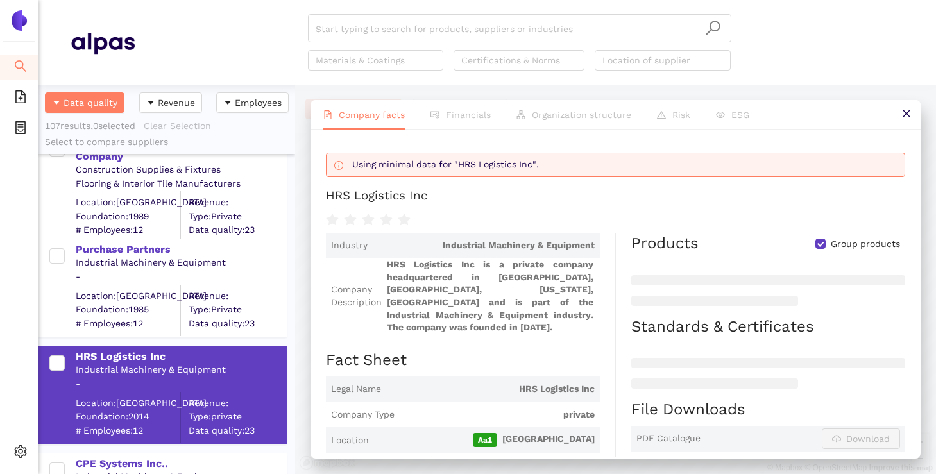
click at [114, 454] on div "CPE Systems Inc.." at bounding box center [181, 462] width 210 height 17
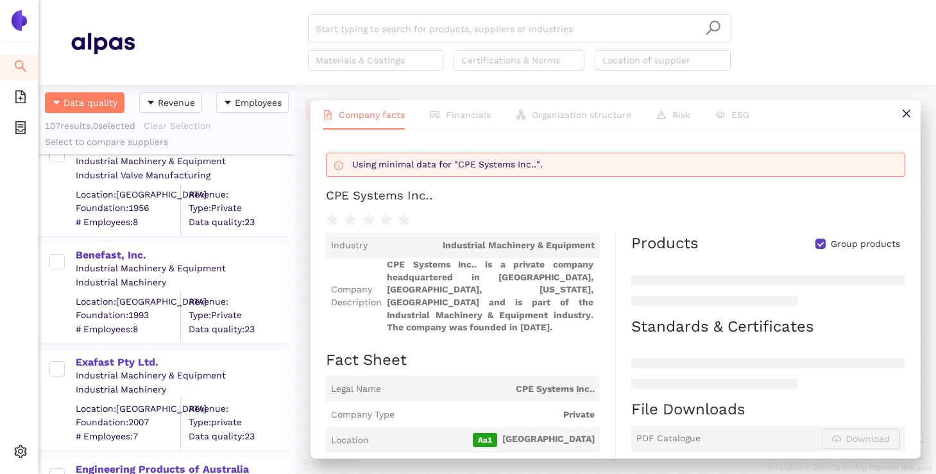
scroll to position [7225, 0]
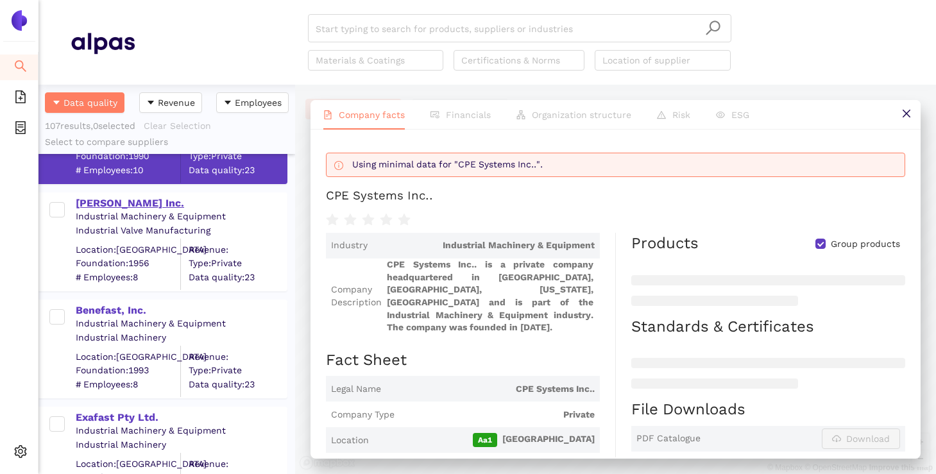
click at [125, 205] on div "James Duva Inc." at bounding box center [181, 203] width 210 height 14
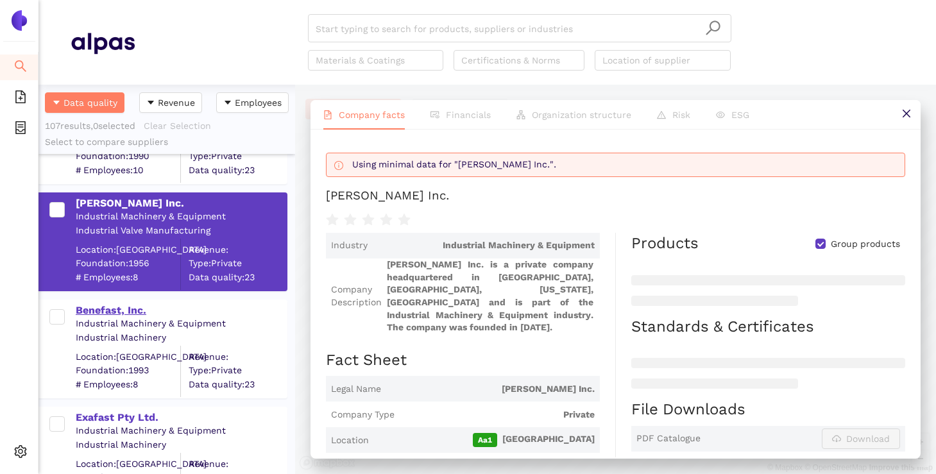
click at [115, 309] on div "Benefast, Inc." at bounding box center [181, 310] width 210 height 14
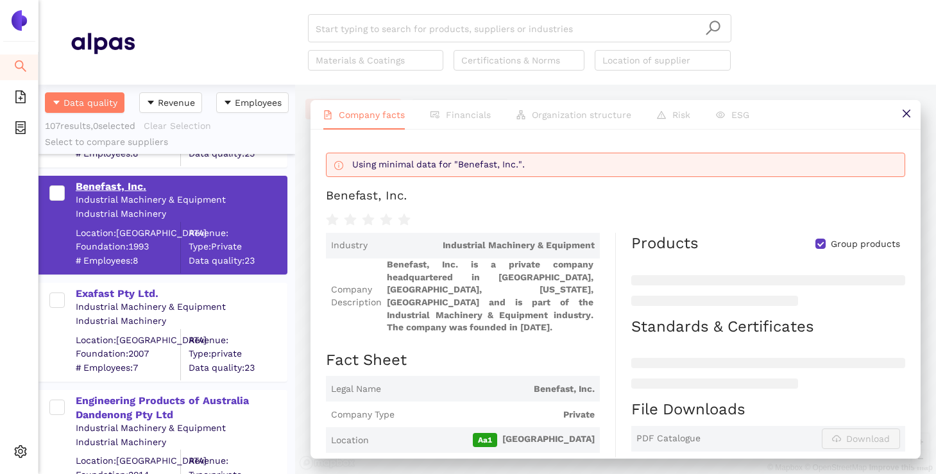
scroll to position [7350, 0]
click at [115, 294] on div "Exafast Pty Ltd." at bounding box center [181, 293] width 210 height 14
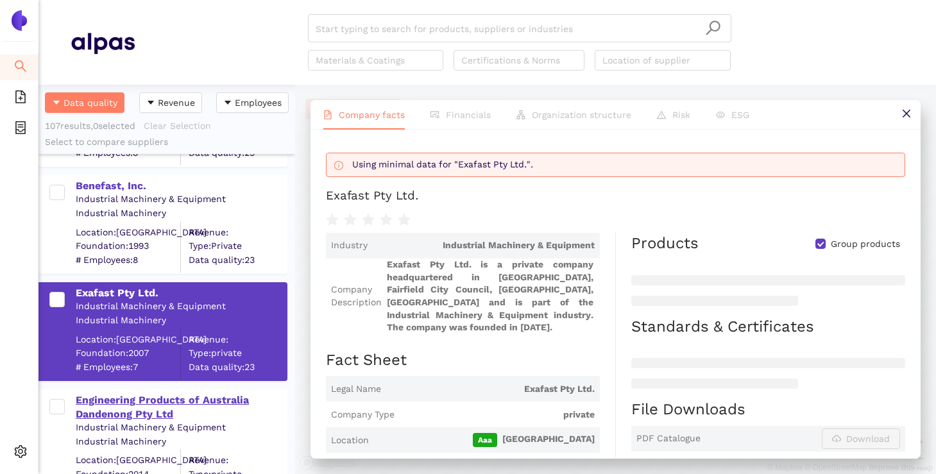
click at [118, 409] on div "Engineering Products of Australia Dandenong Pty Ltd" at bounding box center [181, 407] width 210 height 29
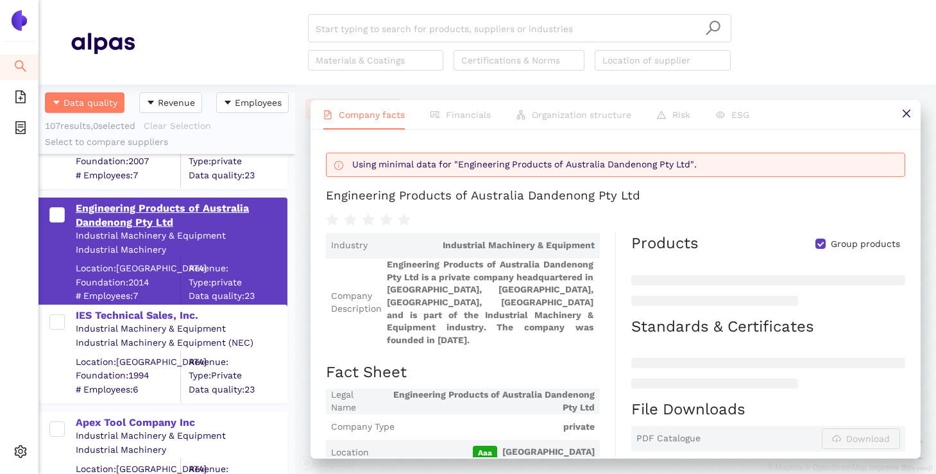
scroll to position [7551, 0]
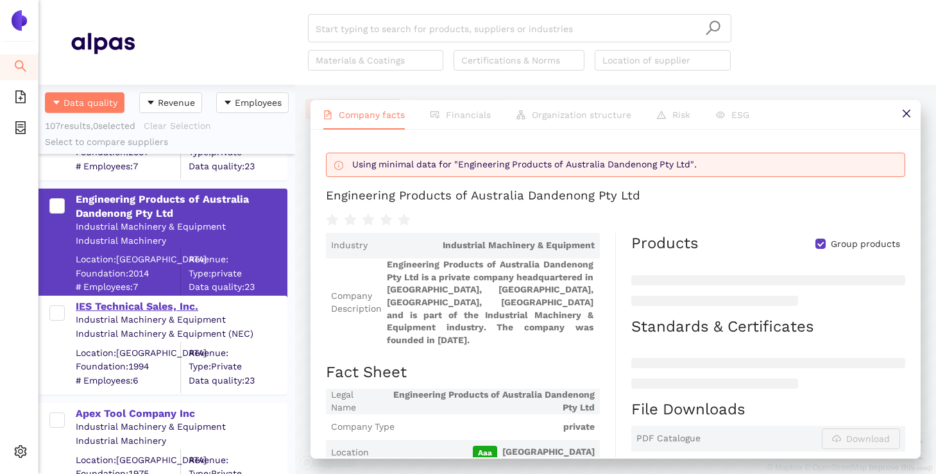
click at [139, 302] on div "IES Technical Sales, Inc." at bounding box center [181, 307] width 210 height 14
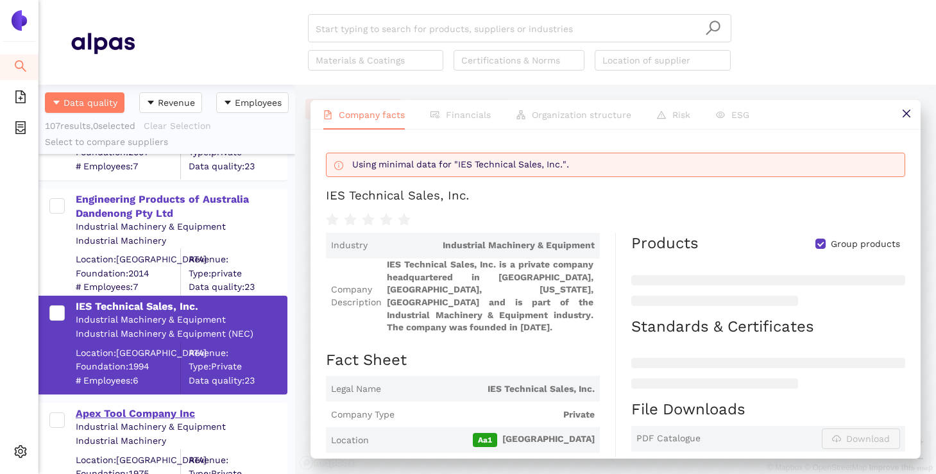
click at [143, 414] on div "Apex Tool Company Inc" at bounding box center [181, 414] width 210 height 14
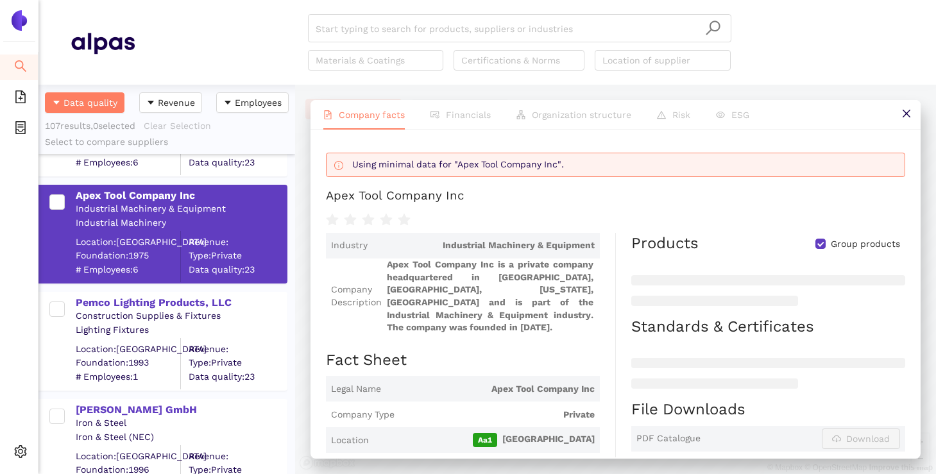
scroll to position [7771, 0]
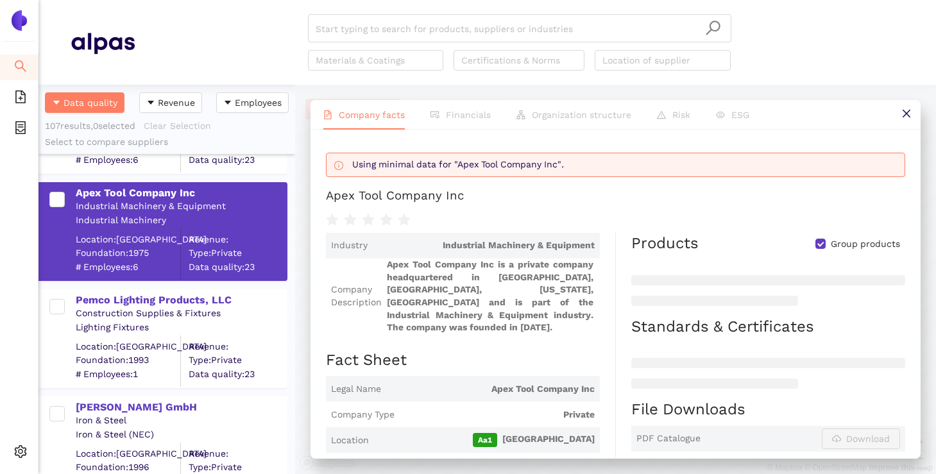
click at [149, 309] on div "Construction Supplies & Fixtures" at bounding box center [181, 313] width 210 height 13
click at [153, 294] on div "Pemco Lighting Products, LLC" at bounding box center [181, 300] width 210 height 14
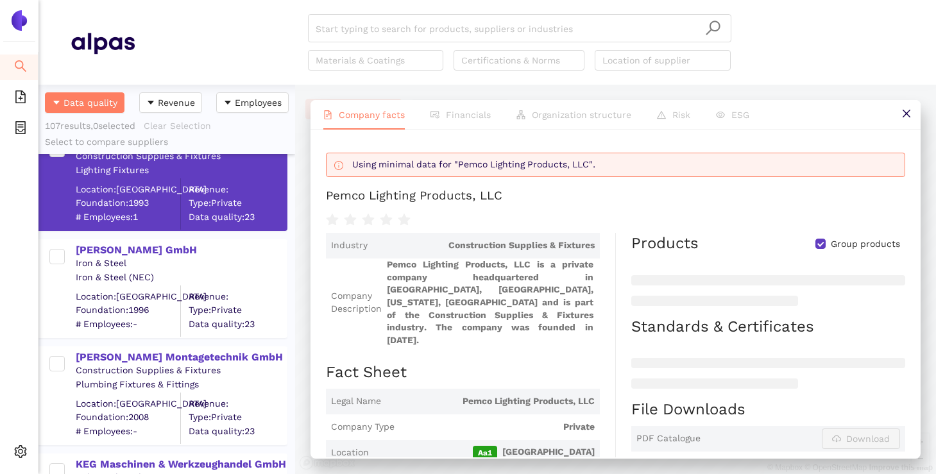
scroll to position [7935, 0]
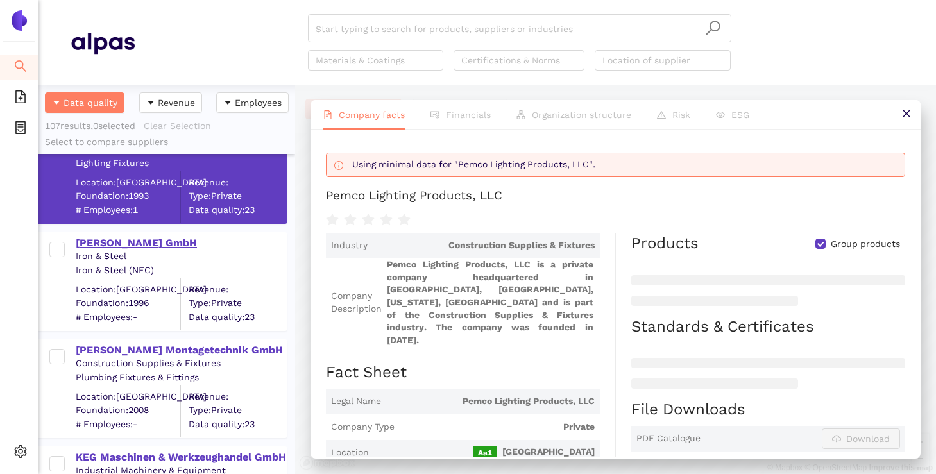
click at [137, 241] on div "Waltraud Grauke GmbH" at bounding box center [181, 243] width 210 height 14
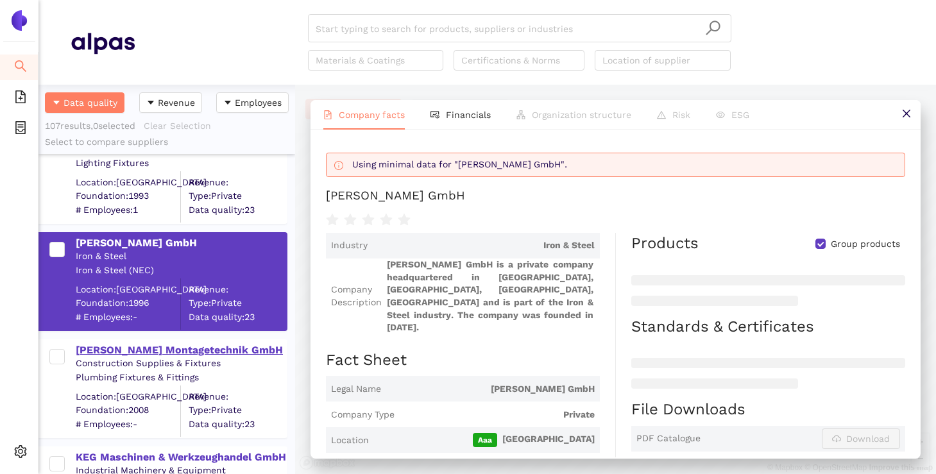
click at [124, 351] on div "Suchy Montagetechnik GmbH" at bounding box center [181, 350] width 210 height 14
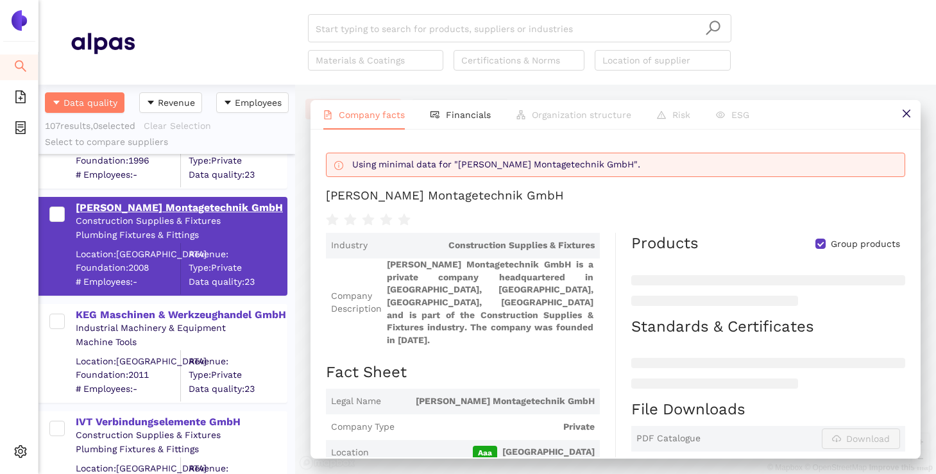
scroll to position [8080, 0]
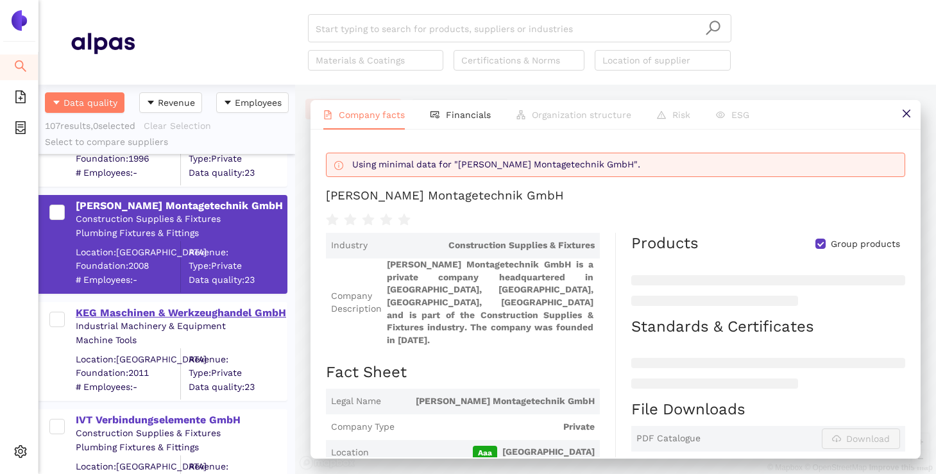
click at [131, 317] on div "KEG Maschinen & Werkzeughandel GmbH" at bounding box center [181, 313] width 210 height 14
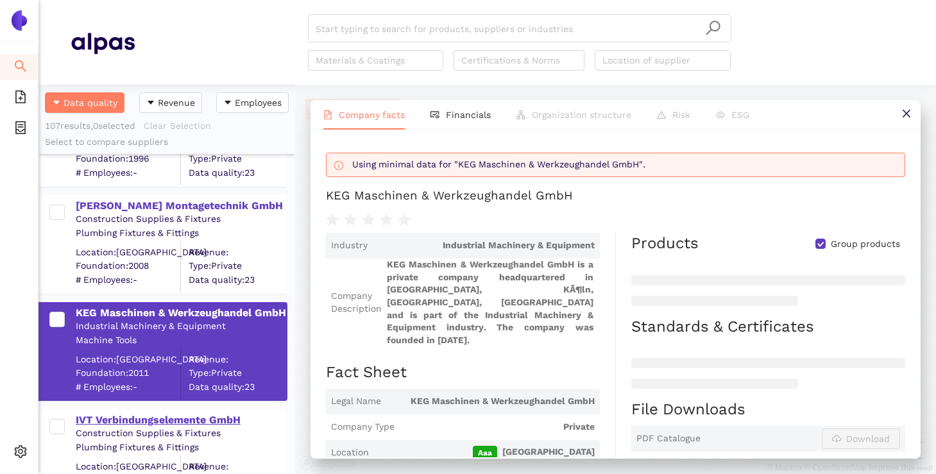
click at [130, 417] on div "IVT Verbindungselemente GmbH" at bounding box center [181, 420] width 210 height 14
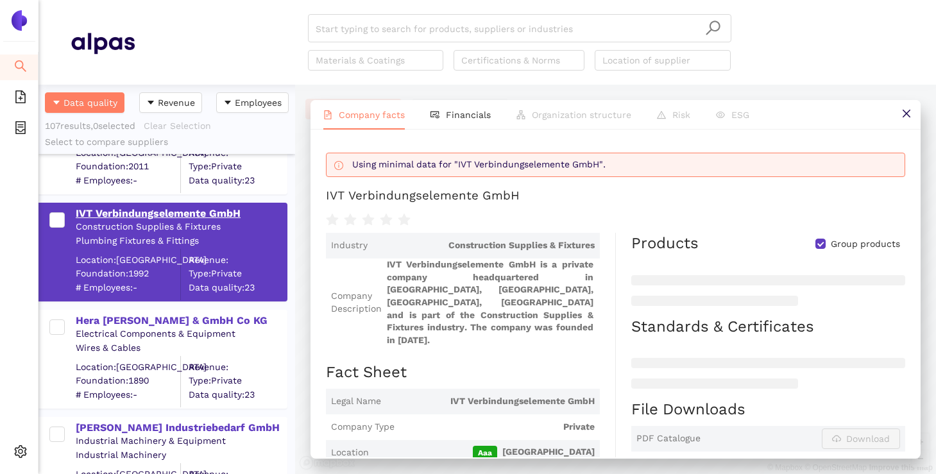
scroll to position [8290, 0]
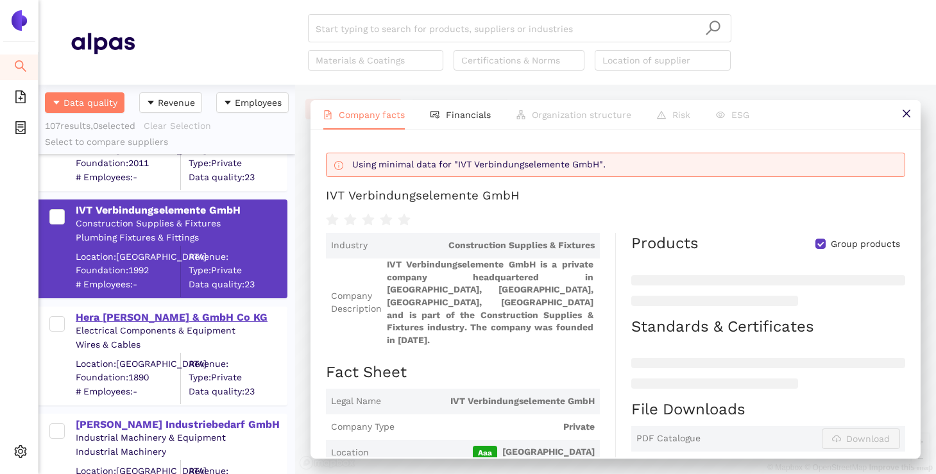
click at [130, 310] on div "Hera Herm Rahmer & GmbH Co KG" at bounding box center [181, 317] width 210 height 14
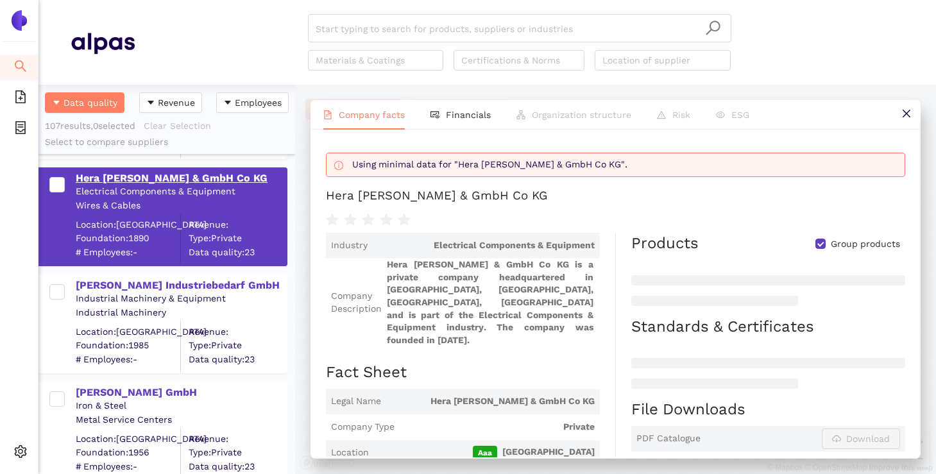
scroll to position [8434, 0]
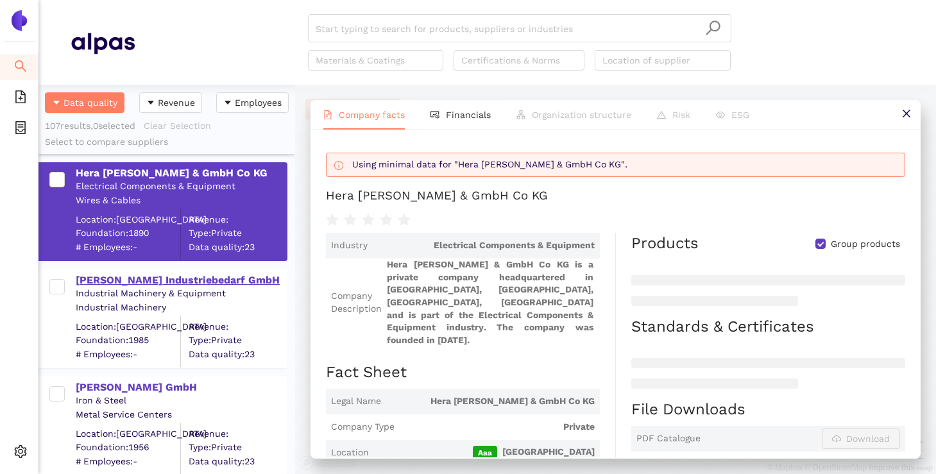
click at [135, 272] on div "Hartmut Richter Industriebedarf GmbH" at bounding box center [181, 279] width 210 height 17
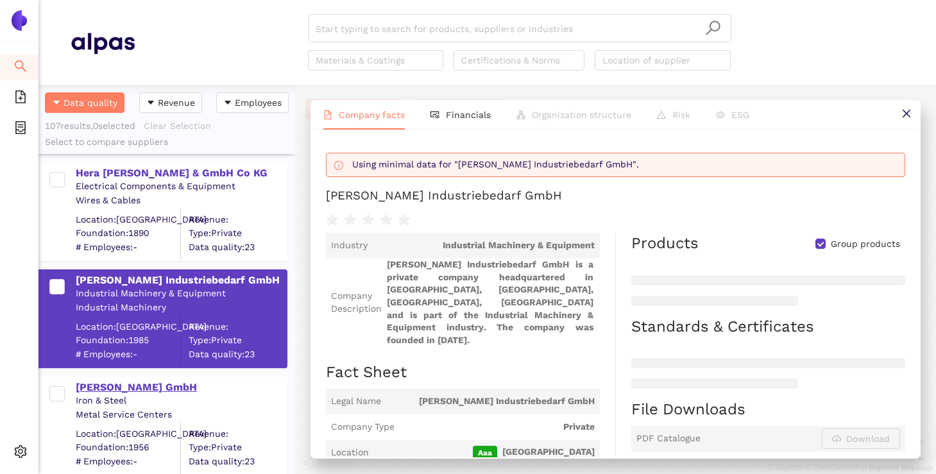
click at [124, 378] on div "Giso Meier GmbH" at bounding box center [181, 386] width 210 height 17
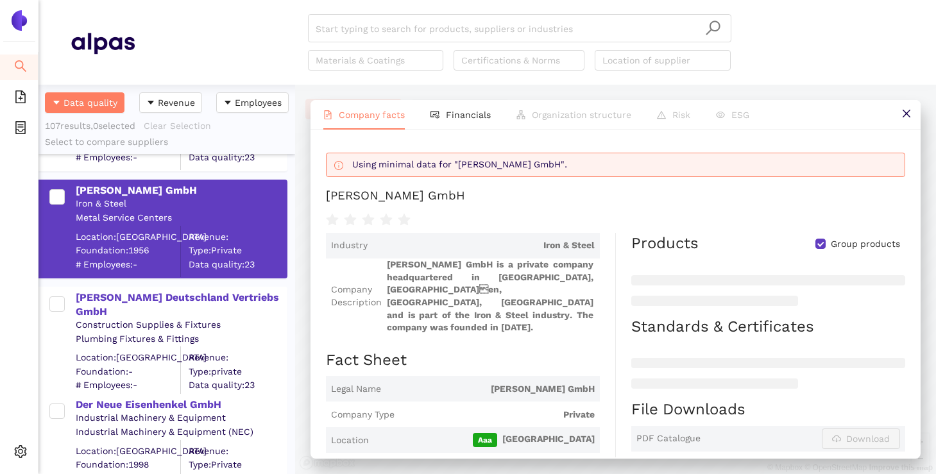
scroll to position [8636, 0]
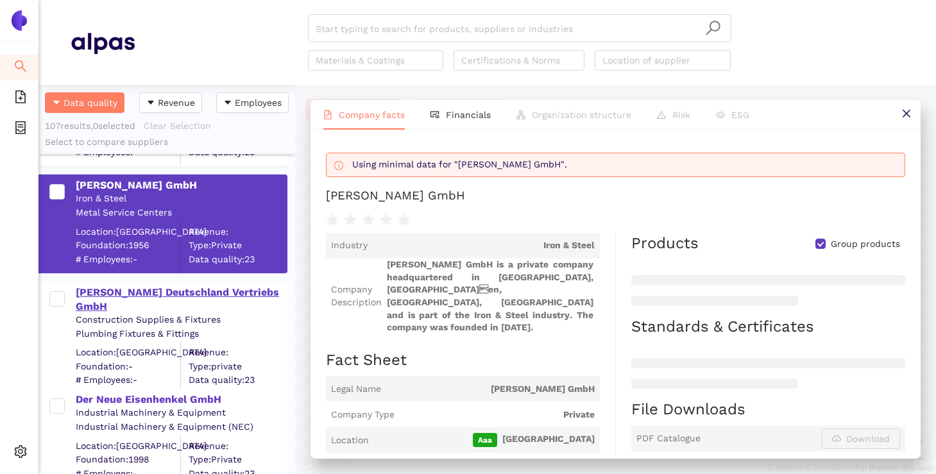
click at [136, 289] on div "fischer Deutschland Vertriebs GmbH" at bounding box center [181, 299] width 210 height 29
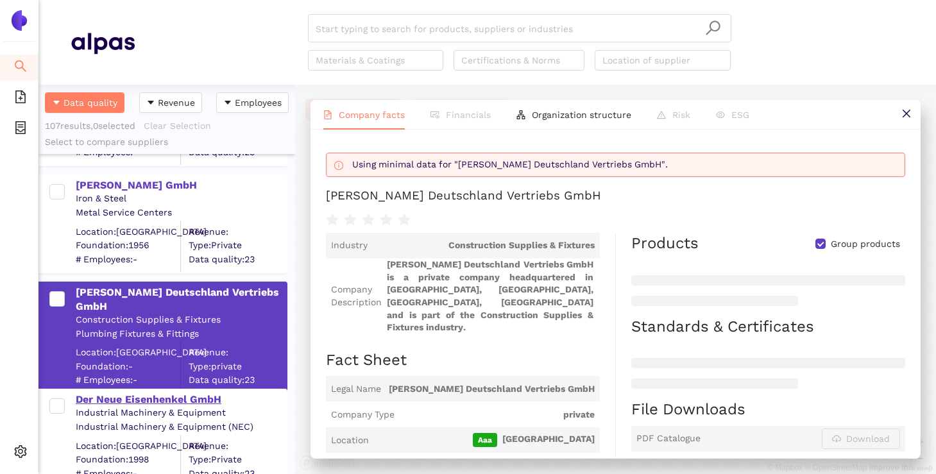
click at [115, 393] on div "Der Neue Eisenhenkel GmbH" at bounding box center [181, 400] width 210 height 14
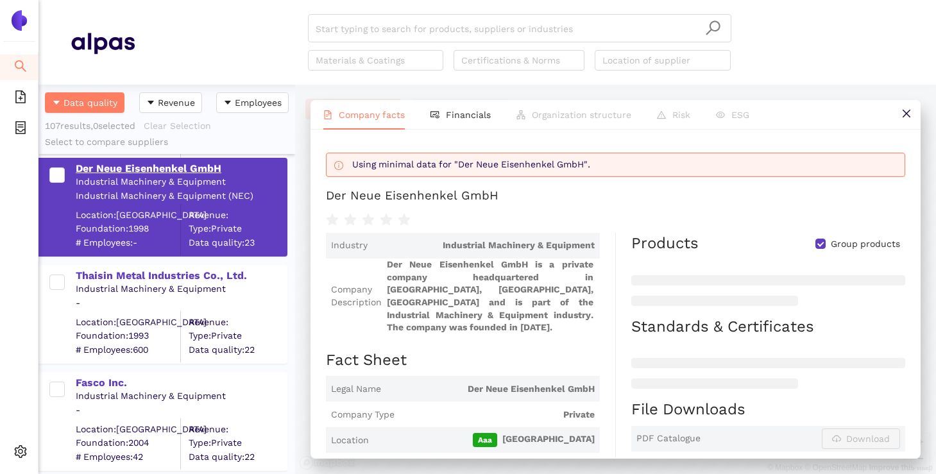
scroll to position [8898, 0]
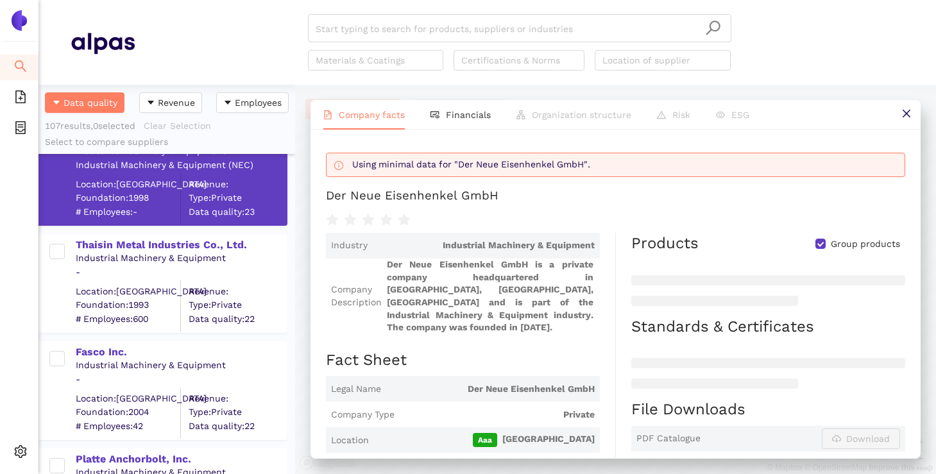
click at [135, 255] on div "Industrial Machinery & Equipment" at bounding box center [181, 258] width 210 height 13
click at [140, 245] on div "Thaisin Metal Industries Co., Ltd." at bounding box center [181, 245] width 210 height 14
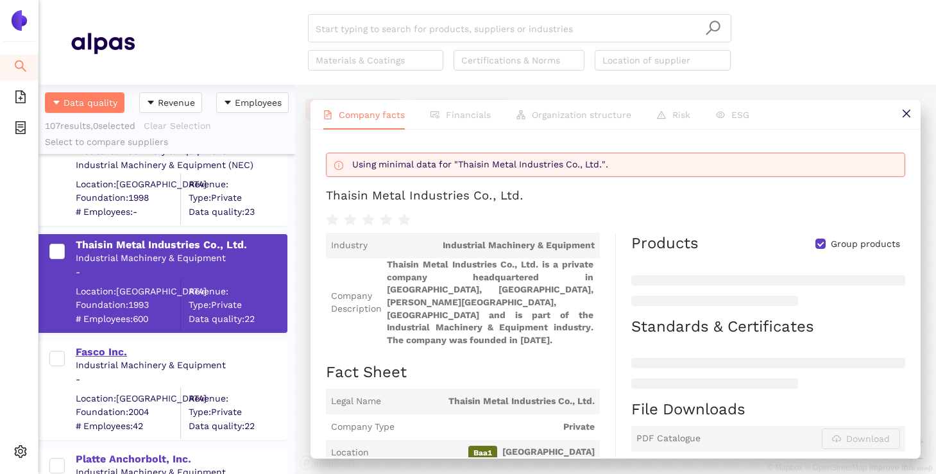
click at [100, 348] on div "Fasco Inc." at bounding box center [181, 352] width 210 height 14
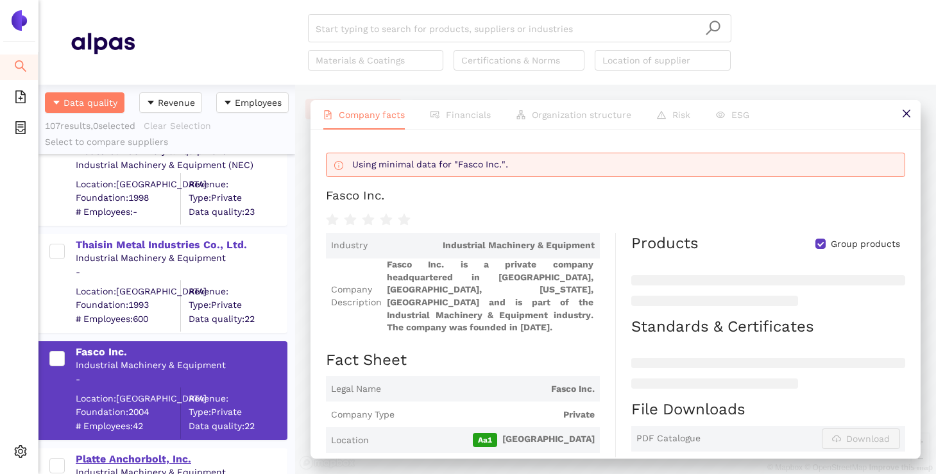
click at [115, 452] on div "Platte Anchorbolt, Inc." at bounding box center [181, 459] width 210 height 14
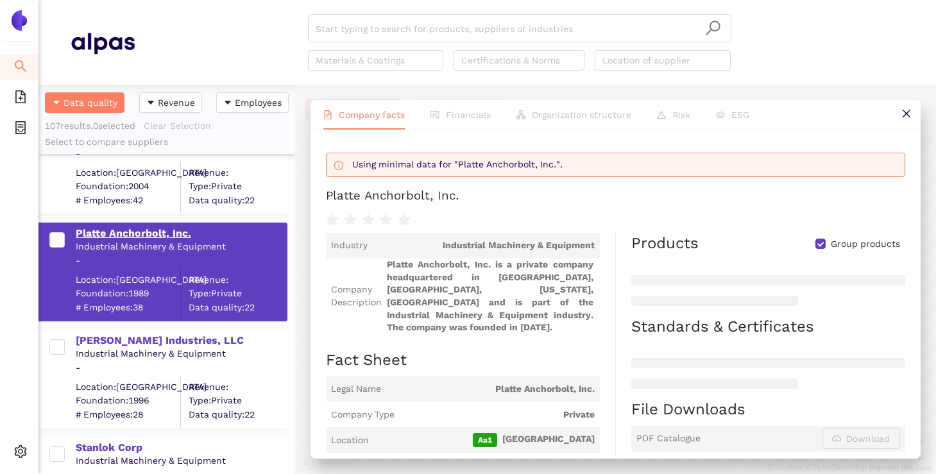
scroll to position [9125, 0]
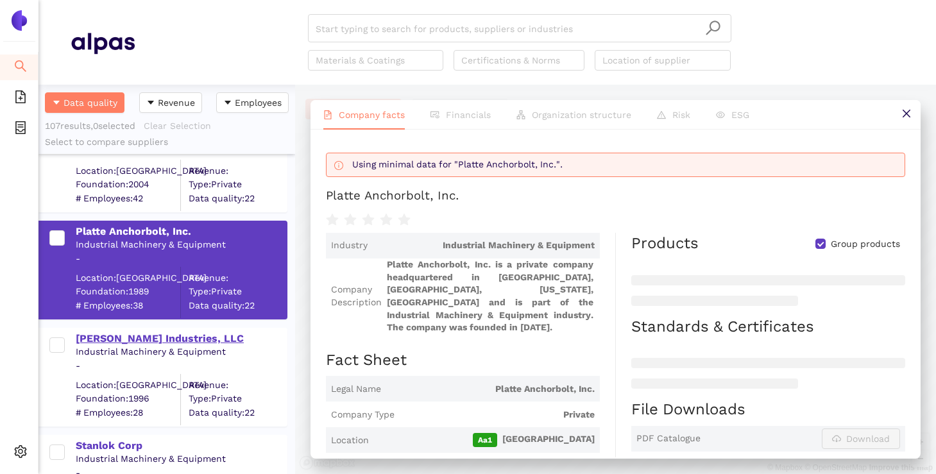
click at [125, 335] on div "Triem Industries, LLC" at bounding box center [181, 339] width 210 height 14
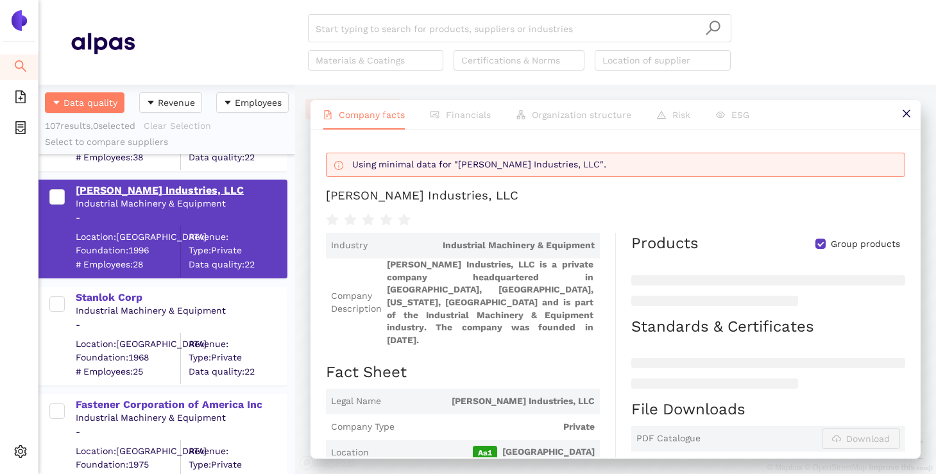
scroll to position [9280, 0]
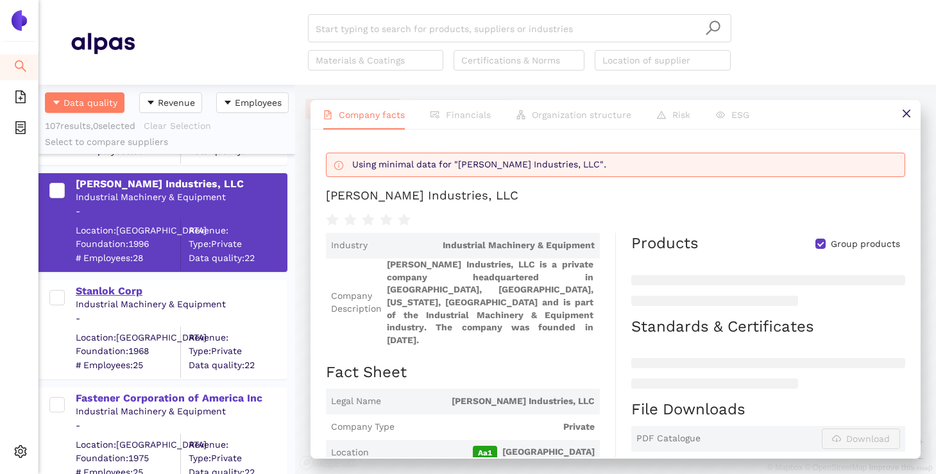
click at [124, 292] on div "Stanlok Corp" at bounding box center [181, 291] width 210 height 14
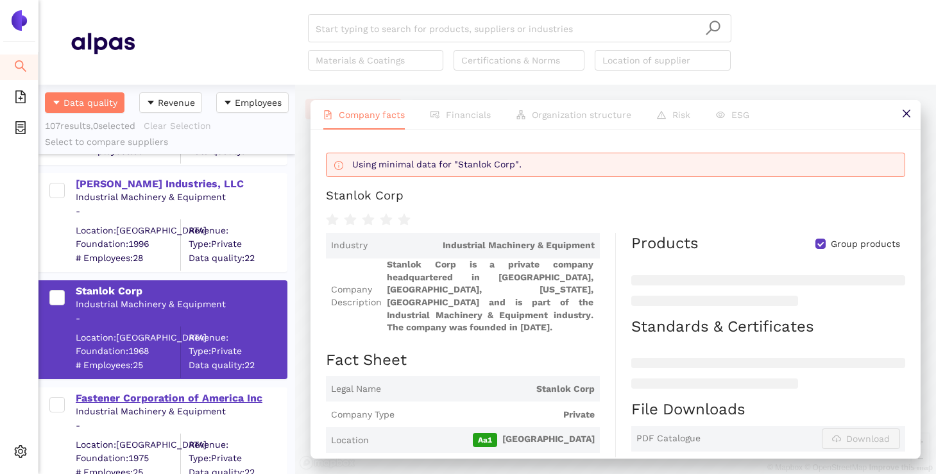
click at [146, 393] on div "Fastener Corporation of America Inc" at bounding box center [181, 398] width 210 height 14
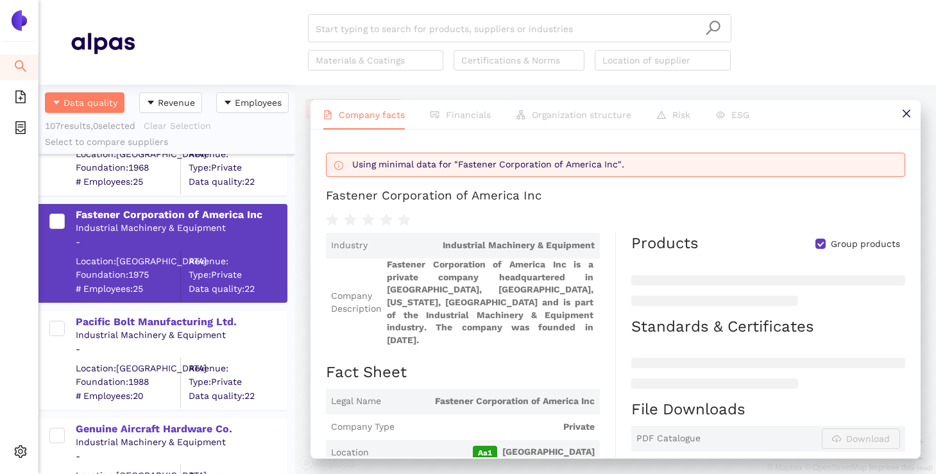
scroll to position [9466, 0]
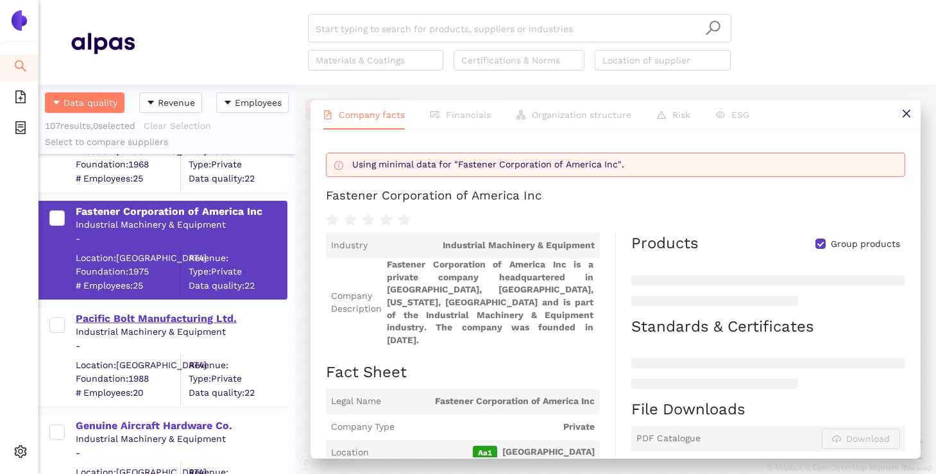
click at [160, 309] on div "Pacific Bolt Manufacturing Ltd." at bounding box center [181, 317] width 210 height 17
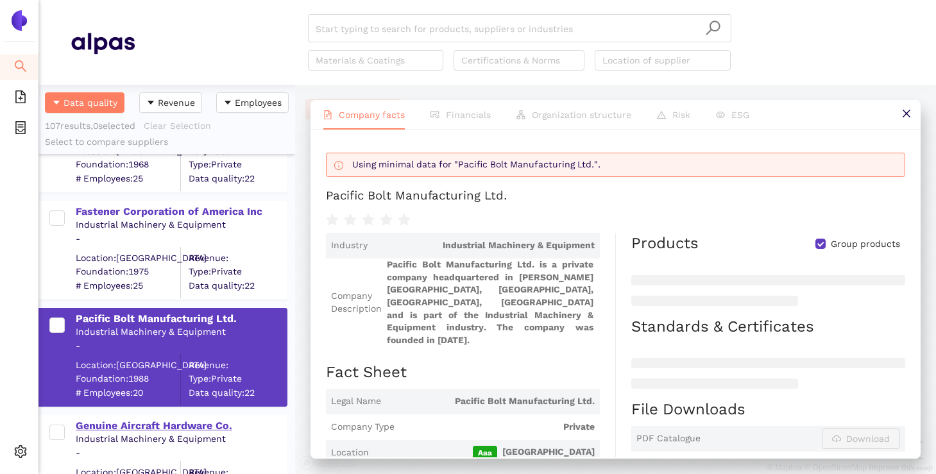
click at [168, 423] on div "Genuine Aircraft Hardware Co." at bounding box center [181, 426] width 210 height 14
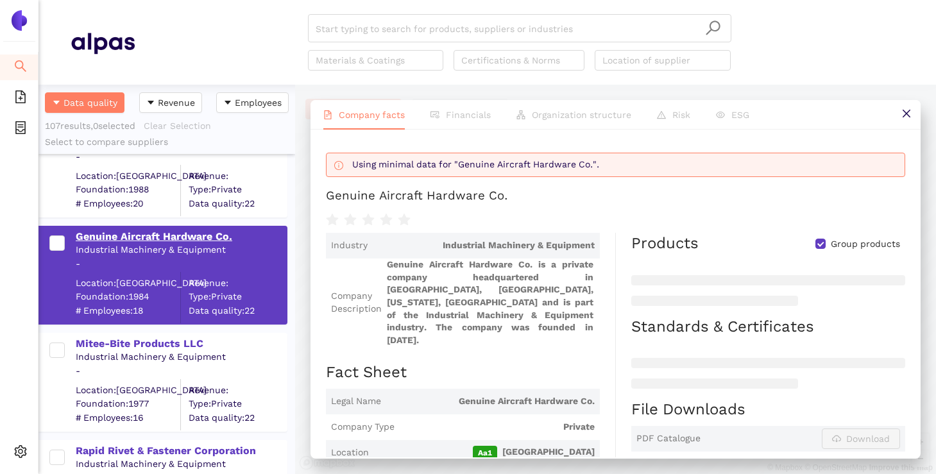
scroll to position [9658, 0]
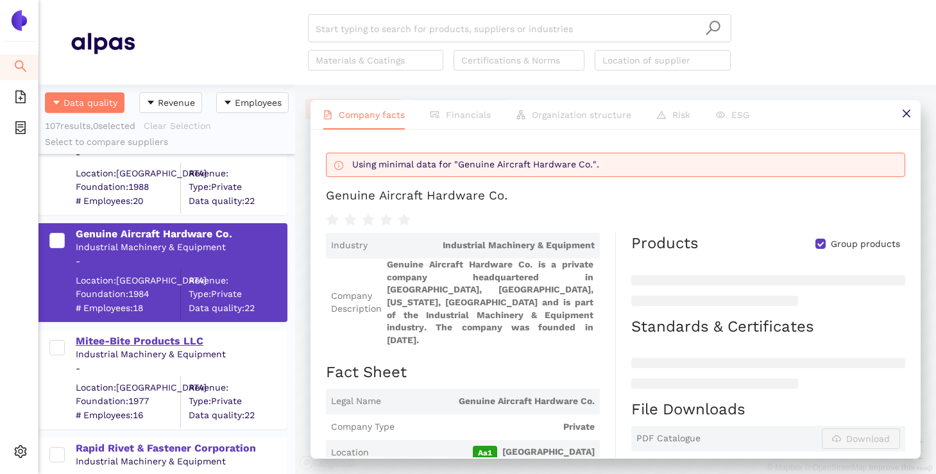
click at [165, 341] on div "Mitee-Bite Products LLC" at bounding box center [181, 341] width 210 height 14
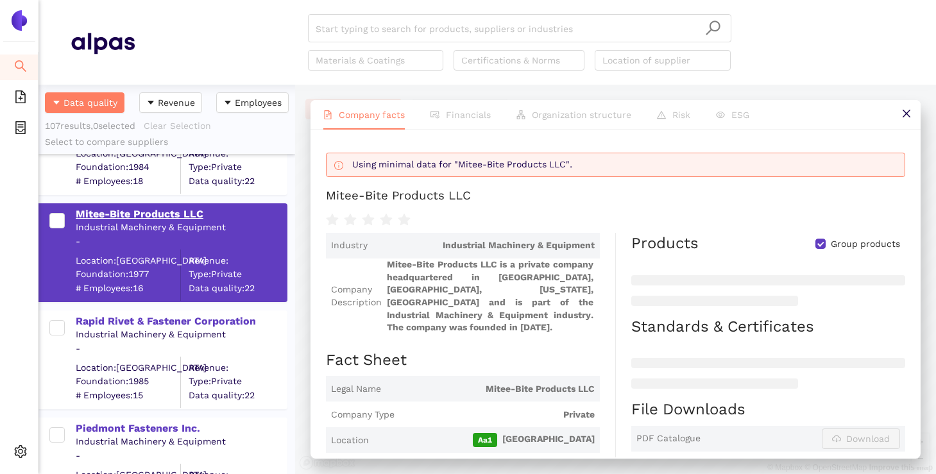
scroll to position [9790, 0]
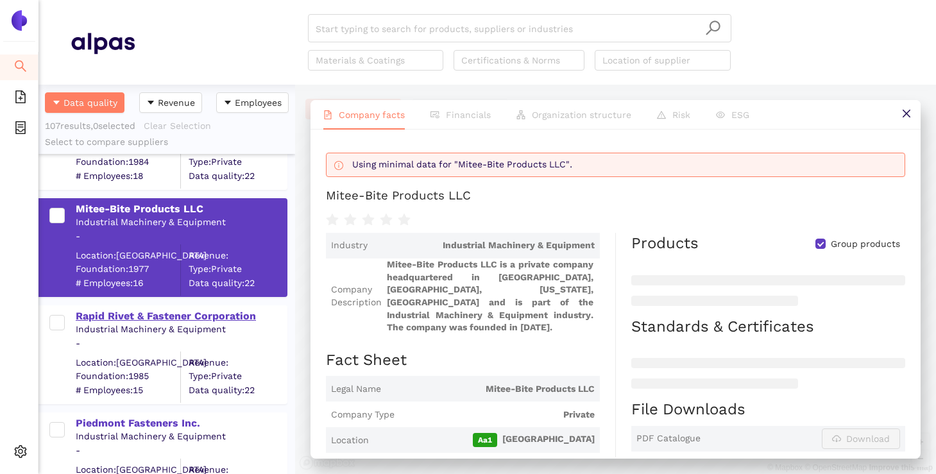
click at [170, 317] on div "Rapid Rivet & Fastener Corporation" at bounding box center [181, 316] width 210 height 14
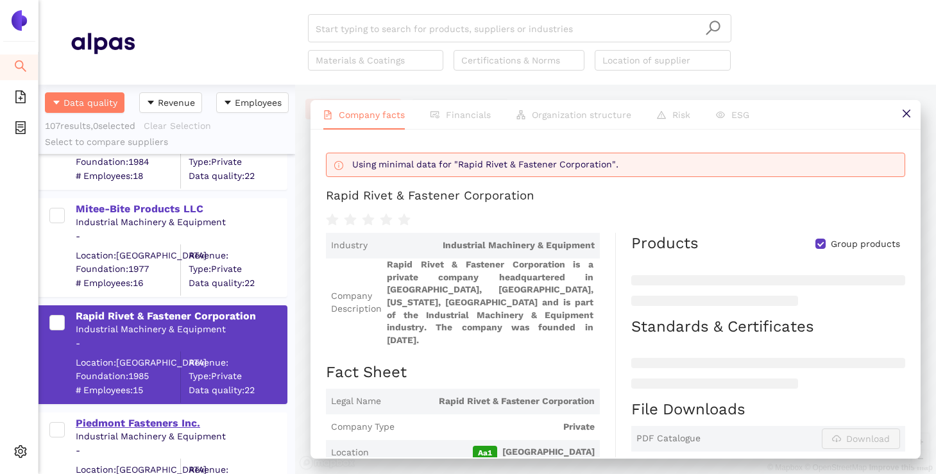
click at [155, 418] on div "Piedmont Fasteners Inc." at bounding box center [181, 423] width 210 height 14
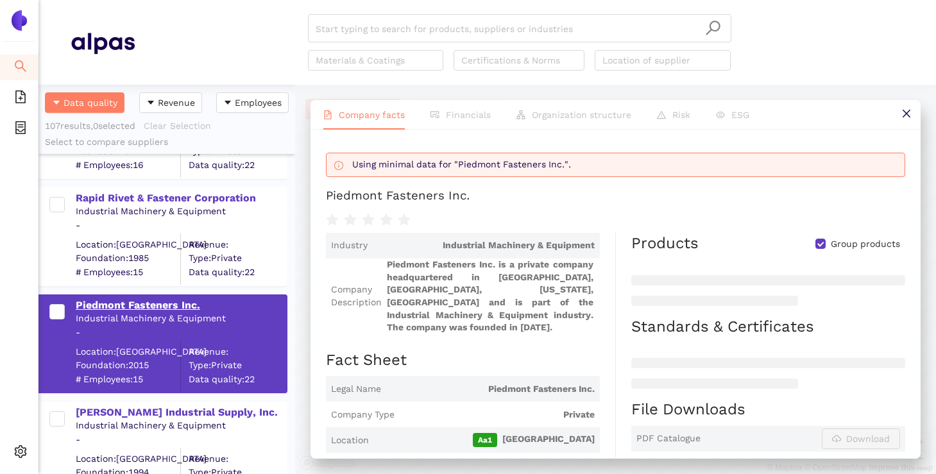
scroll to position [9975, 0]
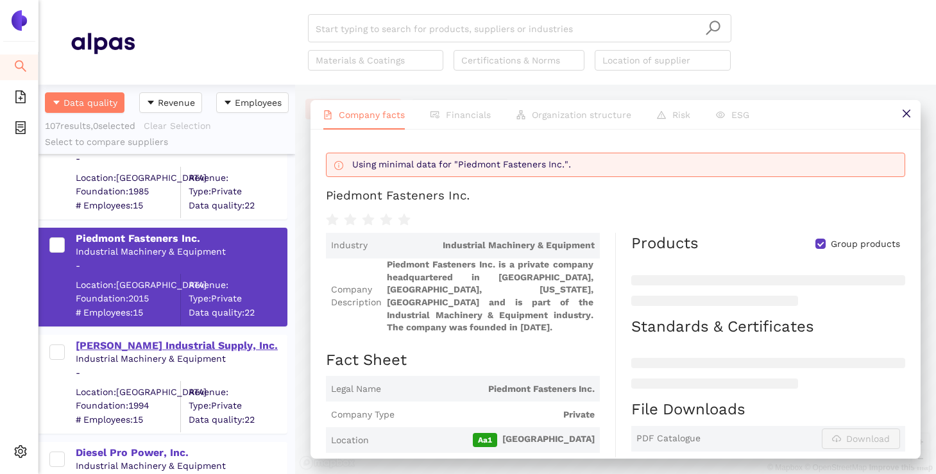
click at [158, 349] on div "Kelly Industrial Supply, Inc." at bounding box center [181, 346] width 210 height 14
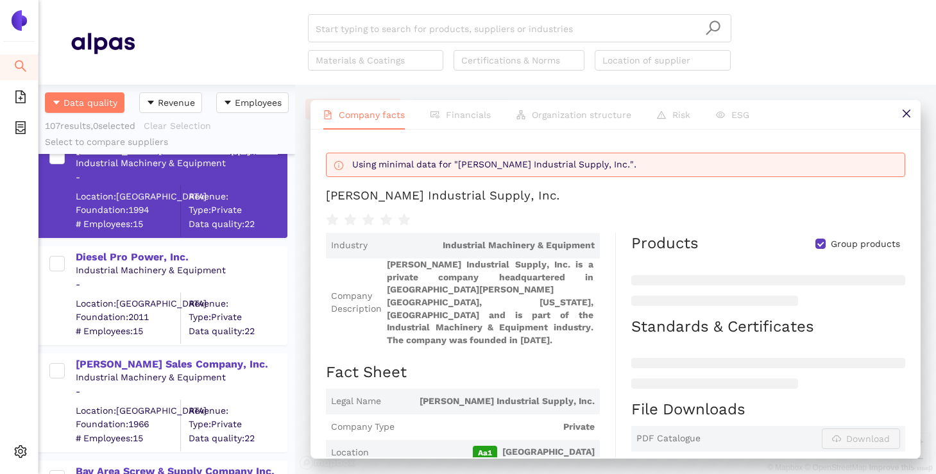
scroll to position [10178, 0]
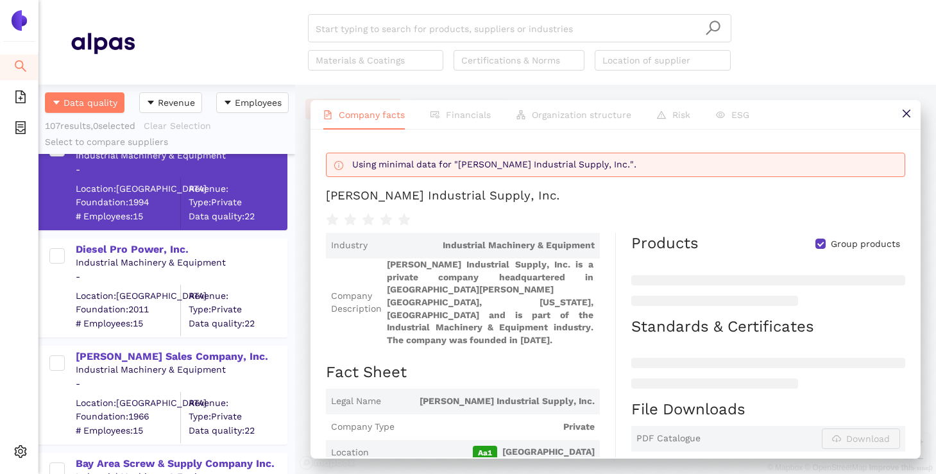
click at [158, 257] on div "Industrial Machinery & Equipment" at bounding box center [181, 263] width 210 height 13
click at [159, 248] on div "Diesel Pro Power, Inc." at bounding box center [181, 249] width 210 height 14
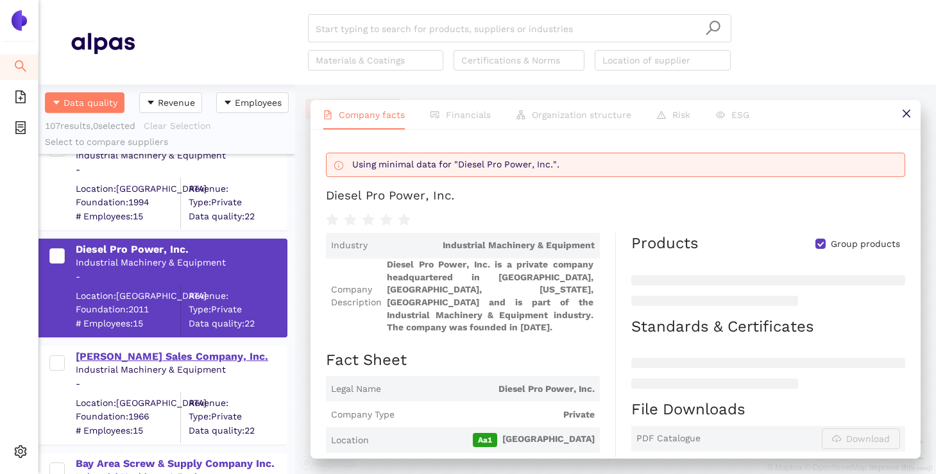
click at [137, 348] on div "Crouch Sales Company, Inc." at bounding box center [181, 355] width 210 height 17
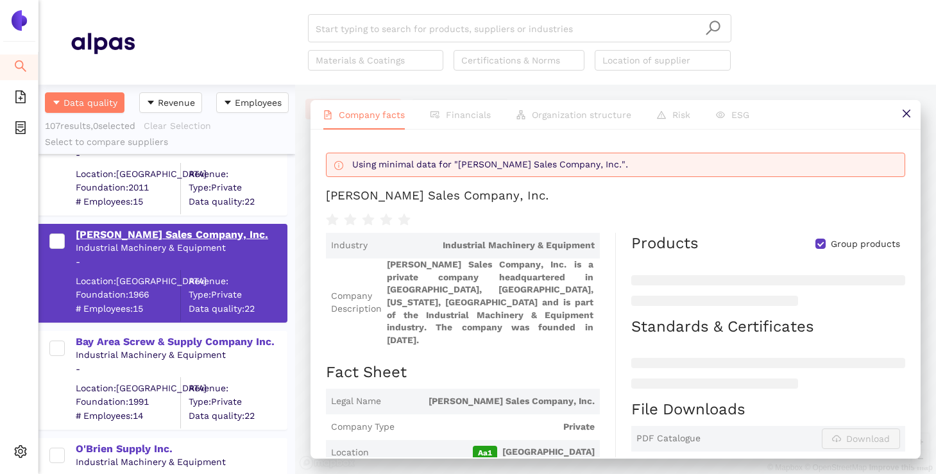
scroll to position [10363, 0]
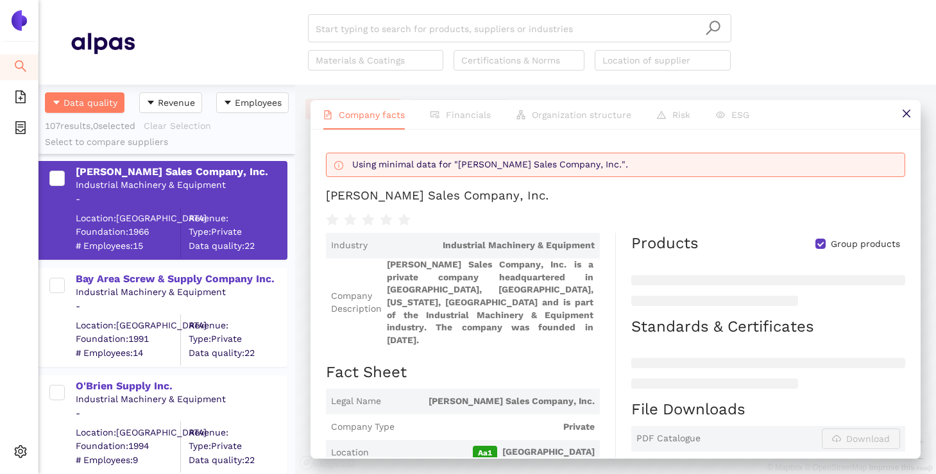
click at [196, 265] on div "Bay Area Screw & Supply Company Inc. Industrial Machinery & Equipment - Locatio…" at bounding box center [166, 311] width 257 height 107
click at [217, 275] on div "Bay Area Screw & Supply Company Inc." at bounding box center [181, 279] width 210 height 14
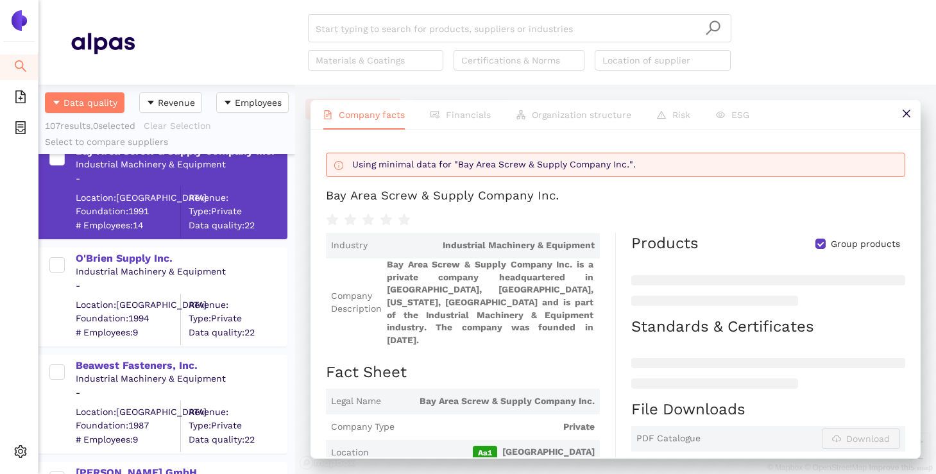
scroll to position [10486, 0]
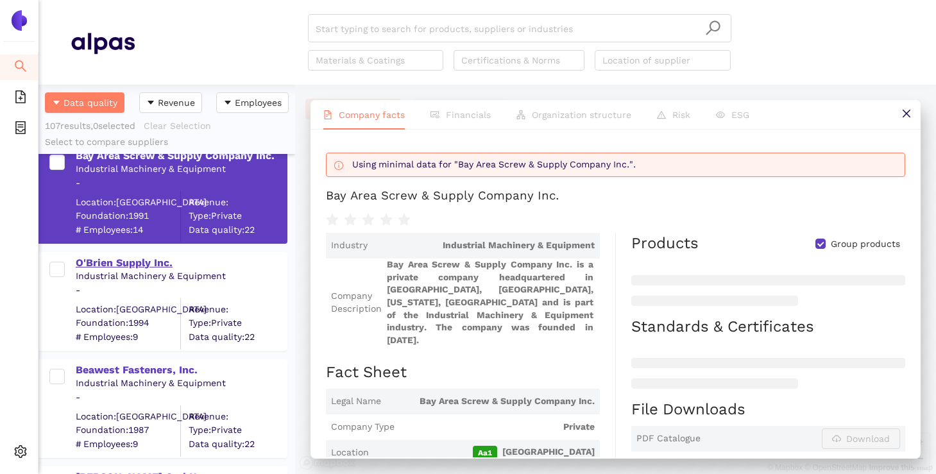
click at [158, 264] on div "O'Brien Supply Inc." at bounding box center [181, 263] width 210 height 14
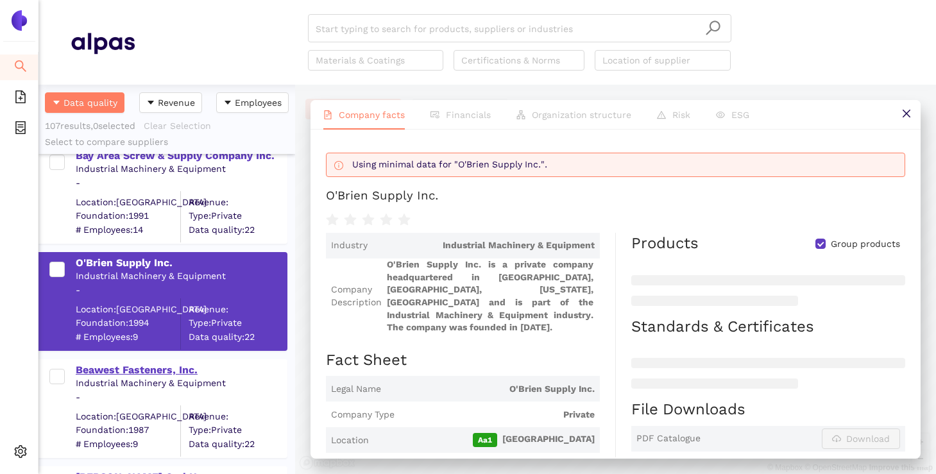
click at [162, 364] on div "Beawest Fasteners, Inc." at bounding box center [181, 370] width 210 height 14
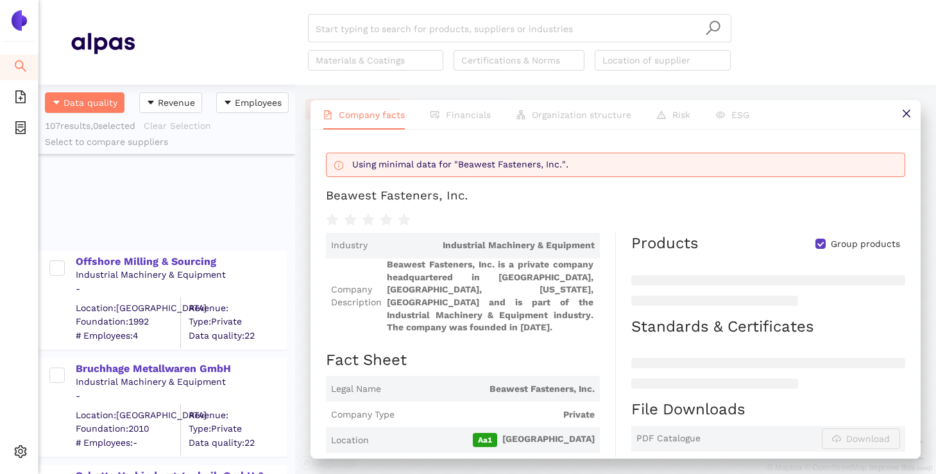
scroll to position [11219, 0]
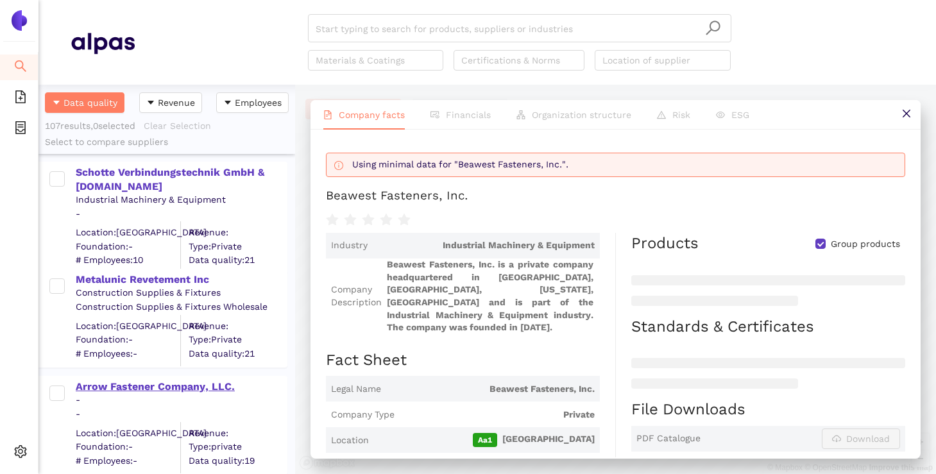
click at [138, 387] on div "Arrow Fastener Company, LLC." at bounding box center [181, 387] width 210 height 14
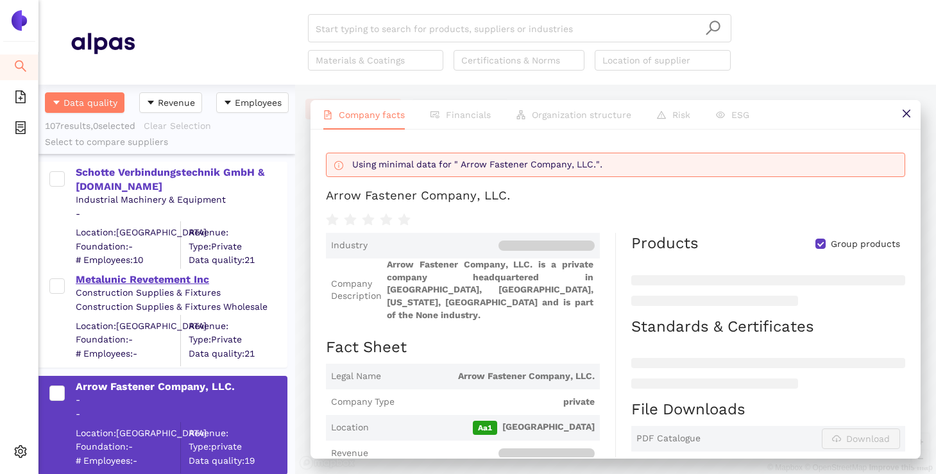
click at [137, 276] on div "Metalunic Revetement Inc" at bounding box center [181, 280] width 210 height 14
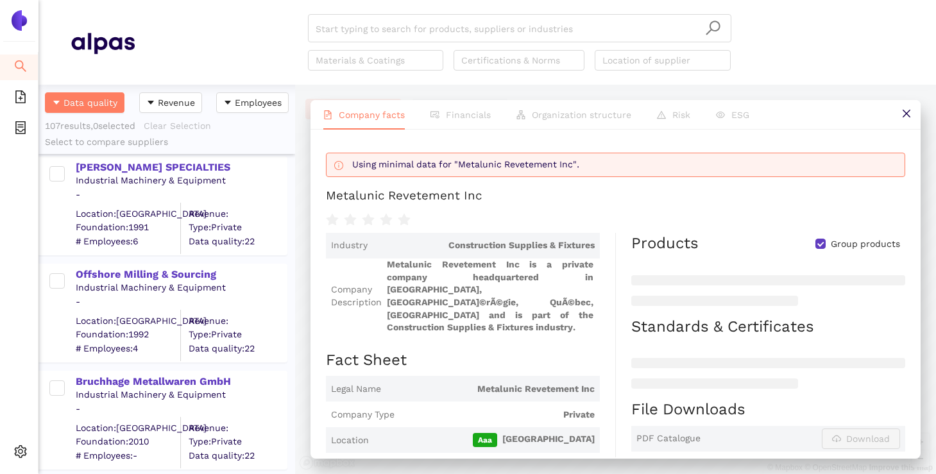
scroll to position [10629, 0]
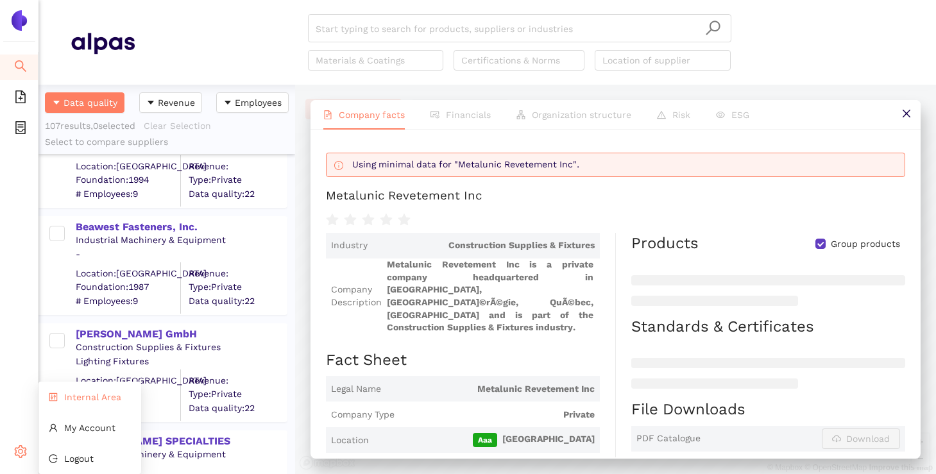
click at [78, 401] on span "Internal Area" at bounding box center [92, 397] width 57 height 10
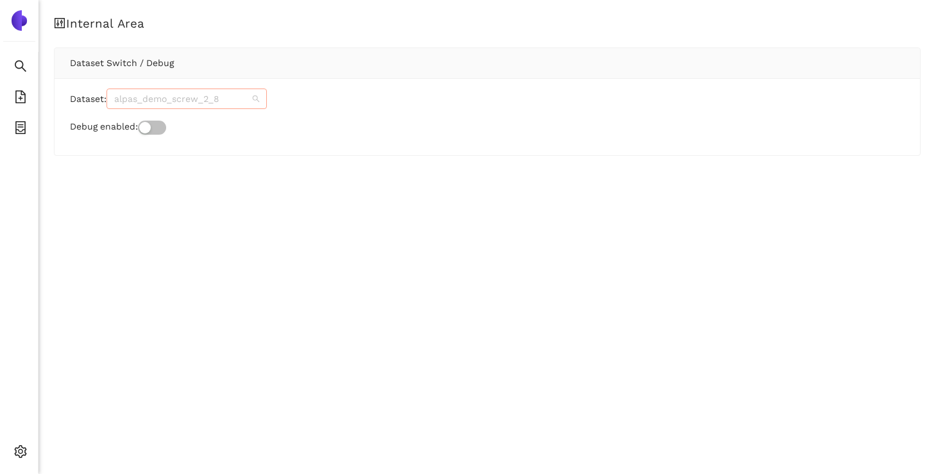
click at [221, 93] on span "alpas_demo_screw_2_8" at bounding box center [186, 98] width 145 height 19
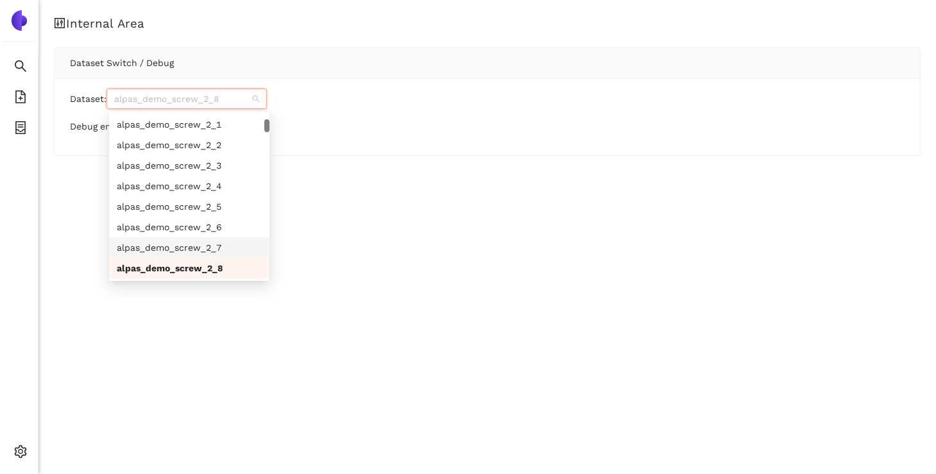
click at [212, 243] on div "alpas_demo_screw_2_7" at bounding box center [189, 248] width 145 height 14
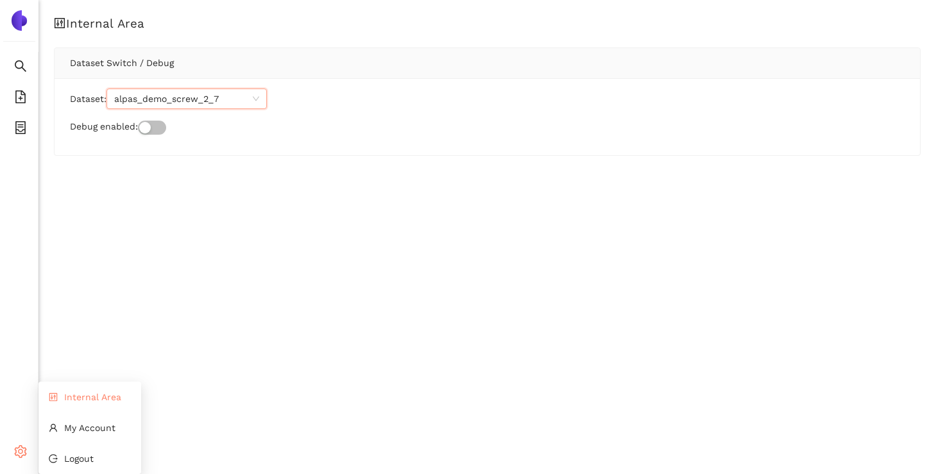
click at [82, 395] on span "Internal Area" at bounding box center [92, 397] width 57 height 10
click at [26, 69] on icon "search" at bounding box center [20, 66] width 13 height 13
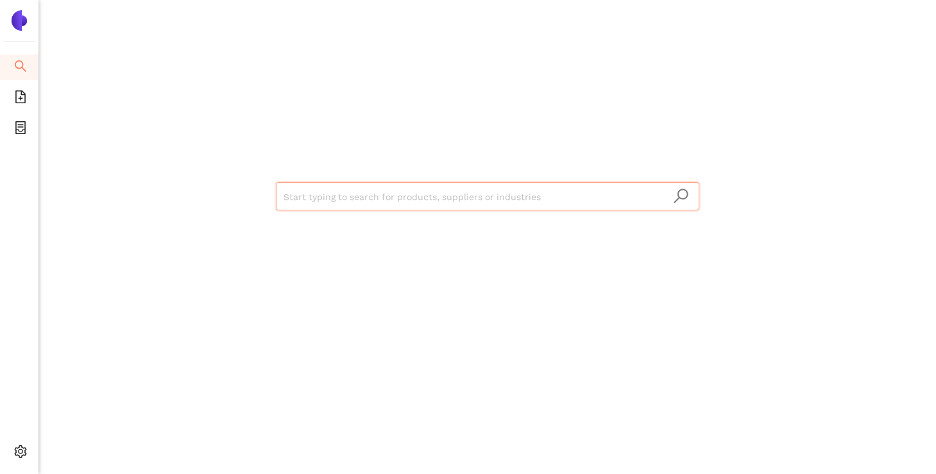
click at [331, 178] on div "Start typing to search for products, suppliers or industries" at bounding box center [488, 194] width 770 height 389
click at [334, 206] on input "search" at bounding box center [488, 197] width 408 height 28
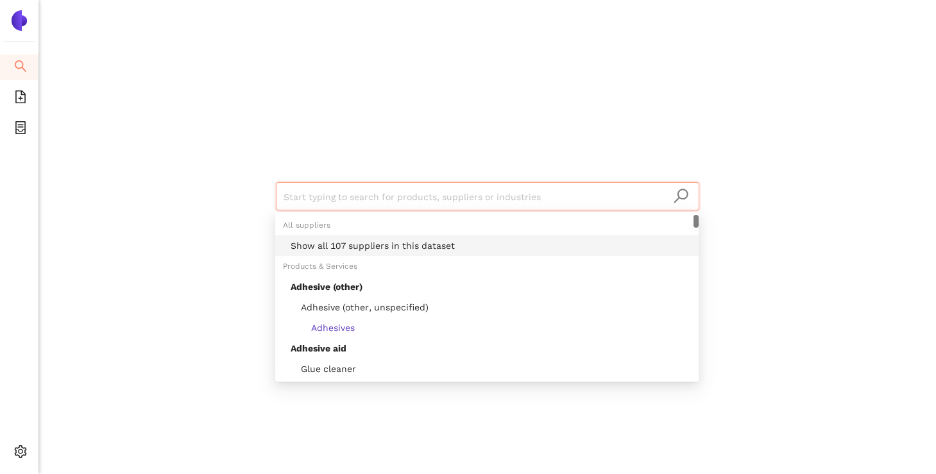
click at [357, 250] on div "Show all 107 suppliers in this dataset" at bounding box center [491, 246] width 400 height 14
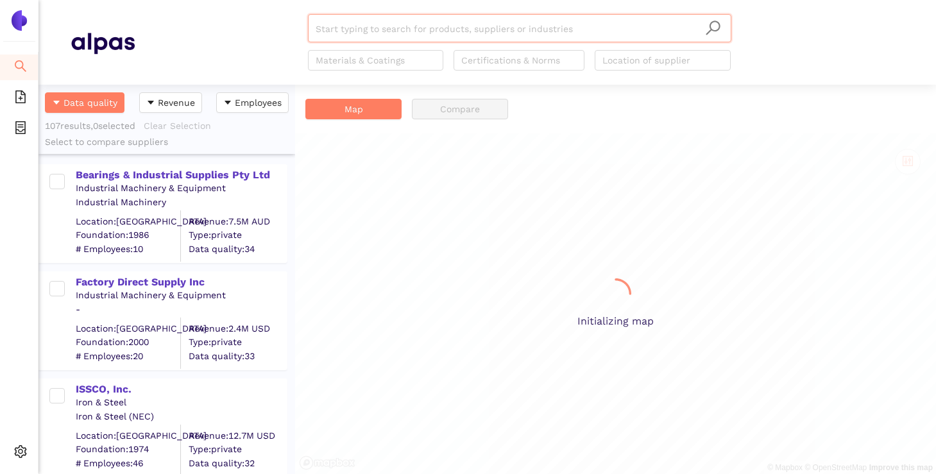
scroll to position [389, 257]
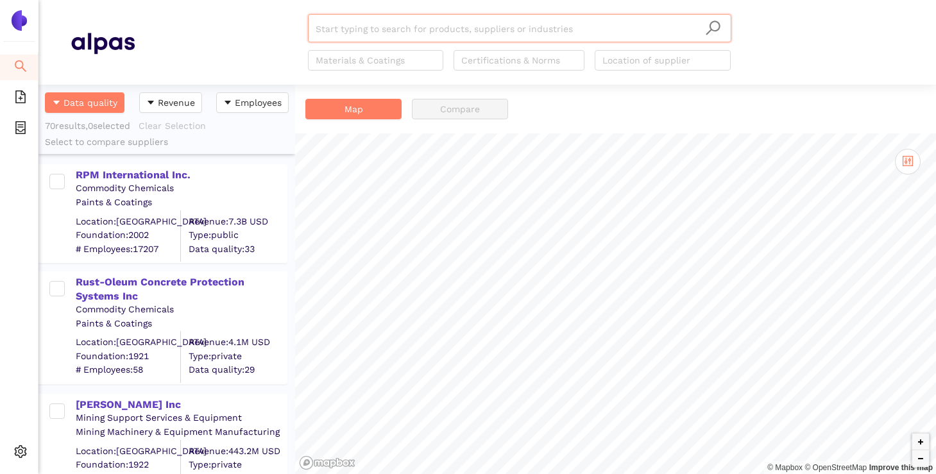
scroll to position [389, 257]
click at [145, 175] on div "RPM International Inc." at bounding box center [181, 175] width 210 height 14
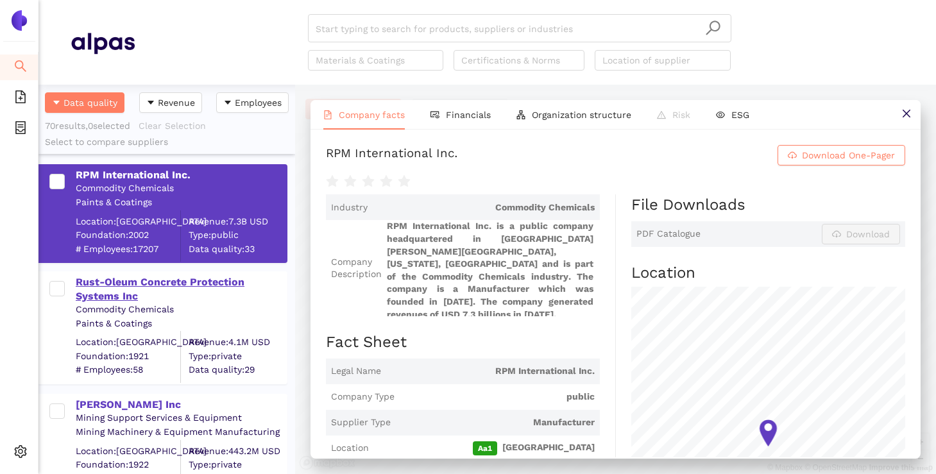
click at [180, 279] on div "Rust-Oleum Concrete Protection Systems Inc" at bounding box center [181, 289] width 210 height 29
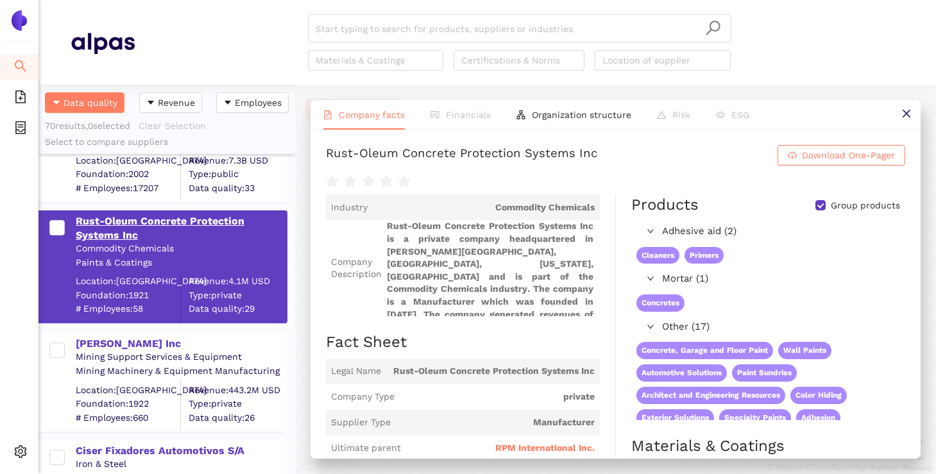
scroll to position [68, 0]
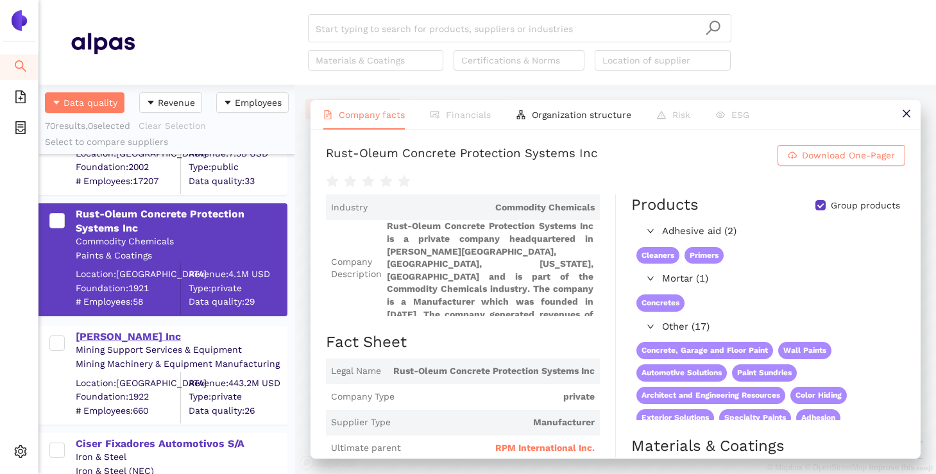
click at [163, 337] on div "[PERSON_NAME] Inc" at bounding box center [181, 337] width 210 height 14
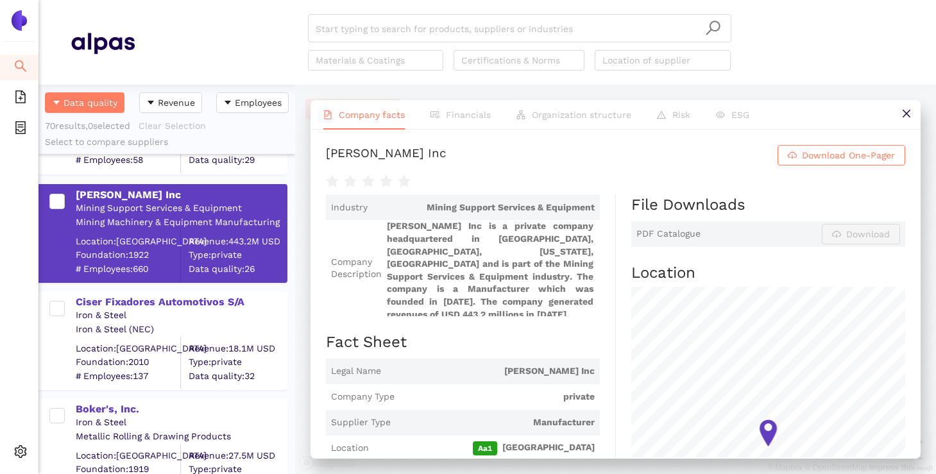
scroll to position [212, 0]
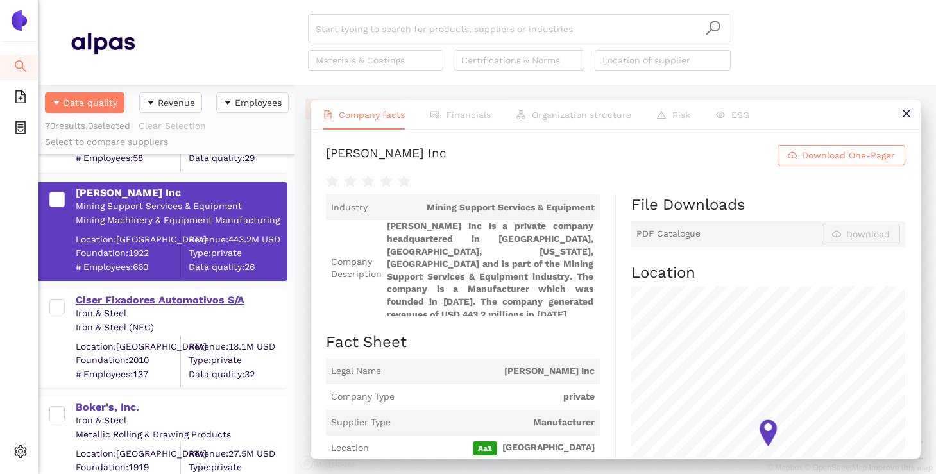
click at [158, 303] on div "Ciser Fixadores Automotivos S/A" at bounding box center [181, 300] width 210 height 14
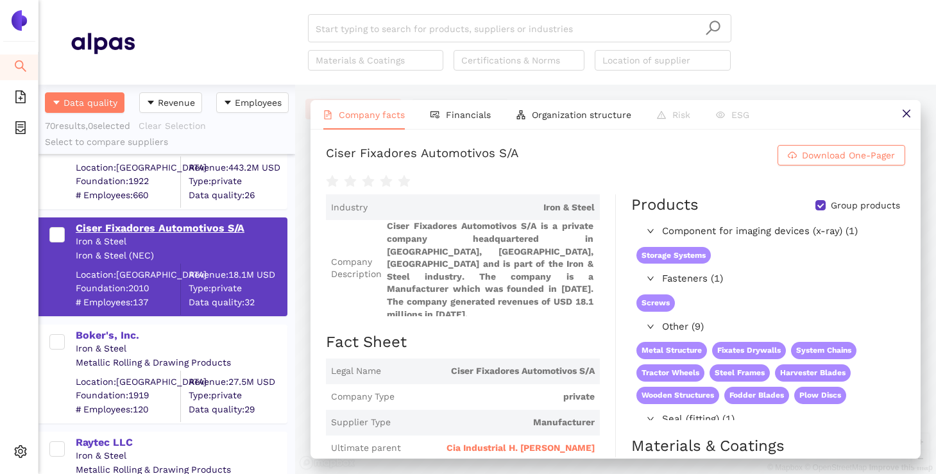
scroll to position [284, 0]
click at [114, 337] on div "Boker's, Inc." at bounding box center [181, 335] width 210 height 14
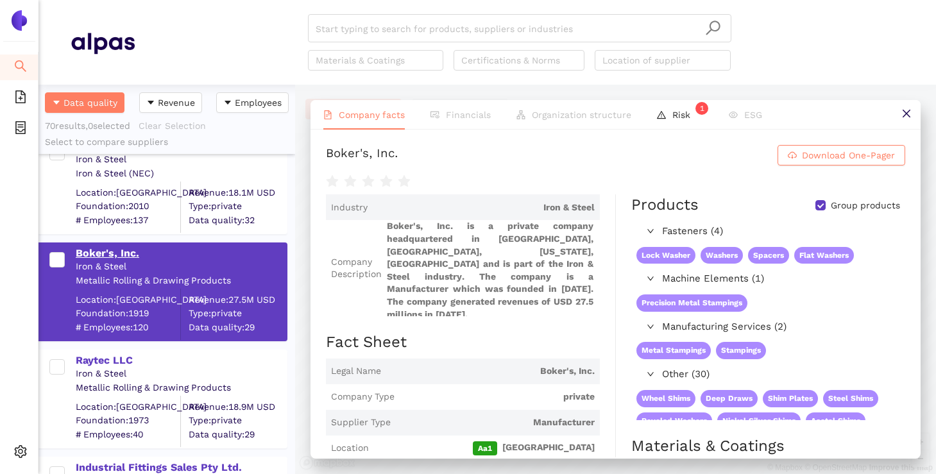
scroll to position [368, 0]
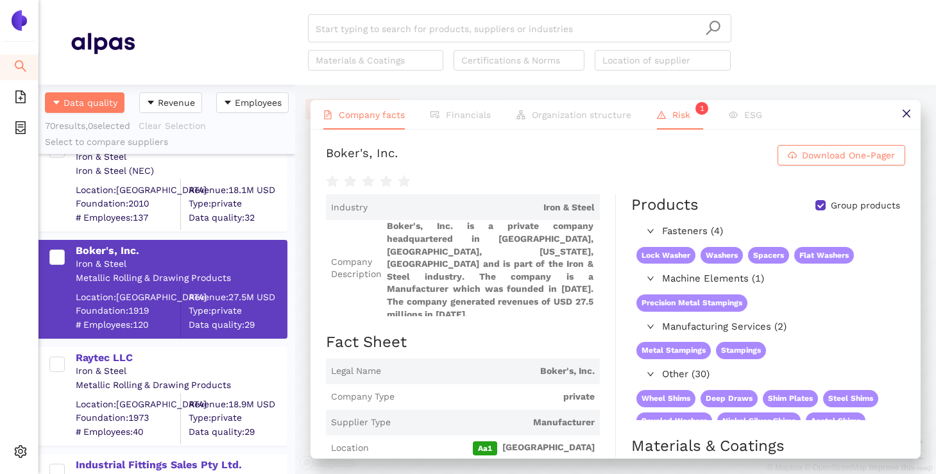
click at [668, 121] on li "Risk 1" at bounding box center [680, 115] width 72 height 30
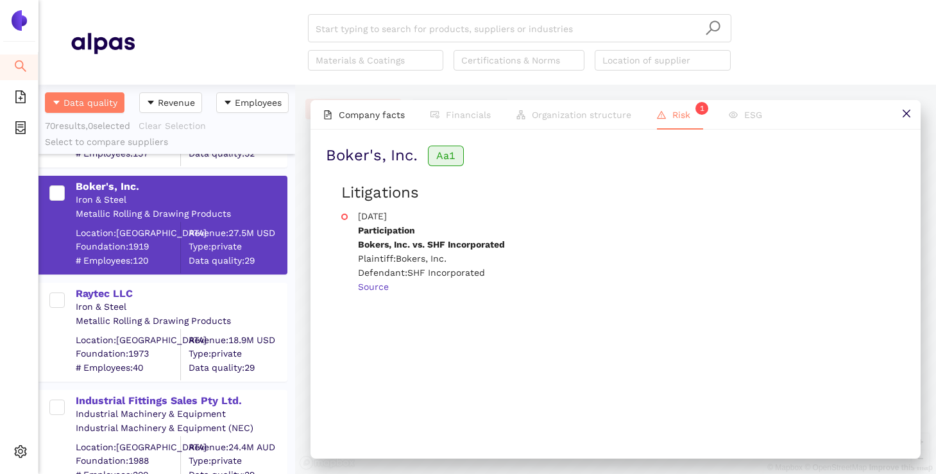
scroll to position [453, 0]
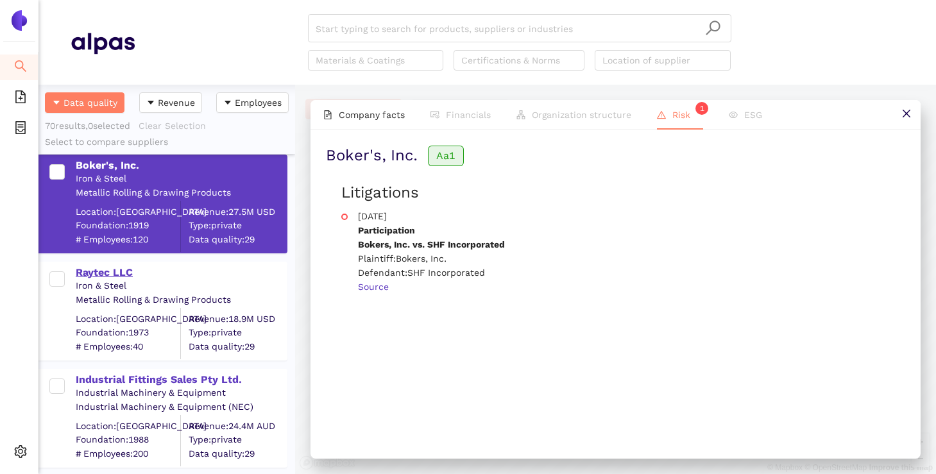
click at [121, 275] on div "Raytec LLC" at bounding box center [181, 273] width 210 height 14
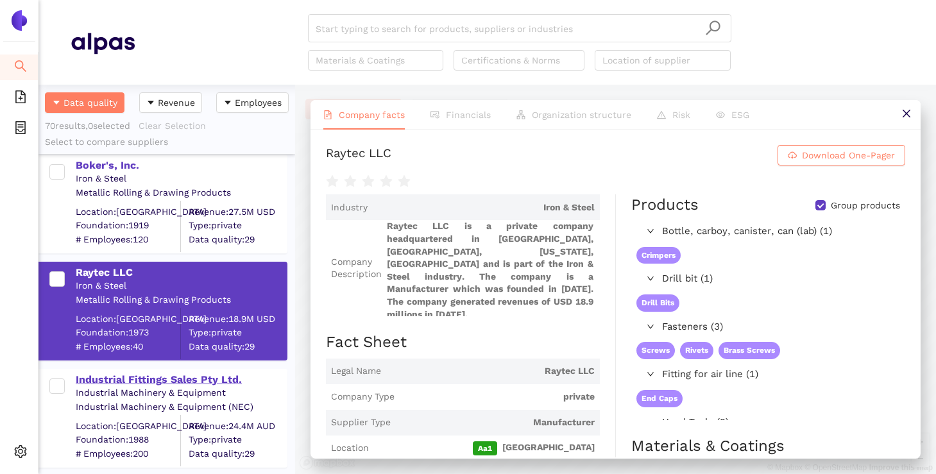
click at [162, 385] on div "Industrial Fittings Sales Pty Ltd." at bounding box center [181, 380] width 210 height 14
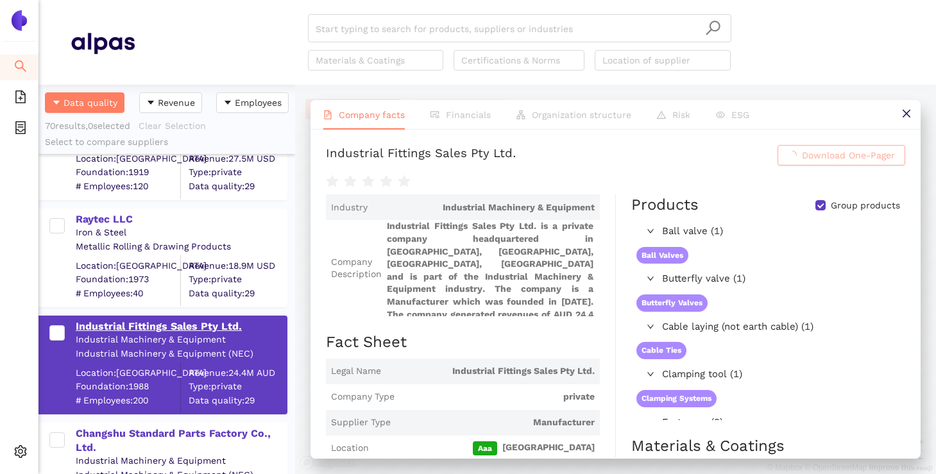
scroll to position [596, 0]
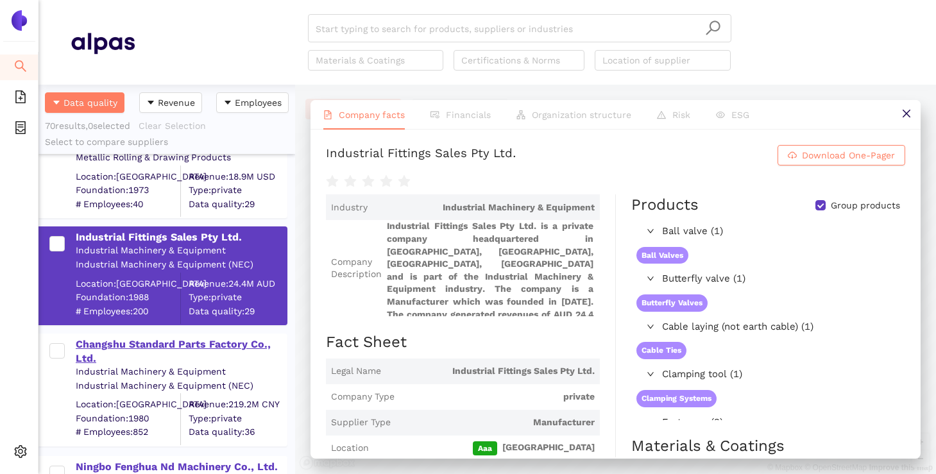
click at [139, 355] on div "Changshu Standard Parts Factory Co., Ltd." at bounding box center [181, 351] width 210 height 29
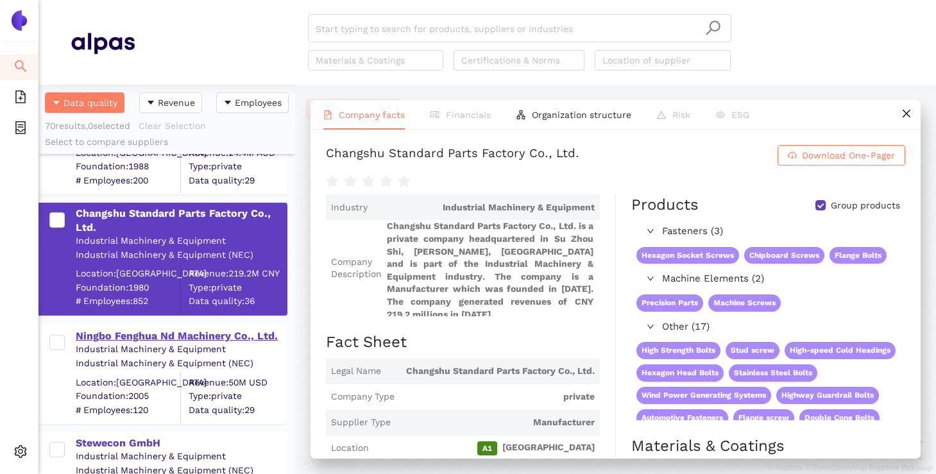
click at [137, 335] on div "Ningbo Fenghua Nd Machinery Co., Ltd." at bounding box center [181, 336] width 210 height 14
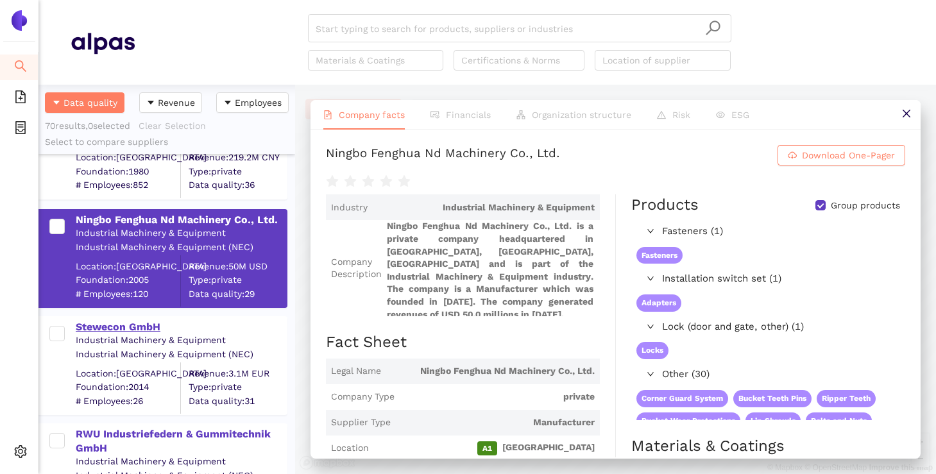
click at [134, 328] on div "Stewecon GmbH" at bounding box center [181, 327] width 210 height 14
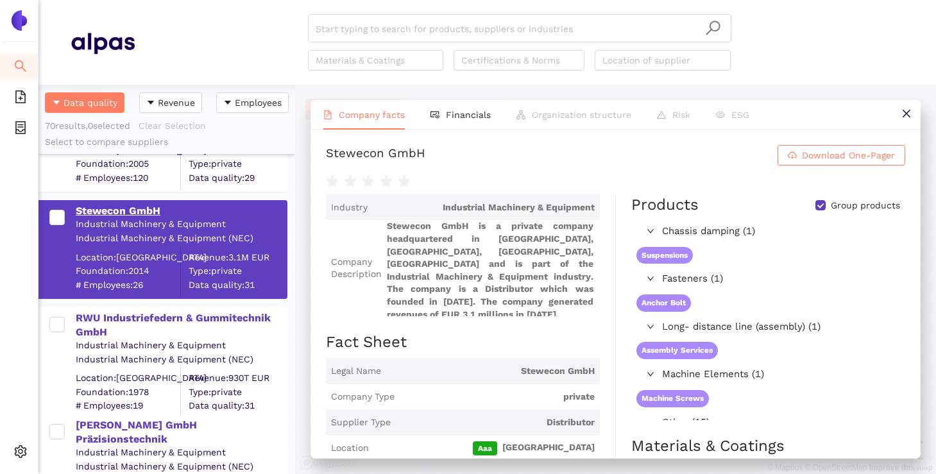
scroll to position [964, 0]
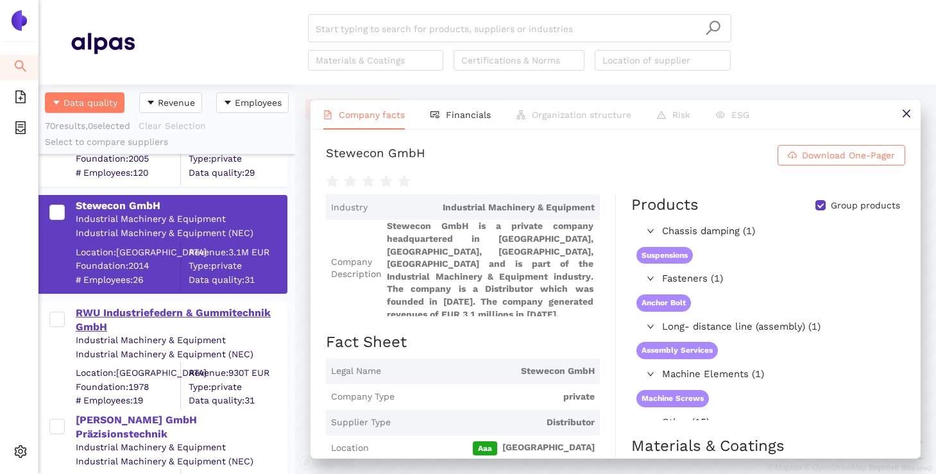
click at [134, 311] on div "RWU Industriefedern & Gummitechnik GmbH" at bounding box center [181, 320] width 210 height 29
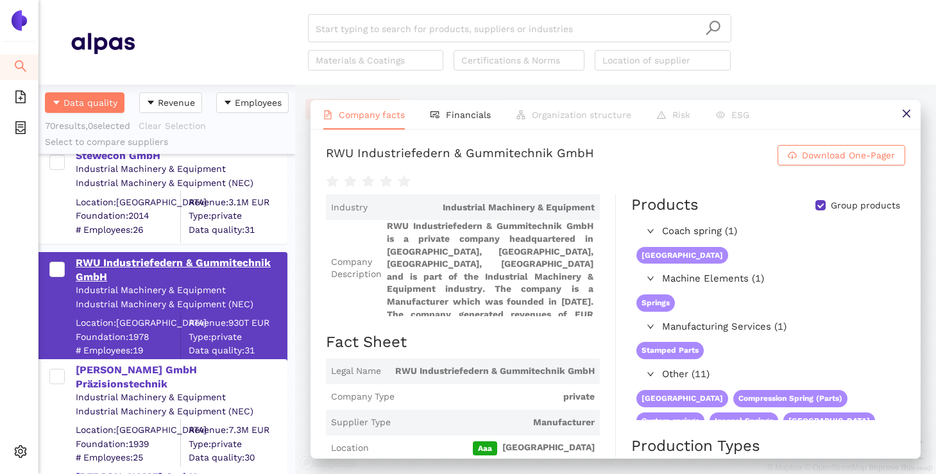
scroll to position [1068, 0]
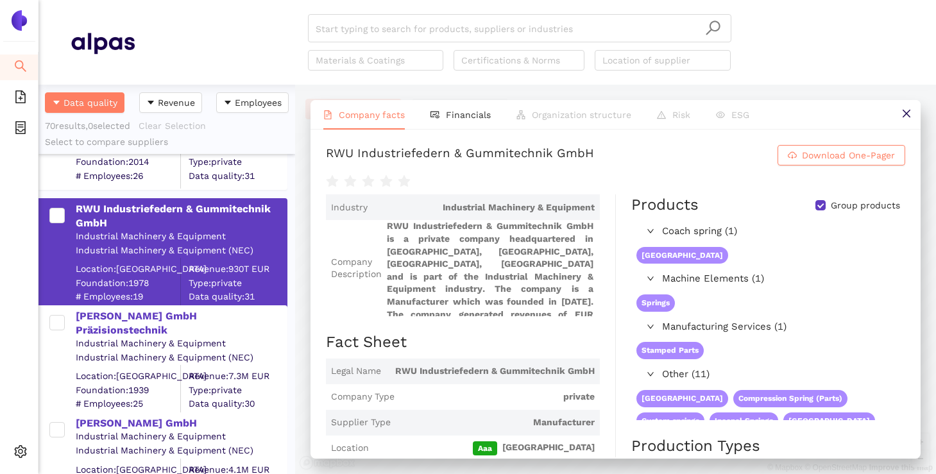
click at [134, 305] on div "Ewald Denker GmbH Präzisionstechnik Industrial Machinery & Equipment Industrial…" at bounding box center [162, 361] width 249 height 113
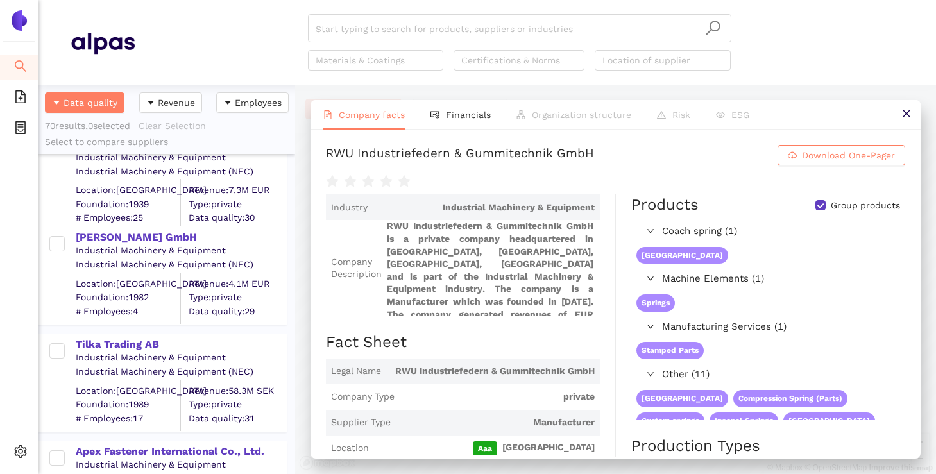
scroll to position [1308, 0]
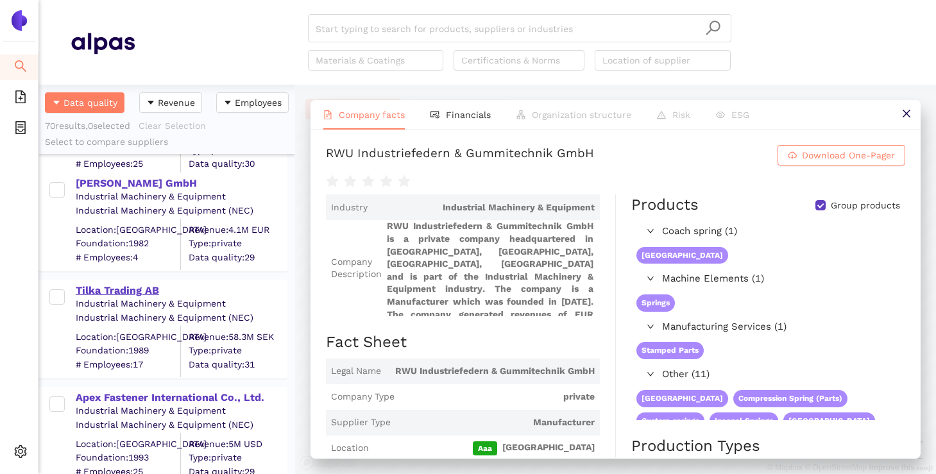
click at [135, 291] on div "Tilka Trading AB" at bounding box center [181, 291] width 210 height 14
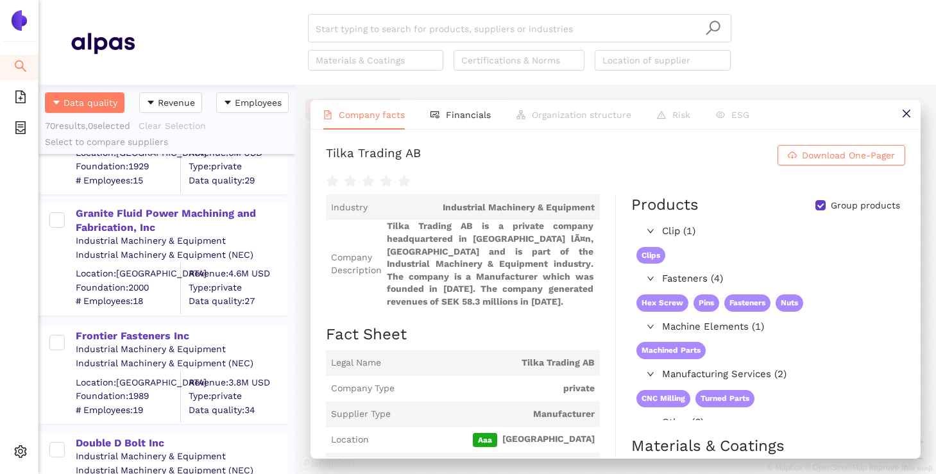
scroll to position [1718, 0]
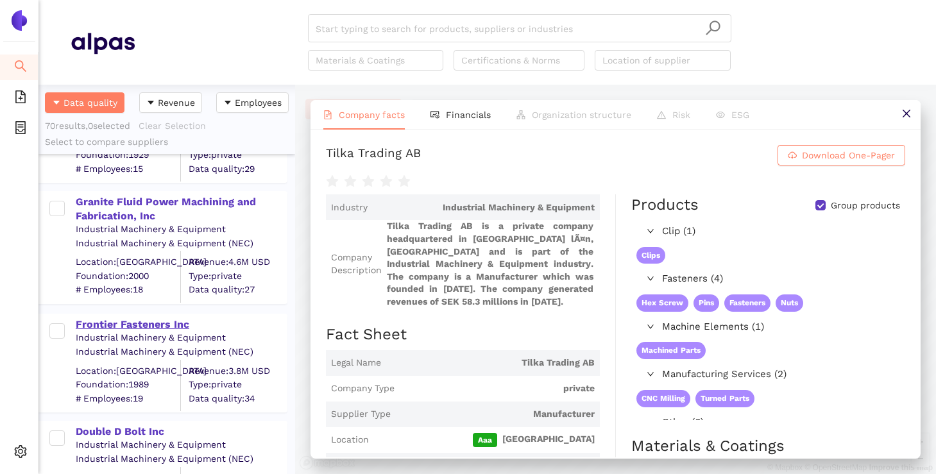
click at [126, 329] on div "Frontier Fasteners Inc" at bounding box center [181, 324] width 210 height 14
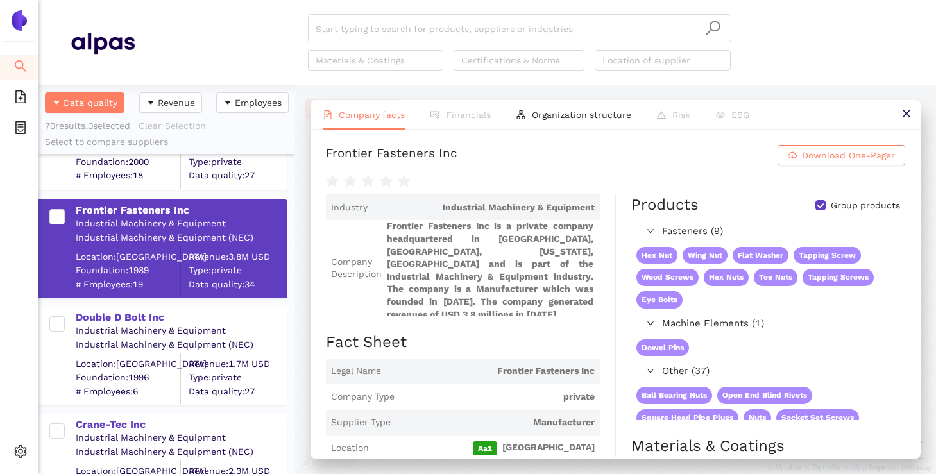
scroll to position [1832, 0]
click at [142, 311] on div "Double D Bolt Inc" at bounding box center [181, 317] width 210 height 14
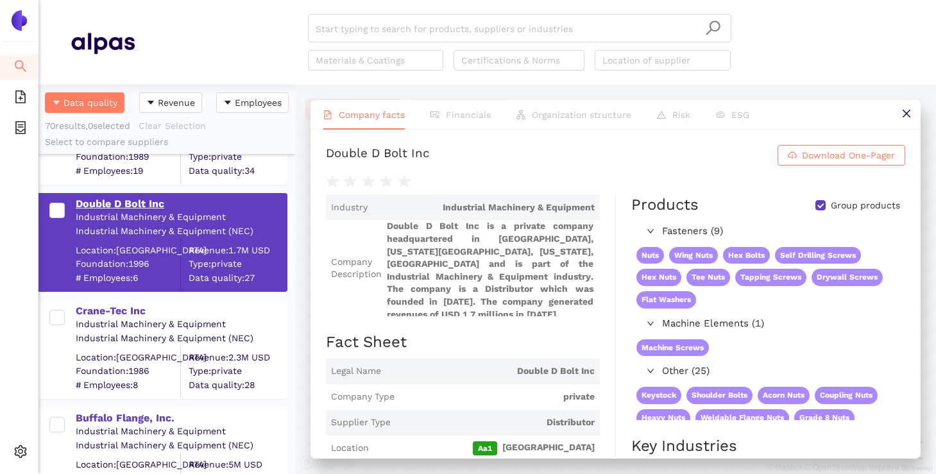
scroll to position [1979, 0]
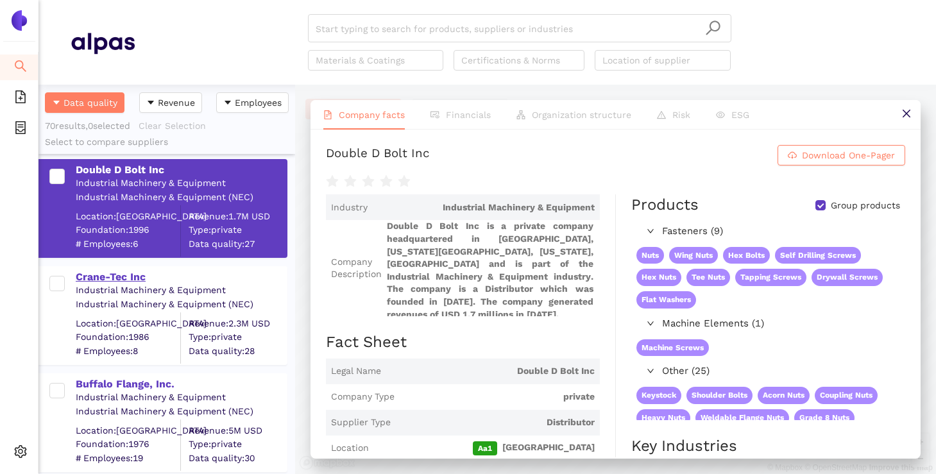
click at [131, 282] on div "Crane-Tec Inc" at bounding box center [181, 277] width 210 height 14
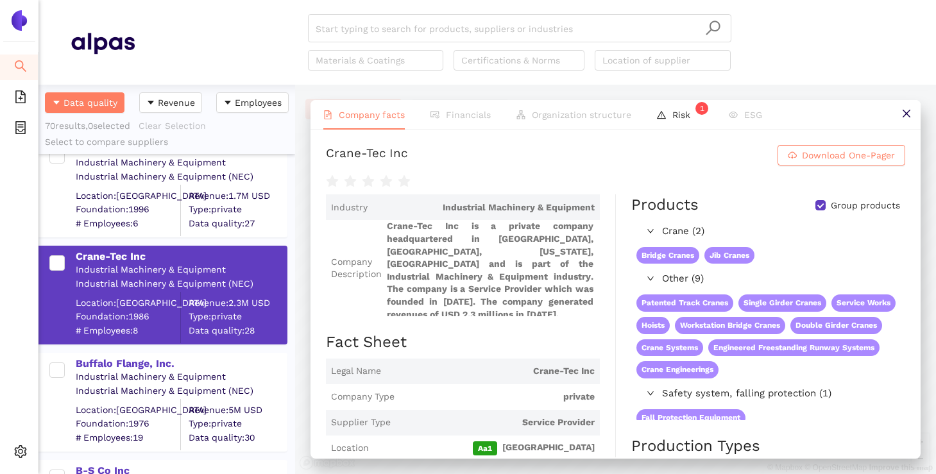
scroll to position [2003, 0]
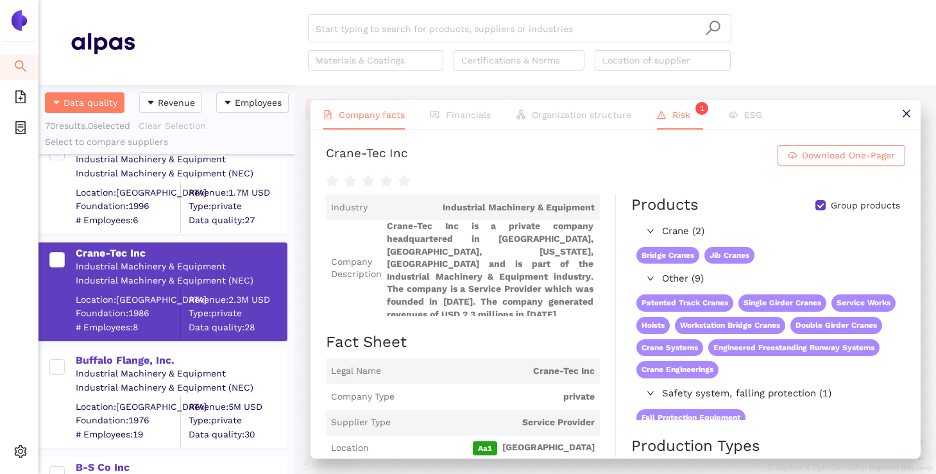
click at [664, 117] on li "Risk 1" at bounding box center [680, 115] width 72 height 30
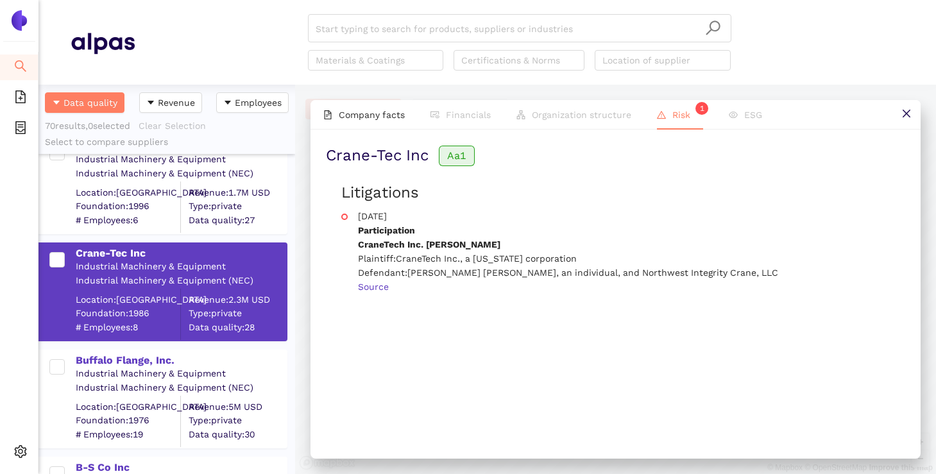
scroll to position [2079, 0]
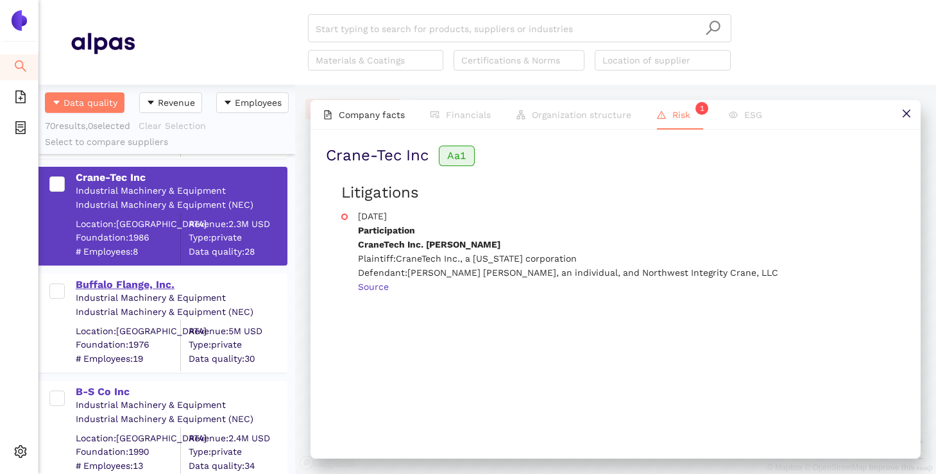
click at [160, 287] on div "Buffalo Flange, Inc." at bounding box center [181, 285] width 210 height 14
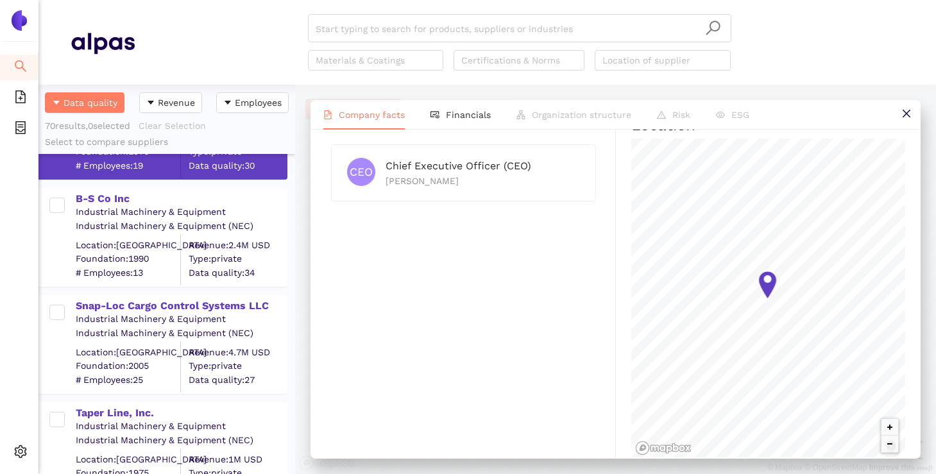
scroll to position [2301, 0]
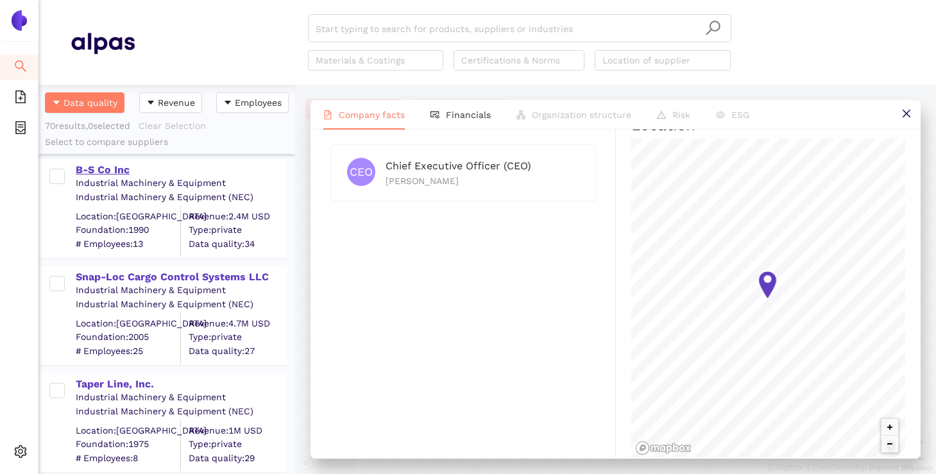
click at [117, 170] on div "B-S Co Inc" at bounding box center [181, 170] width 210 height 14
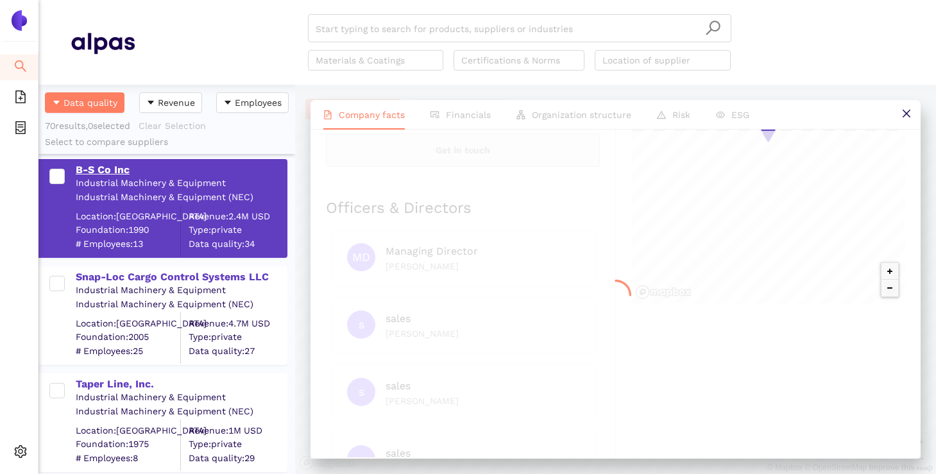
scroll to position [0, 0]
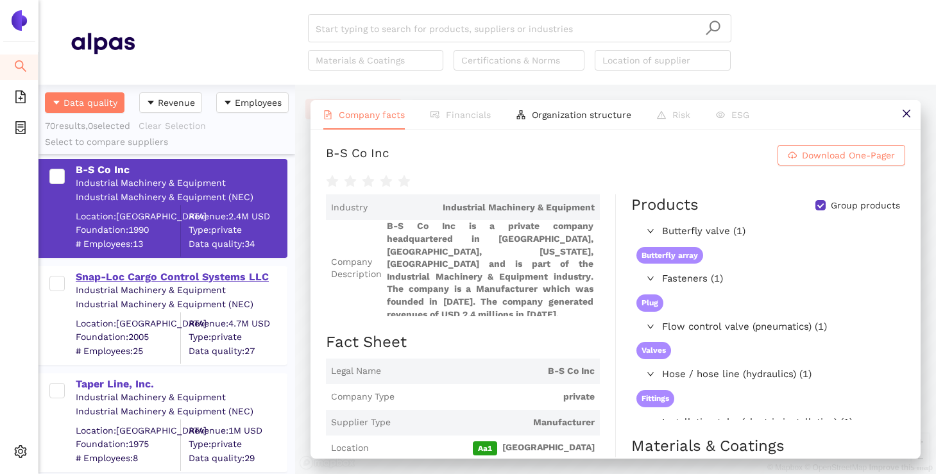
click at [137, 273] on div "Snap-Loc Cargo Control Systems LLC" at bounding box center [181, 277] width 210 height 14
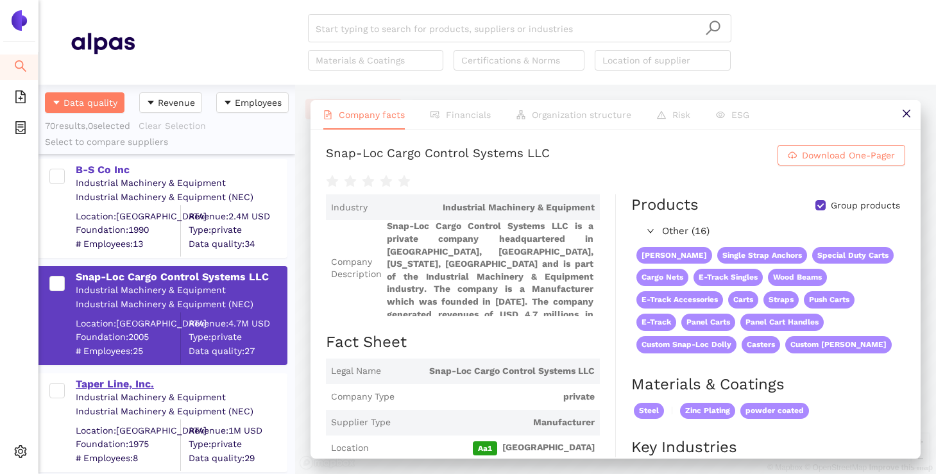
click at [136, 383] on div "Taper Line, Inc." at bounding box center [181, 384] width 210 height 14
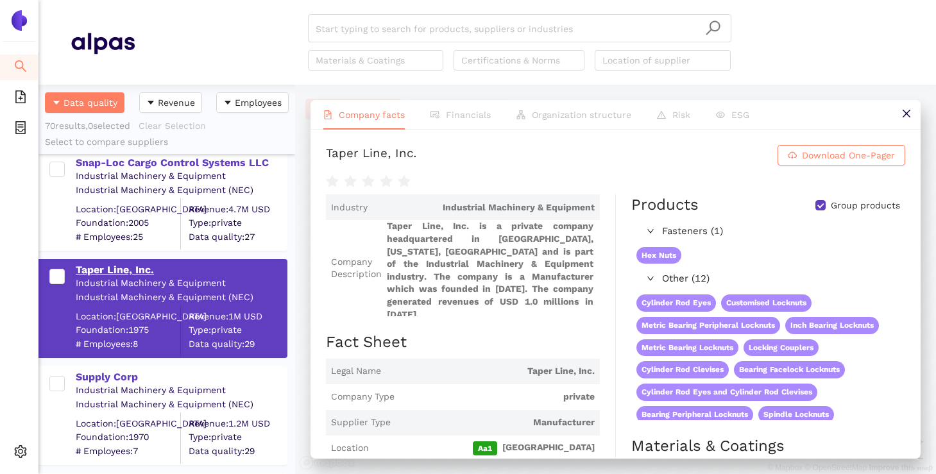
scroll to position [2420, 0]
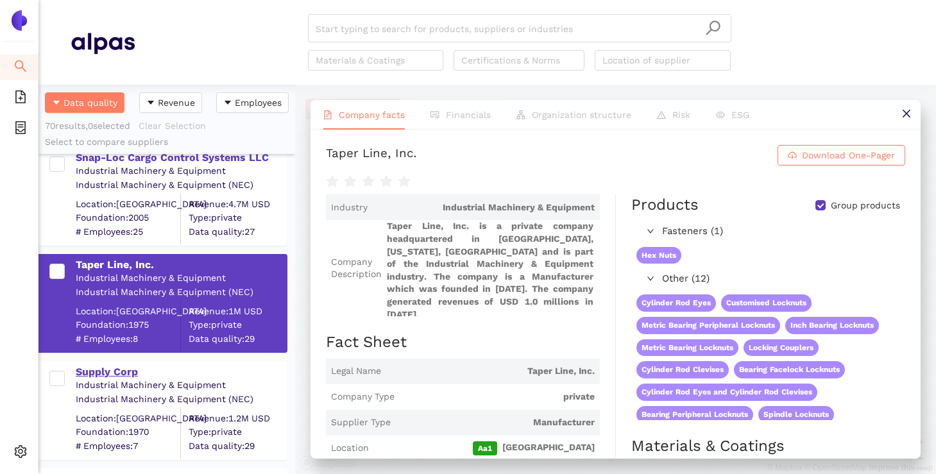
click at [112, 374] on div "Supply Corp" at bounding box center [181, 372] width 210 height 14
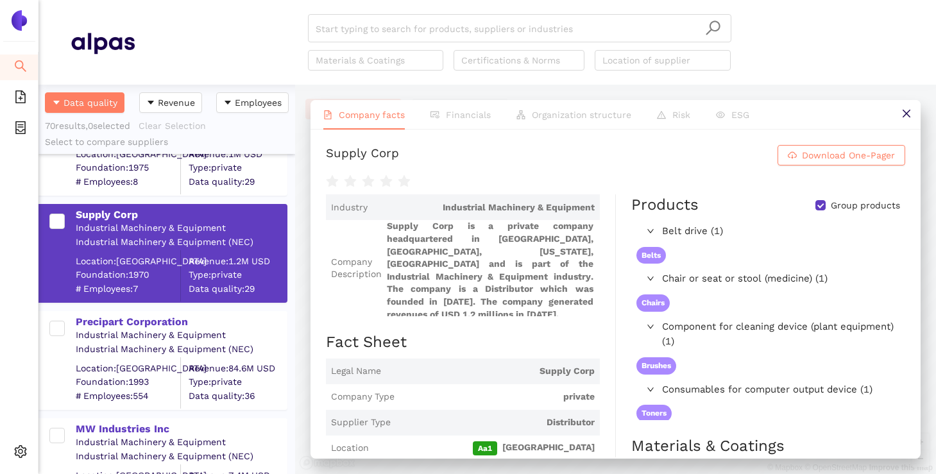
scroll to position [2578, 0]
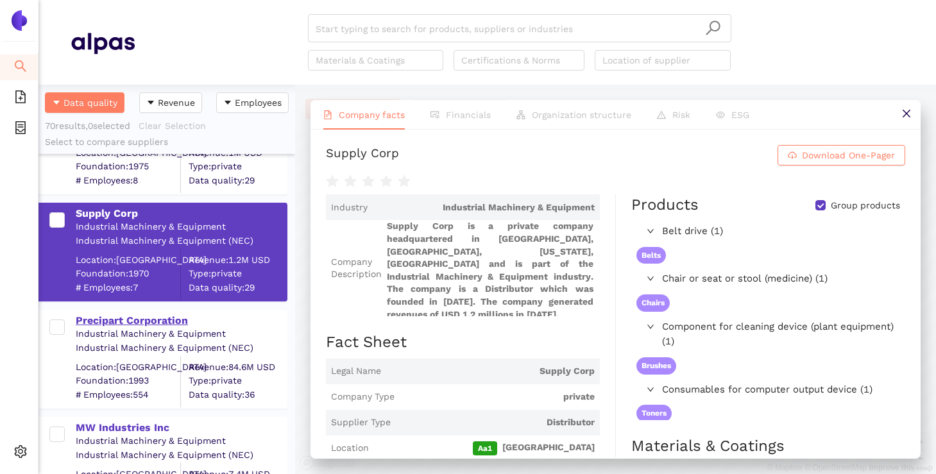
click at [124, 323] on div "Precipart Corporation" at bounding box center [181, 321] width 210 height 14
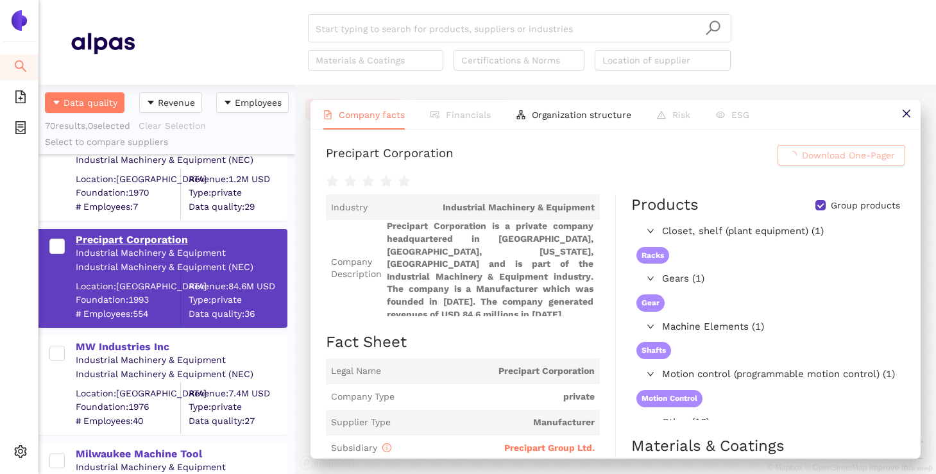
scroll to position [2665, 0]
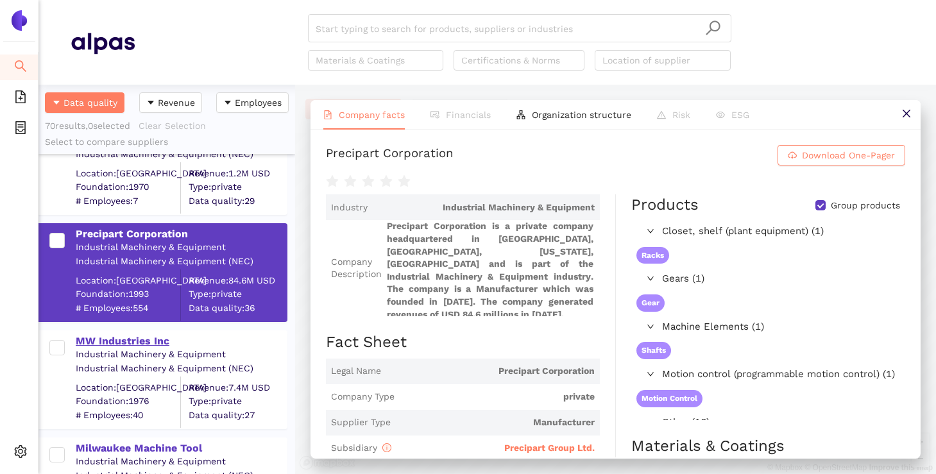
click at [114, 346] on div "MW Industries Inc" at bounding box center [181, 341] width 210 height 14
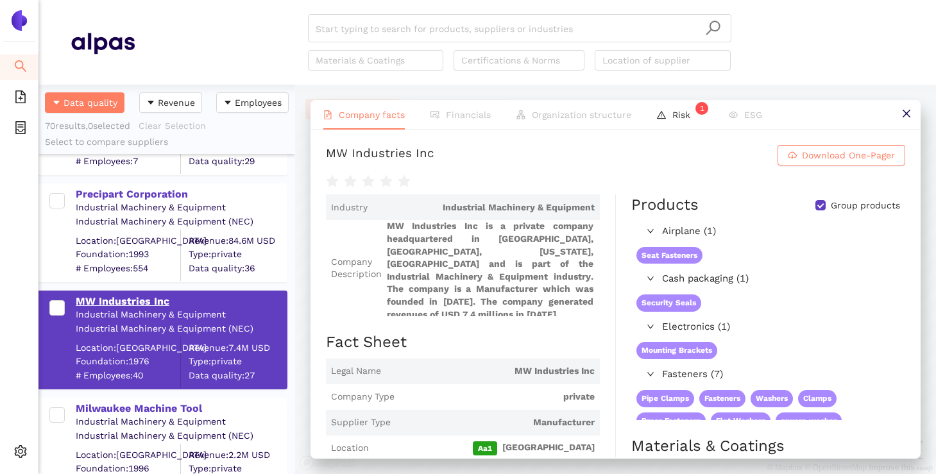
scroll to position [2724, 0]
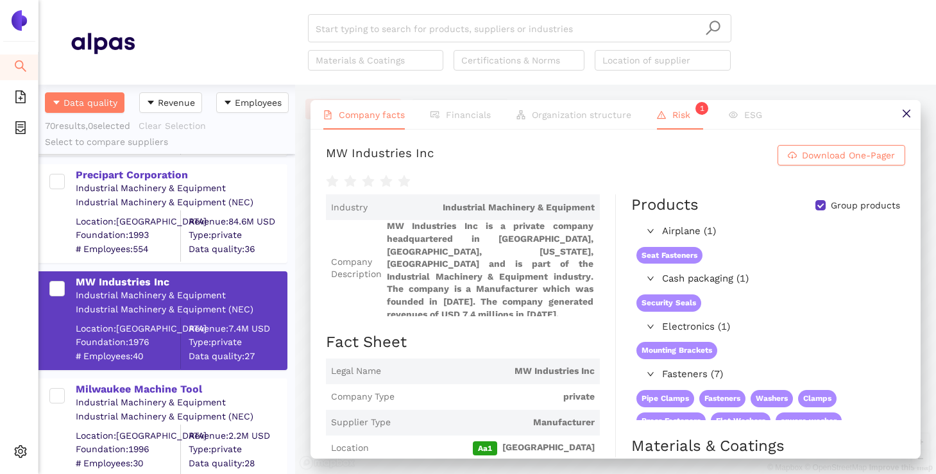
click at [673, 113] on span "Risk 1" at bounding box center [687, 115] width 31 height 10
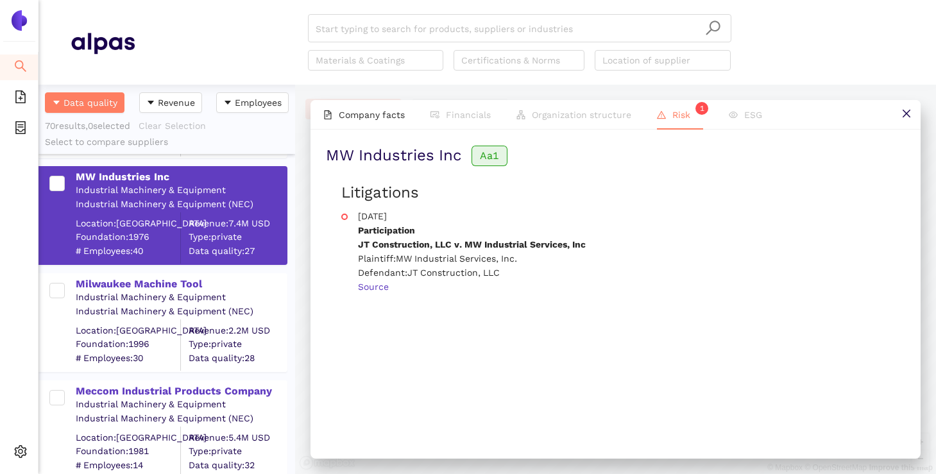
scroll to position [2835, 0]
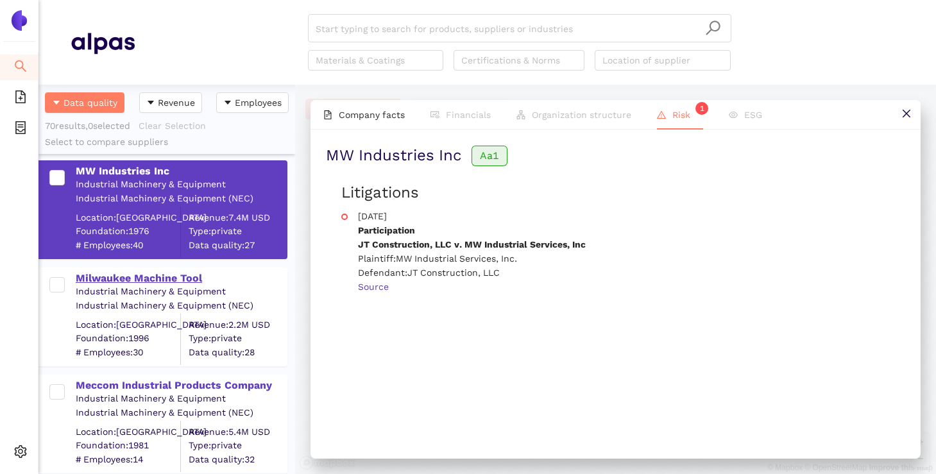
click at [117, 273] on div "Milwaukee Machine Tool" at bounding box center [181, 278] width 210 height 14
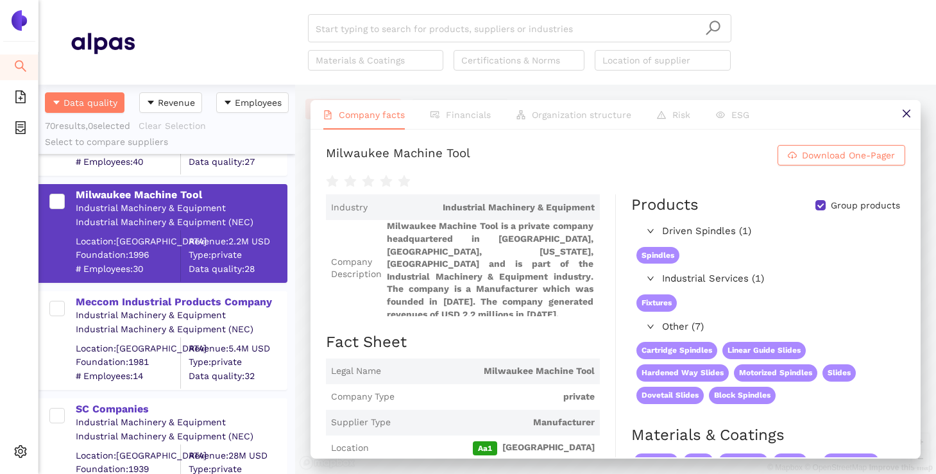
scroll to position [2927, 0]
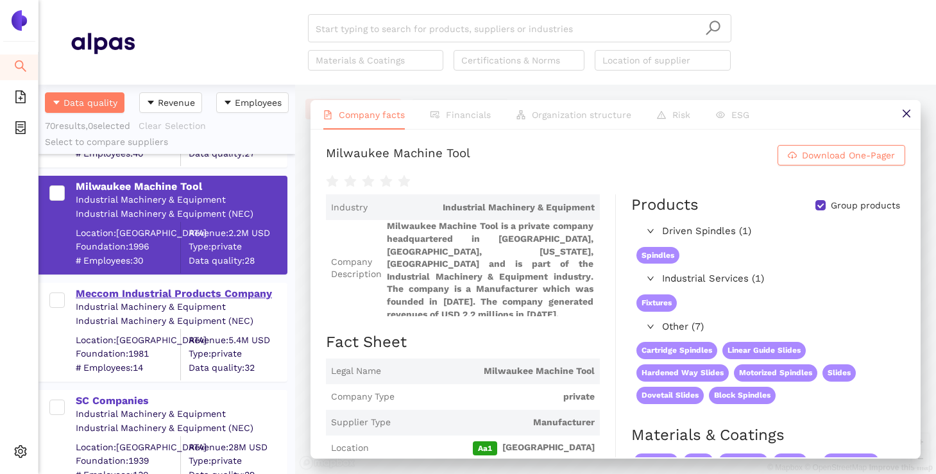
click at [155, 291] on div "Meccom Industrial Products Company" at bounding box center [181, 294] width 210 height 14
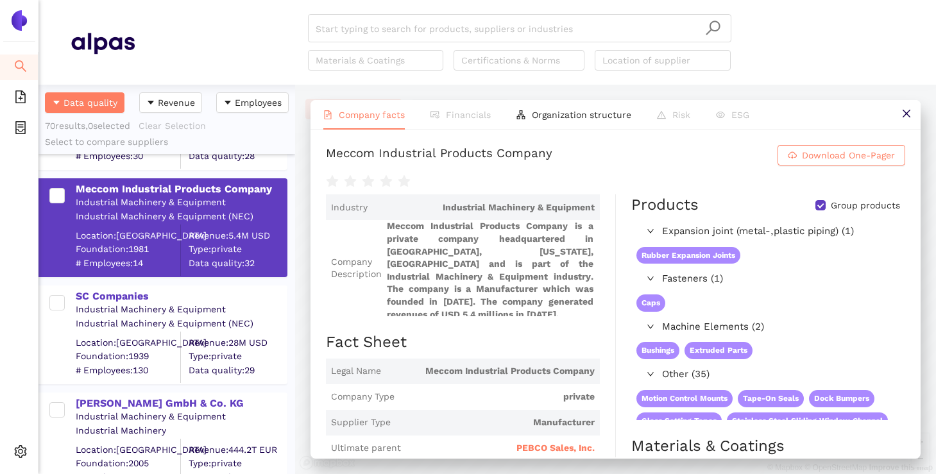
scroll to position [3055, 0]
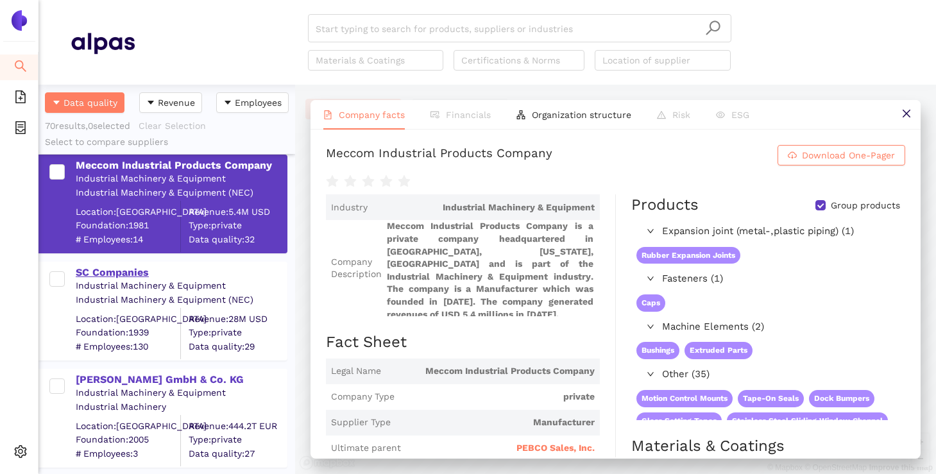
click at [136, 278] on div "SC Companies" at bounding box center [181, 273] width 210 height 14
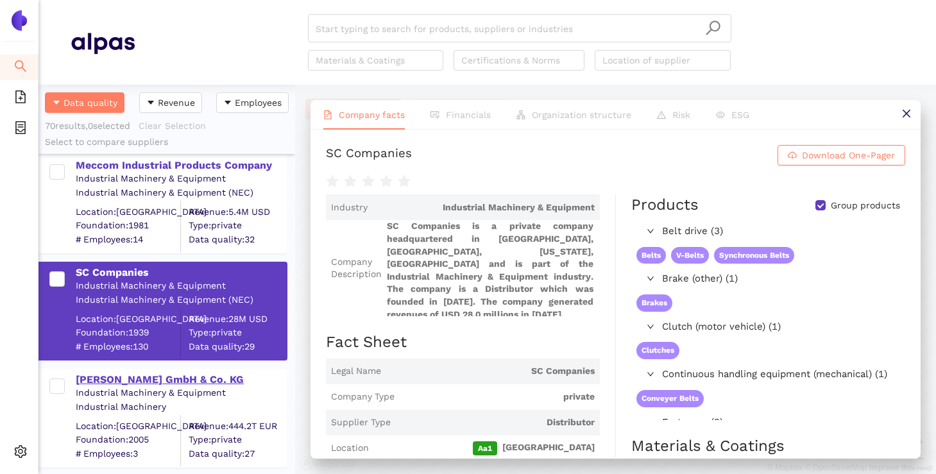
click at [180, 380] on div "K. D. Gerard GmbH & Co. KG" at bounding box center [181, 380] width 210 height 14
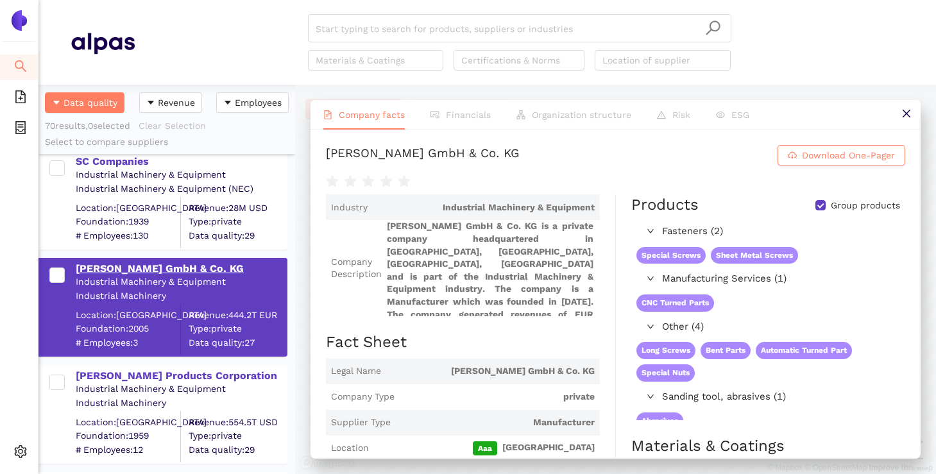
scroll to position [3181, 0]
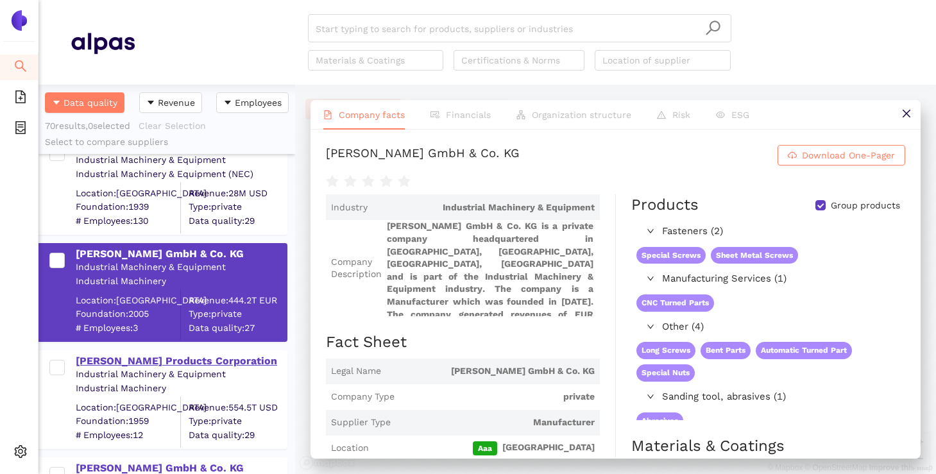
click at [169, 358] on div "Olmstead Products Corporation" at bounding box center [181, 361] width 210 height 14
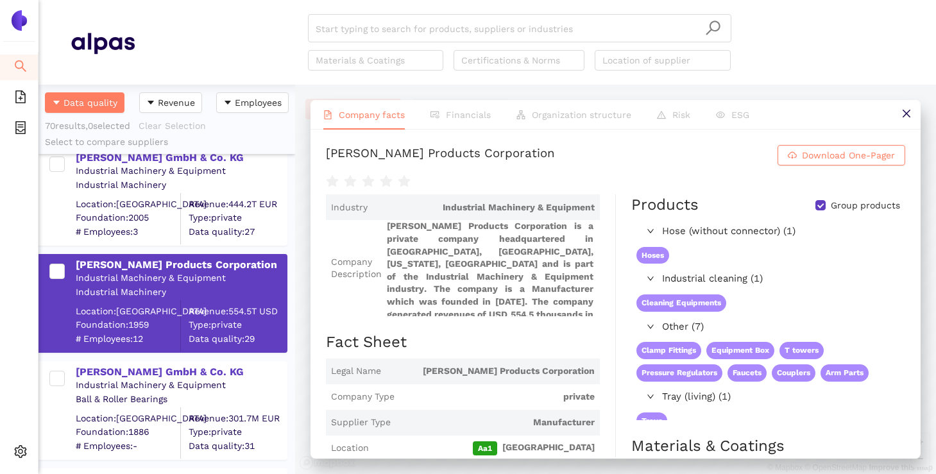
scroll to position [3310, 0]
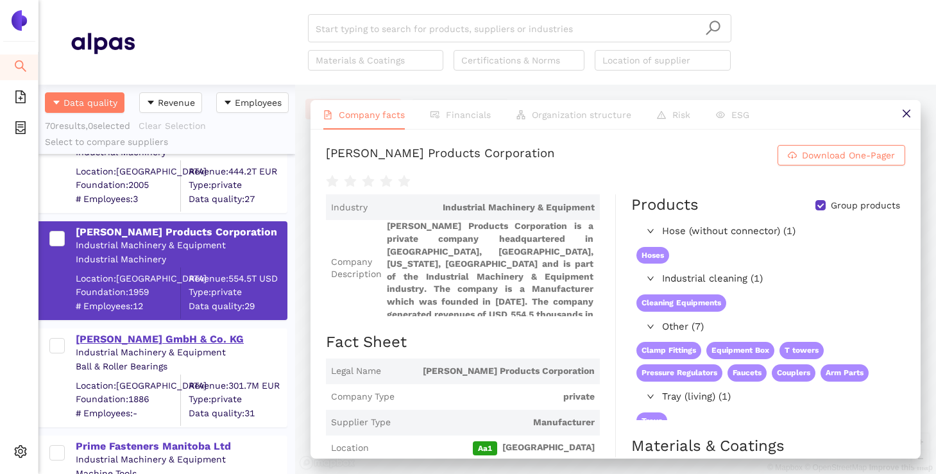
click at [162, 336] on div "F. Tacke GmbH & Co. KG" at bounding box center [181, 339] width 210 height 14
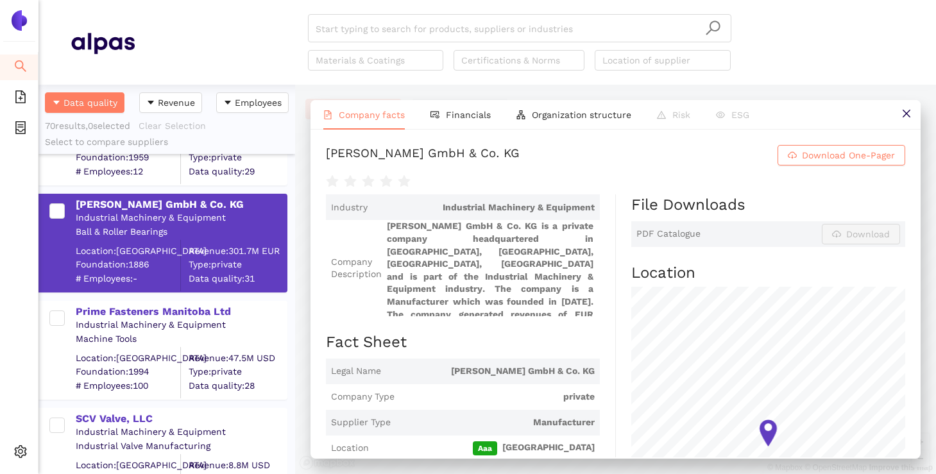
scroll to position [3458, 0]
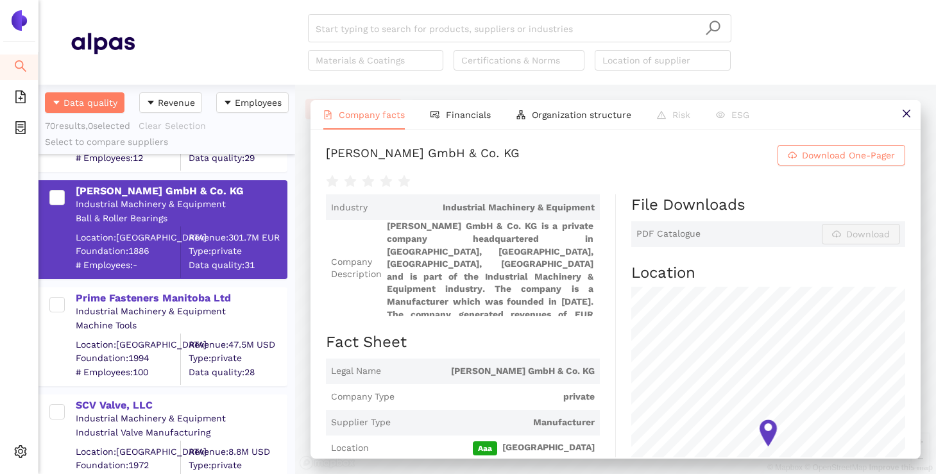
click at [178, 286] on div "Prime Fasteners Manitoba Ltd Industrial Machinery & Equipment Machine Tools Loc…" at bounding box center [166, 330] width 257 height 107
click at [173, 303] on div "Prime Fasteners Manitoba Ltd" at bounding box center [181, 298] width 210 height 14
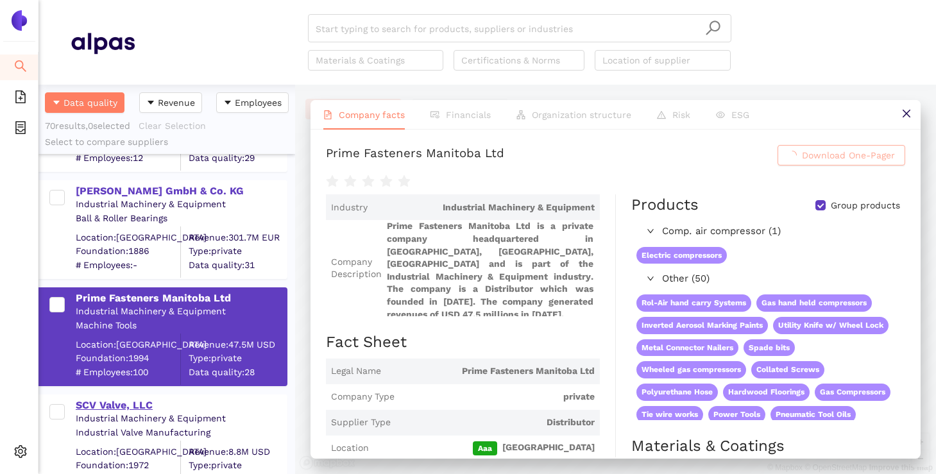
click at [126, 403] on div "SCV Valve, LLC" at bounding box center [181, 405] width 210 height 14
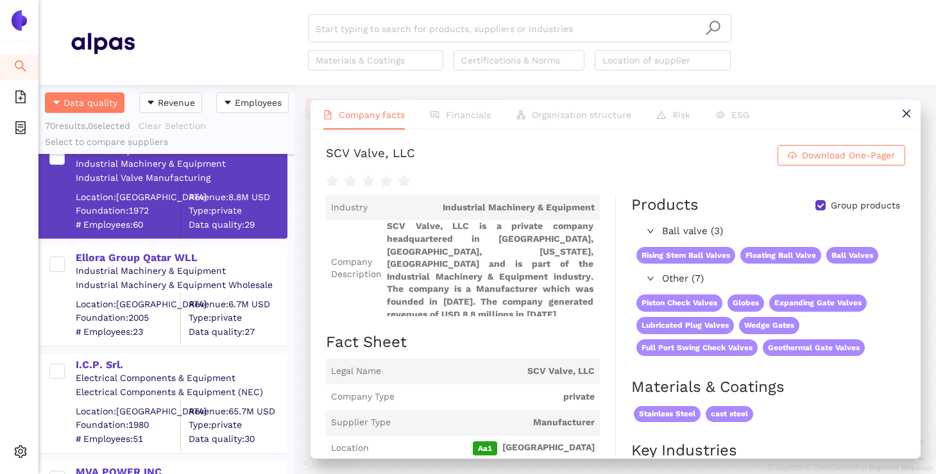
scroll to position [3716, 0]
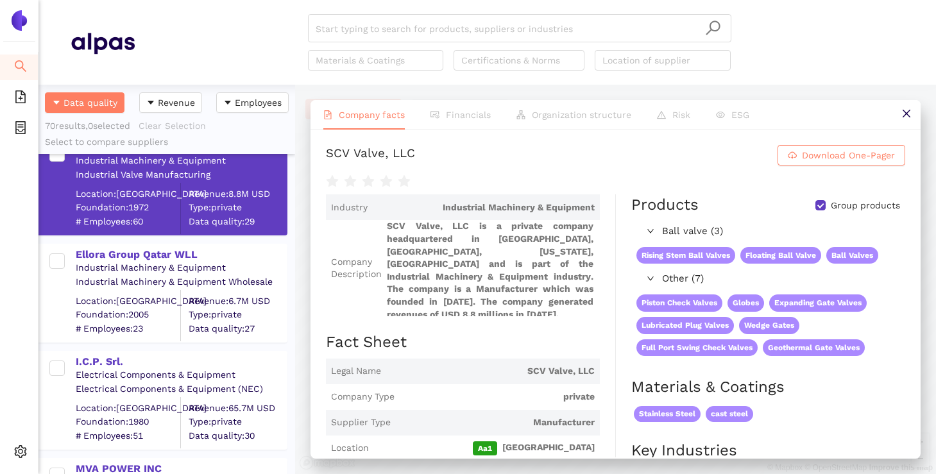
click at [151, 262] on div "Industrial Machinery & Equipment" at bounding box center [181, 268] width 210 height 13
click at [153, 252] on div "Ellora Group Qatar WLL" at bounding box center [181, 255] width 210 height 14
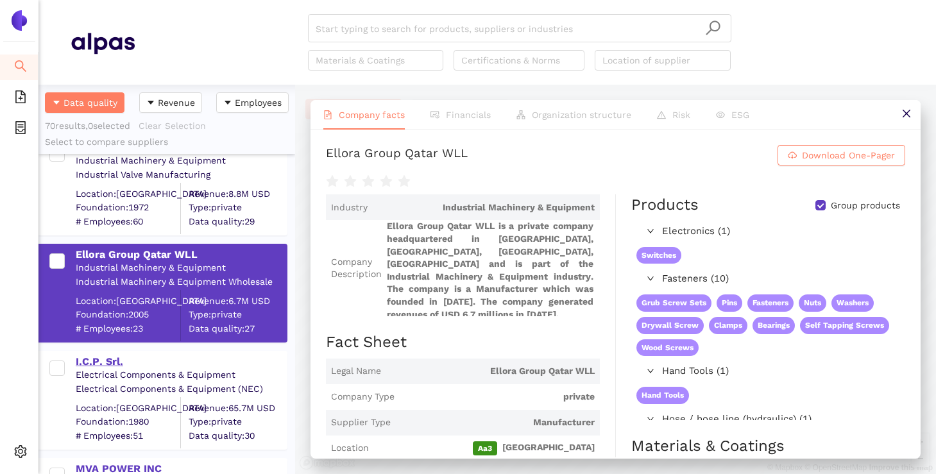
click at [101, 360] on div "I.C.P. Srl." at bounding box center [181, 362] width 210 height 14
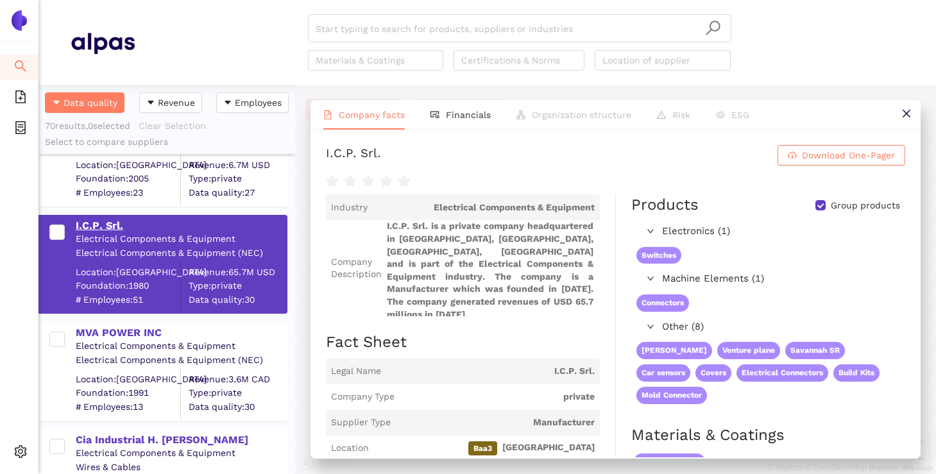
scroll to position [3871, 0]
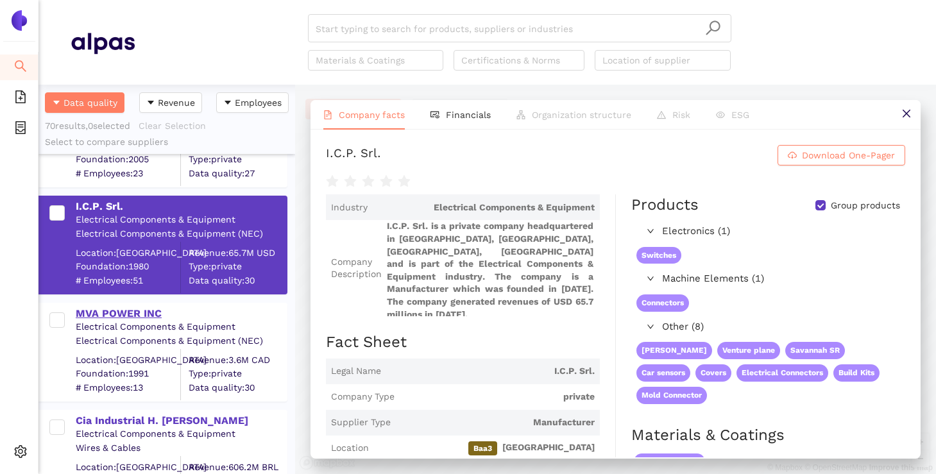
click at [130, 307] on div "MVA POWER INC" at bounding box center [181, 314] width 210 height 14
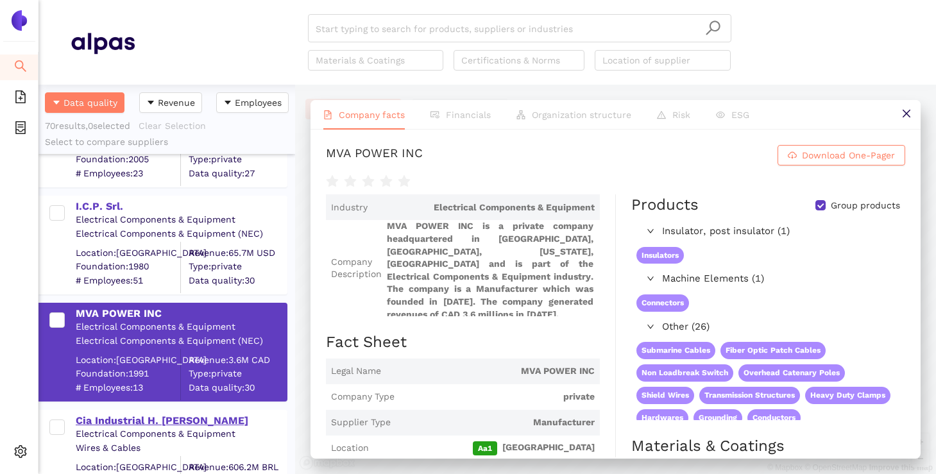
click at [139, 425] on div "Cia Industrial H. [PERSON_NAME]" at bounding box center [181, 421] width 210 height 14
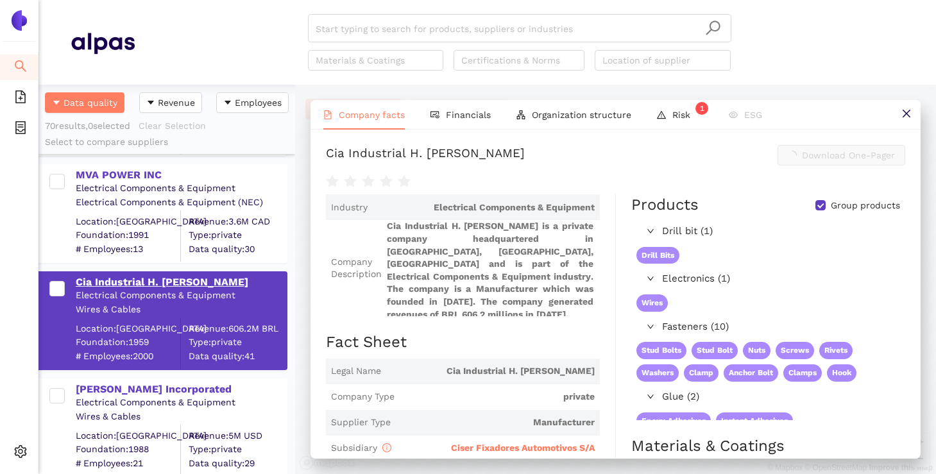
scroll to position [4011, 0]
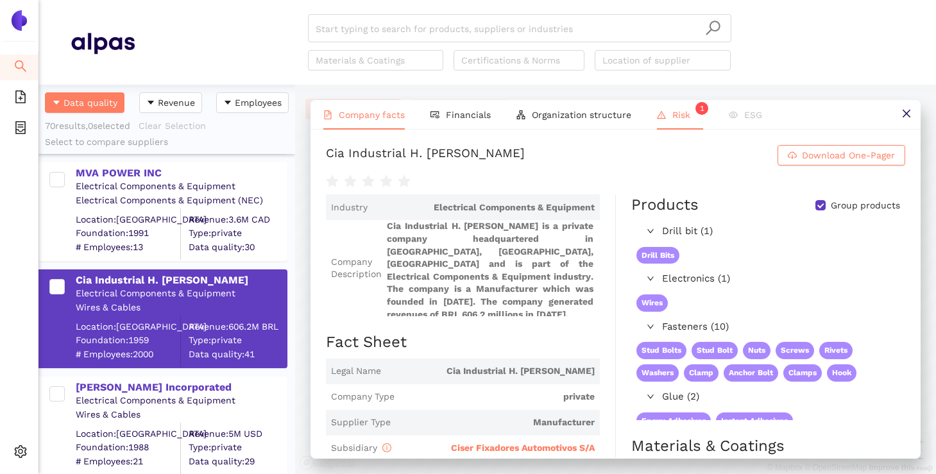
click at [681, 105] on li "Risk 1" at bounding box center [680, 115] width 72 height 30
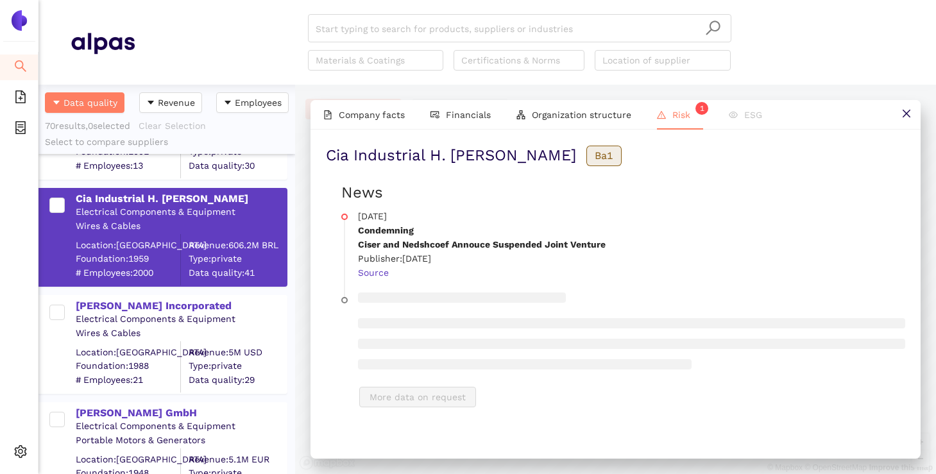
scroll to position [4100, 0]
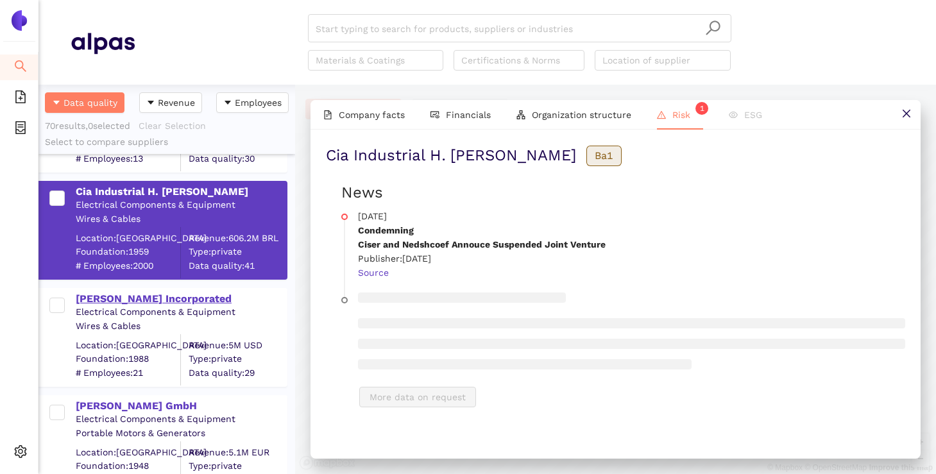
click at [144, 294] on div "Hubbell Incorporated" at bounding box center [181, 299] width 210 height 14
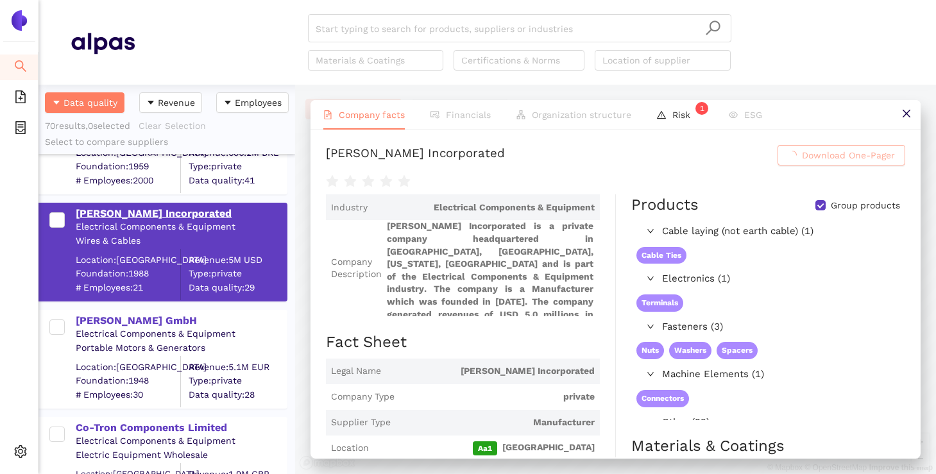
scroll to position [4191, 0]
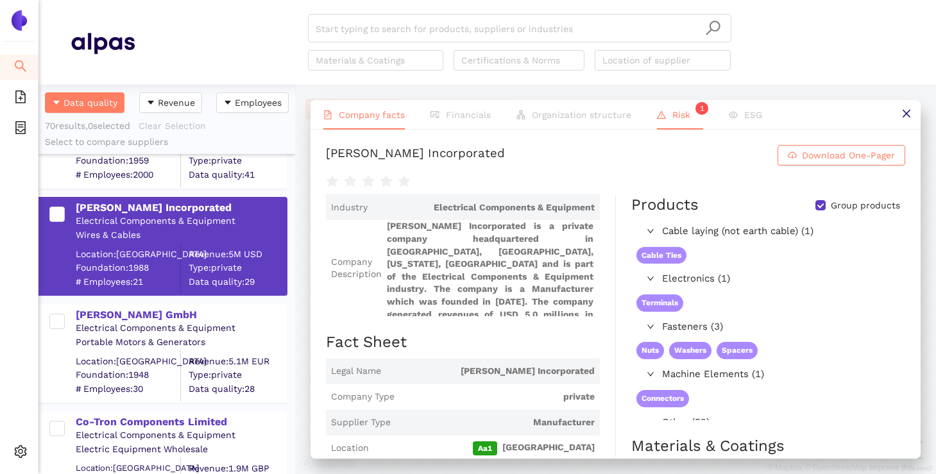
click at [664, 107] on li "Risk 1" at bounding box center [680, 115] width 72 height 30
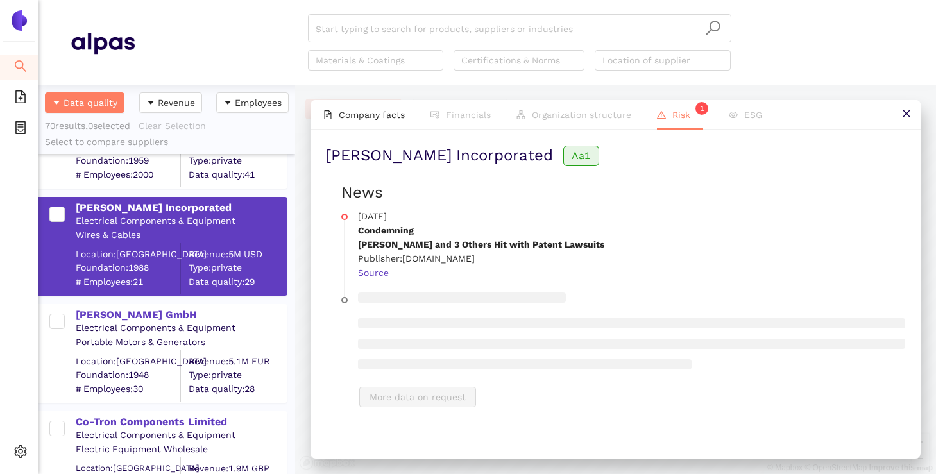
click at [151, 314] on div "Eckstein GmbH" at bounding box center [181, 315] width 210 height 14
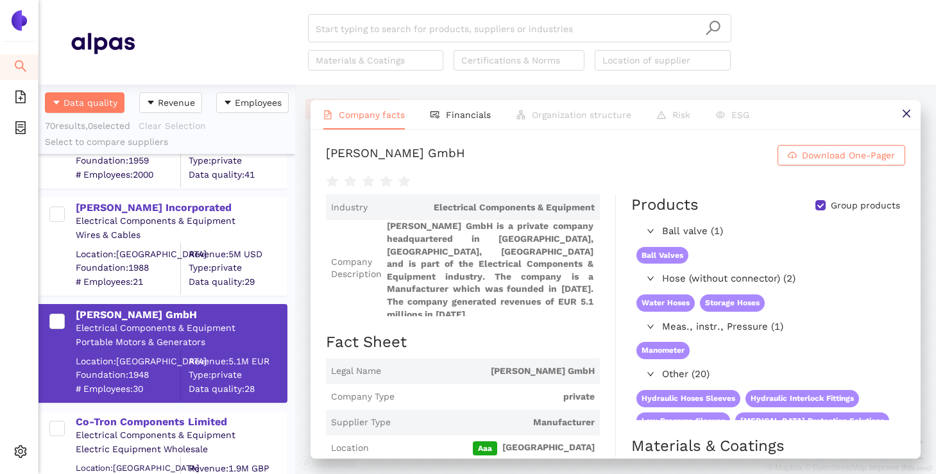
scroll to position [4315, 0]
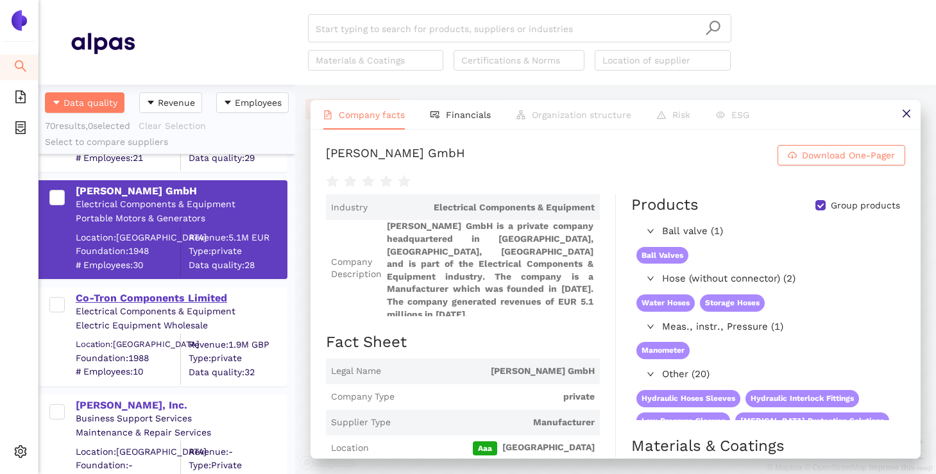
click at [149, 297] on div "Co-Tron Components Limited" at bounding box center [181, 298] width 210 height 14
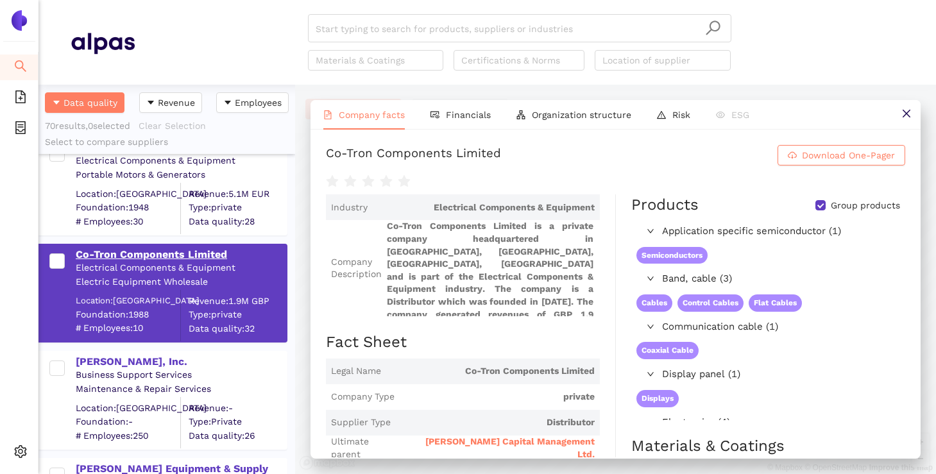
scroll to position [4403, 0]
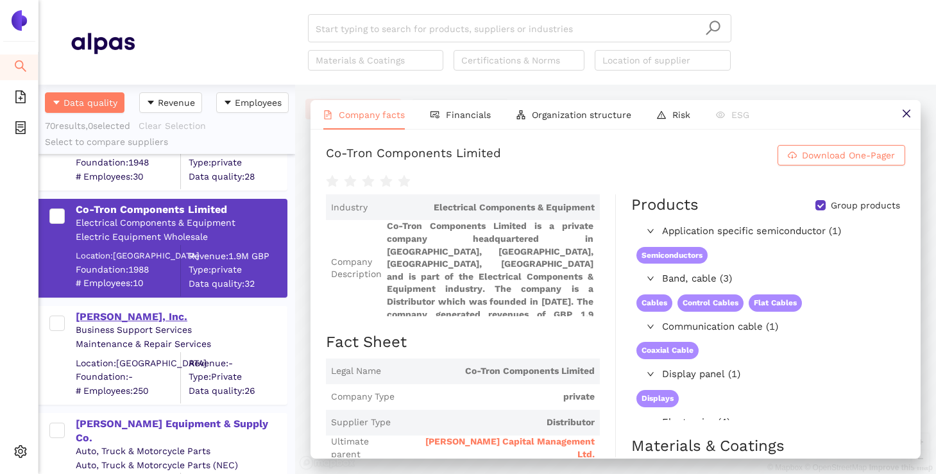
click at [122, 313] on div "E.M. Tharp, Inc." at bounding box center [181, 317] width 210 height 14
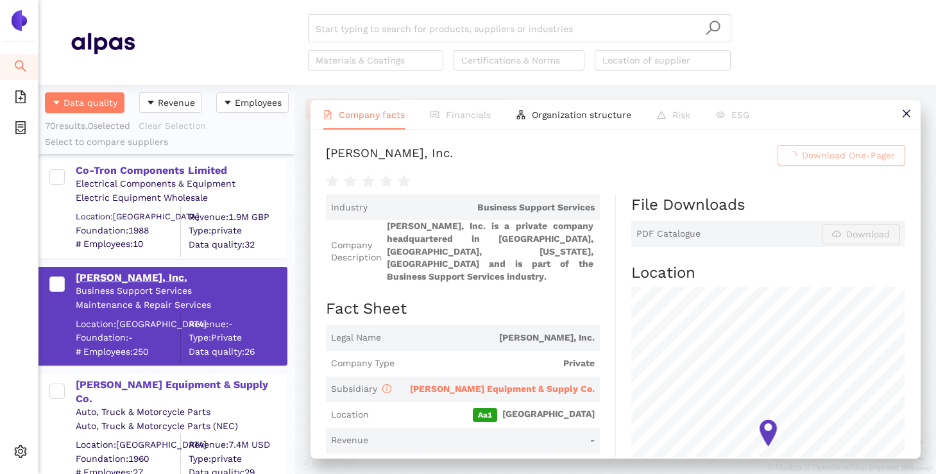
scroll to position [4481, 0]
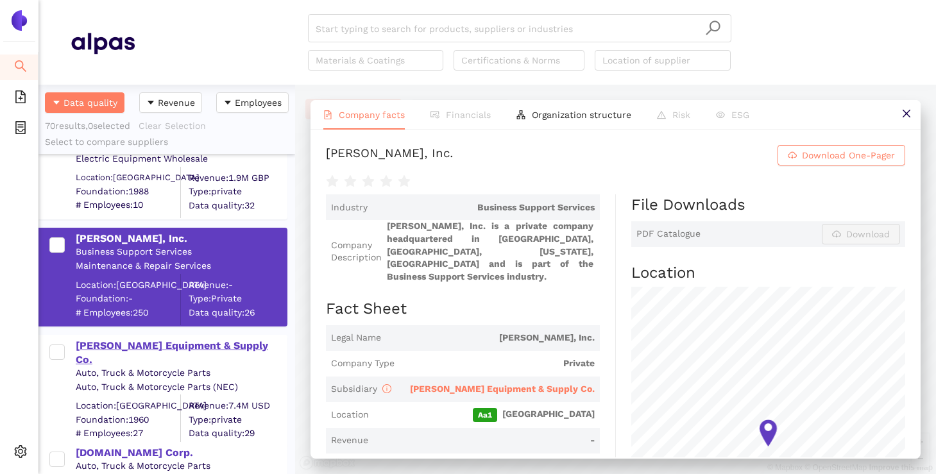
click at [125, 344] on div "Kroeger Equipment & Supply Co." at bounding box center [181, 353] width 210 height 29
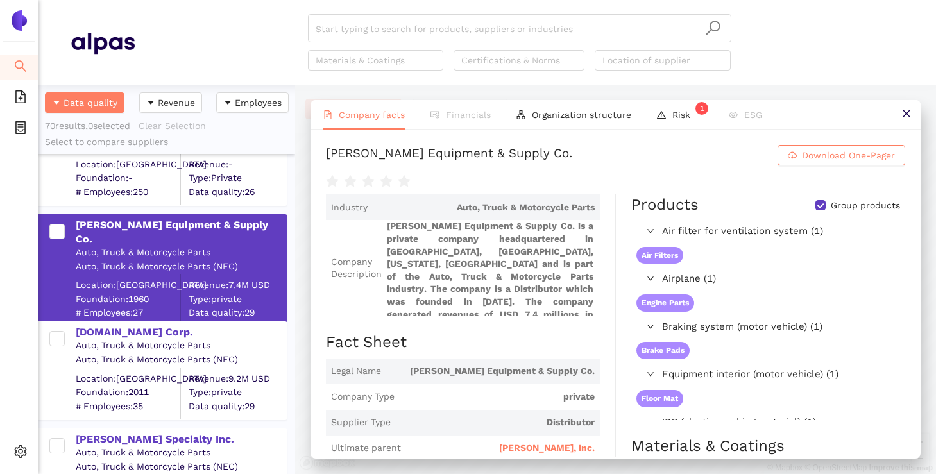
scroll to position [4606, 0]
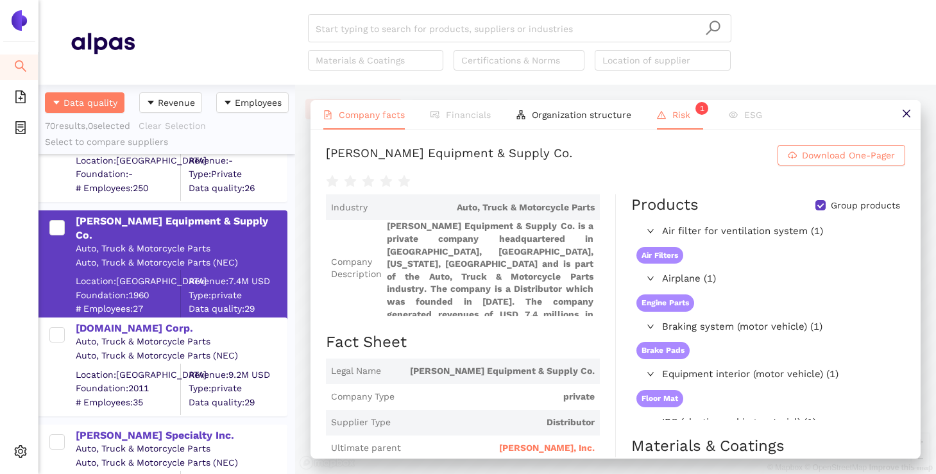
click at [695, 108] on sup "1" at bounding box center [701, 108] width 13 height 13
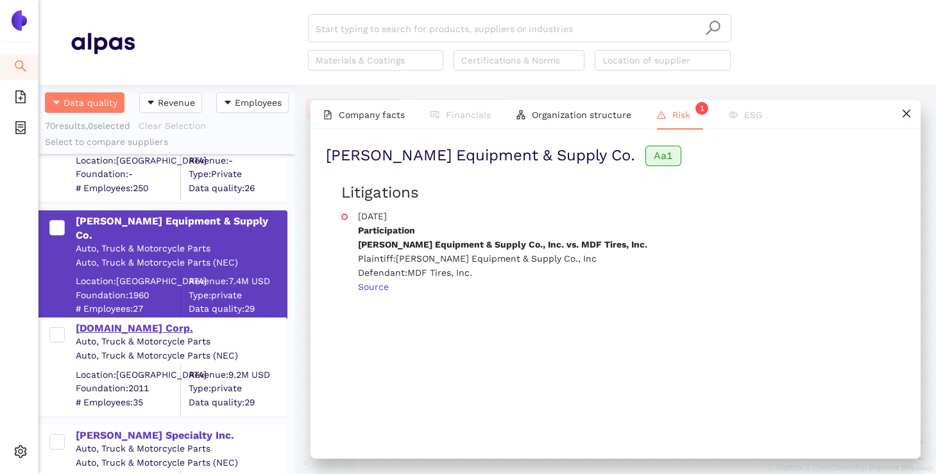
click at [160, 330] on div "Ondrives.US Corp." at bounding box center [181, 328] width 210 height 14
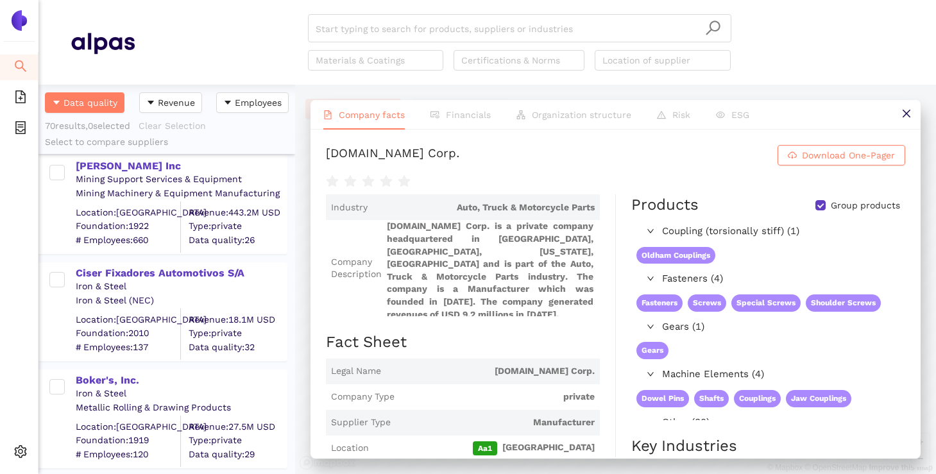
scroll to position [0, 0]
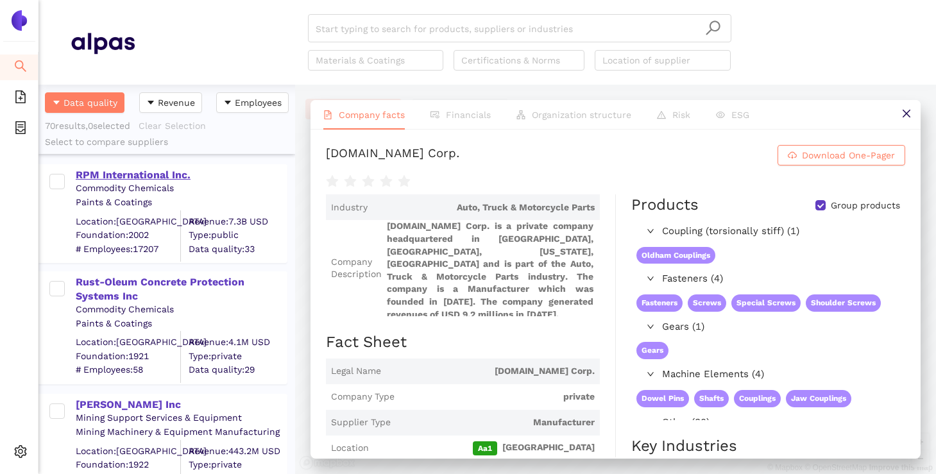
click at [146, 167] on div "RPM International Inc." at bounding box center [181, 173] width 210 height 17
